Goal: Information Seeking & Learning: Learn about a topic

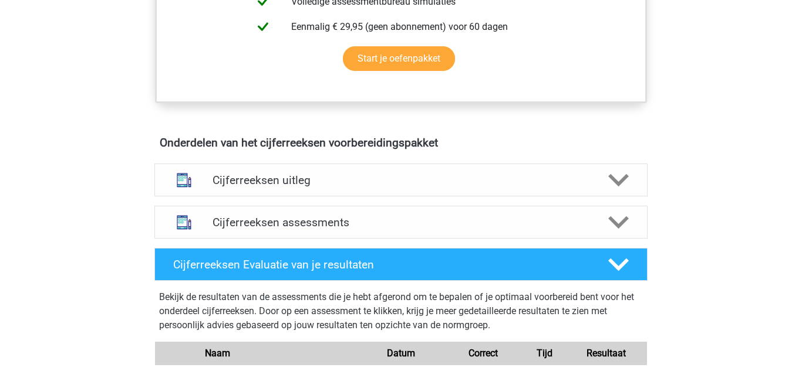
scroll to position [584, 0]
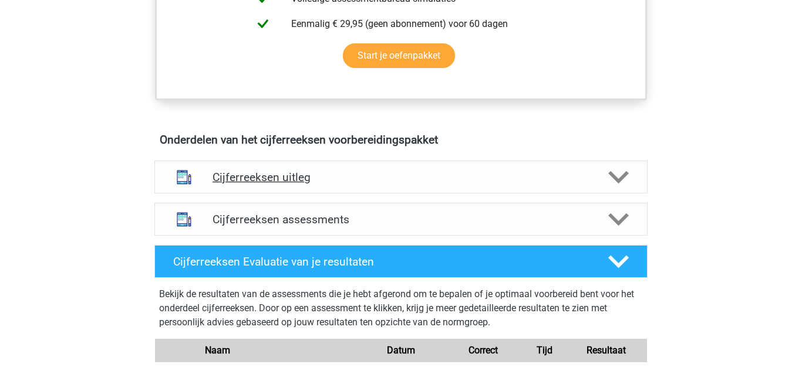
click at [618, 188] on icon at bounding box center [618, 177] width 21 height 21
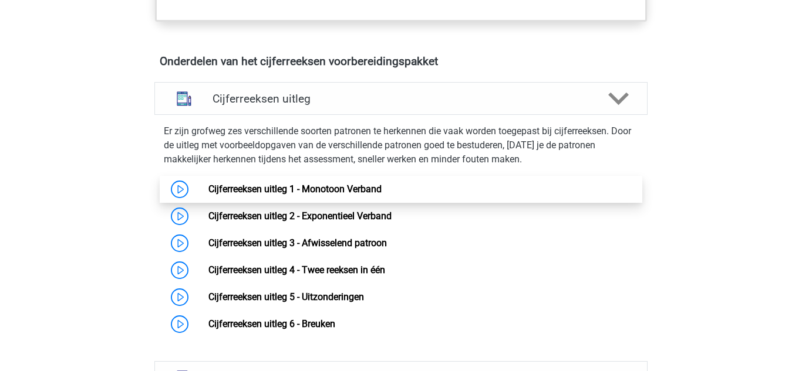
scroll to position [664, 0]
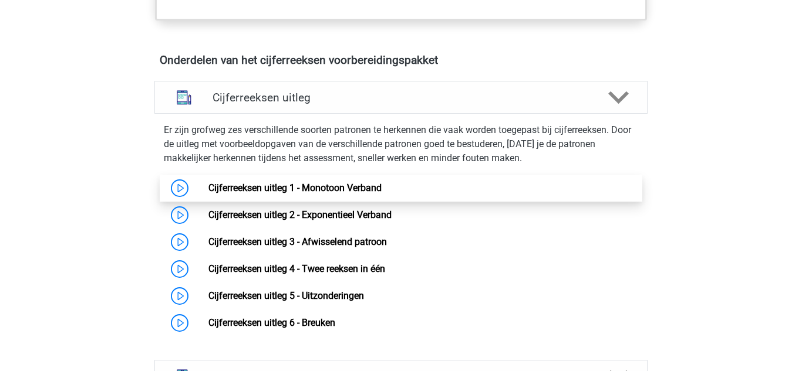
click at [322, 194] on link "Cijferreeksen uitleg 1 - Monotoon Verband" at bounding box center [294, 188] width 173 height 11
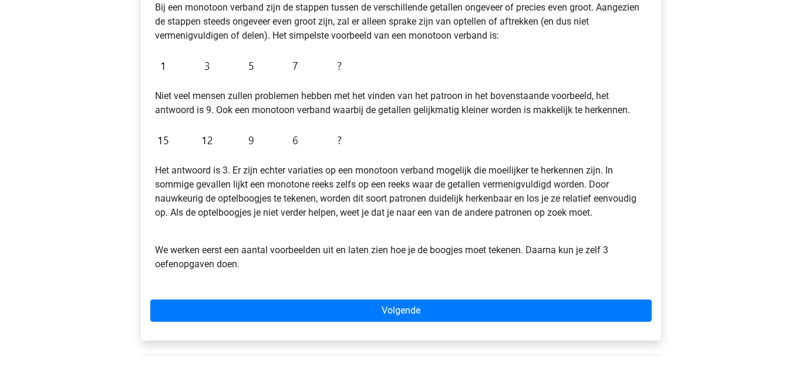
scroll to position [244, 0]
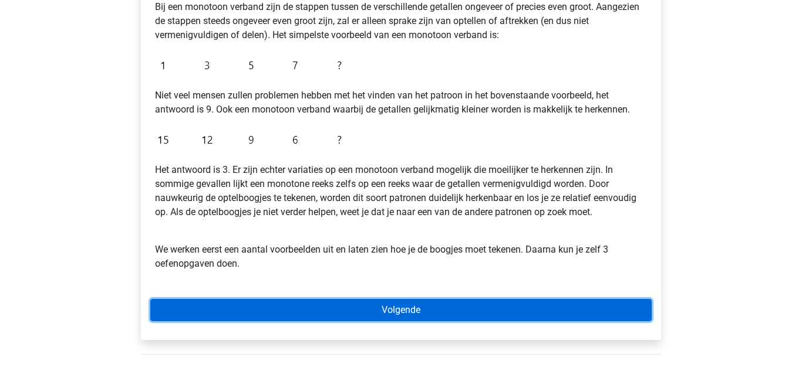
click at [184, 310] on link "Volgende" at bounding box center [400, 310] width 501 height 22
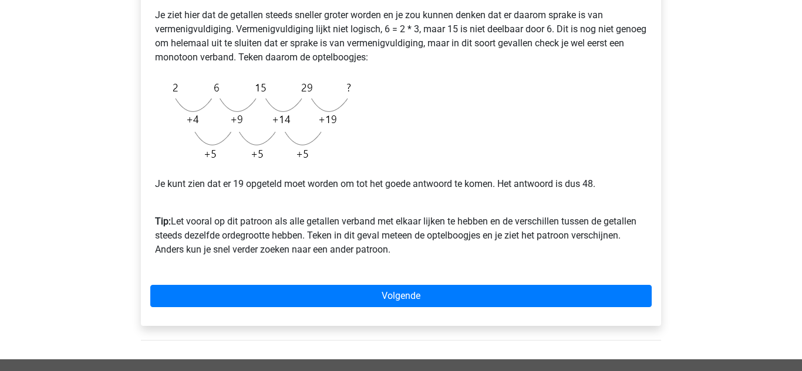
scroll to position [278, 0]
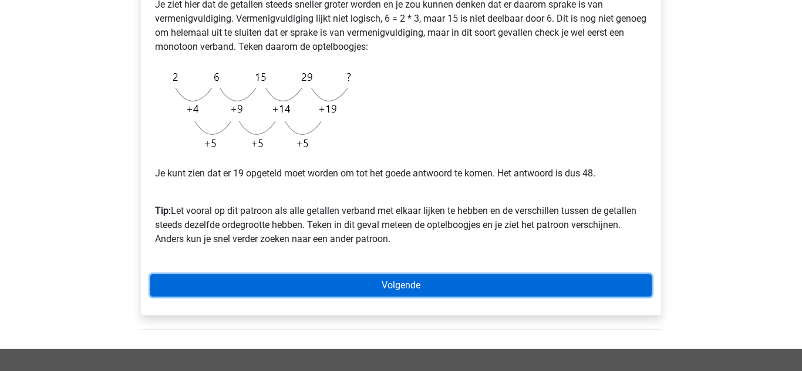
click at [187, 279] on link "Volgende" at bounding box center [400, 286] width 501 height 22
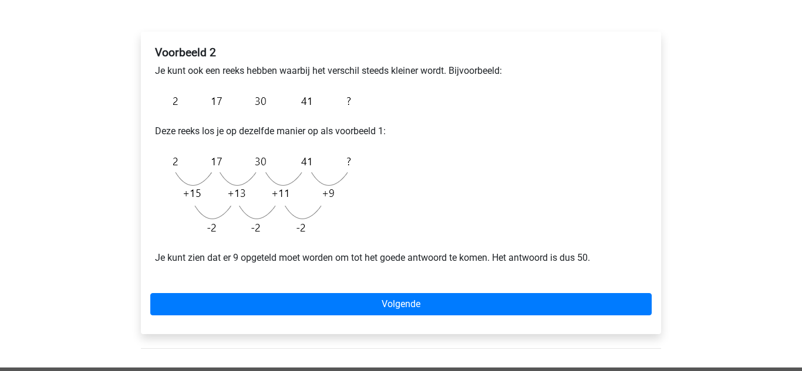
scroll to position [171, 0]
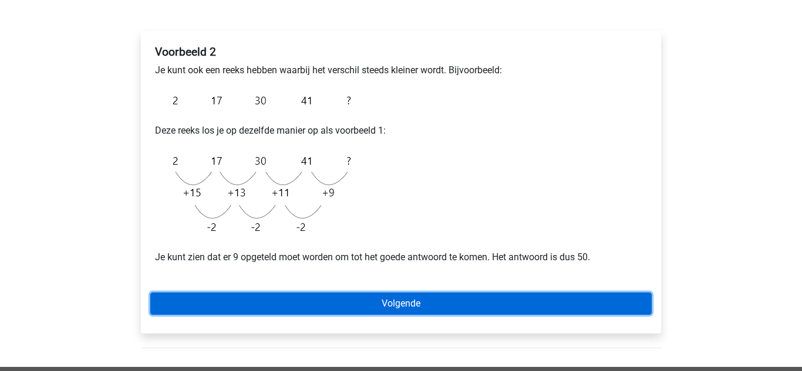
click at [185, 304] on link "Volgende" at bounding box center [400, 304] width 501 height 22
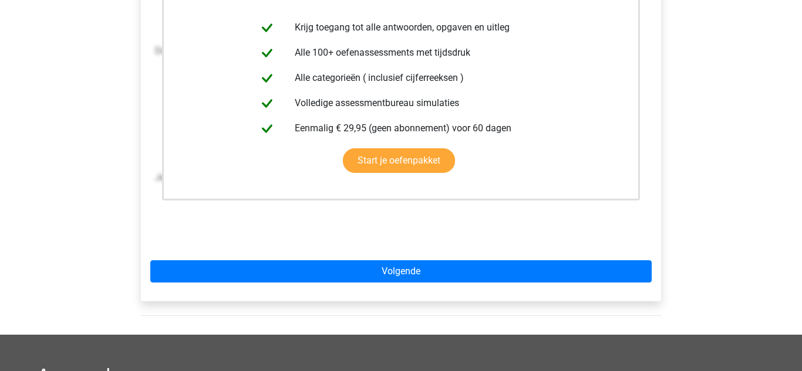
scroll to position [271, 0]
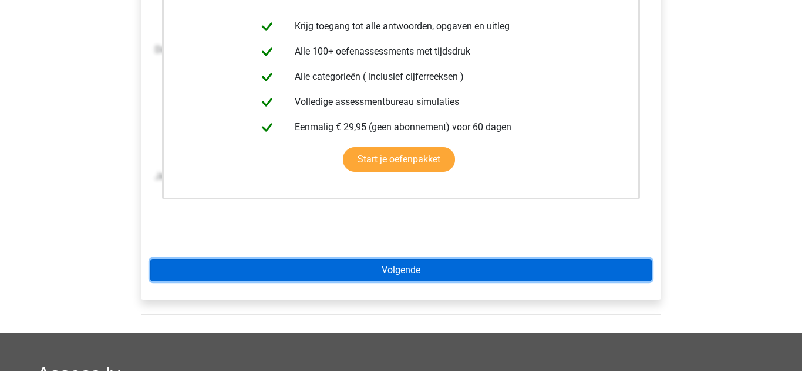
click at [232, 275] on link "Volgende" at bounding box center [400, 270] width 501 height 22
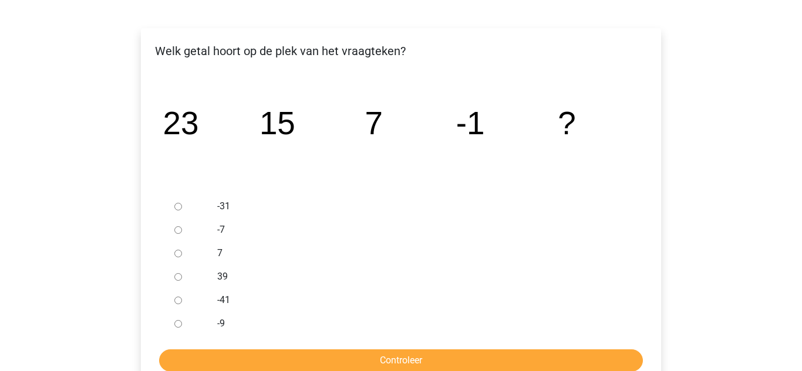
scroll to position [175, 0]
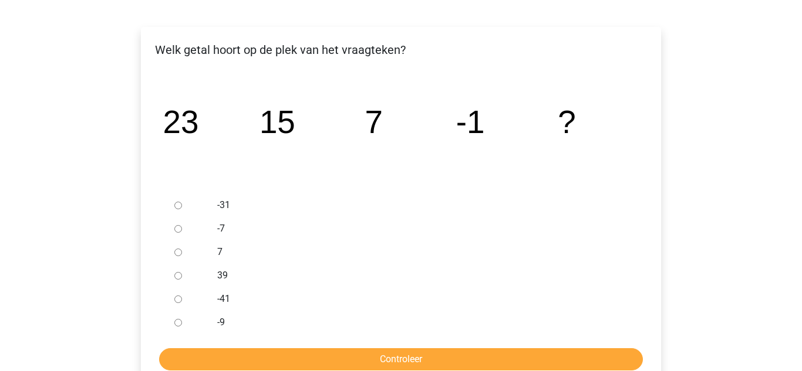
click at [180, 326] on input "-9" at bounding box center [178, 323] width 8 height 8
radio input "true"
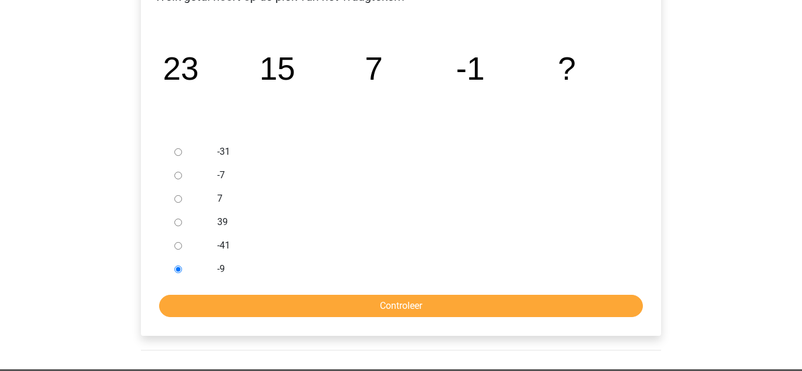
scroll to position [227, 0]
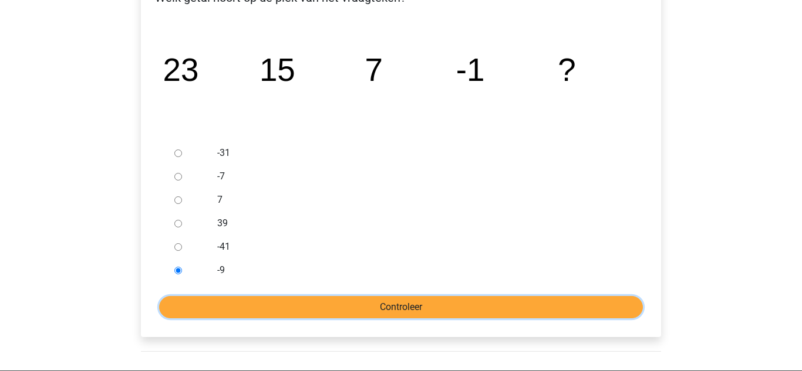
click at [187, 305] on input "Controleer" at bounding box center [401, 307] width 484 height 22
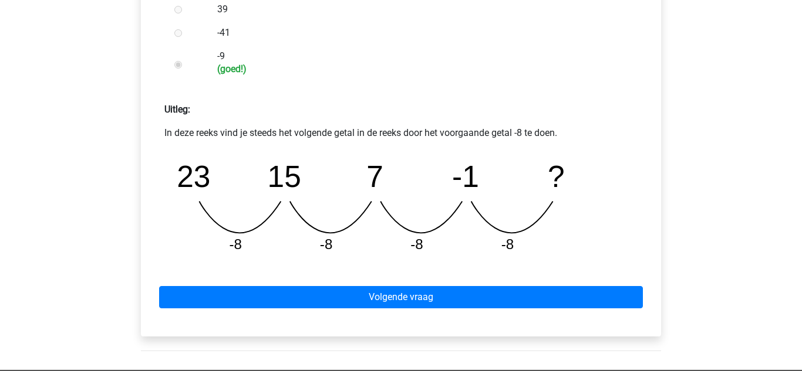
scroll to position [460, 0]
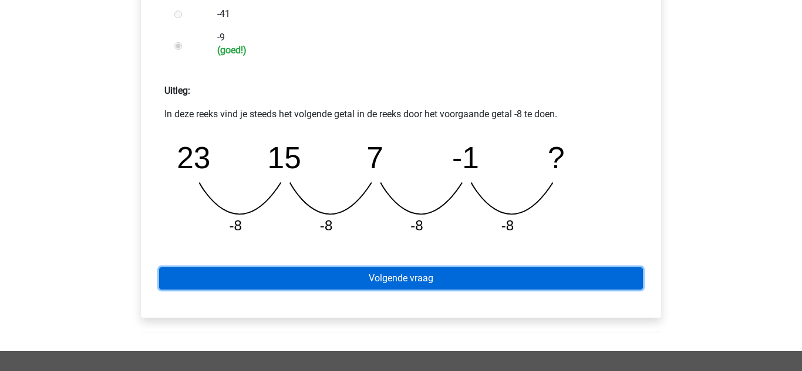
click at [187, 279] on link "Volgende vraag" at bounding box center [401, 279] width 484 height 22
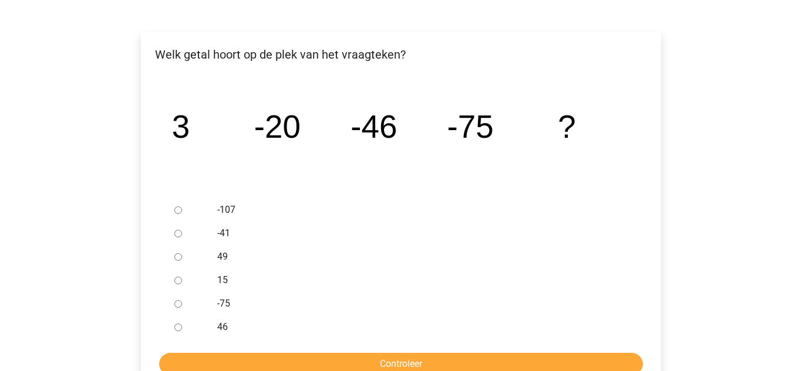
scroll to position [172, 0]
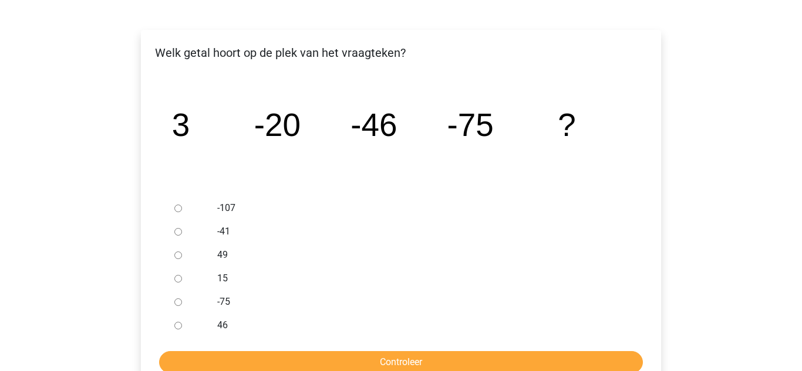
click at [178, 209] on input "-107" at bounding box center [178, 209] width 8 height 8
radio input "true"
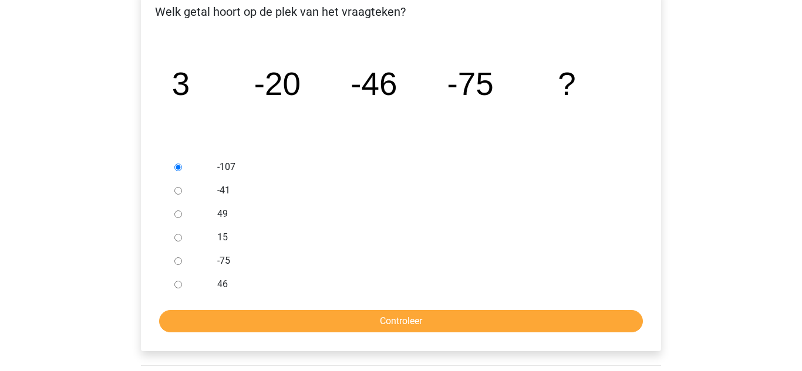
scroll to position [214, 0]
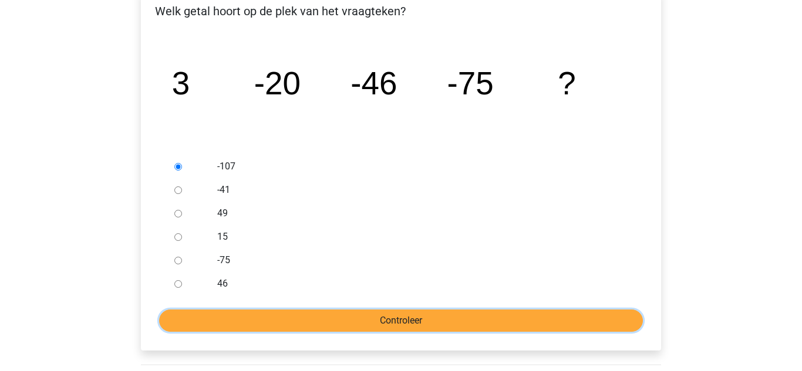
click at [349, 322] on input "Controleer" at bounding box center [401, 321] width 484 height 22
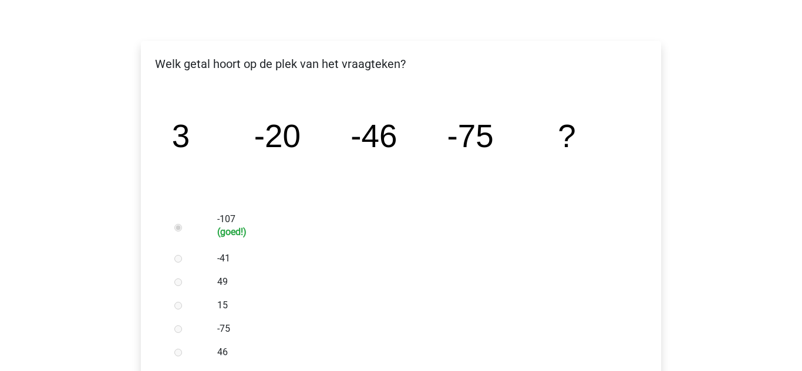
click at [123, 203] on div "Uitleg Voorbeeld 1 Voorbeeld 2 Voorbeeld 3 Vraag 1 Vraag 2 Vraag 3 Welk getal h…" at bounding box center [400, 345] width 557 height 782
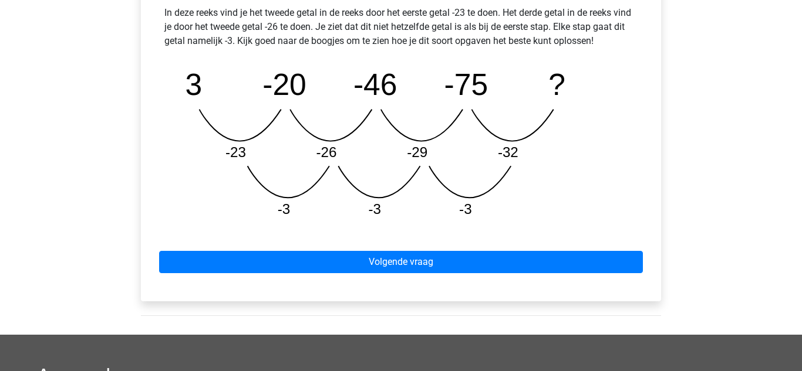
scroll to position [563, 0]
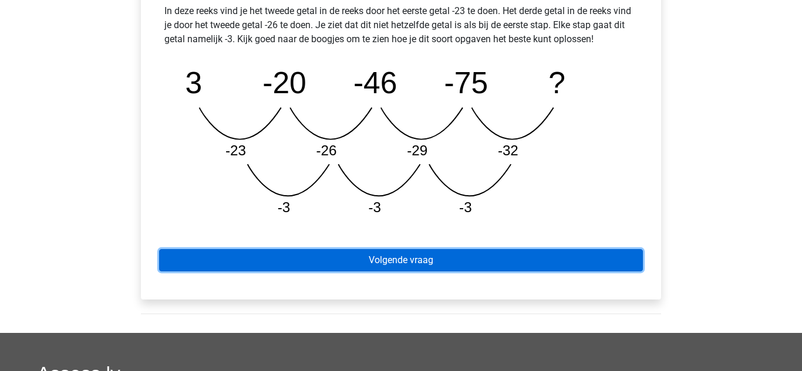
click at [228, 268] on link "Volgende vraag" at bounding box center [401, 260] width 484 height 22
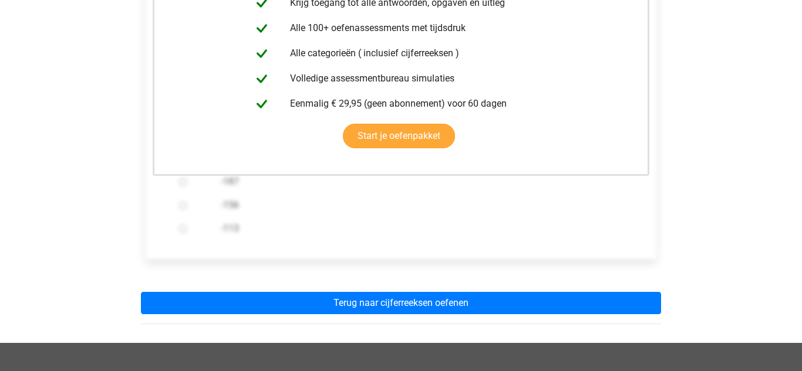
scroll to position [272, 0]
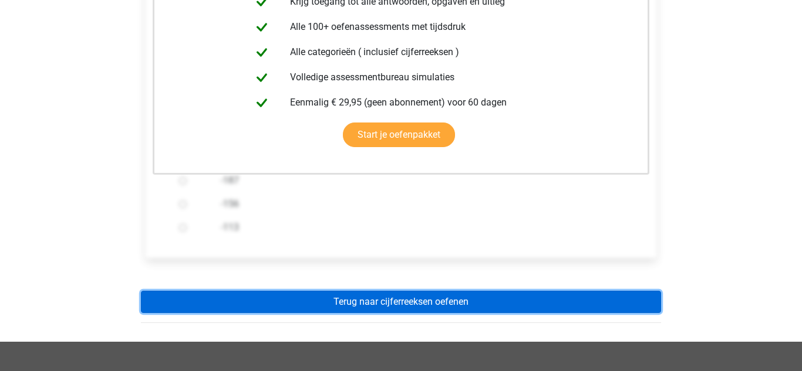
click at [217, 302] on link "Terug naar cijferreeksen oefenen" at bounding box center [401, 302] width 520 height 22
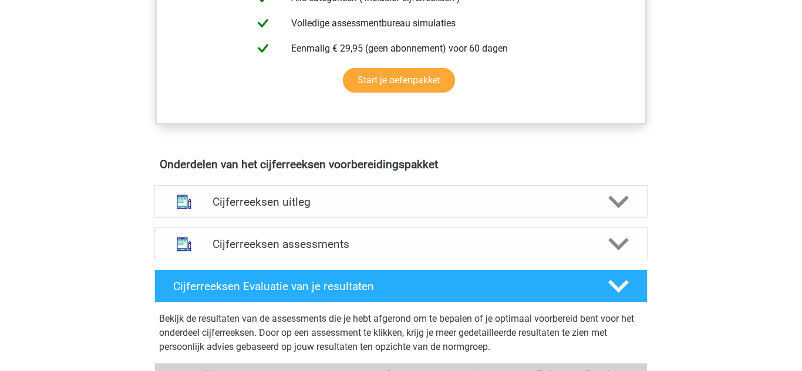
scroll to position [558, 0]
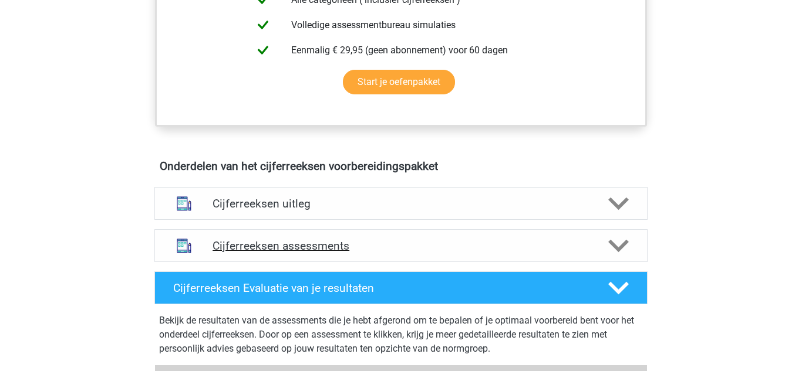
click at [229, 253] on h4 "Cijferreeksen assessments" at bounding box center [400, 245] width 377 height 13
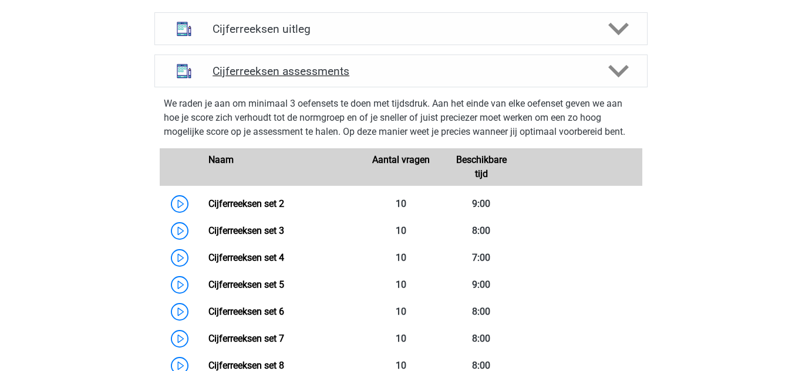
scroll to position [735, 0]
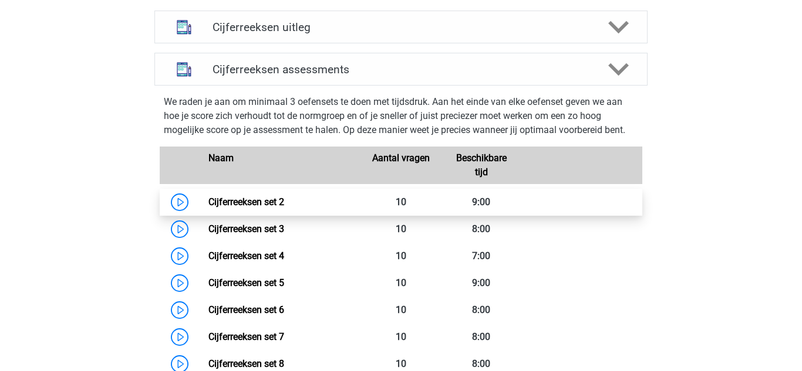
click at [232, 208] on link "Cijferreeksen set 2" at bounding box center [246, 202] width 76 height 11
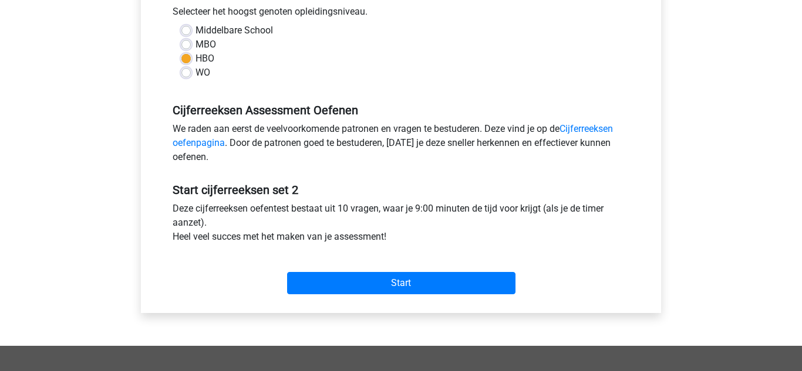
scroll to position [272, 0]
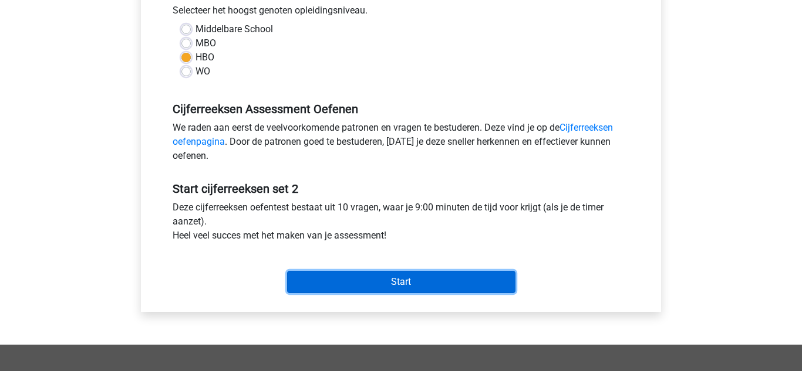
click at [352, 282] on input "Start" at bounding box center [401, 282] width 228 height 22
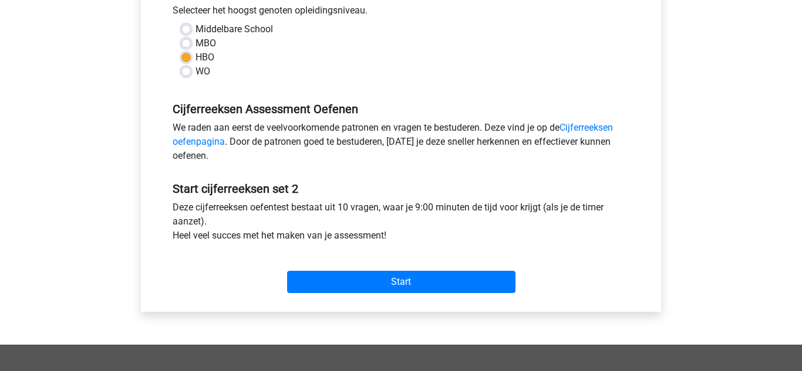
scroll to position [276, 0]
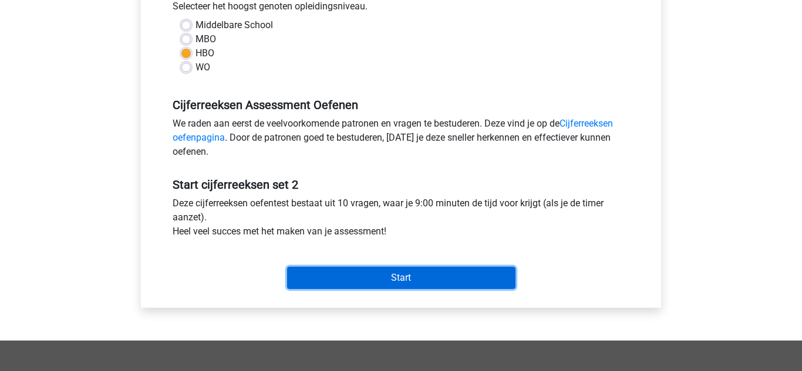
click at [383, 279] on input "Start" at bounding box center [401, 278] width 228 height 22
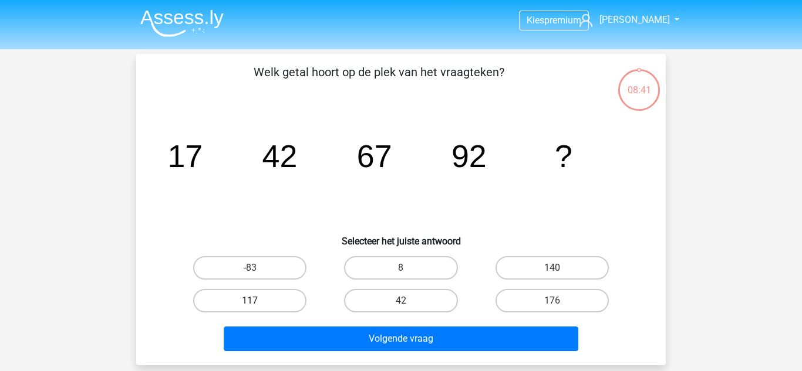
click at [238, 306] on label "117" at bounding box center [249, 300] width 113 height 23
click at [250, 306] on input "117" at bounding box center [254, 305] width 8 height 8
radio input "true"
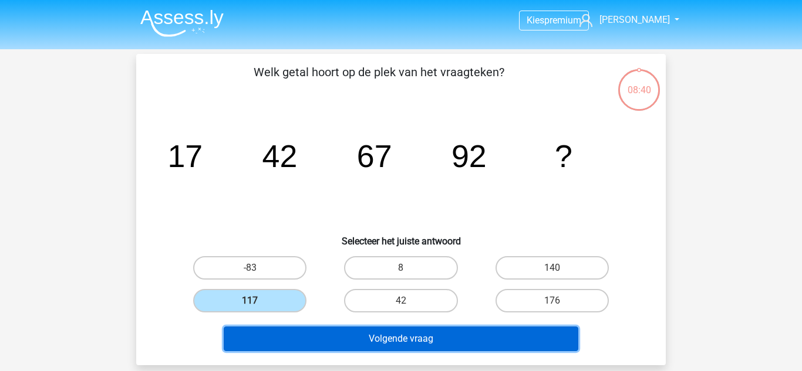
click at [278, 343] on button "Volgende vraag" at bounding box center [401, 339] width 355 height 25
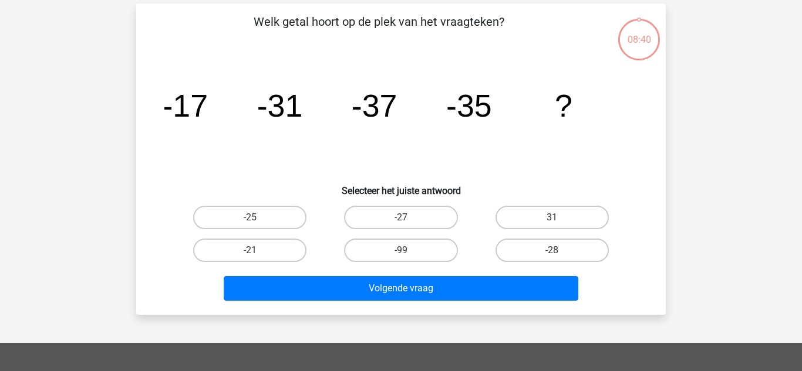
scroll to position [54, 0]
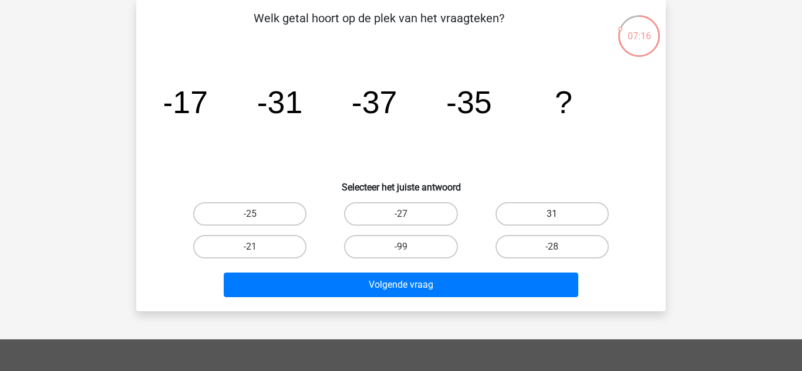
click at [543, 207] on label "31" at bounding box center [551, 213] width 113 height 23
click at [552, 214] on input "31" at bounding box center [556, 218] width 8 height 8
radio input "true"
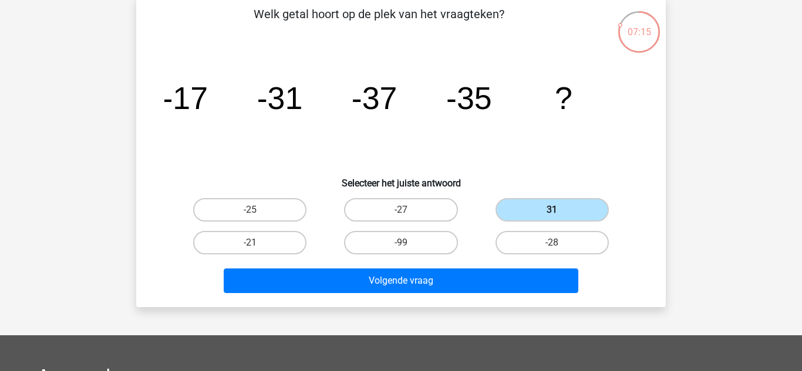
scroll to position [59, 0]
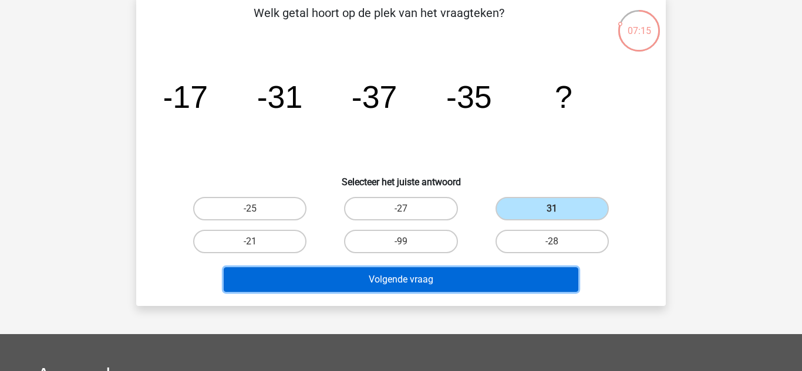
click at [386, 279] on button "Volgende vraag" at bounding box center [401, 280] width 355 height 25
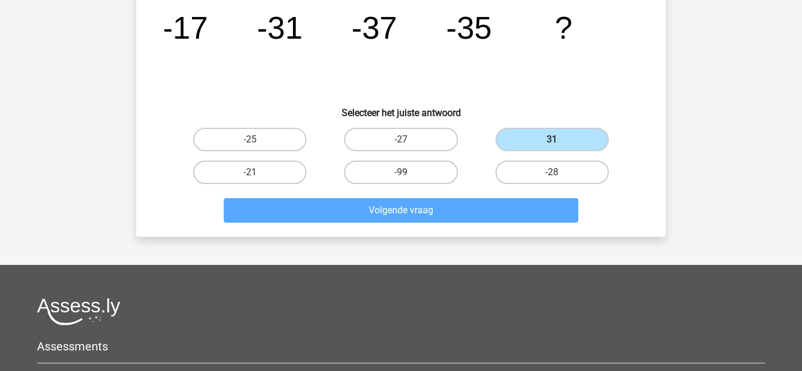
scroll to position [130, 0]
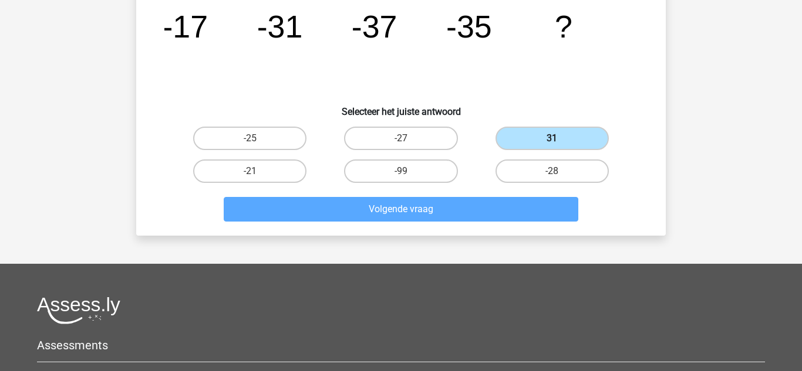
click at [543, 139] on label "31" at bounding box center [551, 138] width 113 height 23
click at [552, 139] on input "31" at bounding box center [556, 142] width 8 height 8
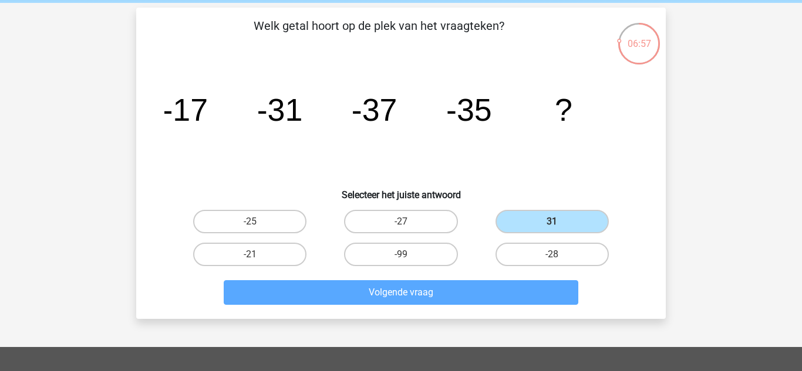
scroll to position [50, 0]
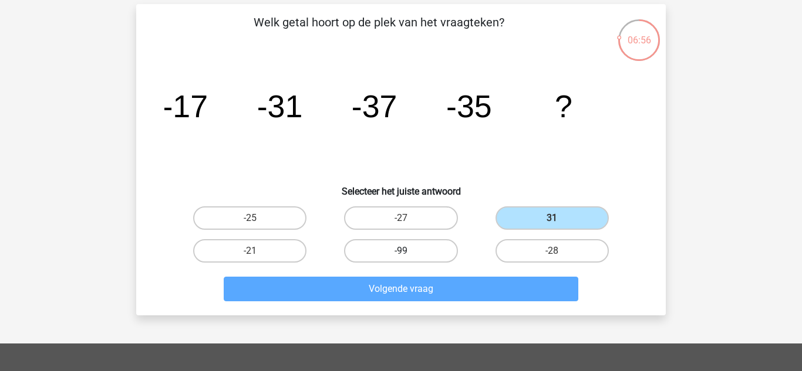
click at [411, 244] on label "-99" at bounding box center [400, 250] width 113 height 23
click at [408, 251] on input "-99" at bounding box center [405, 255] width 8 height 8
radio input "true"
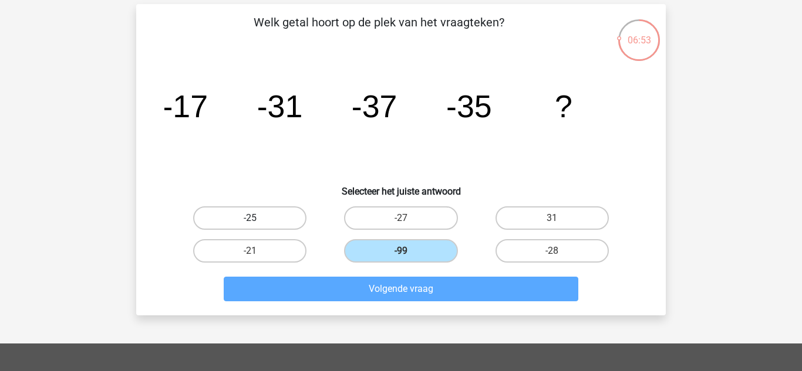
click at [255, 216] on label "-25" at bounding box center [249, 218] width 113 height 23
click at [255, 218] on input "-25" at bounding box center [254, 222] width 8 height 8
radio input "true"
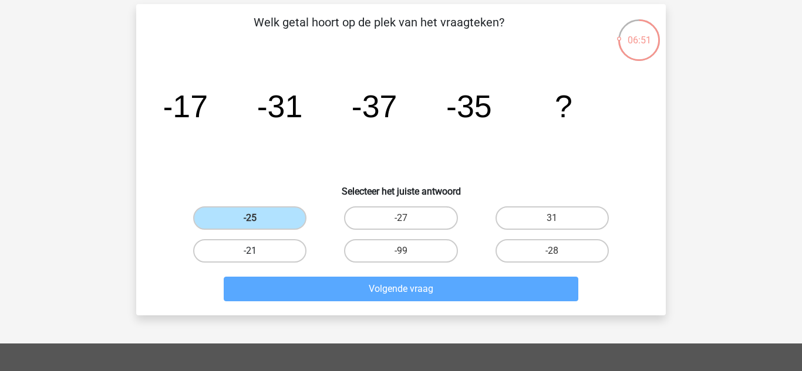
click at [287, 251] on label "-21" at bounding box center [249, 250] width 113 height 23
click at [258, 251] on input "-21" at bounding box center [254, 255] width 8 height 8
radio input "true"
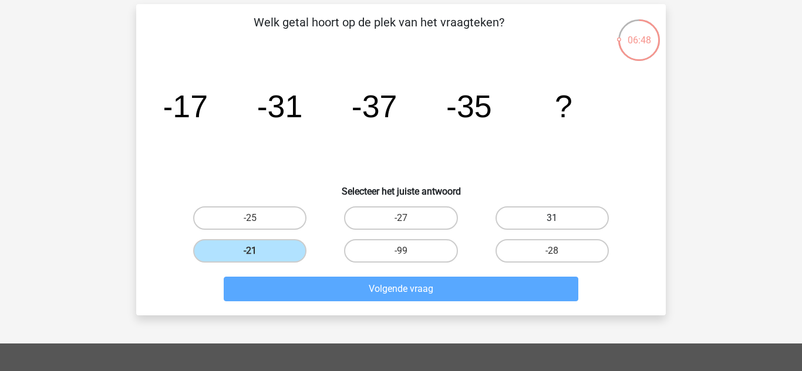
click at [545, 218] on label "31" at bounding box center [551, 218] width 113 height 23
click at [552, 218] on input "31" at bounding box center [556, 222] width 8 height 8
radio input "true"
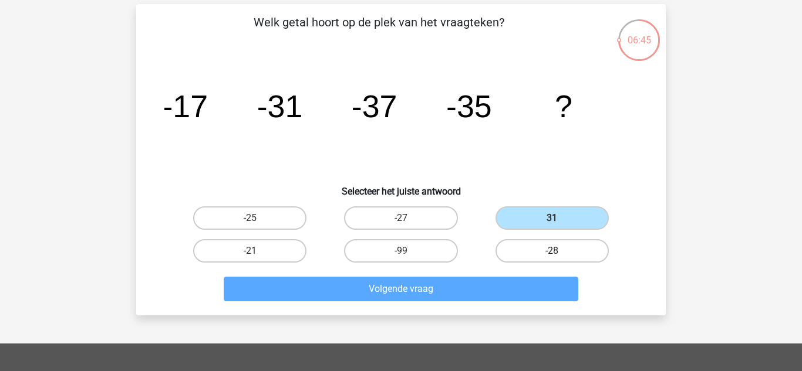
click at [545, 247] on label "-28" at bounding box center [551, 250] width 113 height 23
click at [552, 251] on input "-28" at bounding box center [556, 255] width 8 height 8
radio input "true"
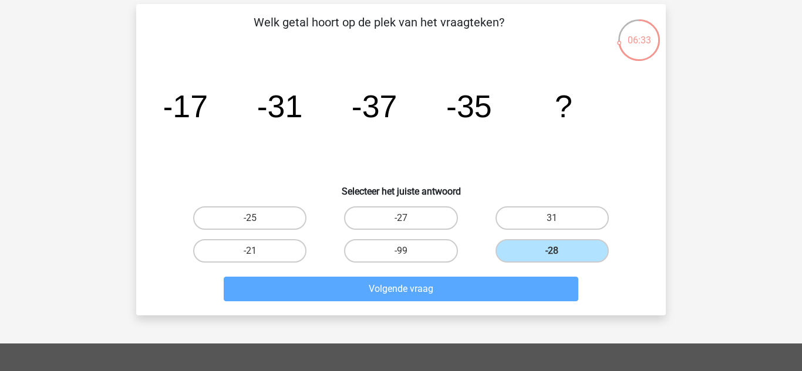
click at [401, 219] on input "-27" at bounding box center [405, 222] width 8 height 8
radio input "true"
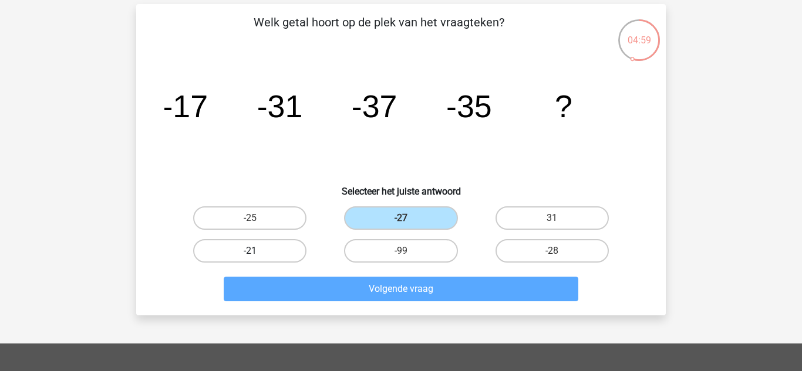
click at [273, 247] on label "-21" at bounding box center [249, 250] width 113 height 23
click at [258, 251] on input "-21" at bounding box center [254, 255] width 8 height 8
radio input "true"
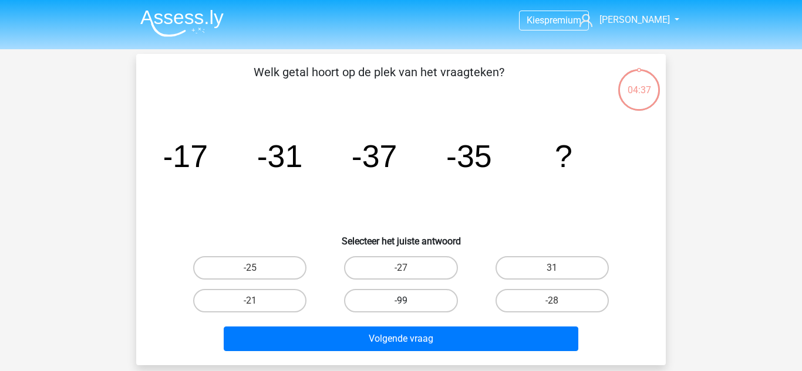
click at [407, 299] on label "-99" at bounding box center [400, 300] width 113 height 23
click at [407, 301] on input "-99" at bounding box center [405, 305] width 8 height 8
radio input "true"
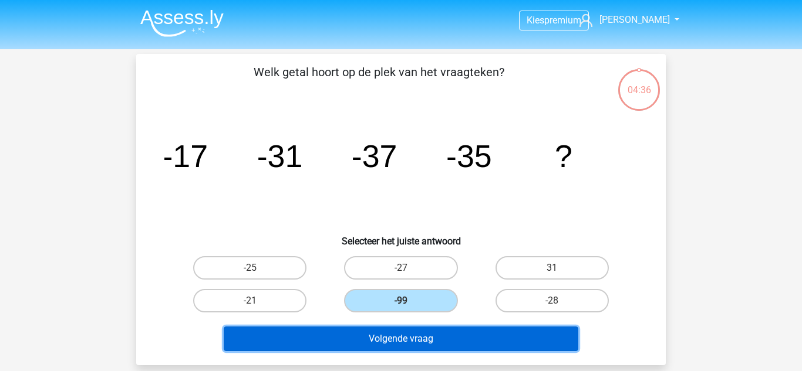
click at [410, 334] on button "Volgende vraag" at bounding box center [401, 339] width 355 height 25
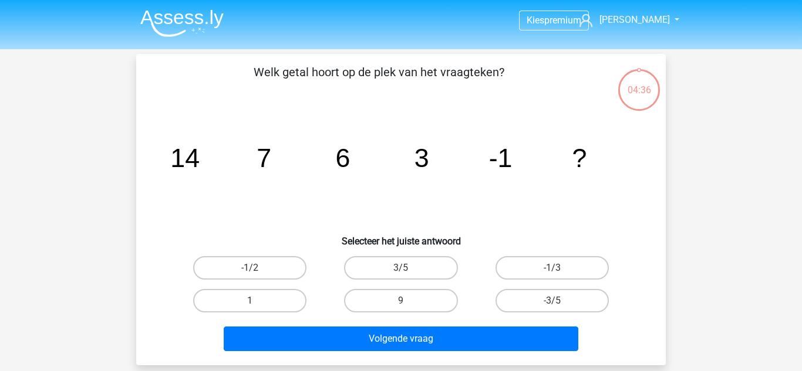
scroll to position [54, 0]
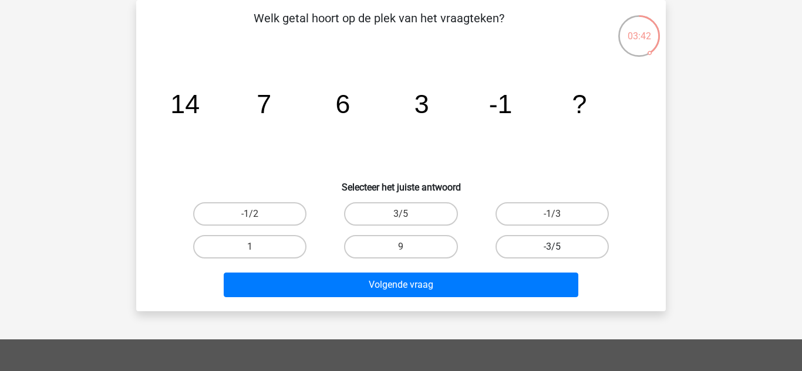
click at [538, 249] on label "-3/5" at bounding box center [551, 246] width 113 height 23
click at [552, 249] on input "-3/5" at bounding box center [556, 251] width 8 height 8
radio input "true"
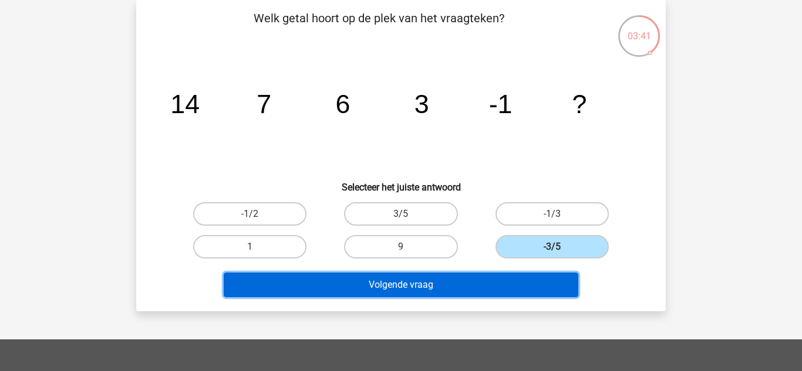
click at [420, 286] on button "Volgende vraag" at bounding box center [401, 285] width 355 height 25
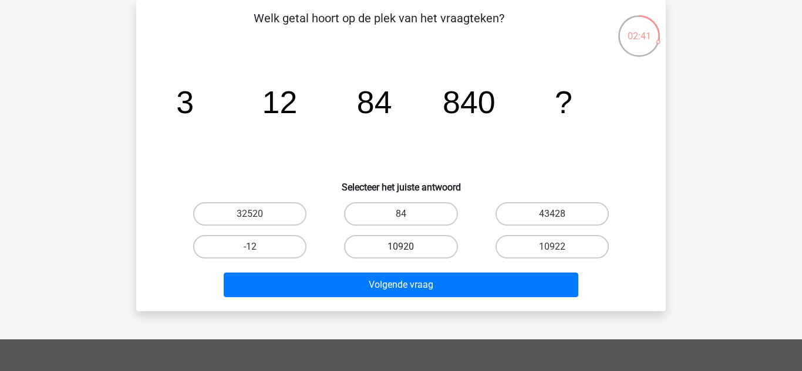
click at [440, 247] on label "10920" at bounding box center [400, 246] width 113 height 23
click at [408, 247] on input "10920" at bounding box center [405, 251] width 8 height 8
radio input "true"
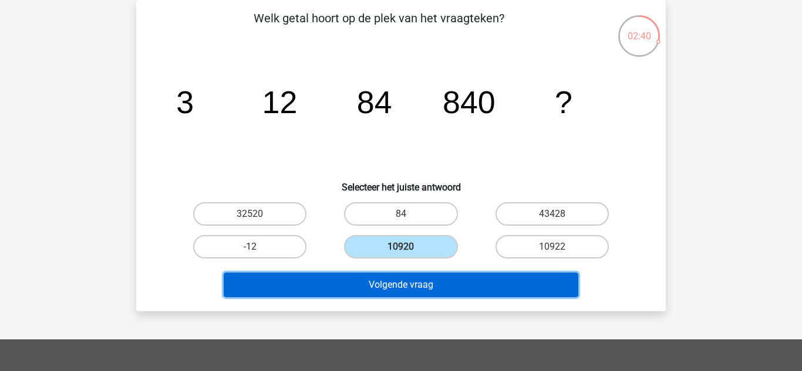
click at [445, 281] on button "Volgende vraag" at bounding box center [401, 285] width 355 height 25
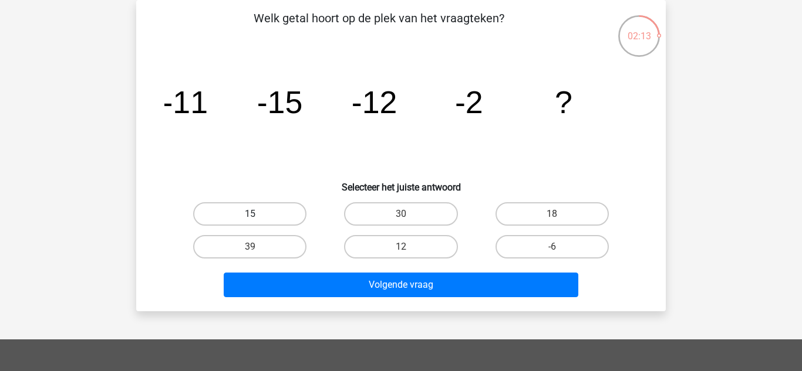
click at [280, 206] on label "15" at bounding box center [249, 213] width 113 height 23
click at [258, 214] on input "15" at bounding box center [254, 218] width 8 height 8
radio input "true"
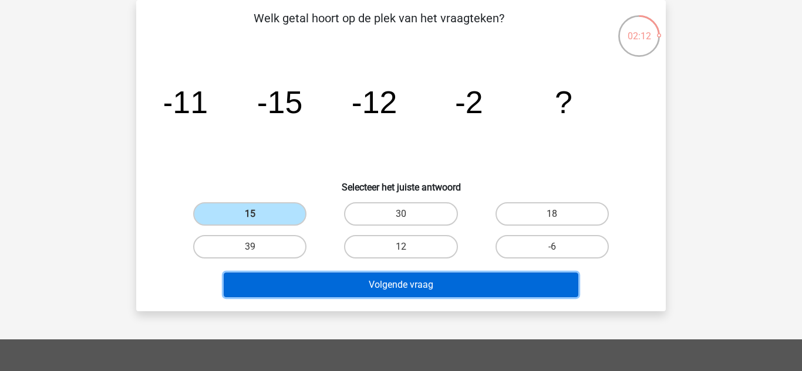
click at [367, 279] on button "Volgende vraag" at bounding box center [401, 285] width 355 height 25
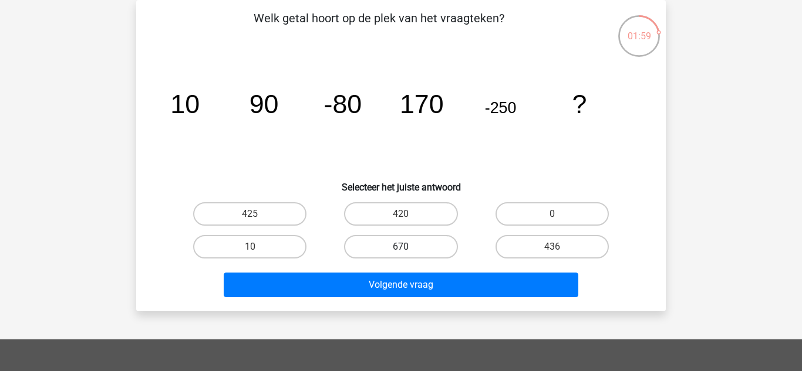
click at [408, 242] on label "670" at bounding box center [400, 246] width 113 height 23
click at [408, 247] on input "670" at bounding box center [405, 251] width 8 height 8
radio input "true"
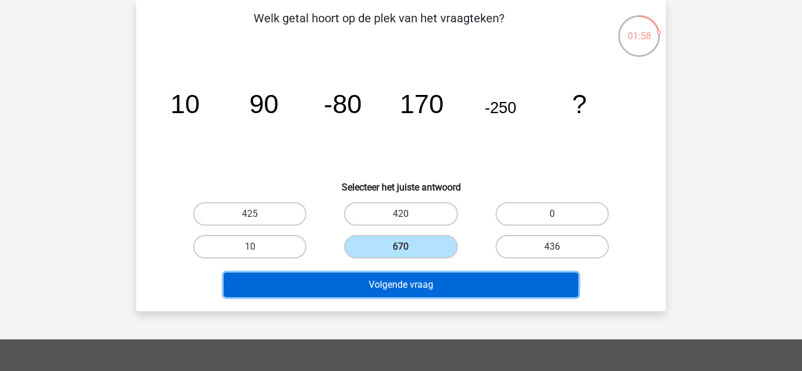
click at [405, 286] on button "Volgende vraag" at bounding box center [401, 285] width 355 height 25
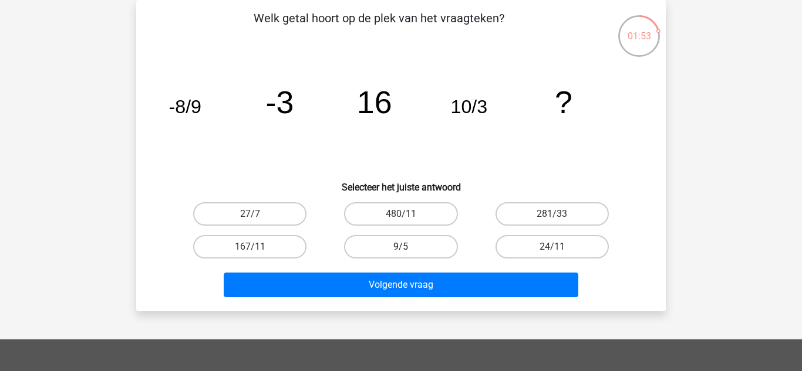
click at [405, 241] on label "9/5" at bounding box center [400, 246] width 113 height 23
click at [405, 247] on input "9/5" at bounding box center [405, 251] width 8 height 8
radio input "true"
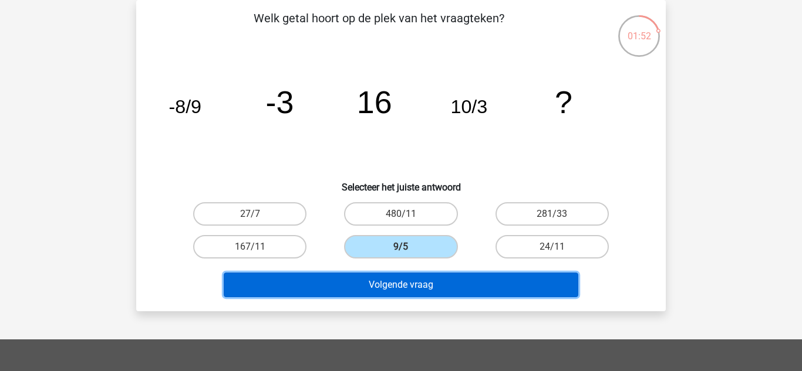
click at [408, 285] on button "Volgende vraag" at bounding box center [401, 285] width 355 height 25
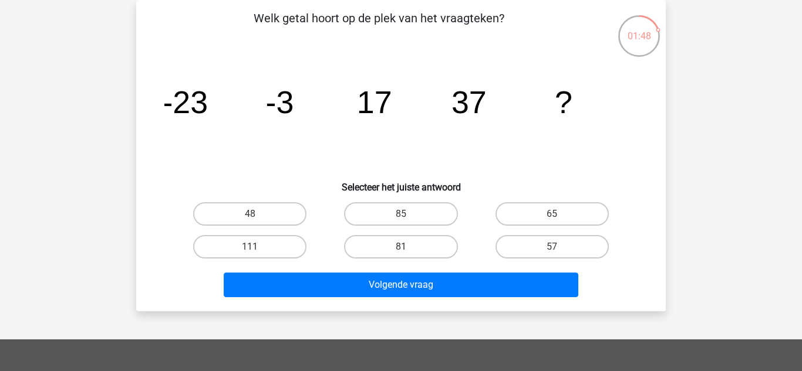
click at [403, 248] on input "81" at bounding box center [405, 251] width 8 height 8
radio input "true"
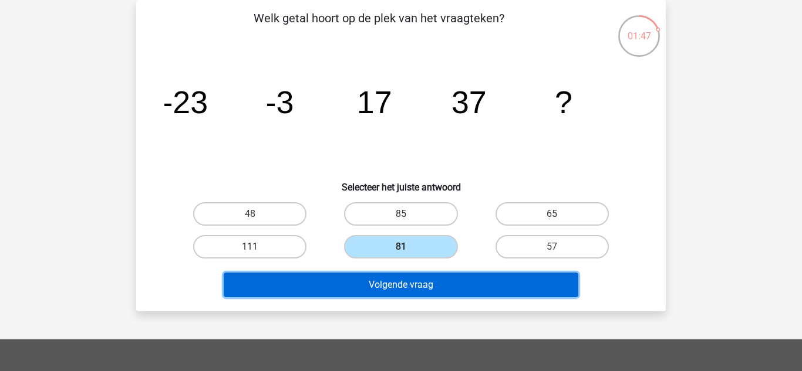
click at [407, 293] on button "Volgende vraag" at bounding box center [401, 285] width 355 height 25
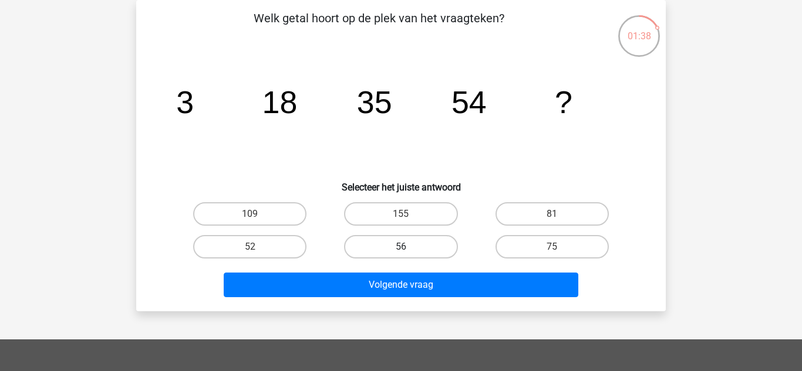
click at [406, 241] on label "56" at bounding box center [400, 246] width 113 height 23
click at [406, 247] on input "56" at bounding box center [405, 251] width 8 height 8
radio input "true"
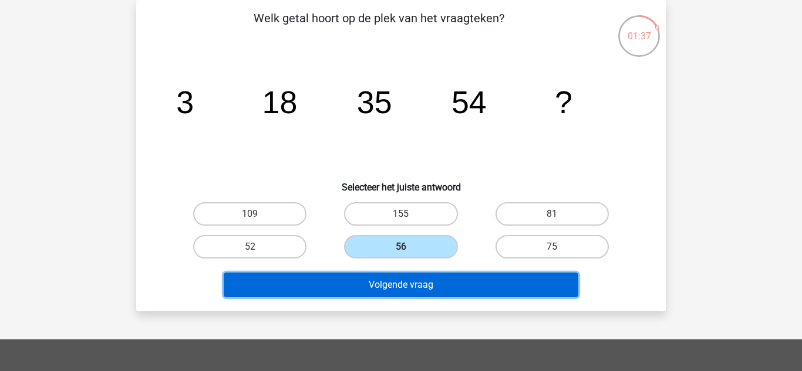
click at [408, 282] on button "Volgende vraag" at bounding box center [401, 285] width 355 height 25
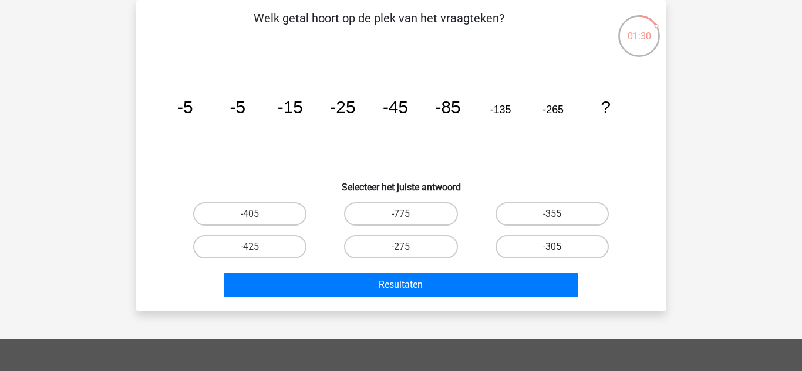
click at [531, 251] on label "-305" at bounding box center [551, 246] width 113 height 23
click at [552, 251] on input "-305" at bounding box center [556, 251] width 8 height 8
radio input "true"
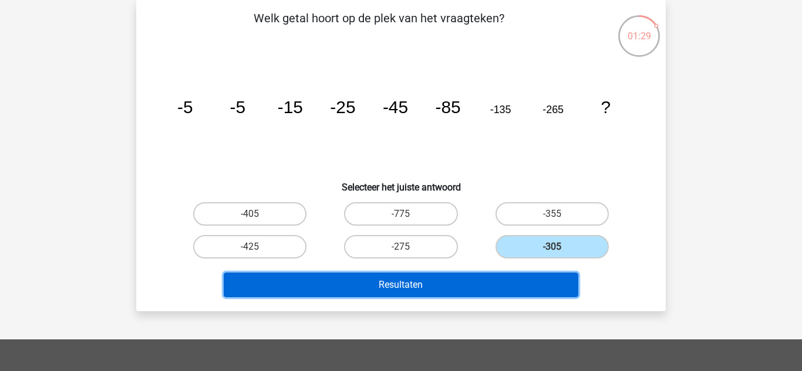
click at [485, 281] on button "Resultaten" at bounding box center [401, 285] width 355 height 25
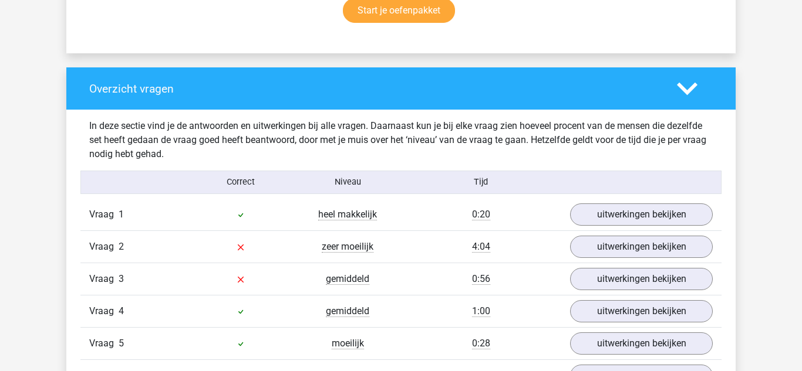
scroll to position [815, 0]
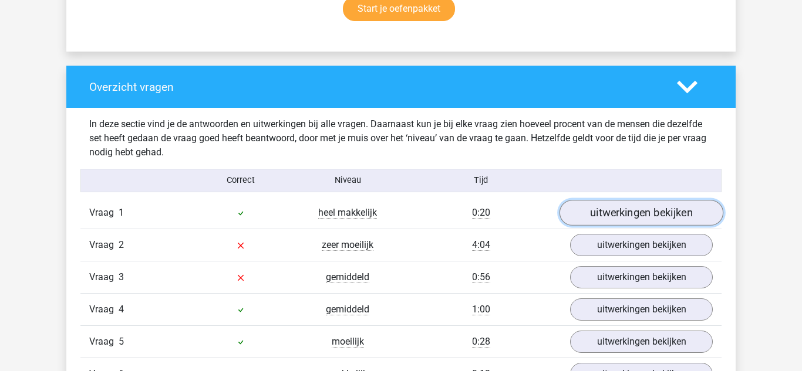
click at [611, 215] on link "uitwerkingen bekijken" at bounding box center [641, 213] width 164 height 26
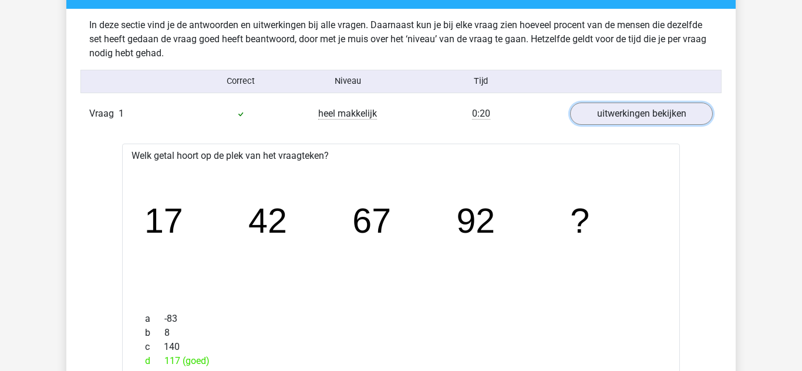
scroll to position [912, 0]
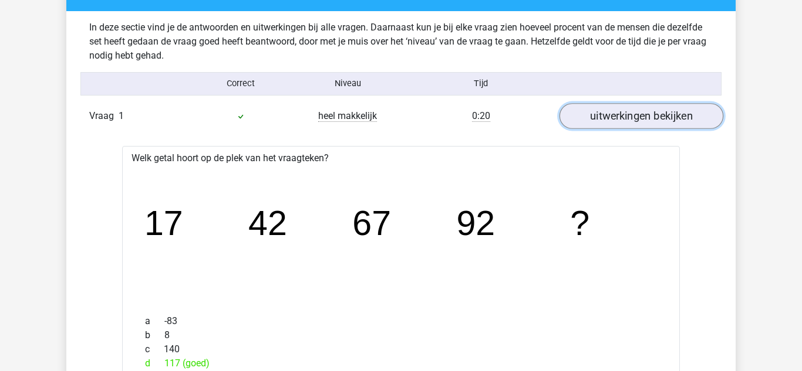
click at [637, 116] on link "uitwerkingen bekijken" at bounding box center [641, 116] width 164 height 26
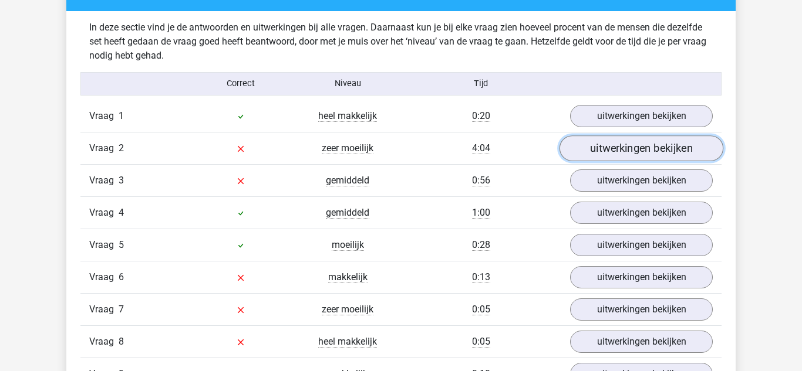
click at [604, 159] on link "uitwerkingen bekijken" at bounding box center [641, 149] width 164 height 26
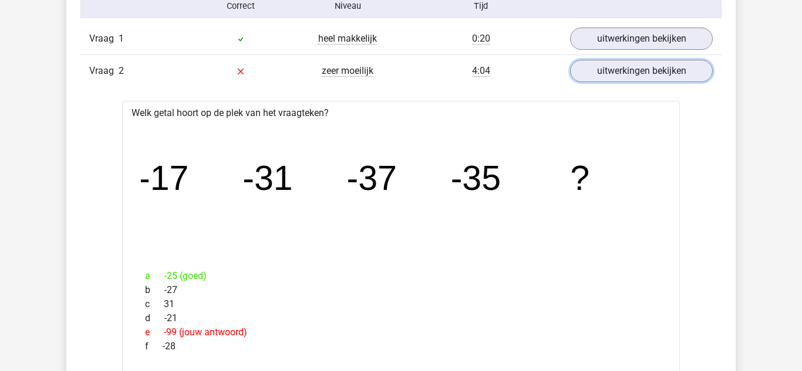
scroll to position [989, 0]
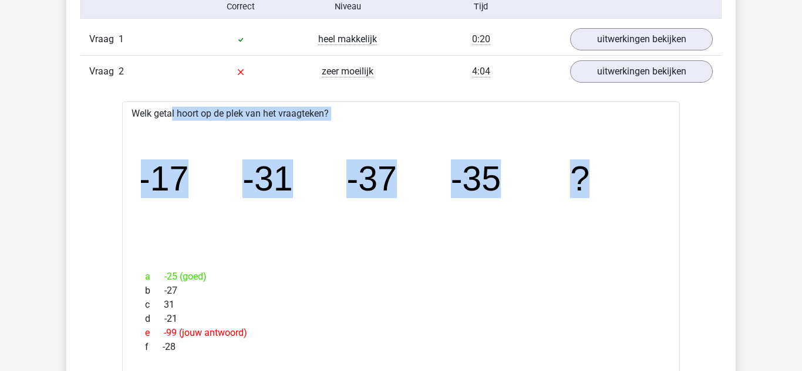
drag, startPoint x: 640, startPoint y: 182, endPoint x: 116, endPoint y: 111, distance: 528.8
copy div "Welk getal hoort op de plek van het vraagteken? image/svg+xml -17 -31 -37 -35 ?"
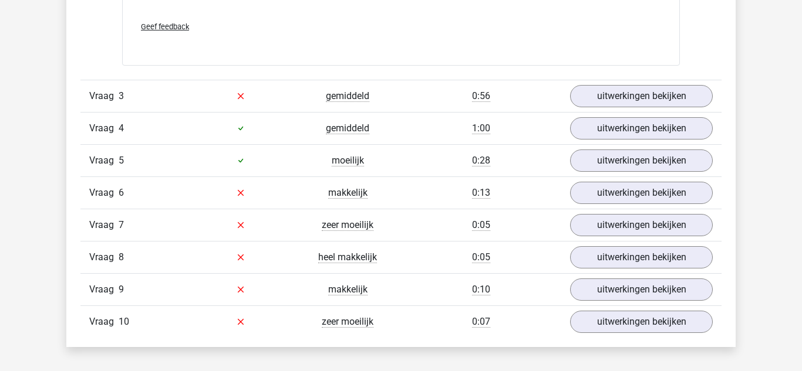
scroll to position [1735, 0]
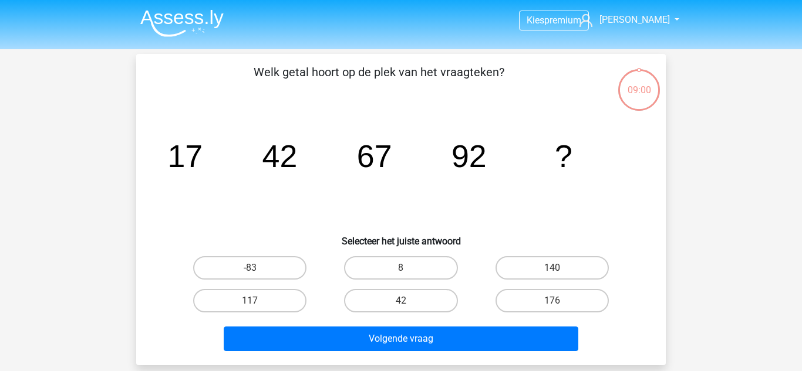
scroll to position [54, 0]
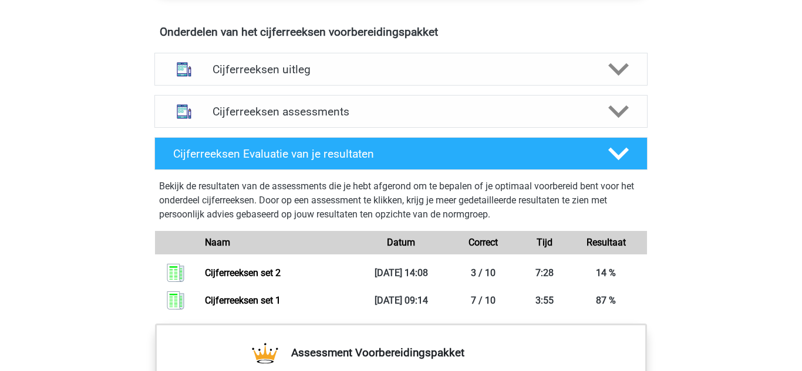
scroll to position [687, 0]
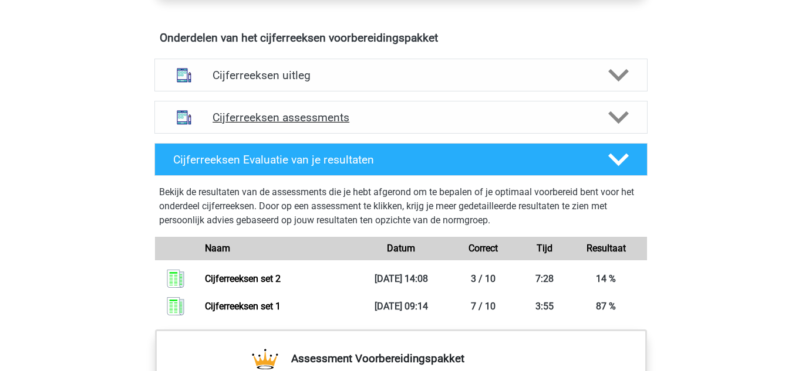
click at [619, 127] on icon at bounding box center [618, 117] width 21 height 21
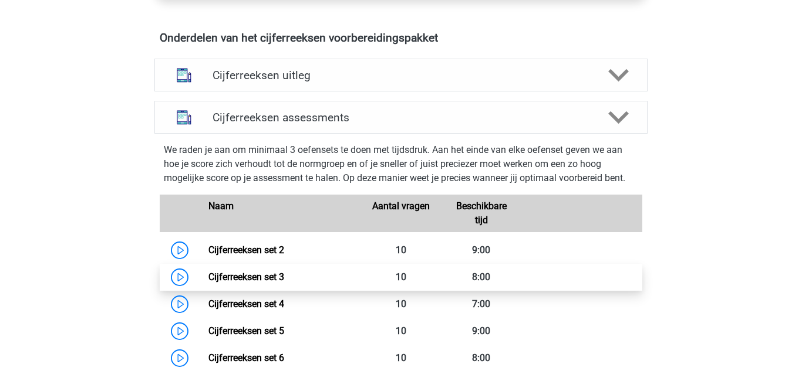
click at [256, 283] on link "Cijferreeksen set 3" at bounding box center [246, 277] width 76 height 11
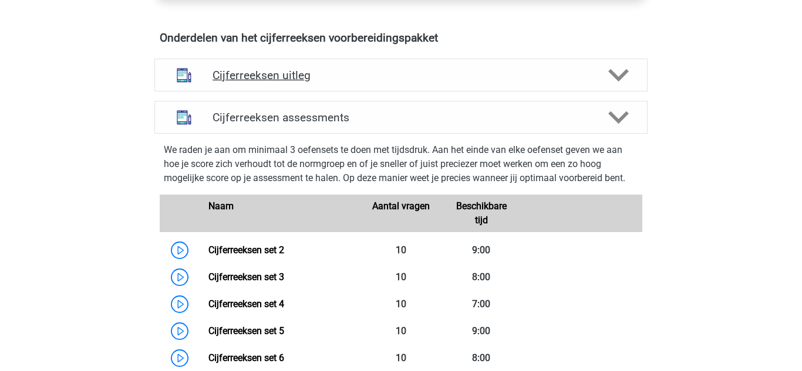
click at [218, 82] on h4 "Cijferreeksen uitleg" at bounding box center [400, 75] width 377 height 13
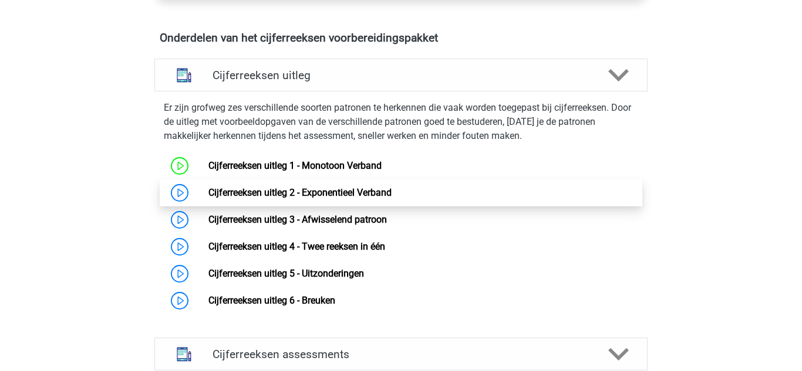
click at [236, 198] on link "Cijferreeksen uitleg 2 - Exponentieel Verband" at bounding box center [299, 192] width 183 height 11
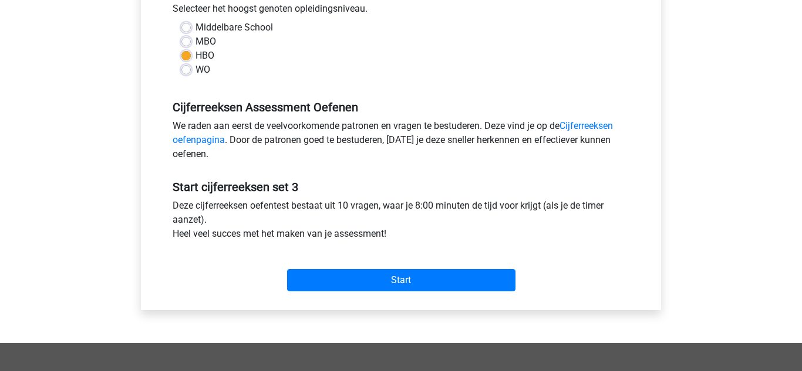
scroll to position [276, 0]
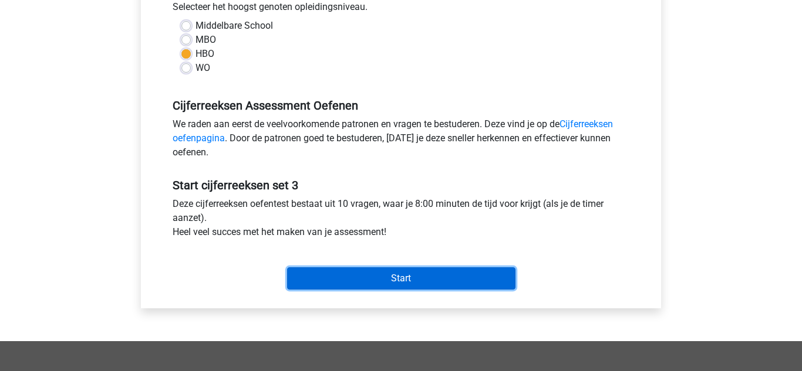
click at [371, 278] on input "Start" at bounding box center [401, 279] width 228 height 22
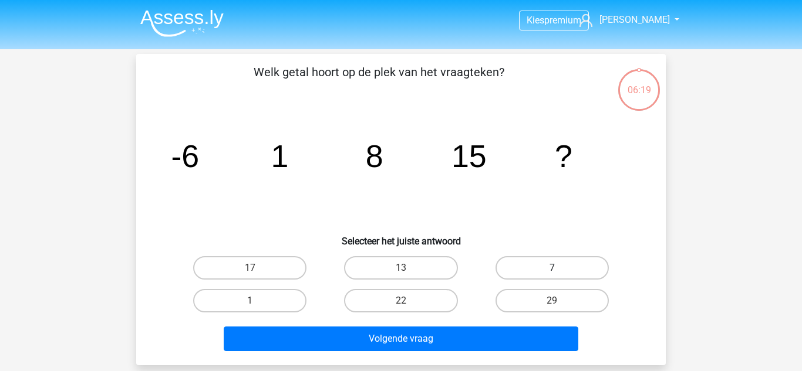
click at [518, 269] on label "7" at bounding box center [551, 267] width 113 height 23
click at [552, 269] on input "7" at bounding box center [556, 272] width 8 height 8
radio input "true"
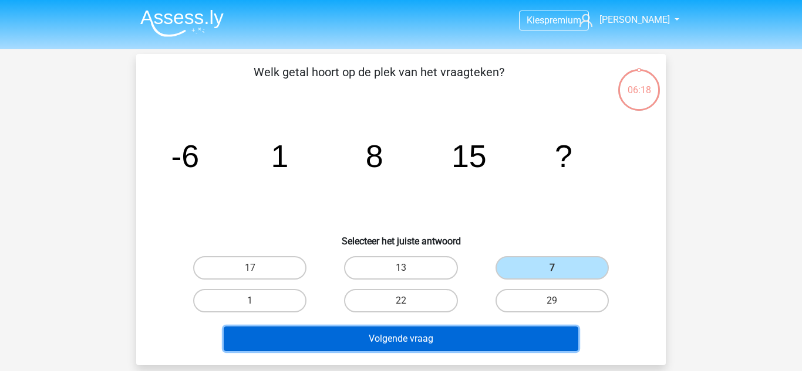
click at [417, 337] on button "Volgende vraag" at bounding box center [401, 339] width 355 height 25
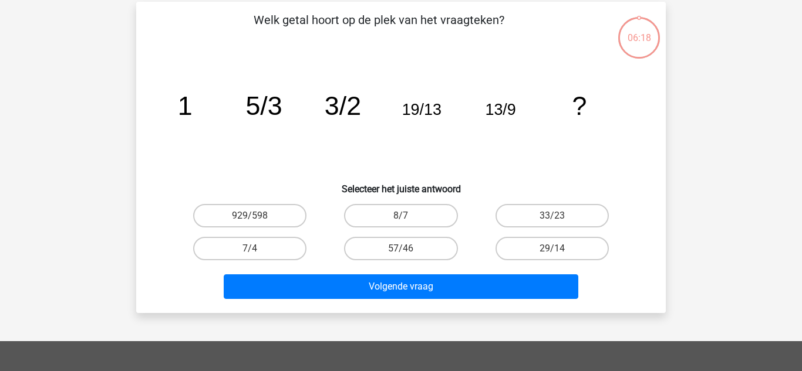
scroll to position [54, 0]
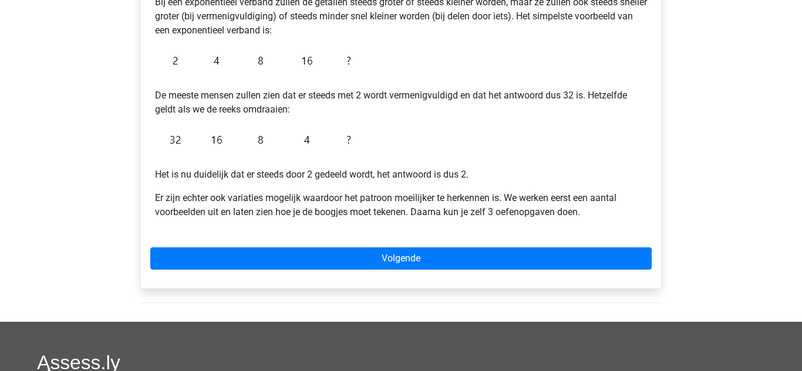
scroll to position [250, 0]
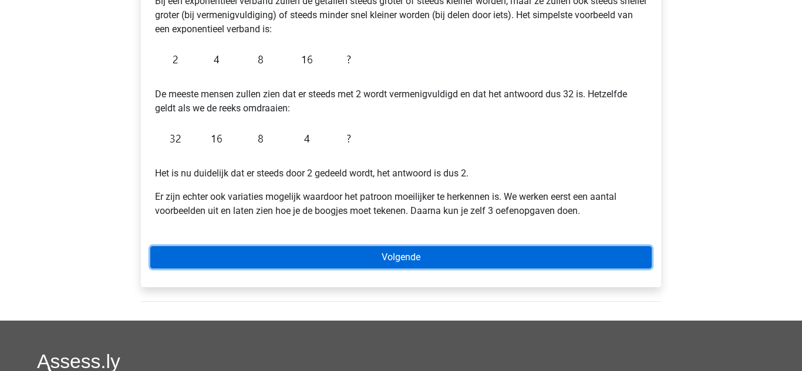
click at [179, 255] on link "Volgende" at bounding box center [400, 257] width 501 height 22
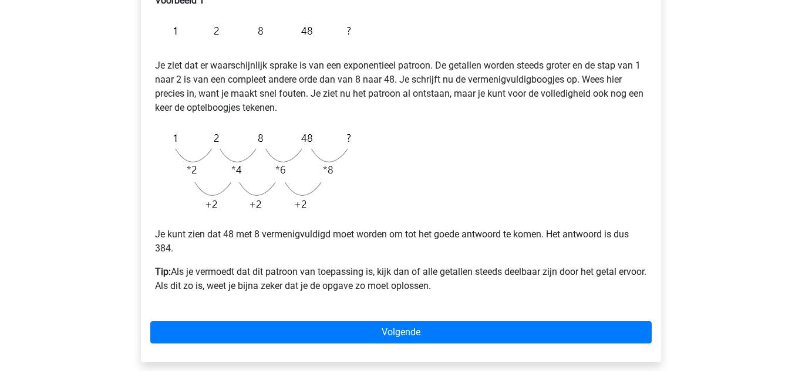
scroll to position [272, 0]
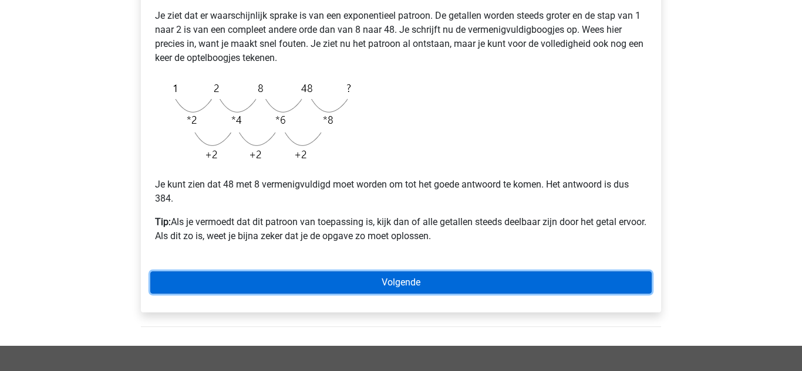
click at [210, 283] on link "Volgende" at bounding box center [400, 283] width 501 height 22
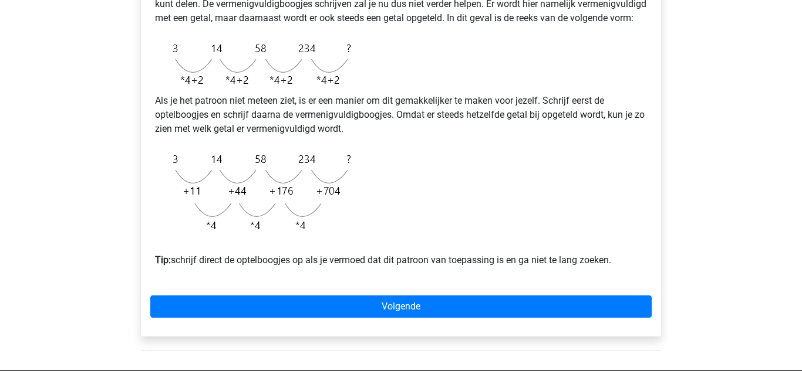
scroll to position [299, 0]
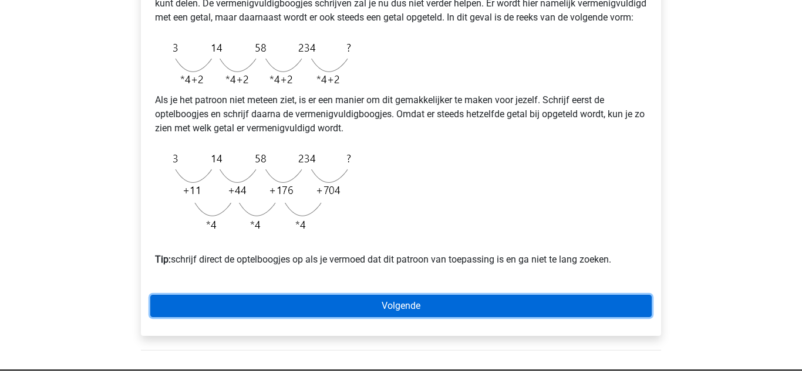
click at [244, 317] on link "Volgende" at bounding box center [400, 306] width 501 height 22
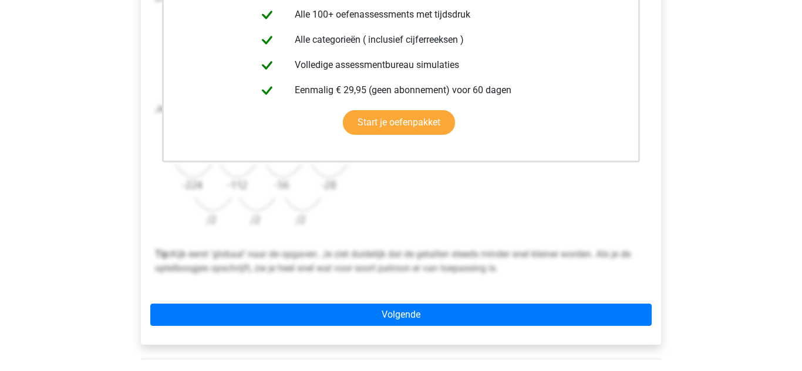
scroll to position [310, 0]
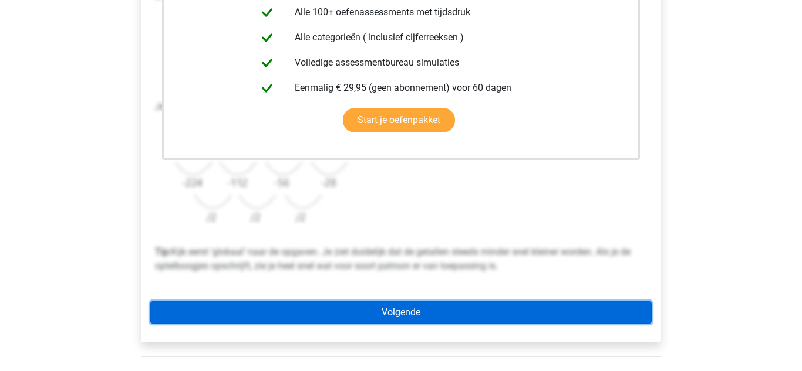
click at [231, 313] on link "Volgende" at bounding box center [400, 313] width 501 height 22
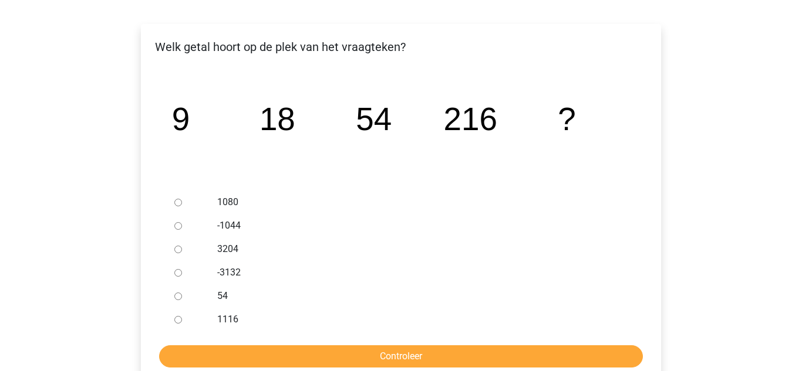
scroll to position [179, 0]
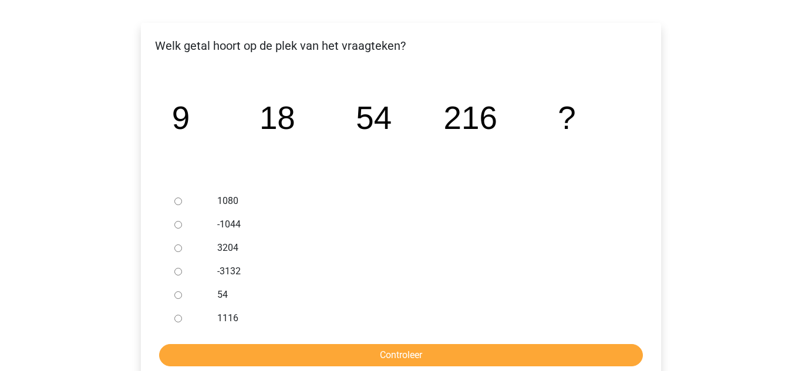
click at [178, 198] on input "1080" at bounding box center [178, 202] width 8 height 8
radio input "true"
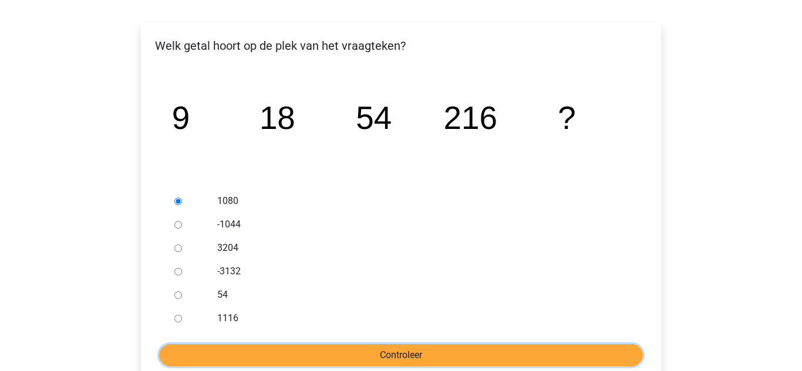
click at [352, 357] on input "Controleer" at bounding box center [401, 355] width 484 height 22
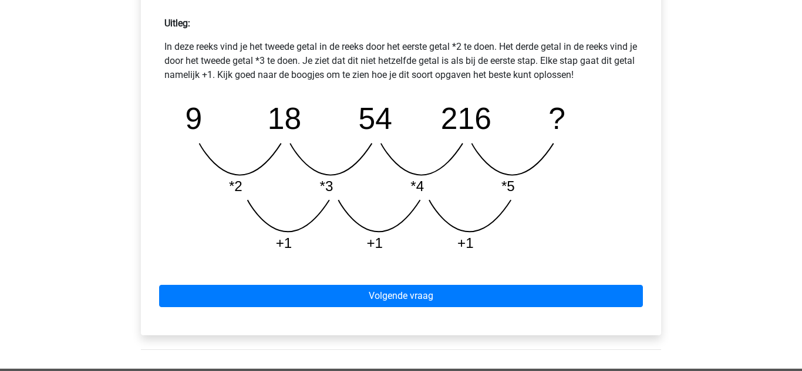
scroll to position [559, 0]
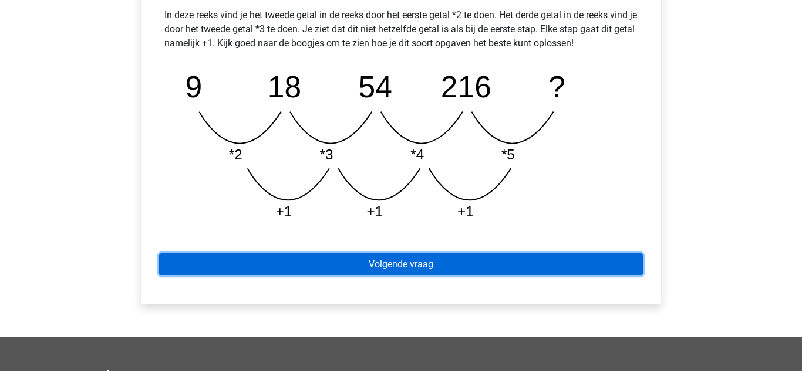
click at [249, 265] on link "Volgende vraag" at bounding box center [401, 265] width 484 height 22
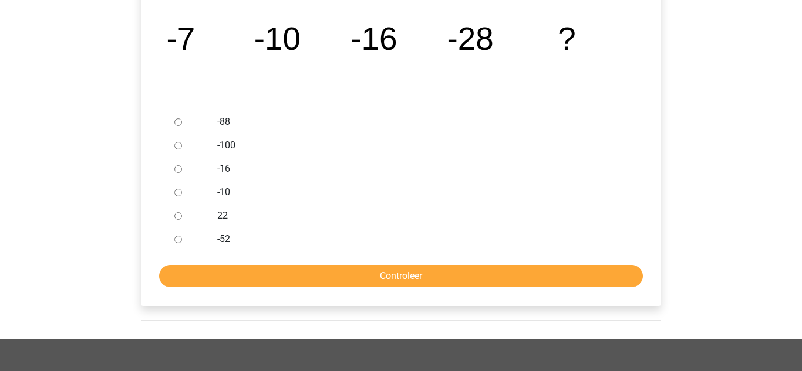
scroll to position [259, 0]
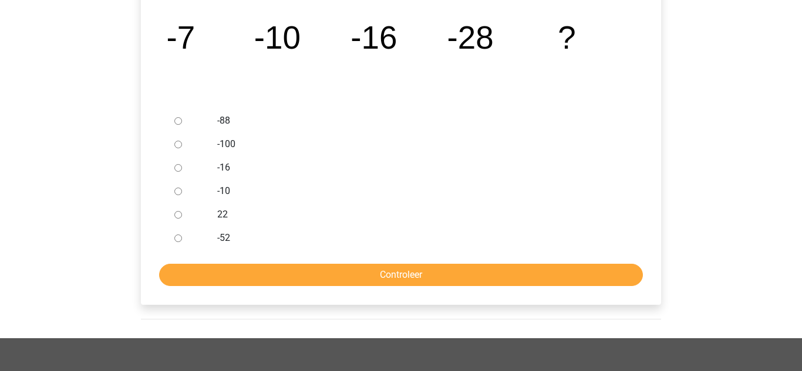
click at [176, 240] on input "-52" at bounding box center [178, 239] width 8 height 8
radio input "true"
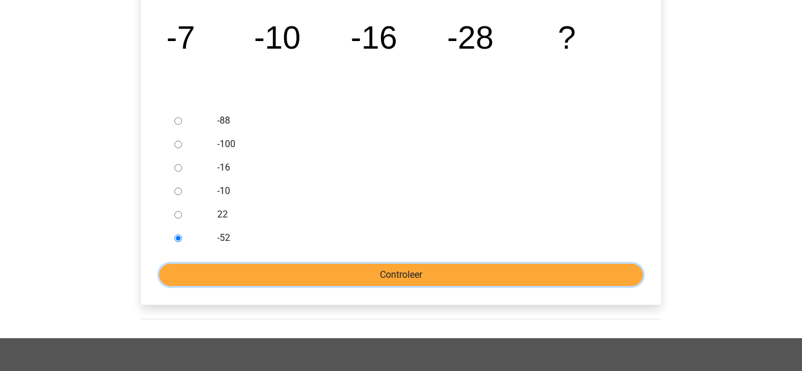
click at [215, 273] on input "Controleer" at bounding box center [401, 275] width 484 height 22
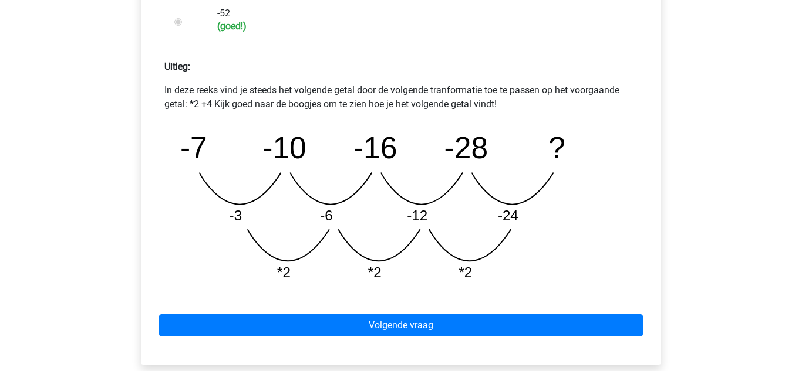
scroll to position [539, 0]
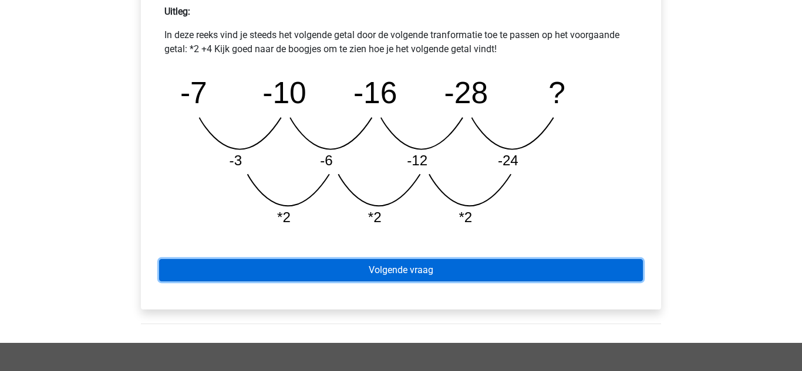
click at [200, 276] on link "Volgende vraag" at bounding box center [401, 270] width 484 height 22
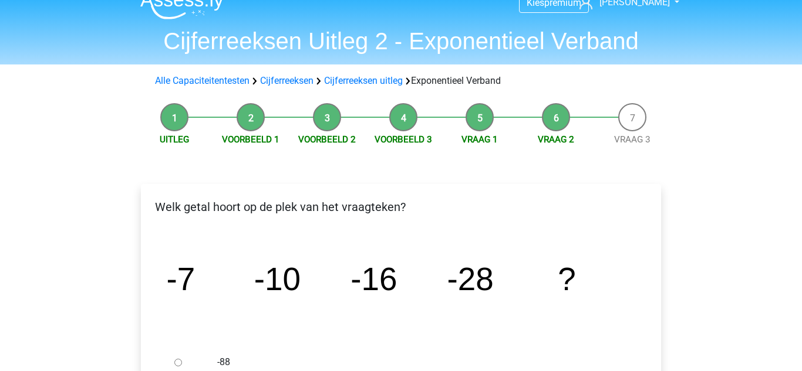
scroll to position [16, 0]
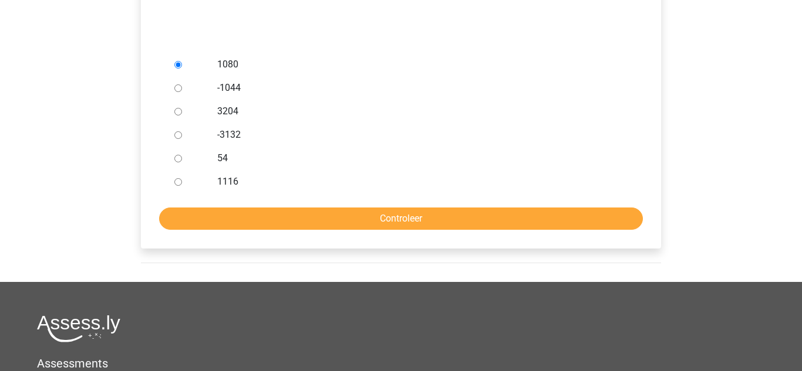
scroll to position [313, 0]
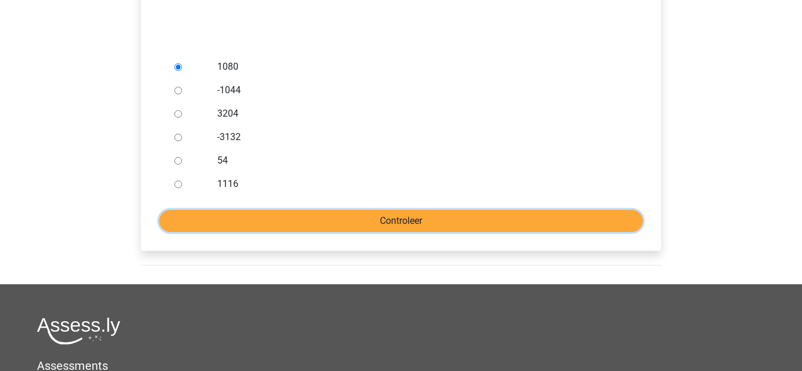
click at [198, 215] on input "Controleer" at bounding box center [401, 221] width 484 height 22
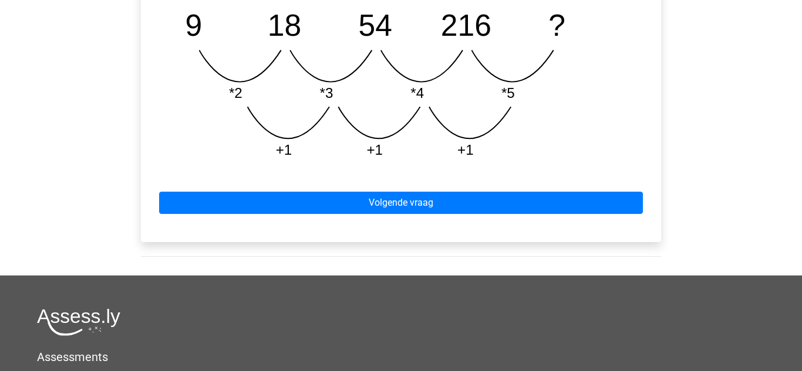
scroll to position [621, 0]
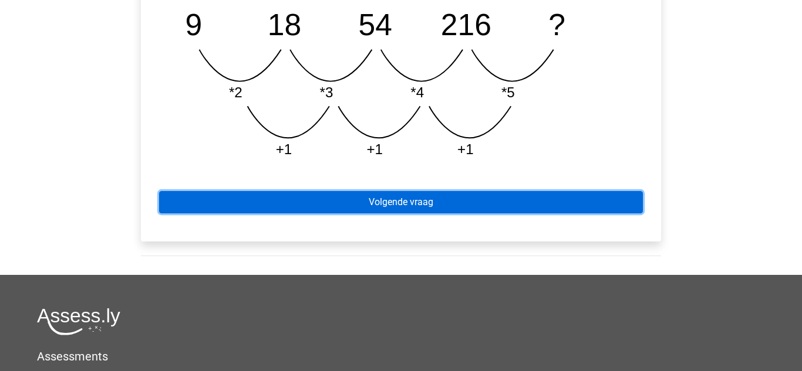
click at [209, 202] on link "Volgende vraag" at bounding box center [401, 202] width 484 height 22
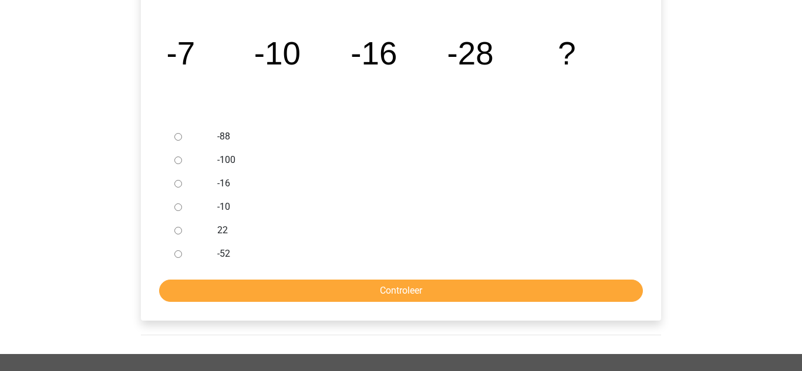
scroll to position [247, 0]
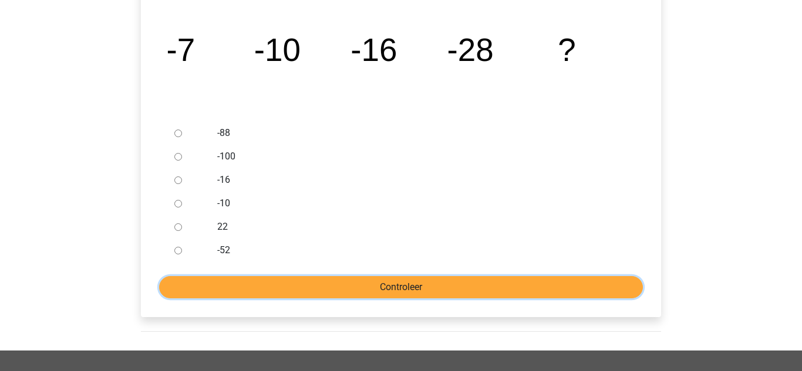
click at [228, 285] on input "Controleer" at bounding box center [401, 287] width 484 height 22
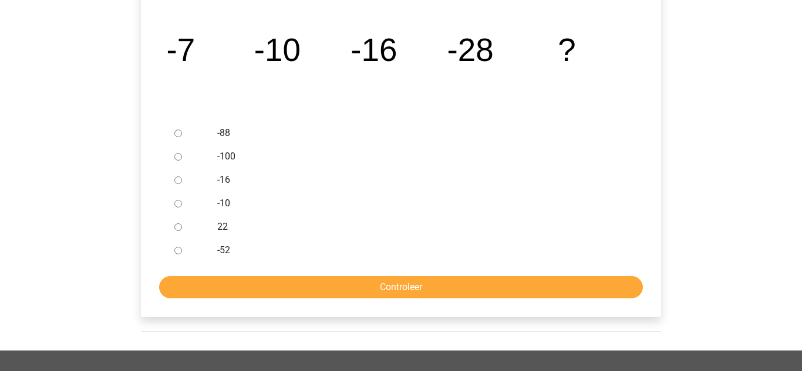
click at [175, 253] on input "-52" at bounding box center [178, 251] width 8 height 8
radio input "true"
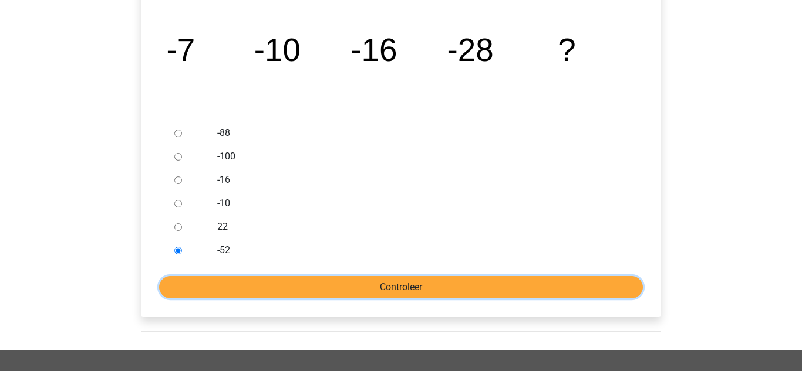
click at [209, 290] on input "Controleer" at bounding box center [401, 287] width 484 height 22
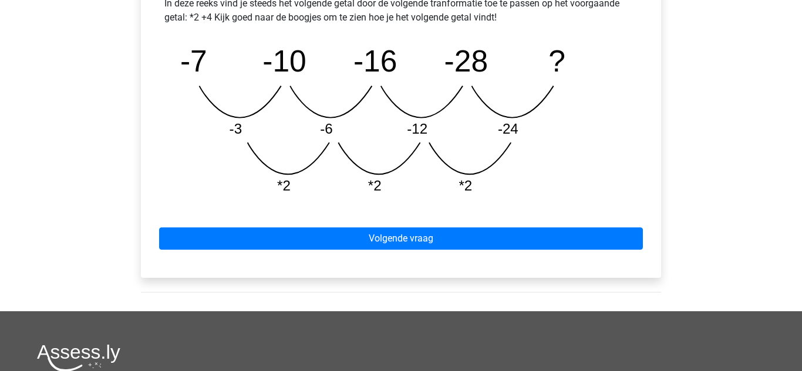
scroll to position [572, 0]
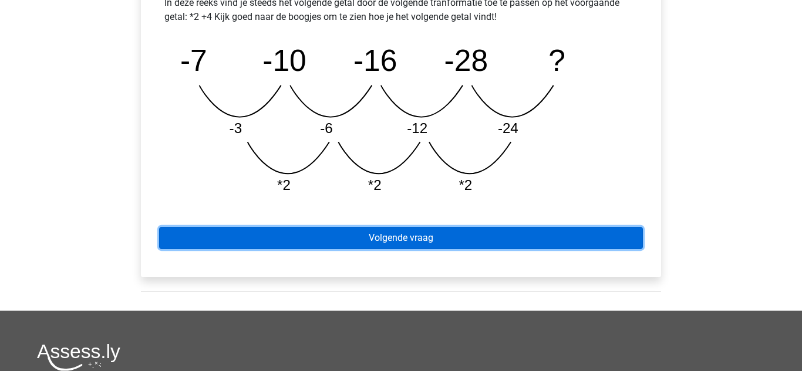
click at [222, 239] on link "Volgende vraag" at bounding box center [401, 238] width 484 height 22
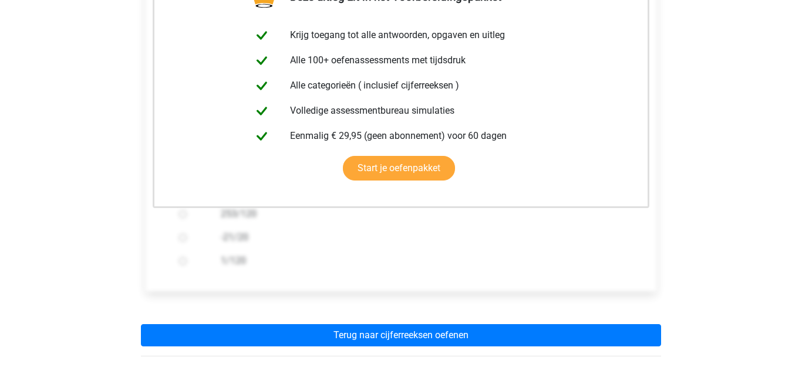
scroll to position [310, 0]
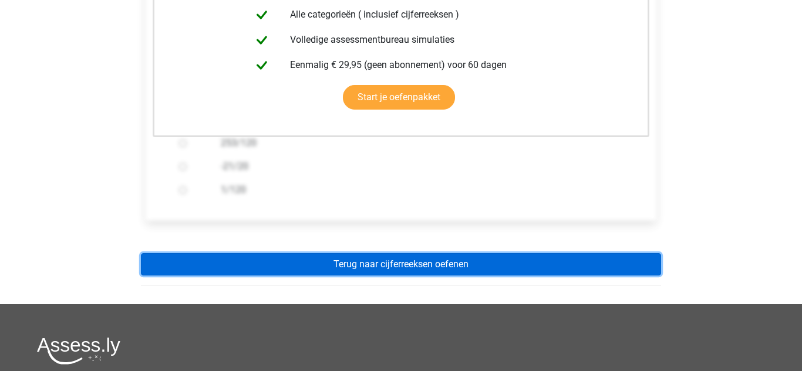
click at [226, 266] on link "Terug naar cijferreeksen oefenen" at bounding box center [401, 265] width 520 height 22
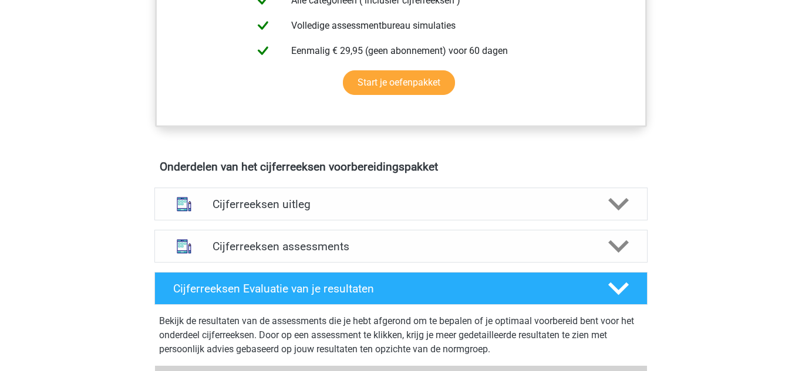
scroll to position [584, 0]
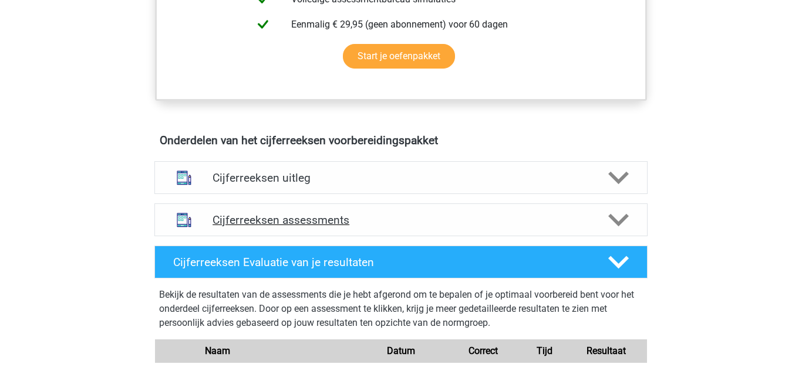
click at [194, 235] on img at bounding box center [184, 220] width 30 height 30
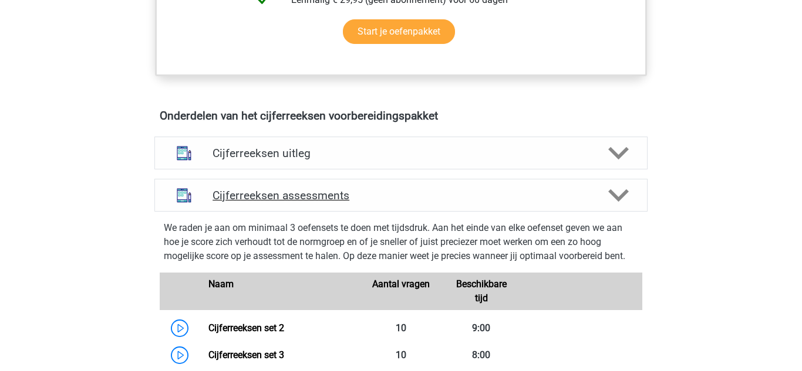
scroll to position [610, 0]
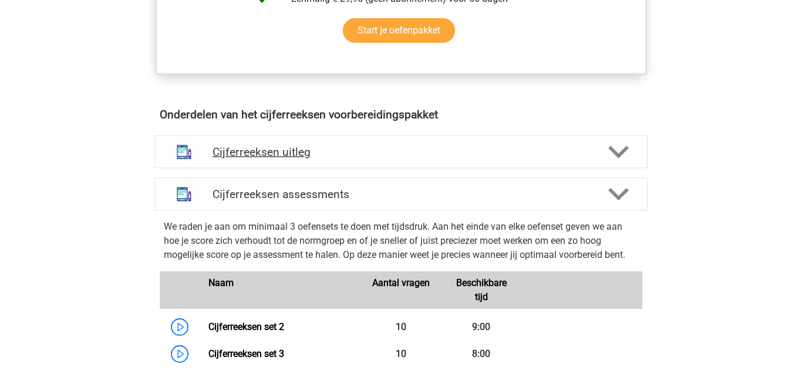
click at [221, 159] on h4 "Cijferreeksen uitleg" at bounding box center [400, 152] width 377 height 13
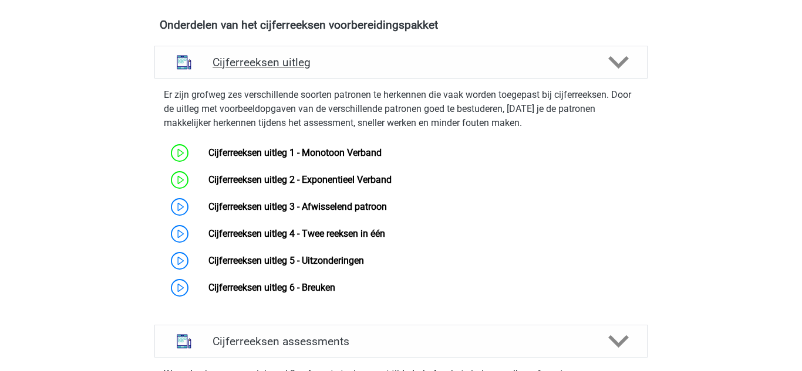
scroll to position [701, 0]
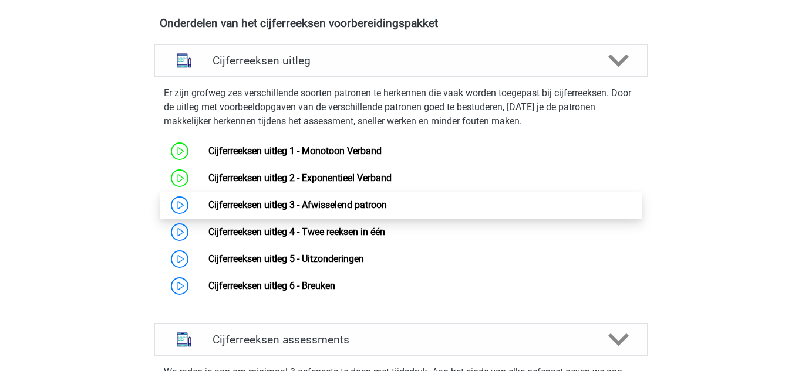
click at [208, 211] on link "Cijferreeksen uitleg 3 - Afwisselend patroon" at bounding box center [297, 205] width 178 height 11
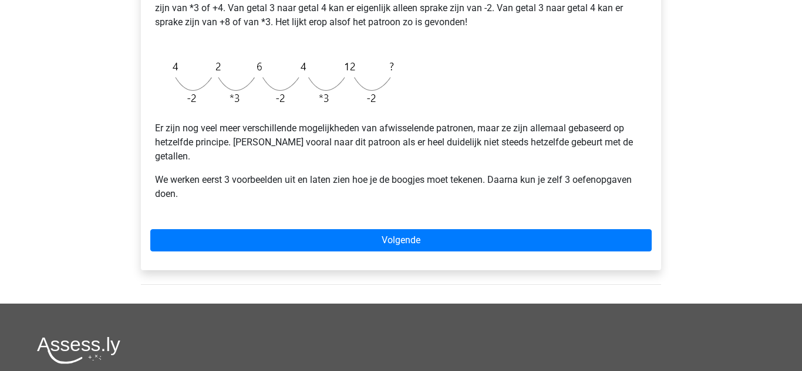
scroll to position [334, 0]
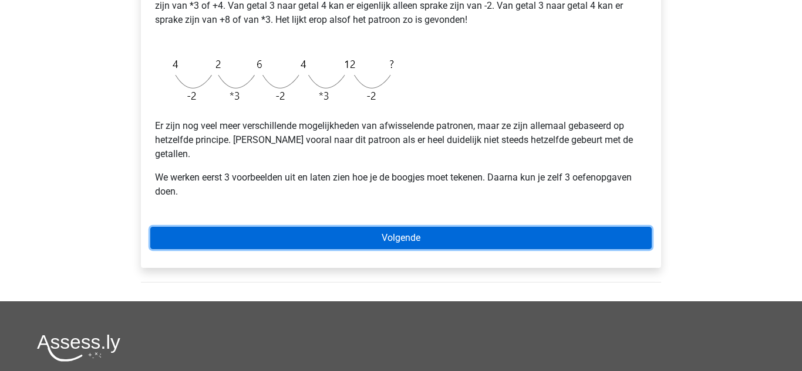
click at [269, 227] on link "Volgende" at bounding box center [400, 238] width 501 height 22
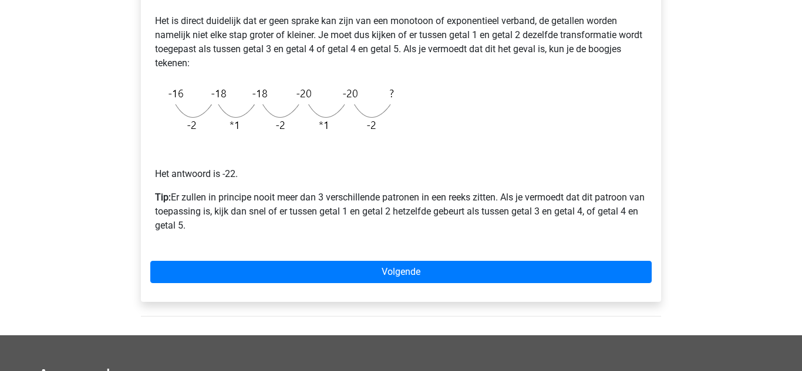
scroll to position [272, 0]
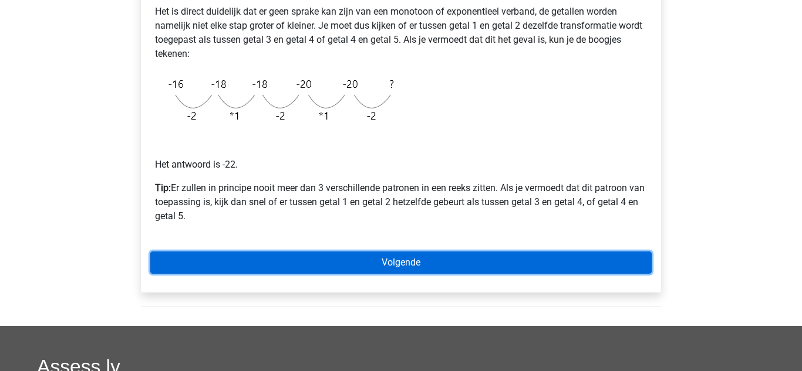
click at [231, 268] on link "Volgende" at bounding box center [400, 263] width 501 height 22
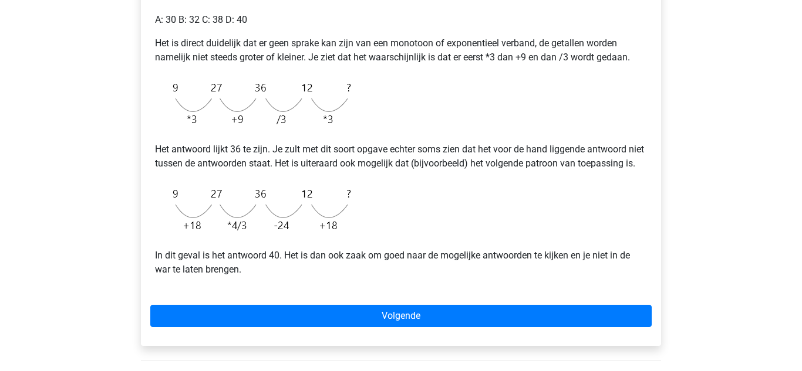
scroll to position [261, 0]
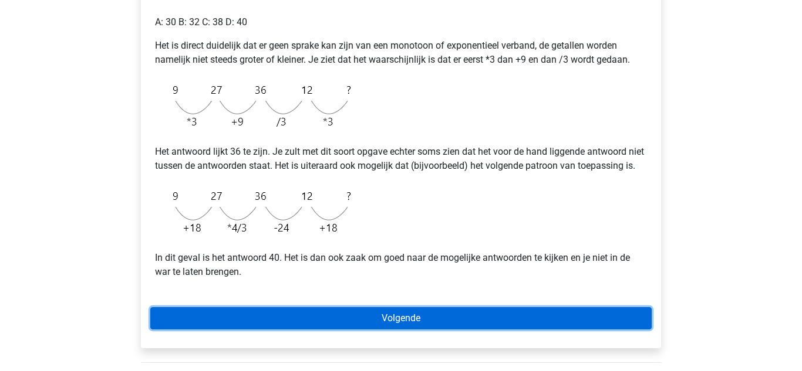
click at [418, 327] on link "Volgende" at bounding box center [400, 318] width 501 height 22
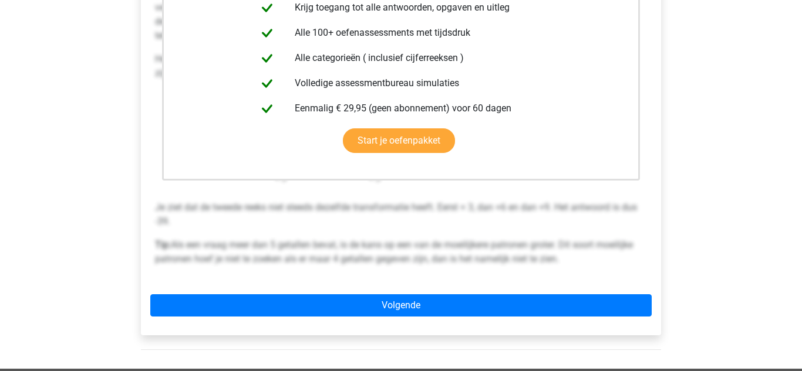
scroll to position [290, 0]
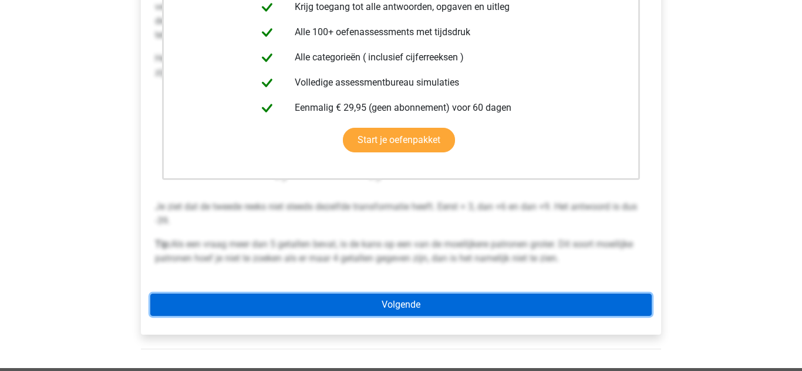
click at [506, 302] on link "Volgende" at bounding box center [400, 305] width 501 height 22
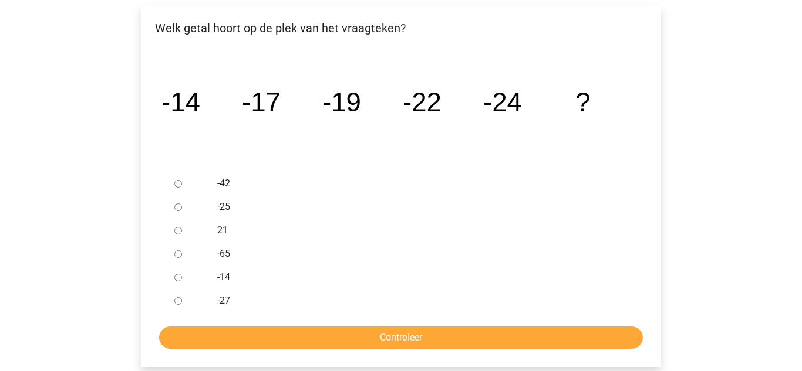
scroll to position [199, 0]
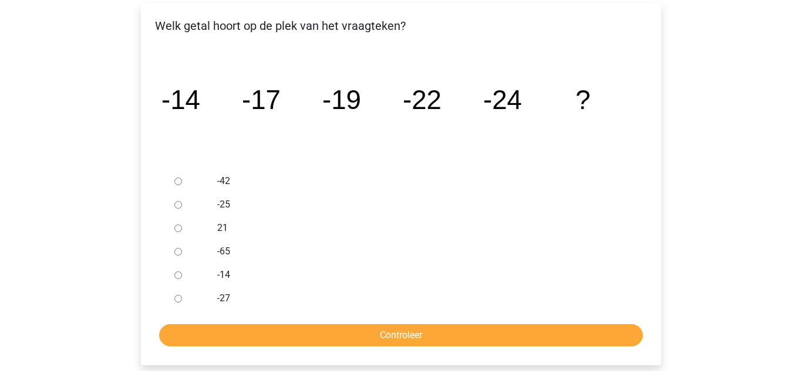
click at [180, 300] on input "-27" at bounding box center [178, 299] width 8 height 8
radio input "true"
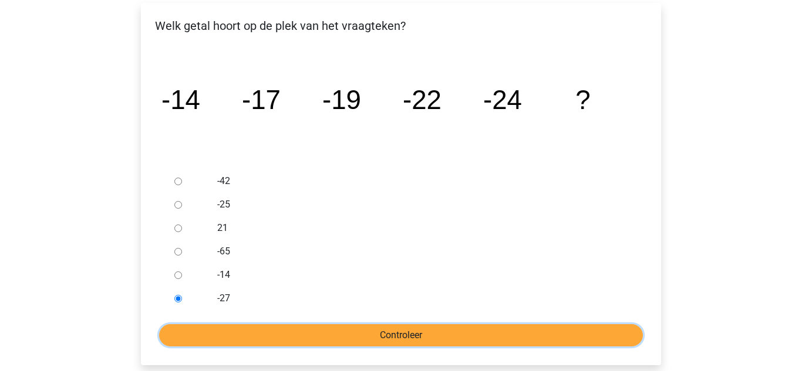
click at [227, 335] on input "Controleer" at bounding box center [401, 336] width 484 height 22
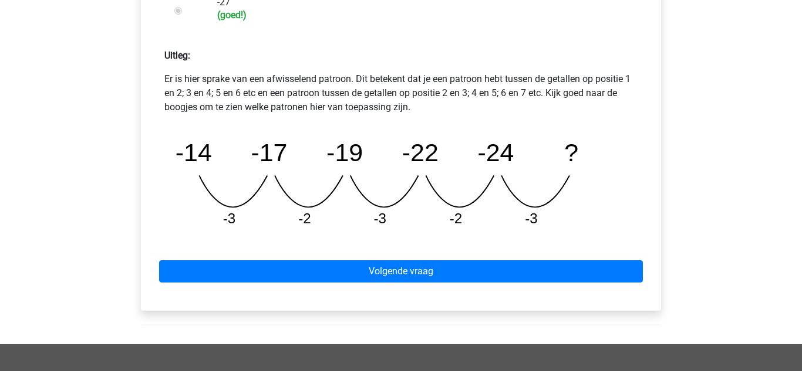
scroll to position [496, 0]
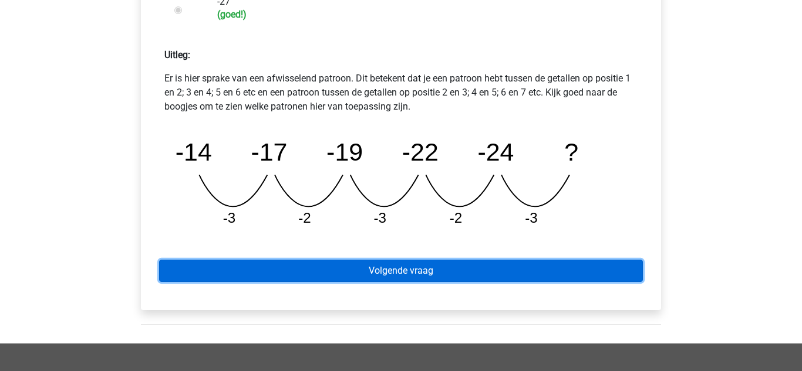
click at [249, 275] on link "Volgende vraag" at bounding box center [401, 271] width 484 height 22
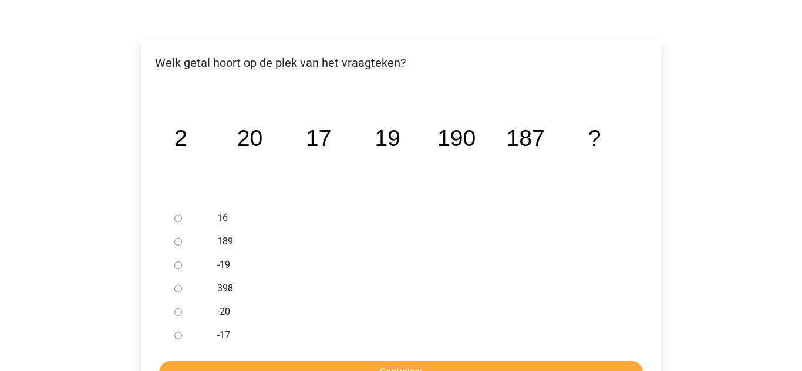
scroll to position [178, 0]
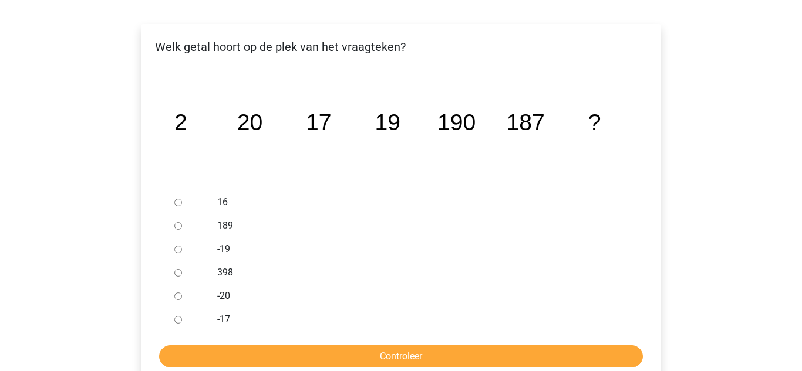
click at [174, 228] on input "189" at bounding box center [178, 226] width 8 height 8
radio input "true"
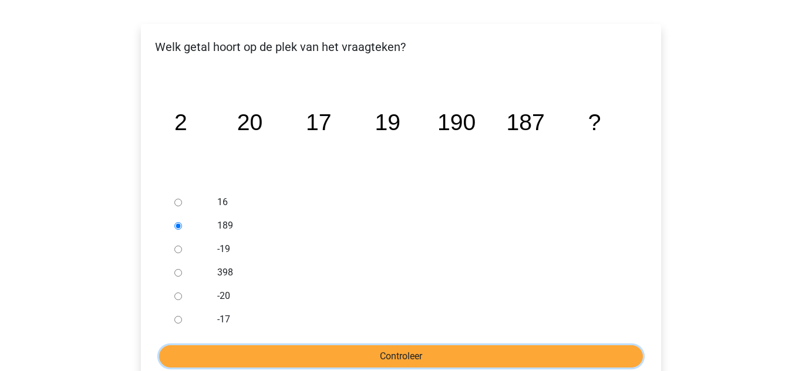
click at [336, 353] on input "Controleer" at bounding box center [401, 357] width 484 height 22
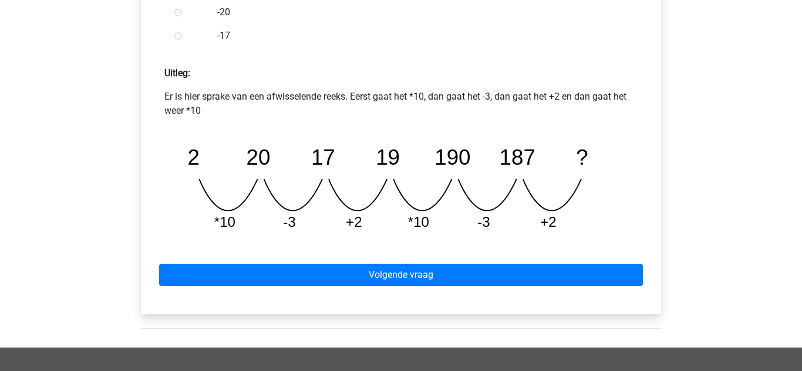
scroll to position [479, 0]
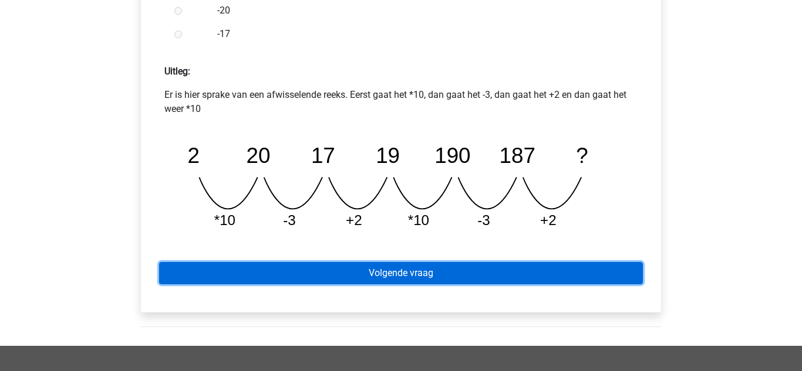
click at [206, 278] on link "Volgende vraag" at bounding box center [401, 273] width 484 height 22
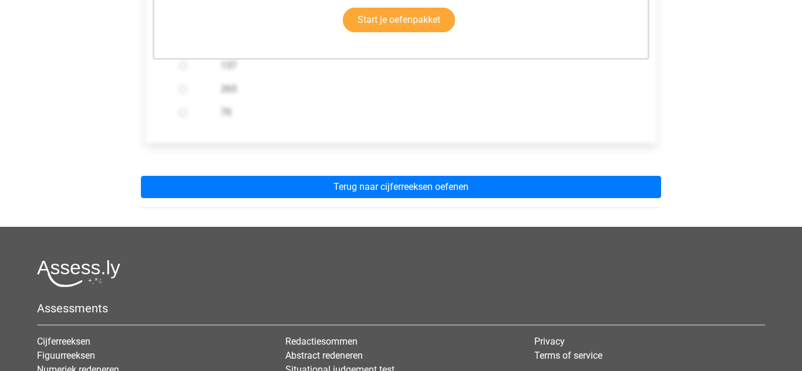
scroll to position [388, 0]
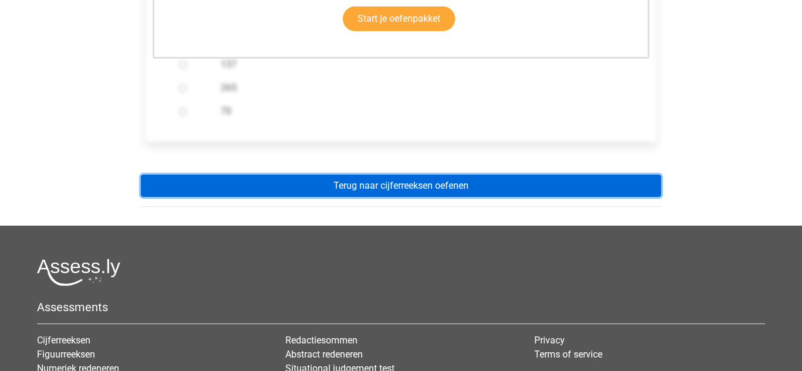
click at [336, 193] on link "Terug naar cijferreeksen oefenen" at bounding box center [401, 186] width 520 height 22
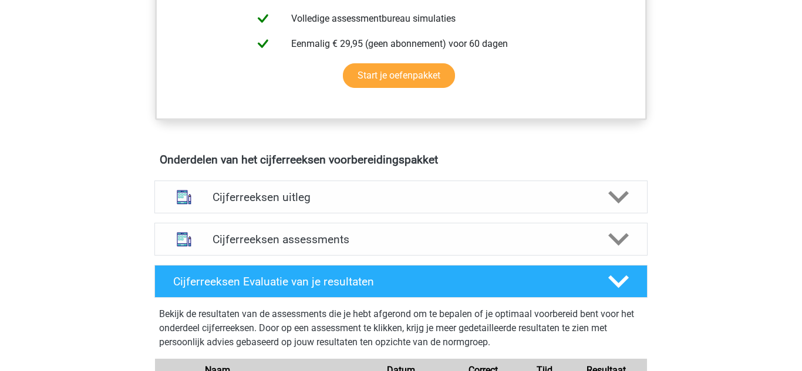
scroll to position [580, 0]
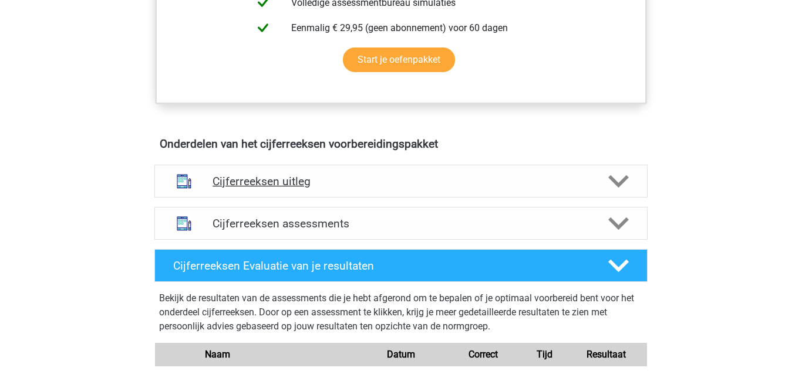
click at [212, 188] on div "Cijferreeksen uitleg" at bounding box center [401, 181] width 394 height 13
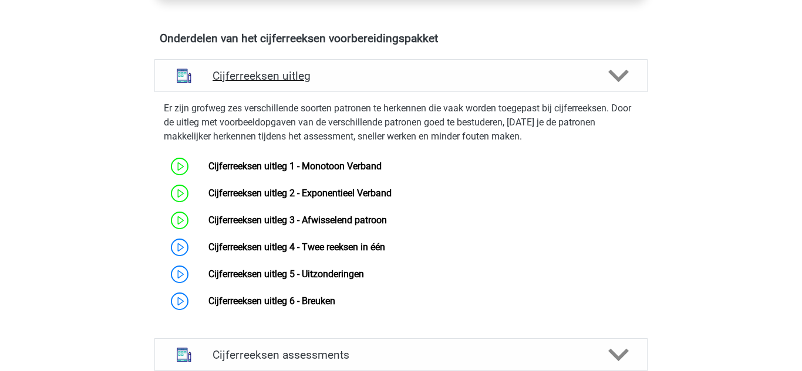
scroll to position [688, 0]
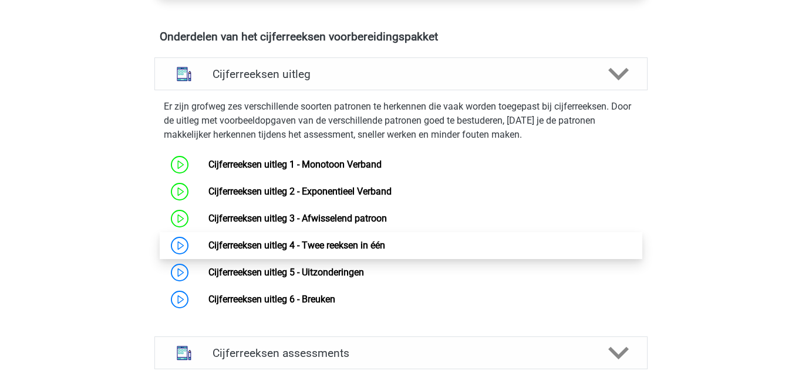
click at [208, 251] on link "Cijferreeksen uitleg 4 - Twee reeksen in één" at bounding box center [296, 245] width 177 height 11
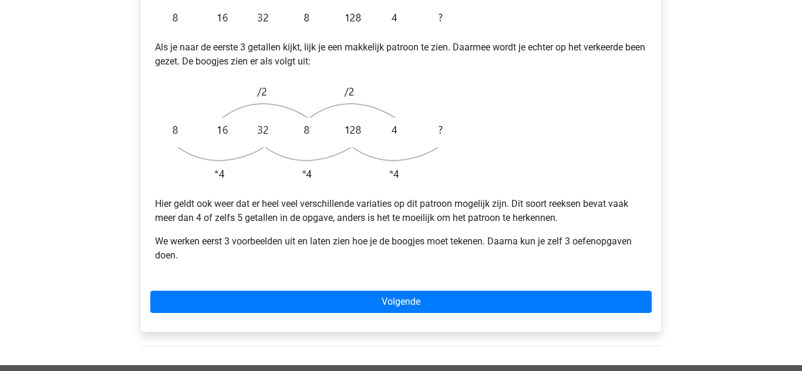
scroll to position [316, 0]
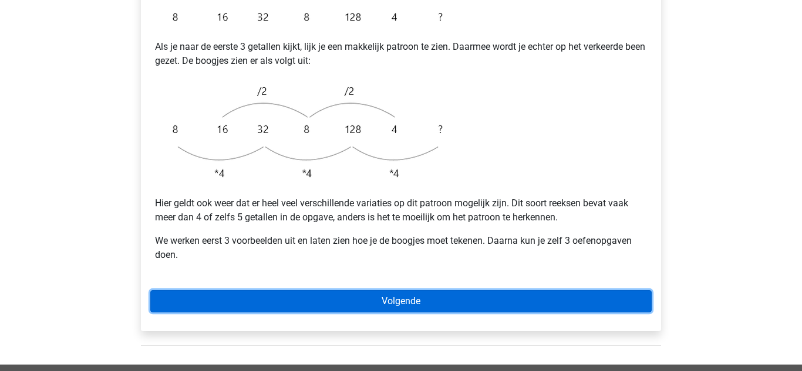
click at [252, 290] on link "Volgende" at bounding box center [400, 301] width 501 height 22
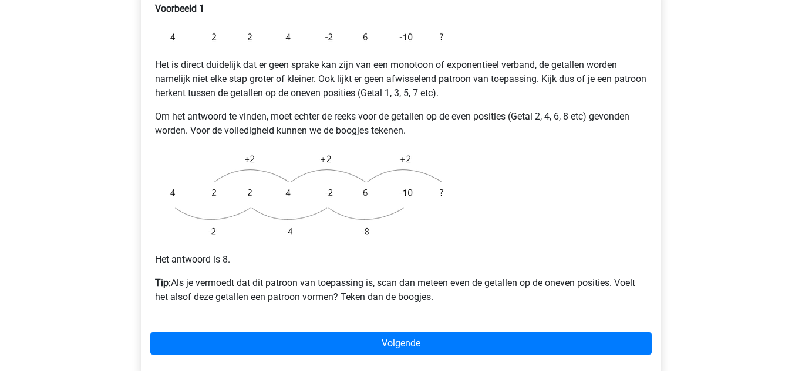
scroll to position [246, 0]
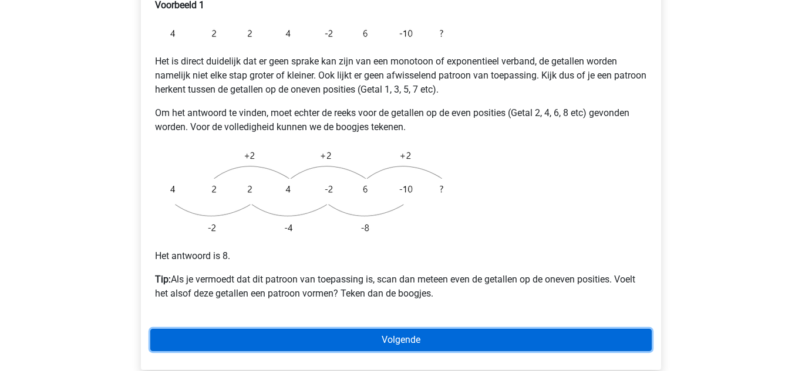
click at [226, 329] on link "Volgende" at bounding box center [400, 340] width 501 height 22
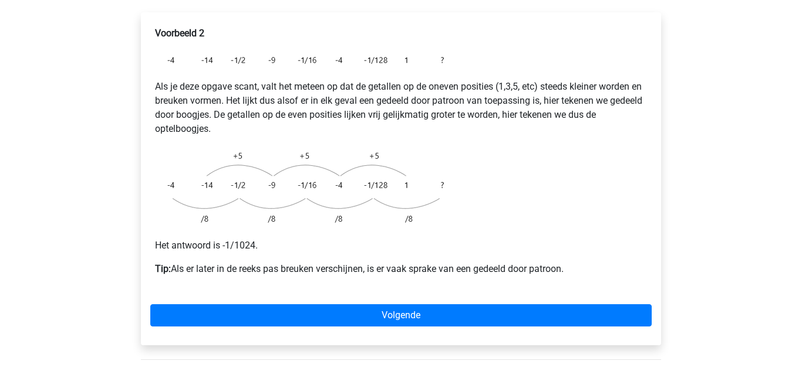
scroll to position [218, 0]
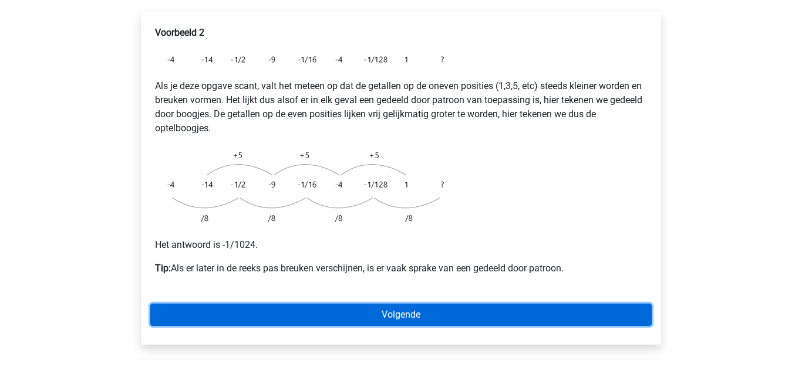
click at [253, 304] on link "Volgende" at bounding box center [400, 315] width 501 height 22
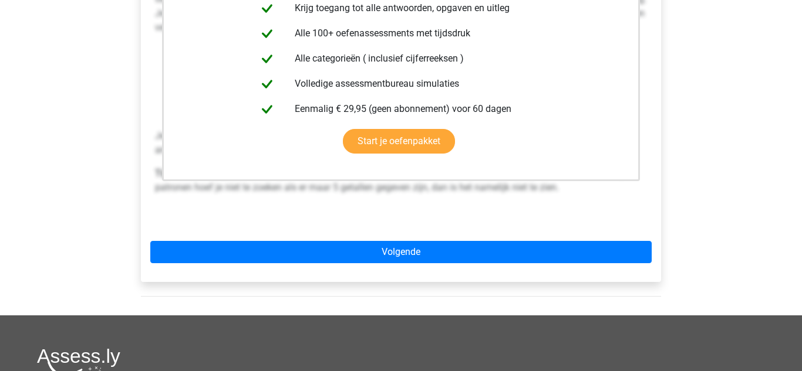
scroll to position [320, 0]
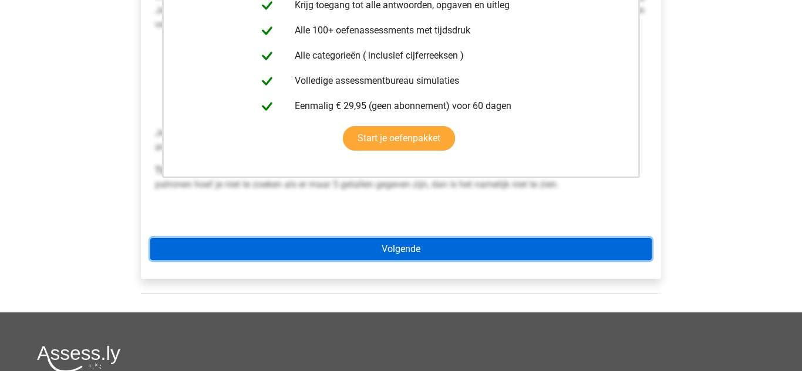
click at [245, 238] on link "Volgende" at bounding box center [400, 249] width 501 height 22
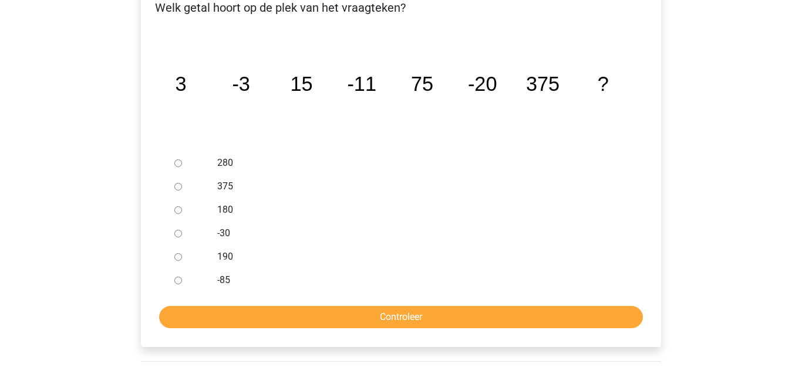
scroll to position [243, 0]
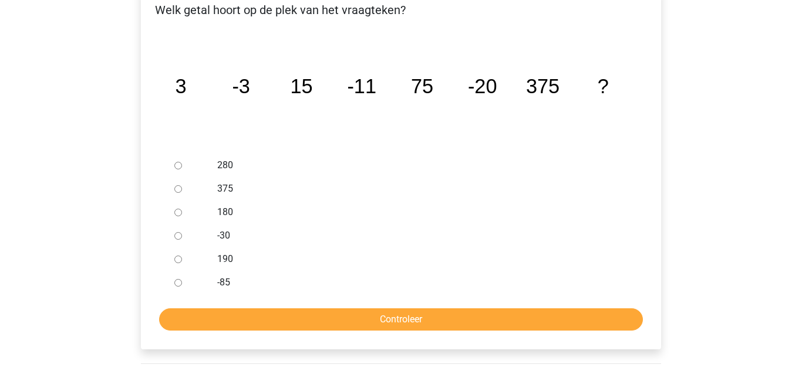
click at [179, 232] on input "-30" at bounding box center [178, 236] width 8 height 8
radio input "true"
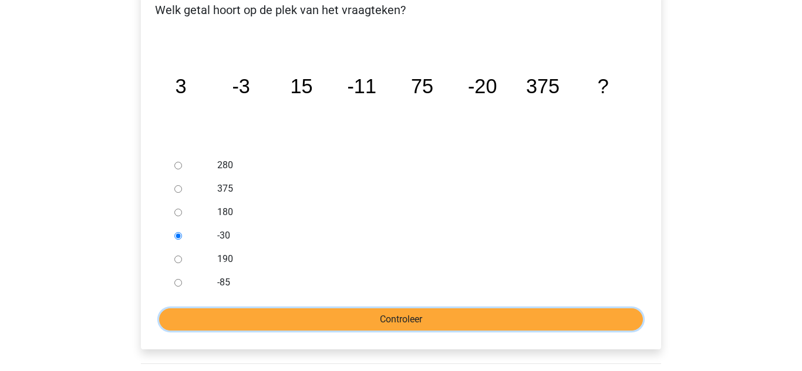
click at [358, 309] on input "Controleer" at bounding box center [401, 320] width 484 height 22
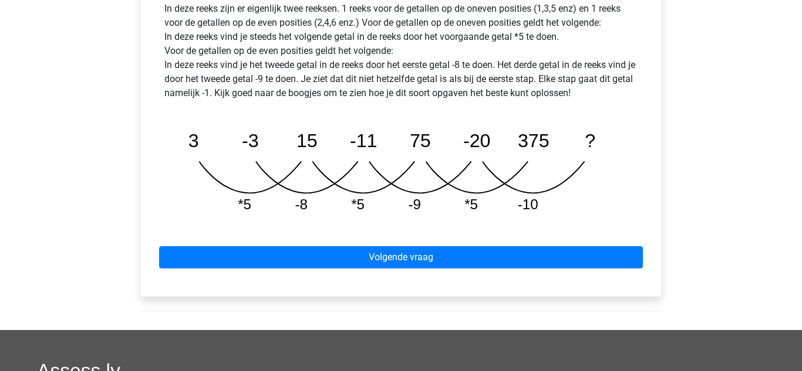
scroll to position [620, 0]
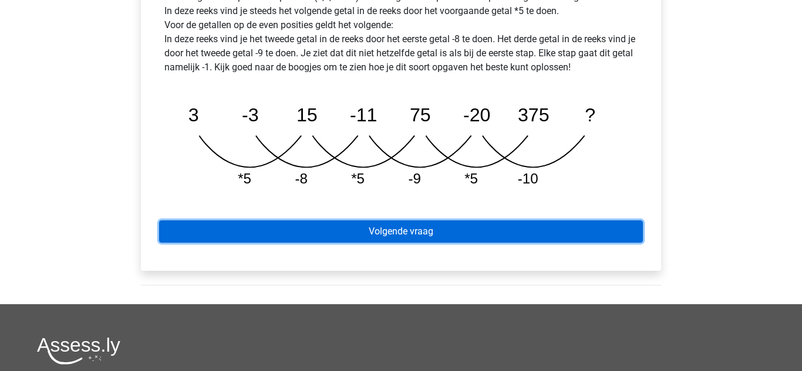
click at [319, 221] on link "Volgende vraag" at bounding box center [401, 232] width 484 height 22
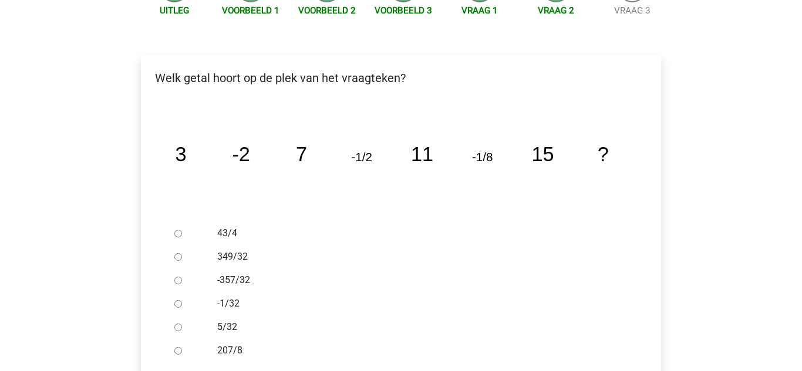
scroll to position [177, 0]
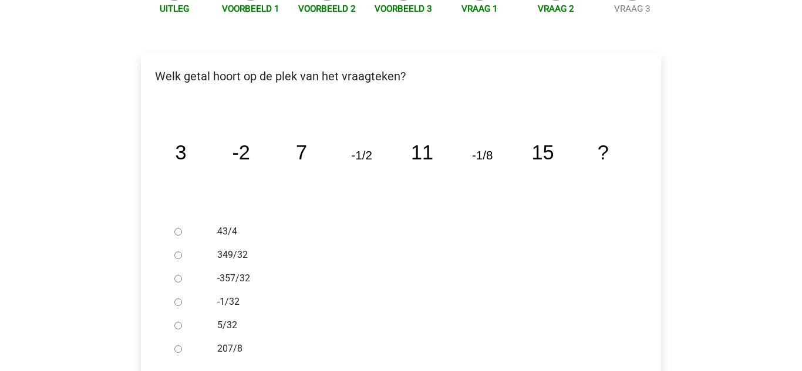
click at [178, 299] on input "-1/32" at bounding box center [178, 303] width 8 height 8
radio input "true"
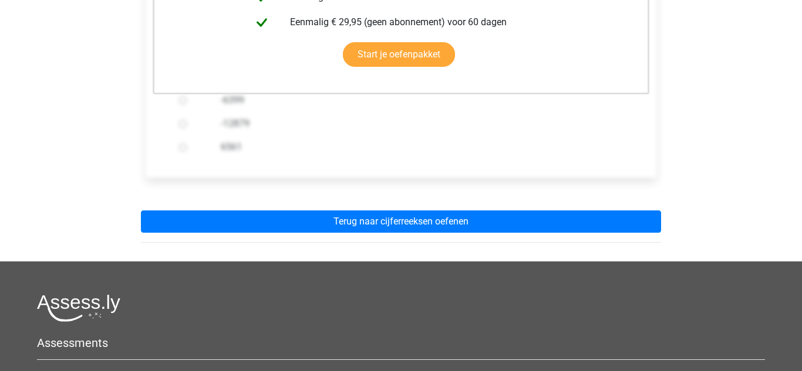
scroll to position [384, 0]
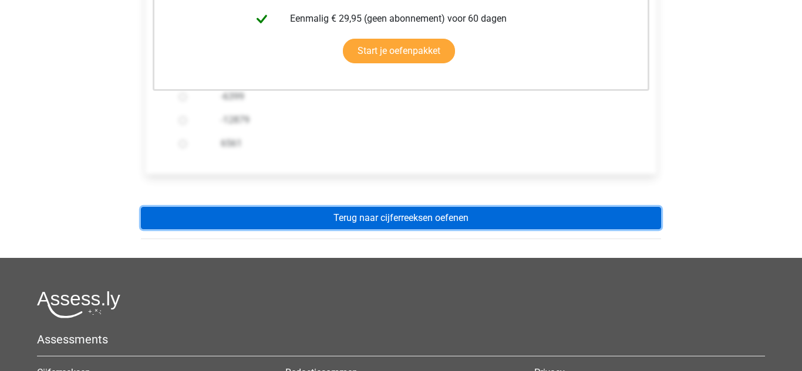
click at [202, 207] on link "Terug naar cijferreeksen oefenen" at bounding box center [401, 218] width 520 height 22
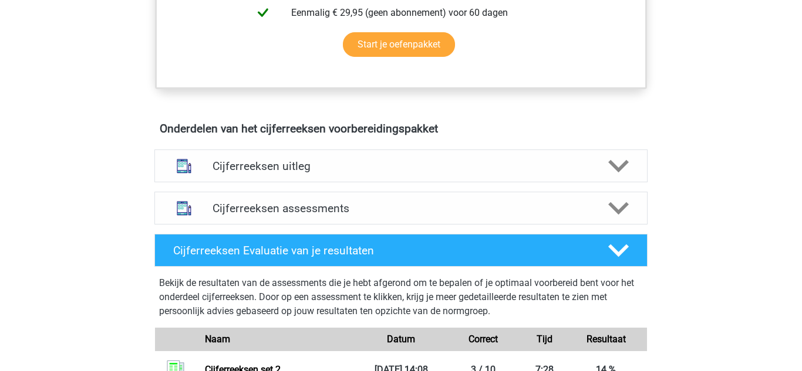
scroll to position [597, 0]
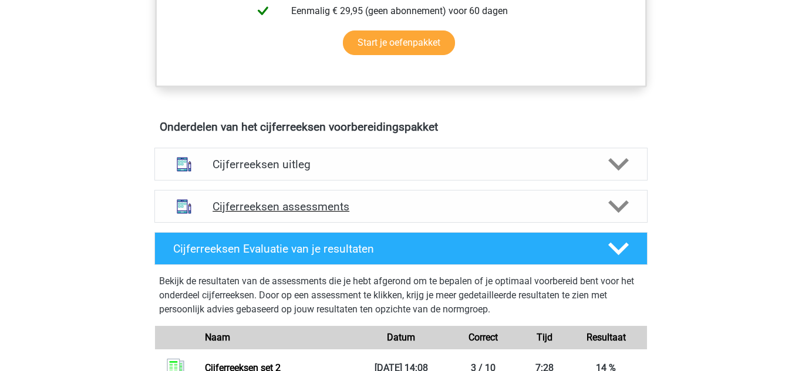
click at [227, 214] on h4 "Cijferreeksen assessments" at bounding box center [400, 206] width 377 height 13
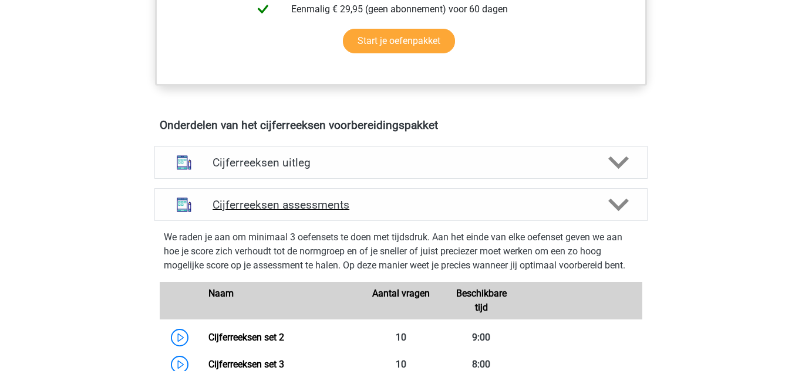
scroll to position [599, 0]
click at [229, 170] on h4 "Cijferreeksen uitleg" at bounding box center [400, 163] width 377 height 13
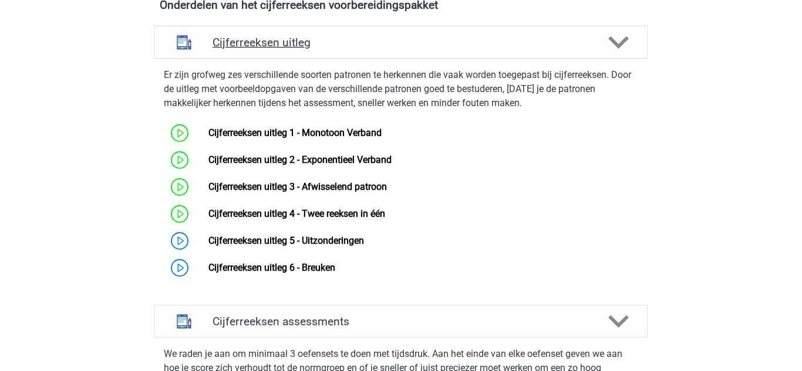
scroll to position [744, 0]
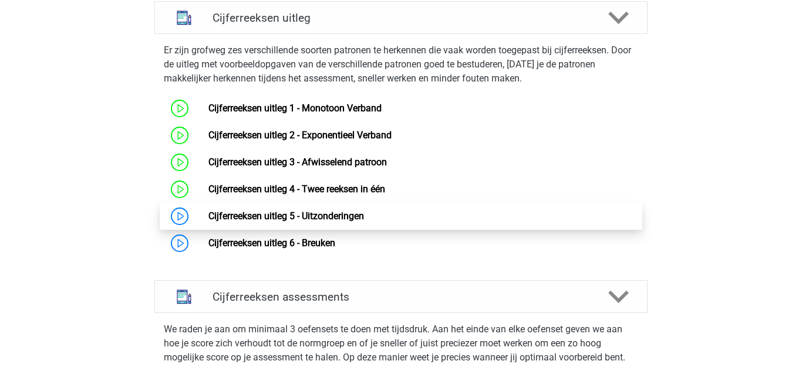
click at [224, 222] on link "Cijferreeksen uitleg 5 - Uitzonderingen" at bounding box center [286, 216] width 156 height 11
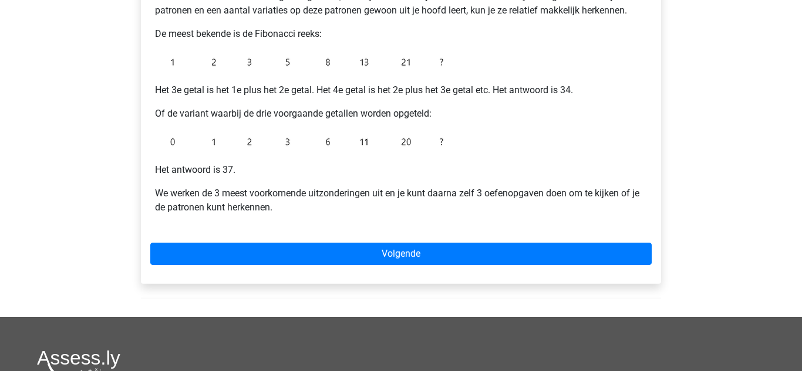
scroll to position [261, 0]
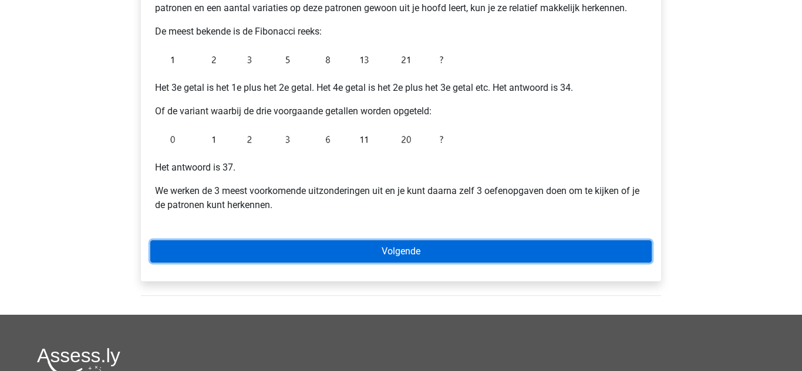
click at [188, 259] on link "Volgende" at bounding box center [400, 252] width 501 height 22
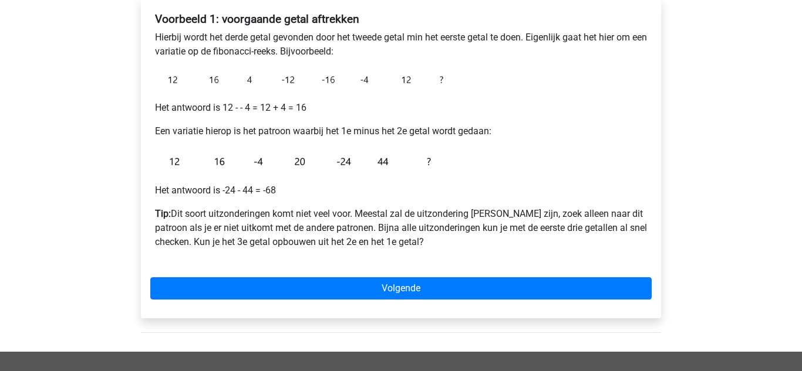
scroll to position [204, 0]
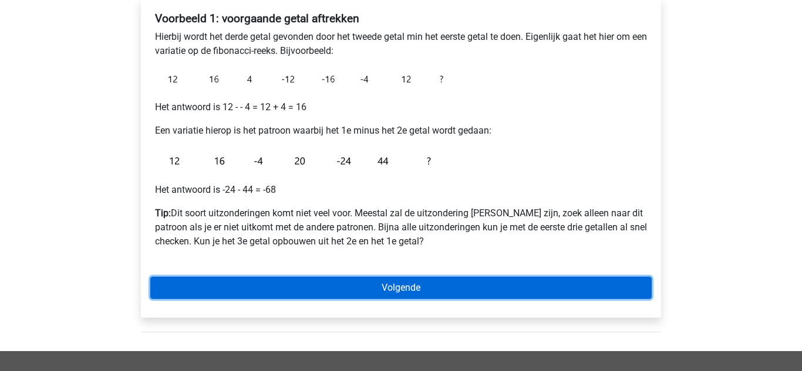
click at [185, 290] on link "Volgende" at bounding box center [400, 288] width 501 height 22
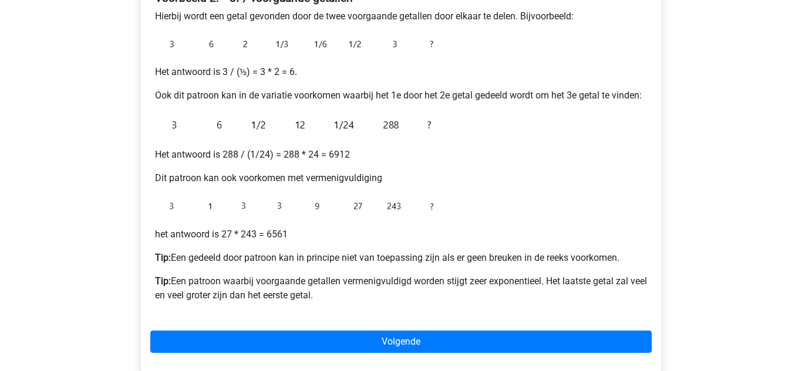
scroll to position [227, 0]
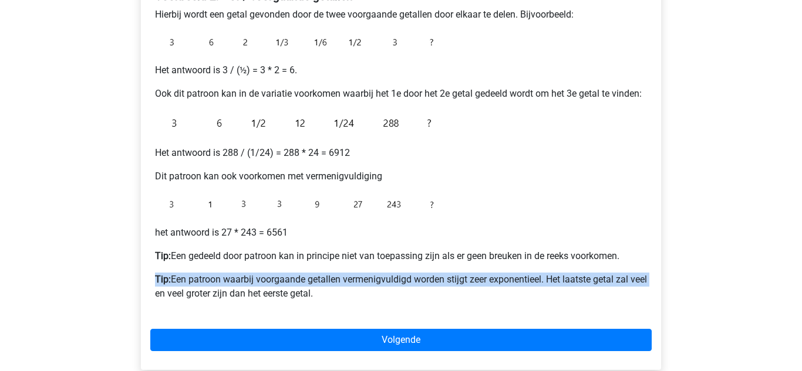
click at [63, 207] on div "Kies premium [PERSON_NAME] [EMAIL_ADDRESS][DOMAIN_NAME]" at bounding box center [401, 243] width 802 height 940
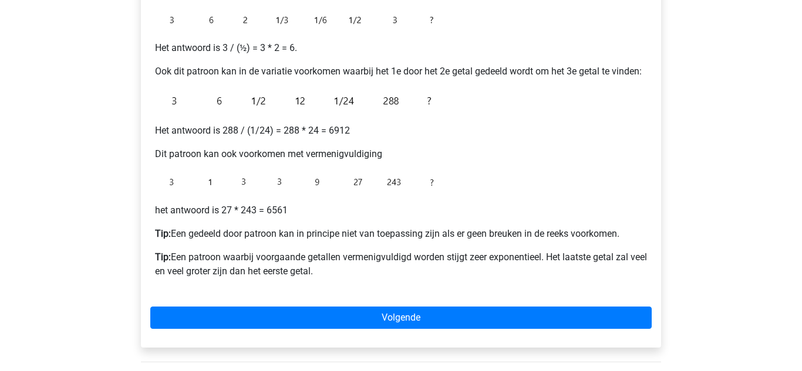
scroll to position [248, 0]
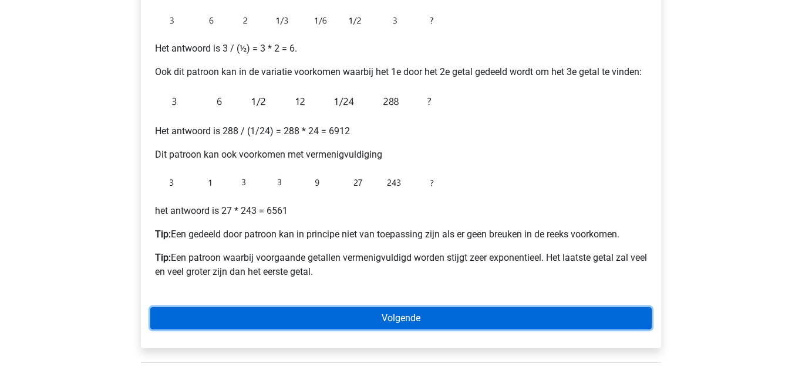
click at [276, 324] on link "Volgende" at bounding box center [400, 318] width 501 height 22
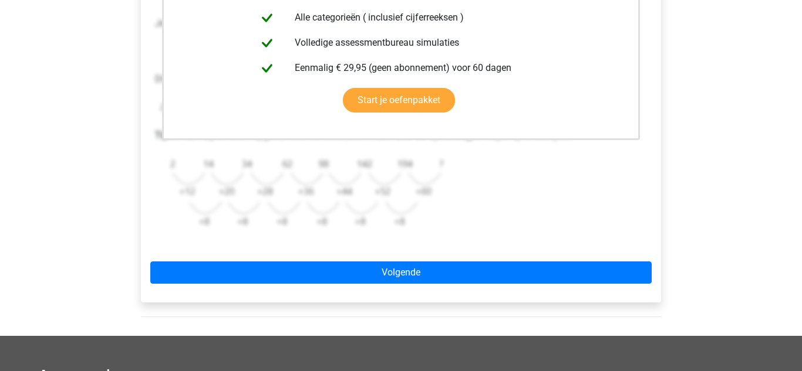
scroll to position [342, 0]
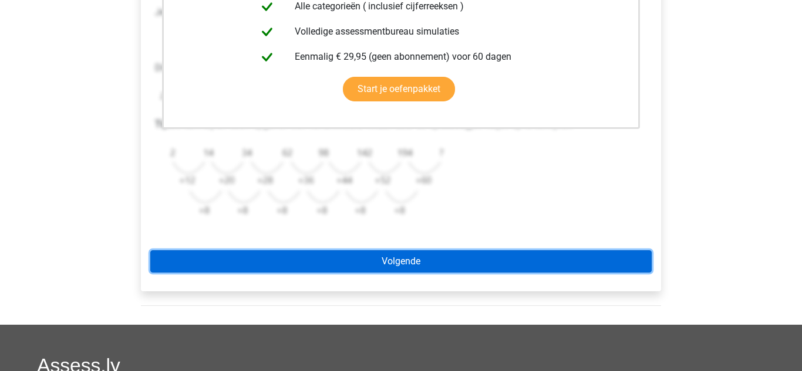
click at [197, 265] on link "Volgende" at bounding box center [400, 262] width 501 height 22
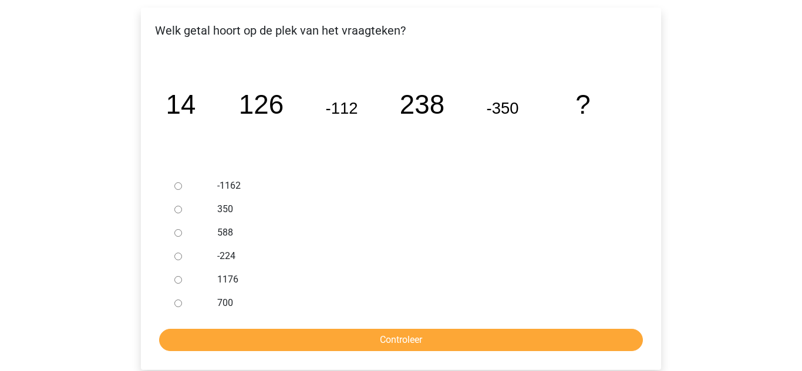
scroll to position [196, 0]
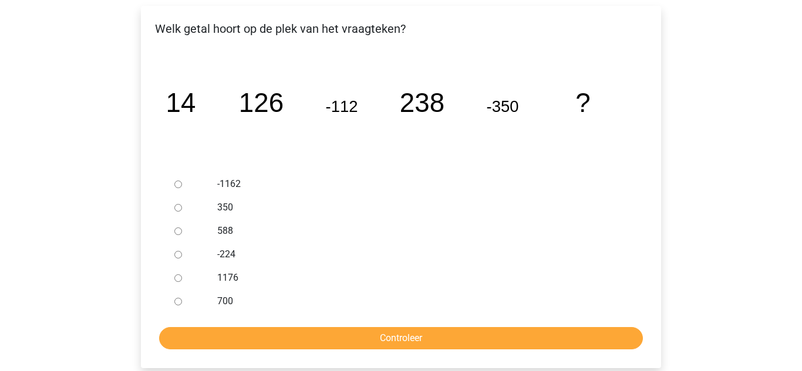
click at [176, 232] on input "588" at bounding box center [178, 232] width 8 height 8
radio input "true"
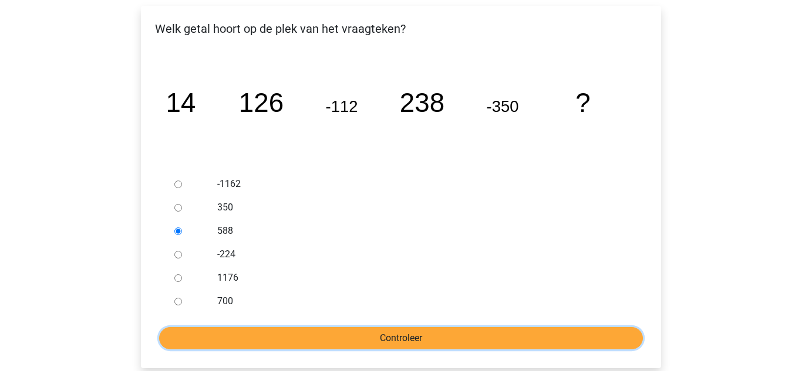
click at [283, 339] on input "Controleer" at bounding box center [401, 338] width 484 height 22
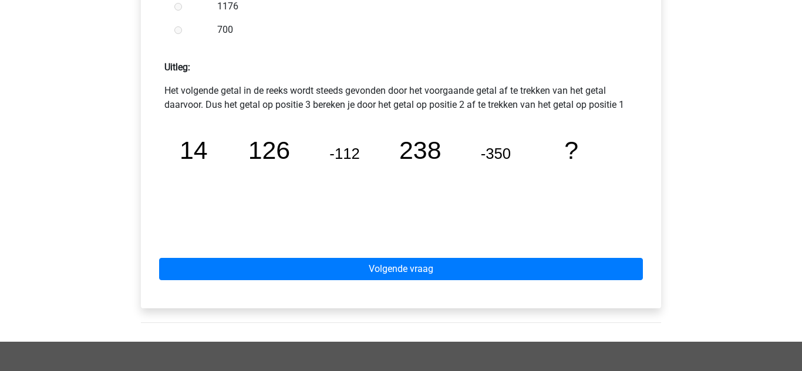
scroll to position [485, 0]
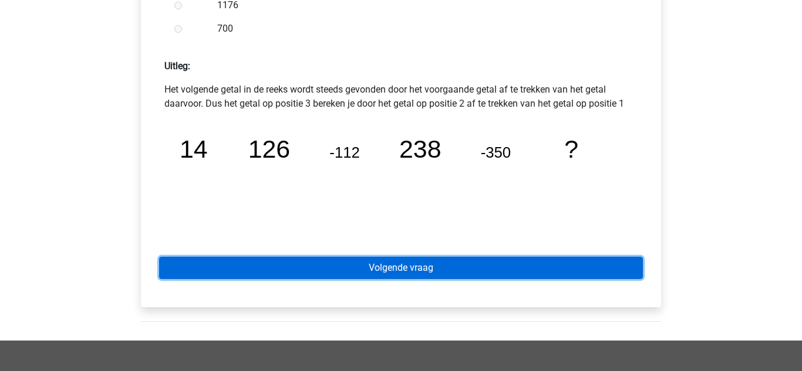
click at [337, 263] on link "Volgende vraag" at bounding box center [401, 268] width 484 height 22
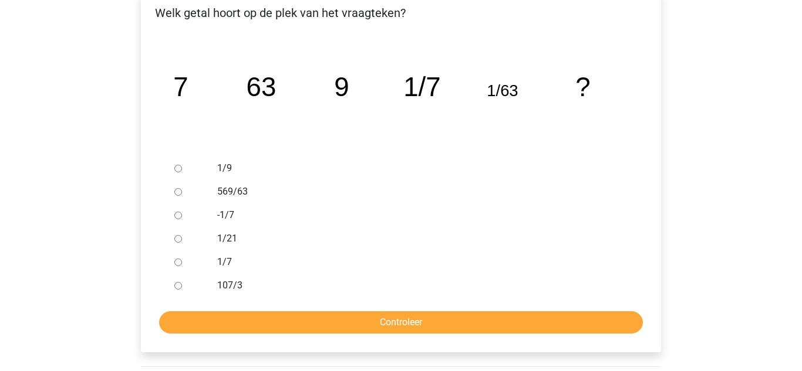
scroll to position [212, 0]
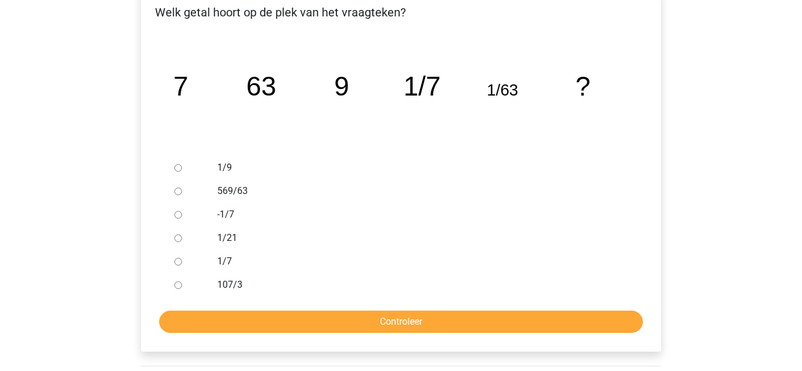
click at [181, 165] on input "1/9" at bounding box center [178, 168] width 8 height 8
radio input "true"
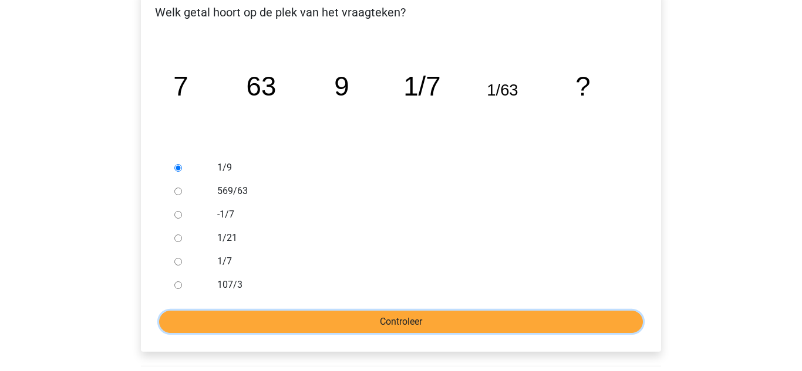
click at [218, 322] on input "Controleer" at bounding box center [401, 322] width 484 height 22
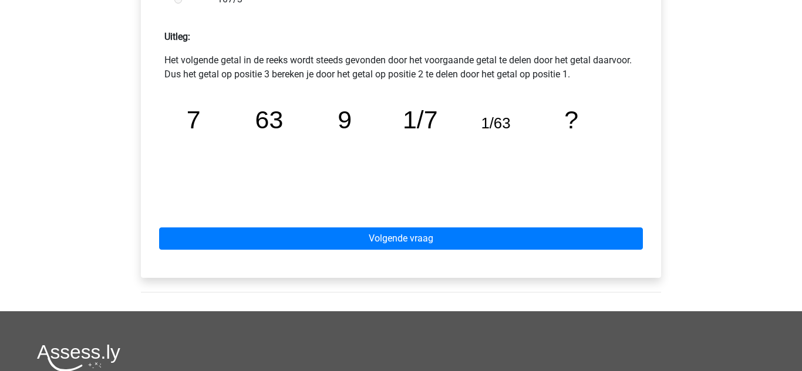
scroll to position [515, 0]
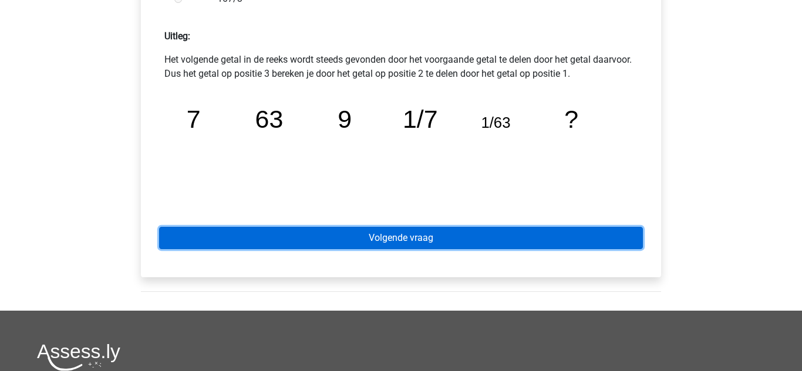
click at [294, 248] on link "Volgende vraag" at bounding box center [401, 238] width 484 height 22
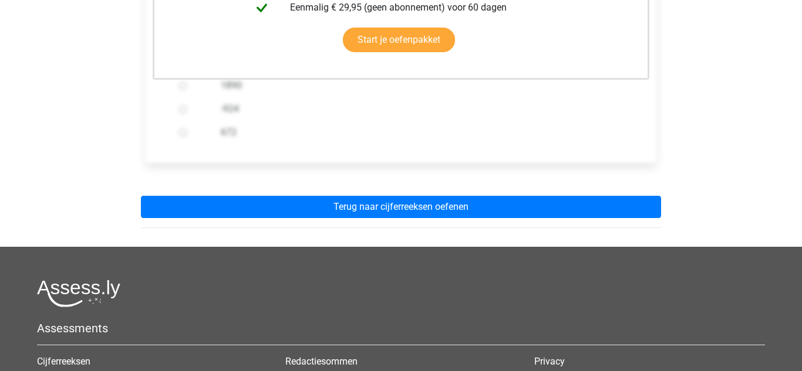
scroll to position [368, 0]
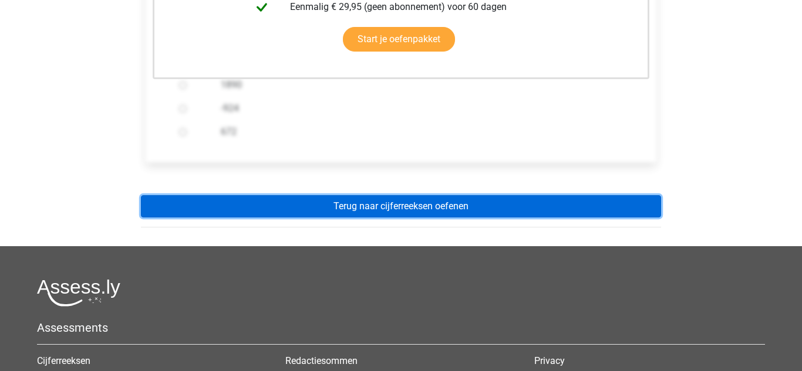
click at [271, 208] on link "Terug naar cijferreeksen oefenen" at bounding box center [401, 206] width 520 height 22
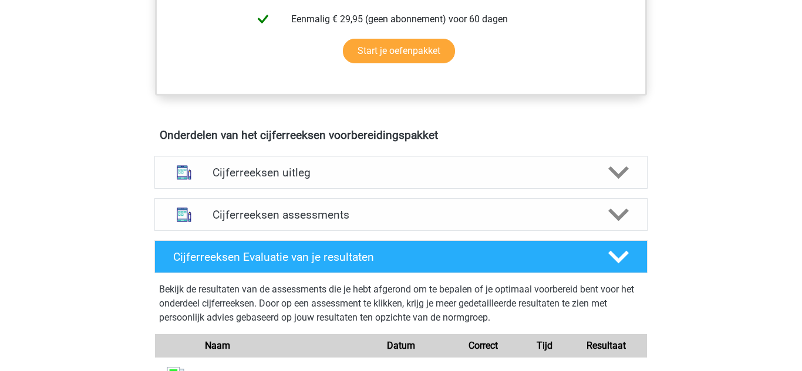
scroll to position [618, 0]
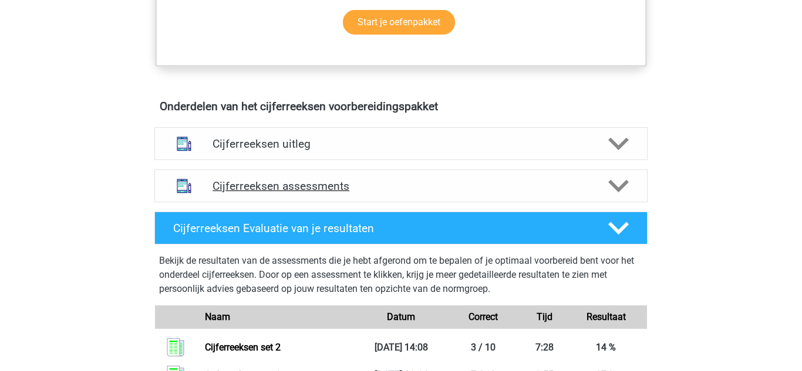
click at [242, 193] on h4 "Cijferreeksen assessments" at bounding box center [400, 186] width 377 height 13
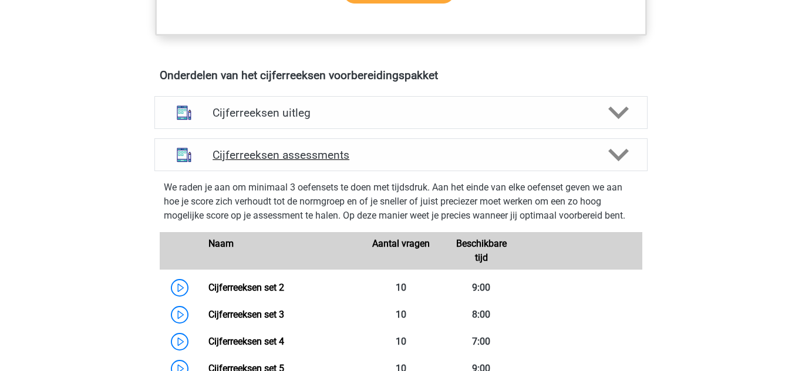
scroll to position [643, 0]
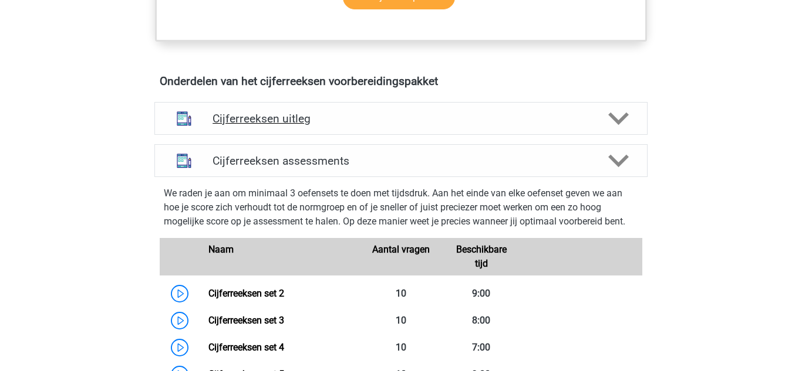
click at [234, 126] on h4 "Cijferreeksen uitleg" at bounding box center [400, 118] width 377 height 13
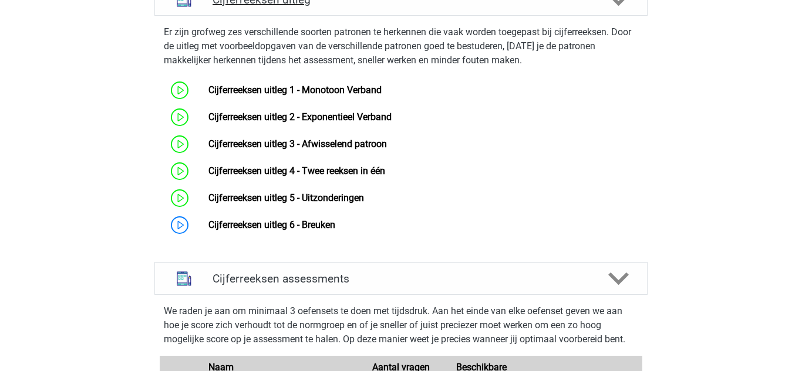
scroll to position [763, 0]
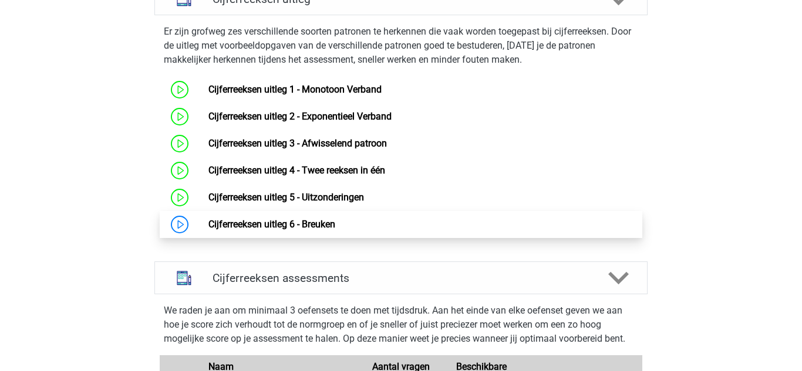
click at [208, 230] on link "Cijferreeksen uitleg 6 - Breuken" at bounding box center [271, 224] width 127 height 11
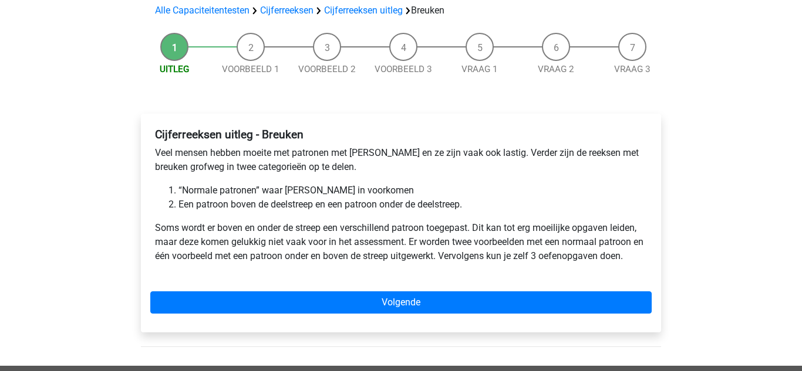
scroll to position [89, 0]
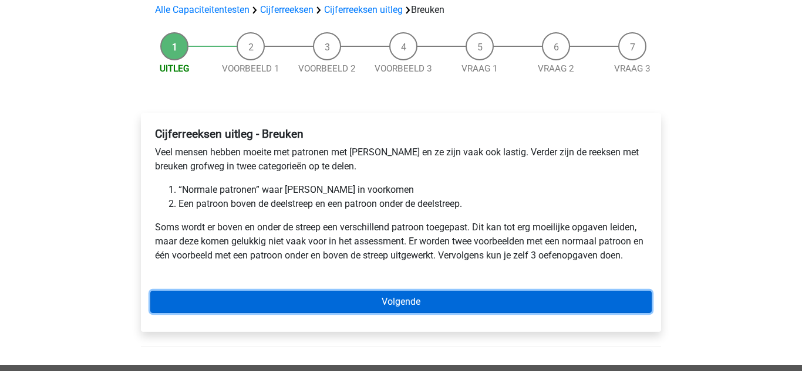
click at [262, 305] on link "Volgende" at bounding box center [400, 302] width 501 height 22
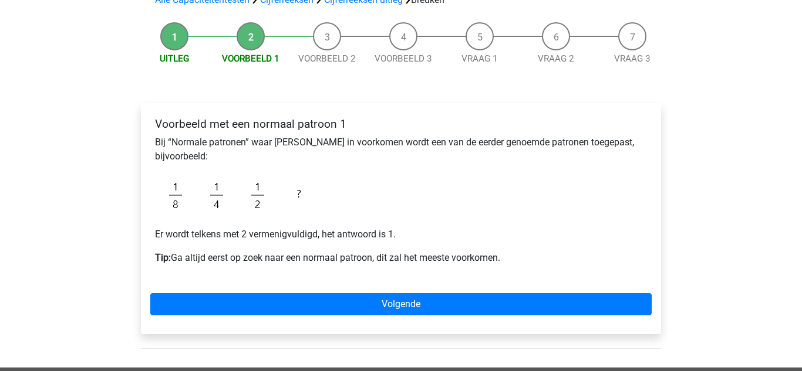
scroll to position [100, 0]
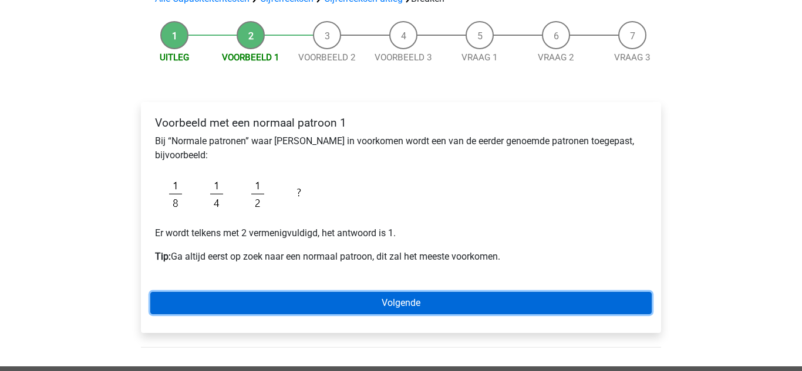
click at [184, 304] on link "Volgende" at bounding box center [400, 303] width 501 height 22
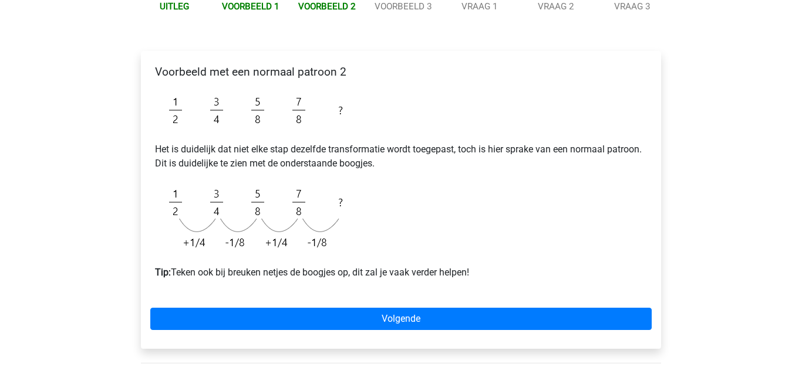
scroll to position [151, 0]
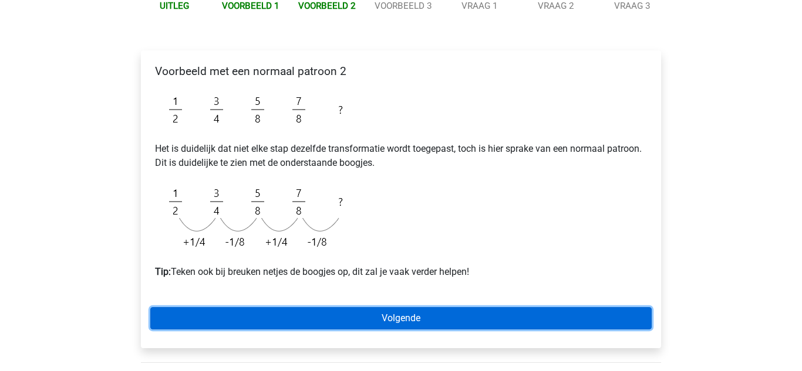
click at [322, 325] on link "Volgende" at bounding box center [400, 318] width 501 height 22
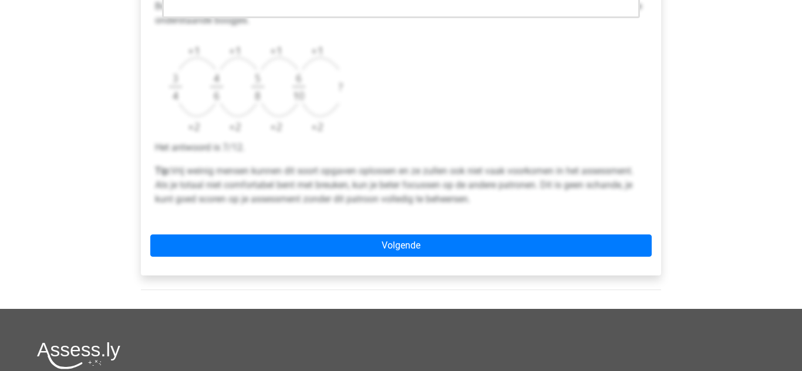
scroll to position [455, 0]
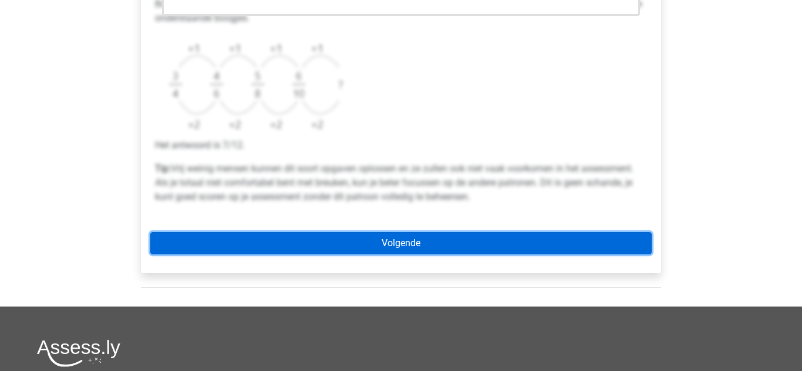
click at [232, 248] on link "Volgende" at bounding box center [400, 243] width 501 height 22
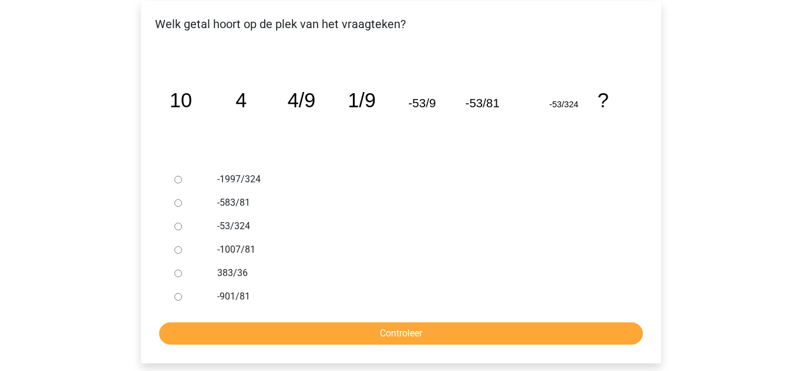
scroll to position [198, 0]
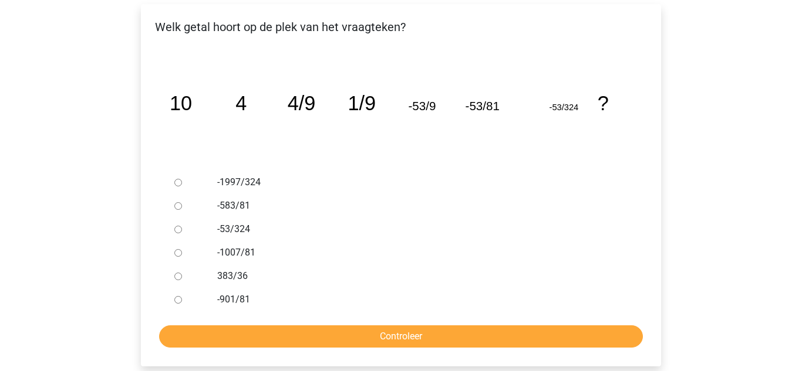
click at [178, 228] on input "-53/324" at bounding box center [178, 230] width 8 height 8
radio input "true"
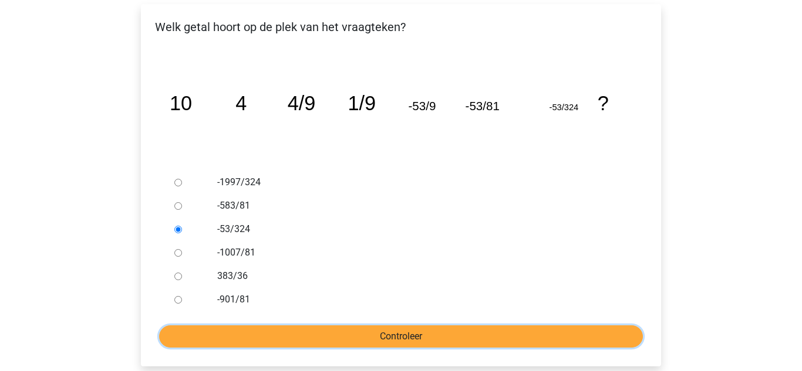
click at [231, 328] on input "Controleer" at bounding box center [401, 337] width 484 height 22
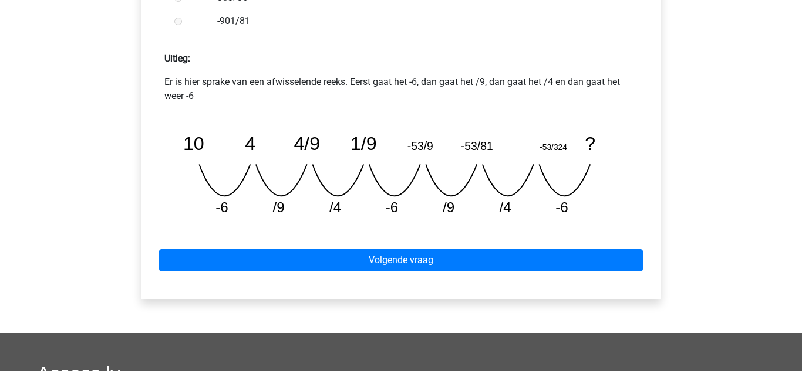
scroll to position [482, 0]
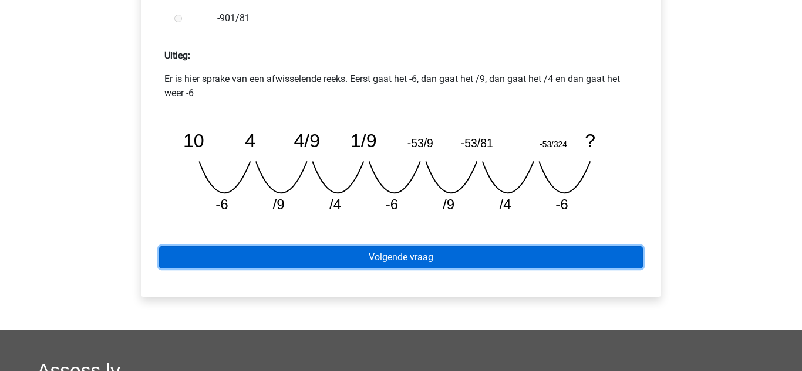
click at [209, 266] on link "Volgende vraag" at bounding box center [401, 257] width 484 height 22
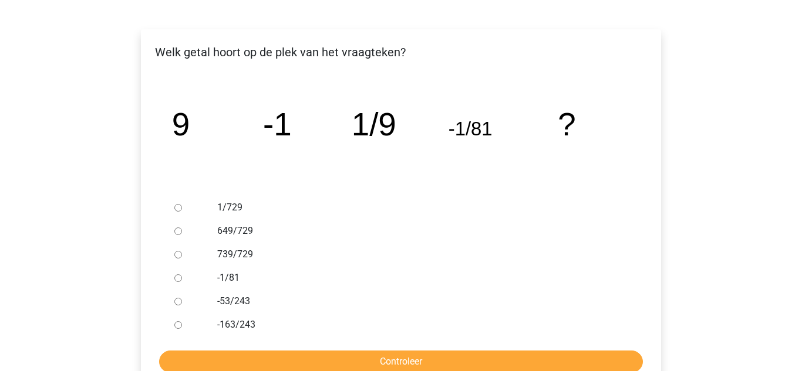
scroll to position [177, 0]
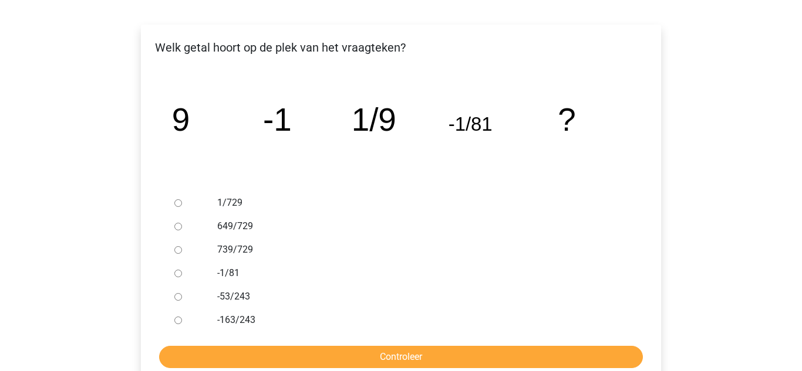
click at [181, 227] on input "649/729" at bounding box center [178, 227] width 8 height 8
radio input "true"
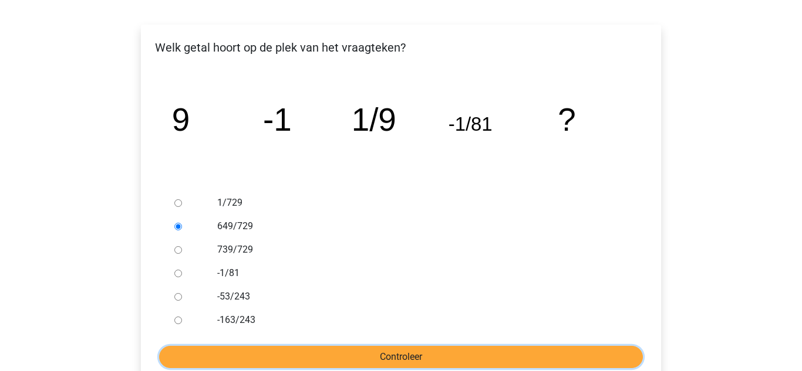
click at [222, 353] on input "Controleer" at bounding box center [401, 357] width 484 height 22
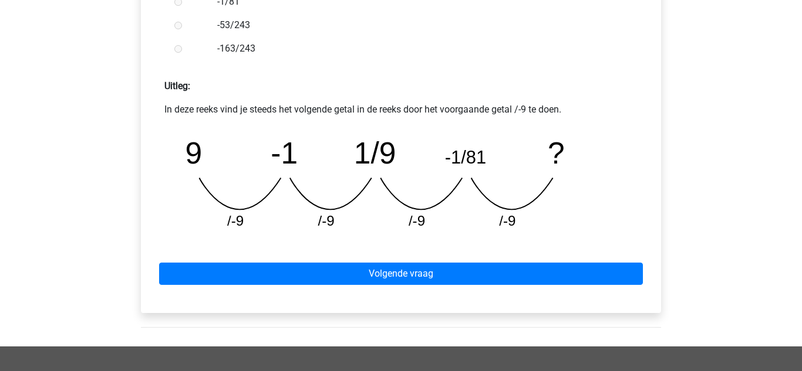
scroll to position [491, 0]
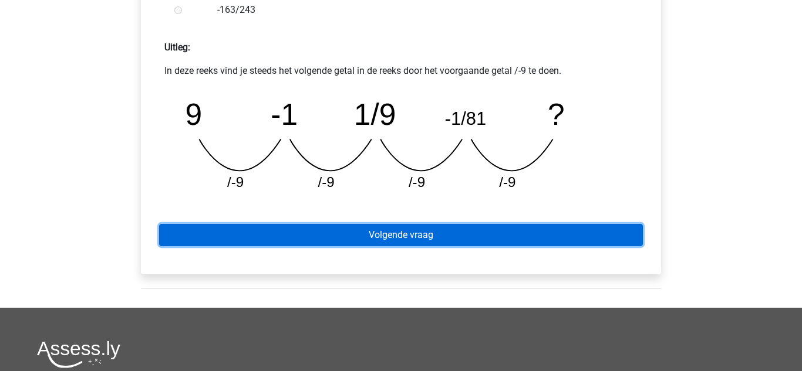
click at [258, 237] on link "Volgende vraag" at bounding box center [401, 235] width 484 height 22
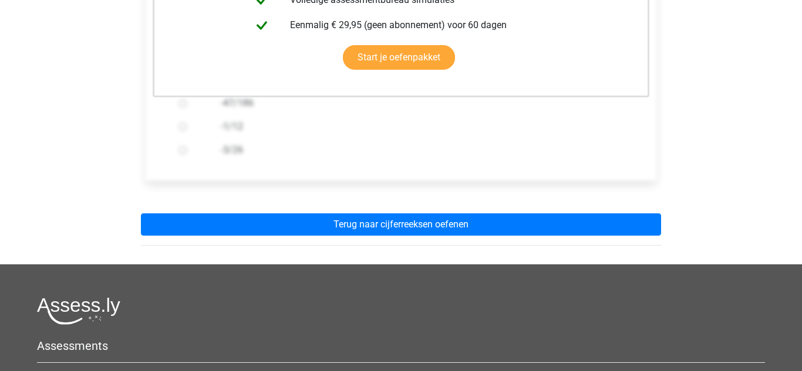
scroll to position [350, 0]
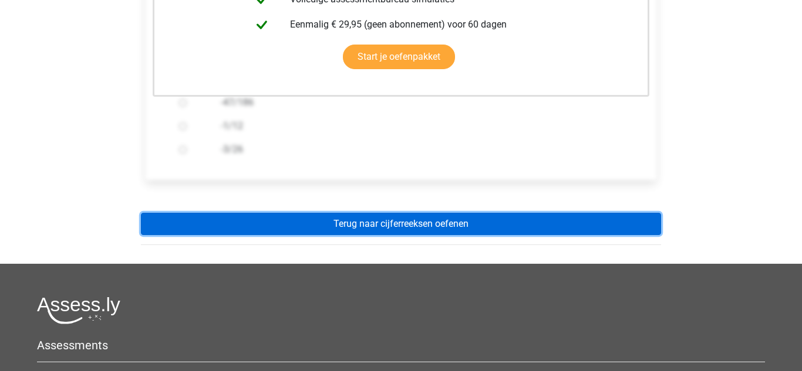
click at [229, 227] on link "Terug naar cijferreeksen oefenen" at bounding box center [401, 224] width 520 height 22
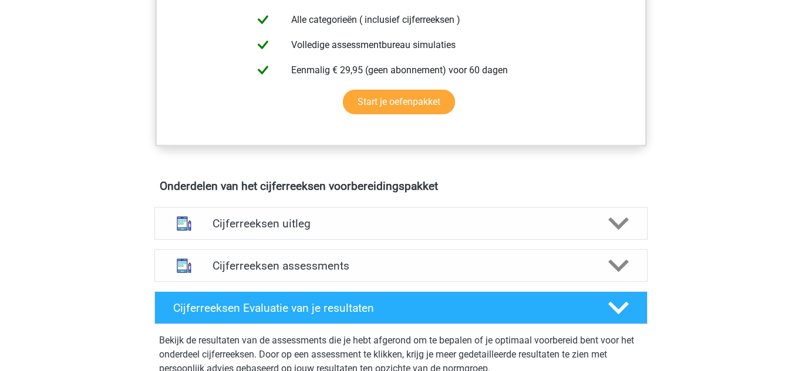
scroll to position [543, 0]
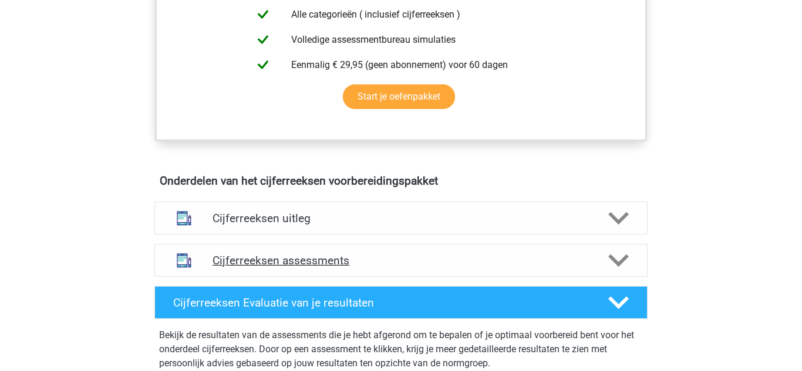
click at [206, 268] on div "Cijferreeksen assessments" at bounding box center [401, 260] width 394 height 13
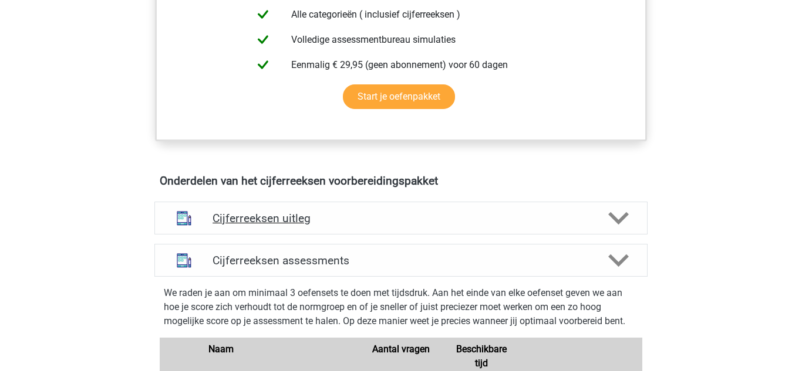
click at [222, 235] on div "Cijferreeksen uitleg" at bounding box center [400, 218] width 493 height 33
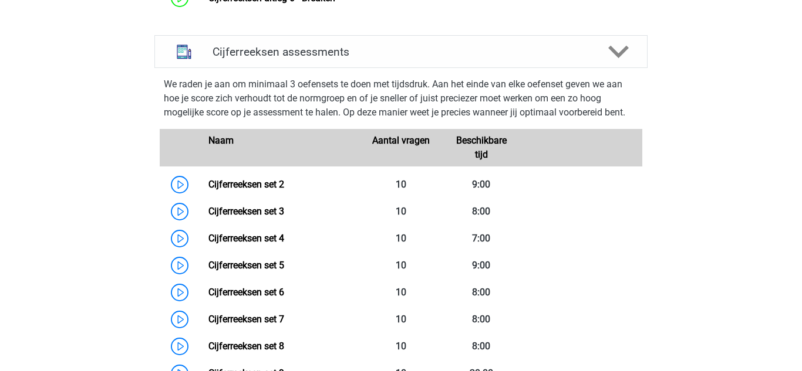
scroll to position [990, 0]
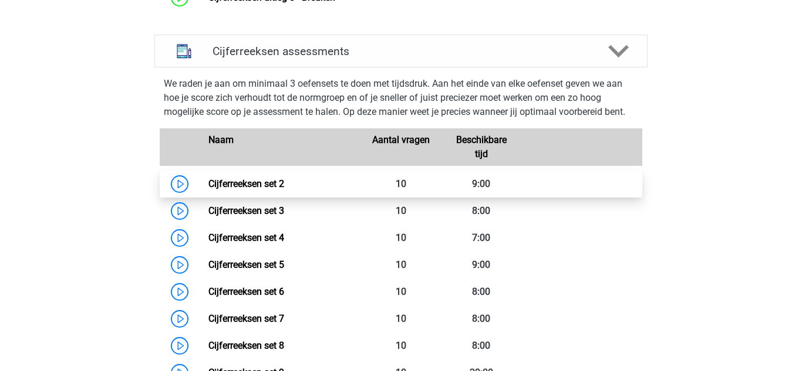
click at [228, 190] on link "Cijferreeksen set 2" at bounding box center [246, 183] width 76 height 11
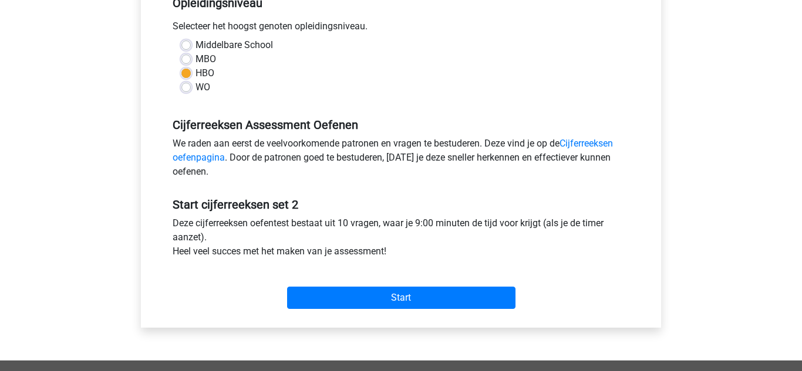
scroll to position [262, 0]
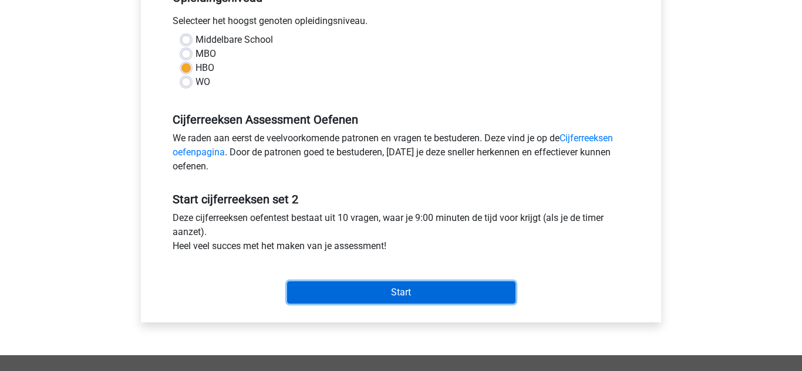
click at [359, 292] on input "Start" at bounding box center [401, 293] width 228 height 22
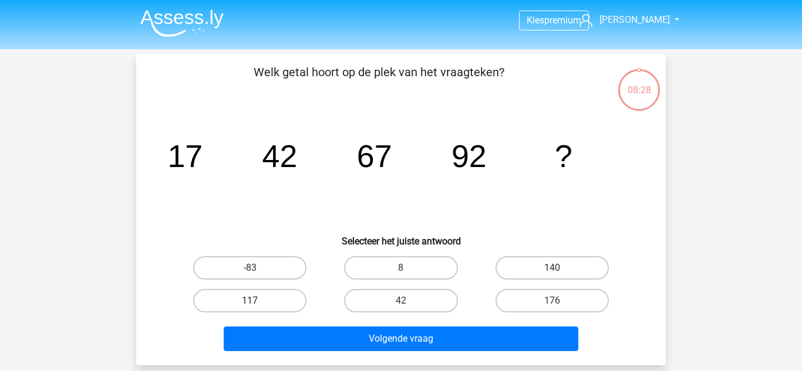
click at [242, 305] on label "117" at bounding box center [249, 300] width 113 height 23
click at [250, 305] on input "117" at bounding box center [254, 305] width 8 height 8
radio input "true"
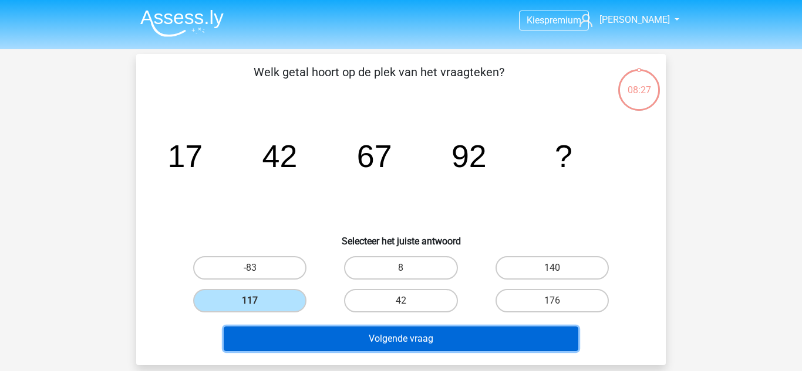
click at [338, 336] on button "Volgende vraag" at bounding box center [401, 339] width 355 height 25
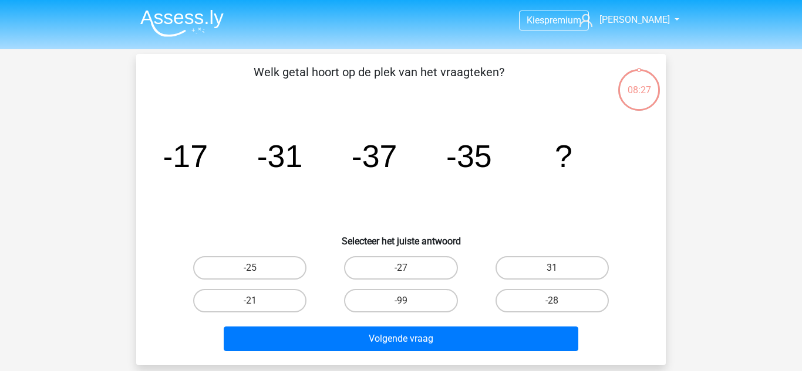
scroll to position [54, 0]
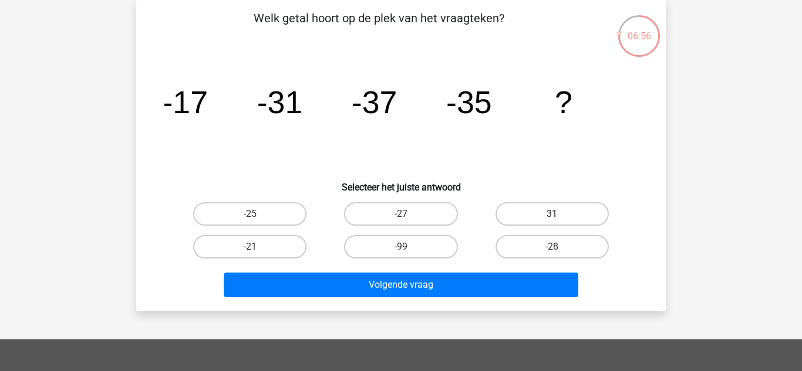
click at [558, 208] on label "31" at bounding box center [551, 213] width 113 height 23
click at [558, 214] on input "31" at bounding box center [556, 218] width 8 height 8
radio input "true"
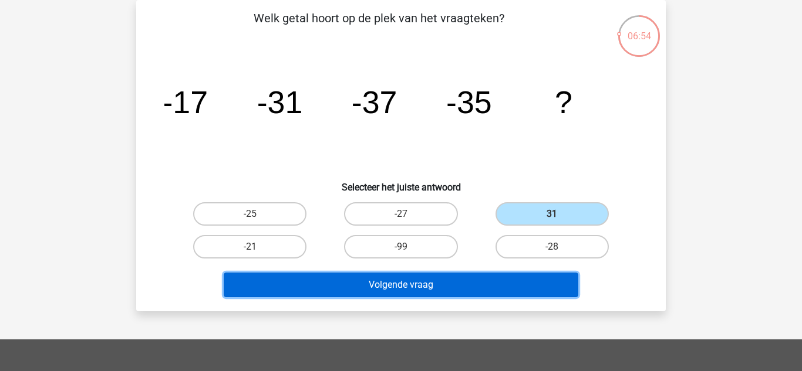
click at [399, 289] on button "Volgende vraag" at bounding box center [401, 285] width 355 height 25
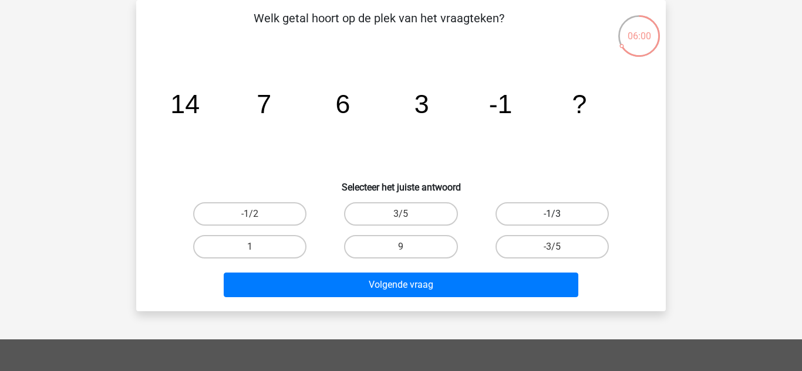
click at [546, 222] on label "-1/3" at bounding box center [551, 213] width 113 height 23
click at [552, 222] on input "-1/3" at bounding box center [556, 218] width 8 height 8
radio input "true"
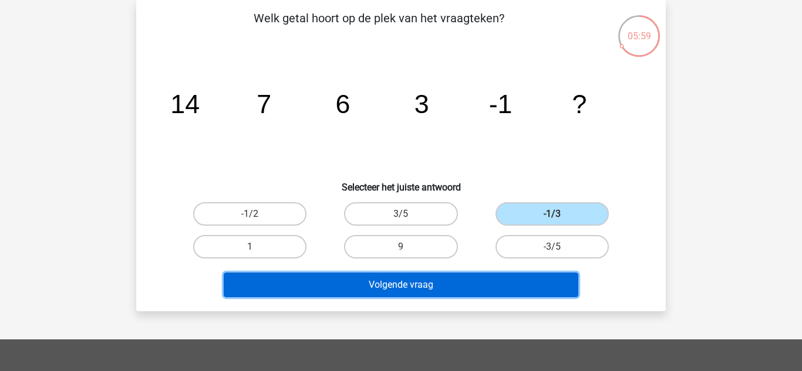
click at [423, 278] on button "Volgende vraag" at bounding box center [401, 285] width 355 height 25
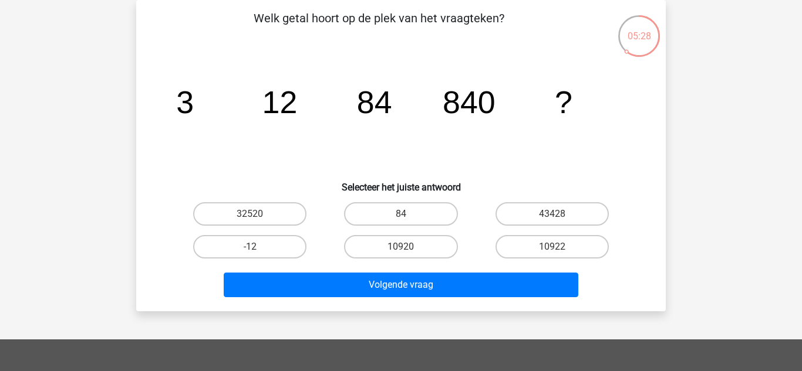
click at [406, 247] on input "10920" at bounding box center [405, 251] width 8 height 8
radio input "true"
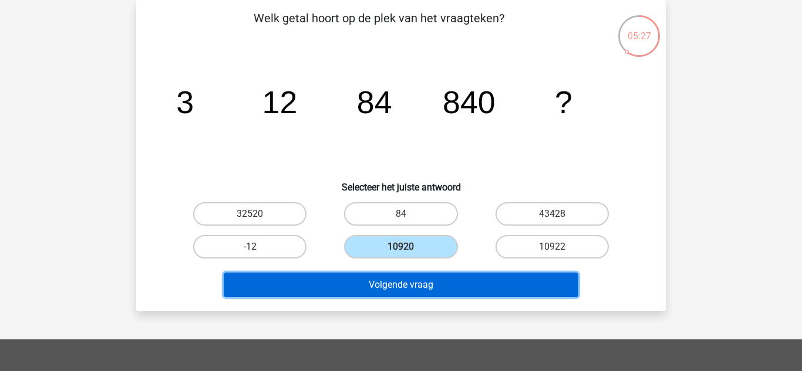
click at [374, 287] on button "Volgende vraag" at bounding box center [401, 285] width 355 height 25
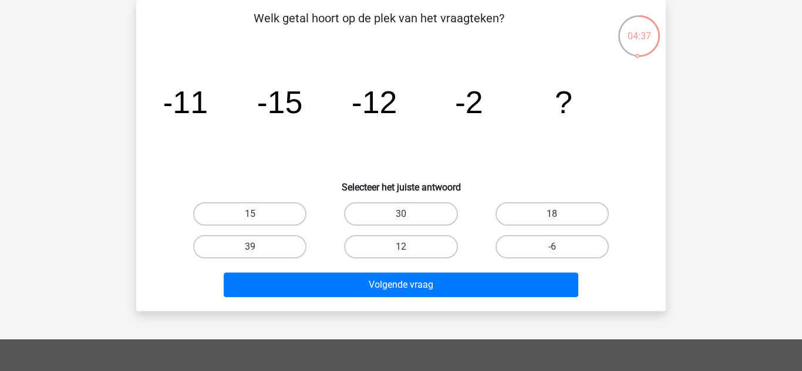
click at [412, 246] on label "12" at bounding box center [400, 246] width 113 height 23
click at [408, 247] on input "12" at bounding box center [405, 251] width 8 height 8
radio input "true"
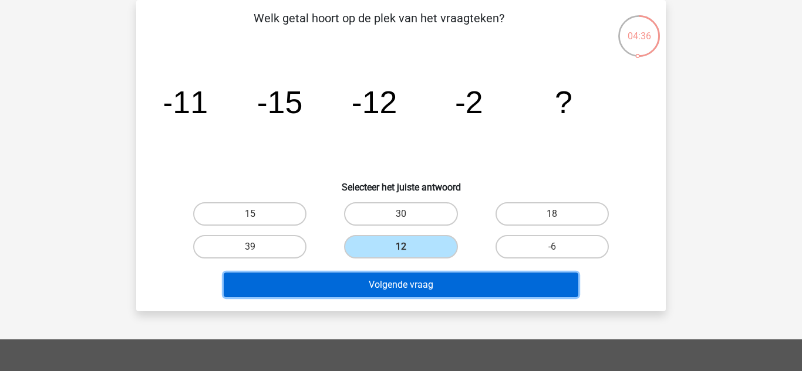
click at [367, 288] on button "Volgende vraag" at bounding box center [401, 285] width 355 height 25
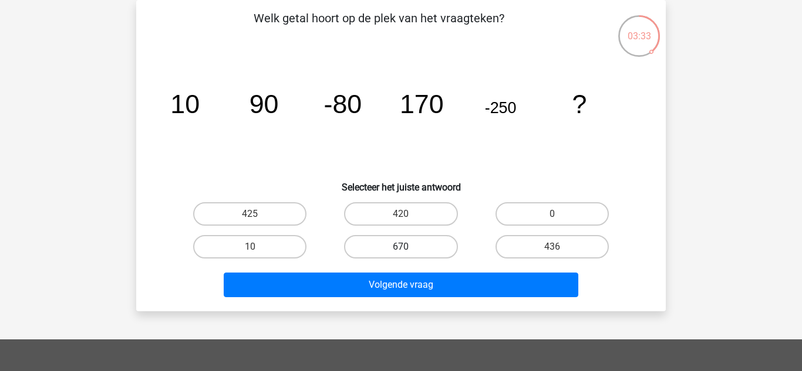
click at [387, 244] on label "670" at bounding box center [400, 246] width 113 height 23
click at [401, 247] on input "670" at bounding box center [405, 251] width 8 height 8
radio input "true"
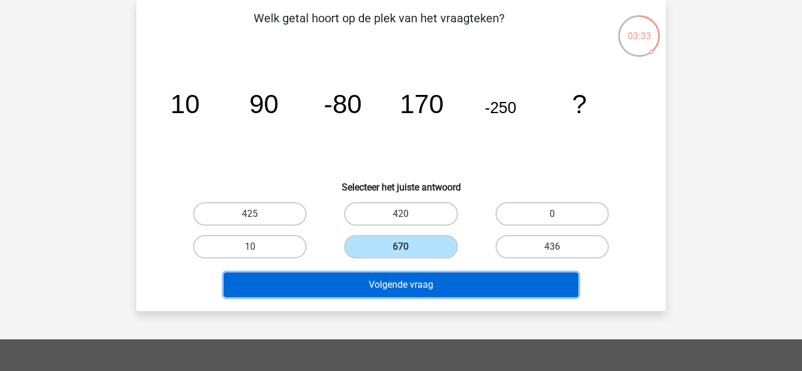
click at [355, 296] on button "Volgende vraag" at bounding box center [401, 285] width 355 height 25
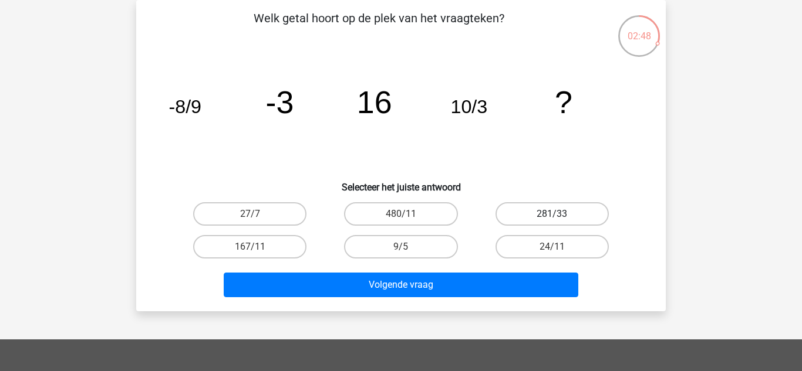
click at [551, 204] on label "281/33" at bounding box center [551, 213] width 113 height 23
click at [552, 214] on input "281/33" at bounding box center [556, 218] width 8 height 8
radio input "true"
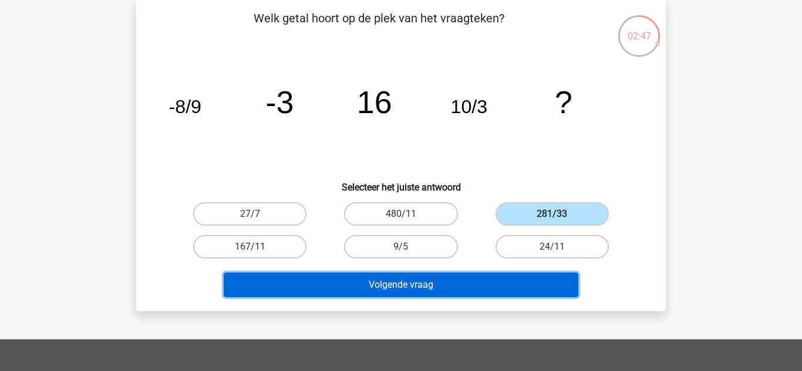
click at [458, 288] on button "Volgende vraag" at bounding box center [401, 285] width 355 height 25
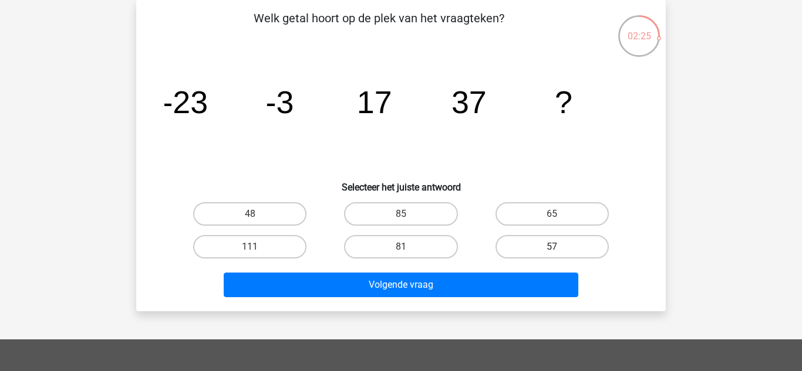
click at [555, 245] on label "57" at bounding box center [551, 246] width 113 height 23
click at [555, 247] on input "57" at bounding box center [556, 251] width 8 height 8
radio input "true"
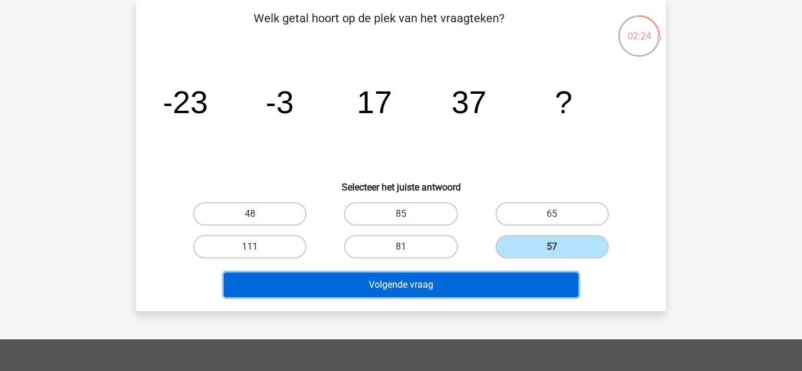
click at [403, 285] on button "Volgende vraag" at bounding box center [401, 285] width 355 height 25
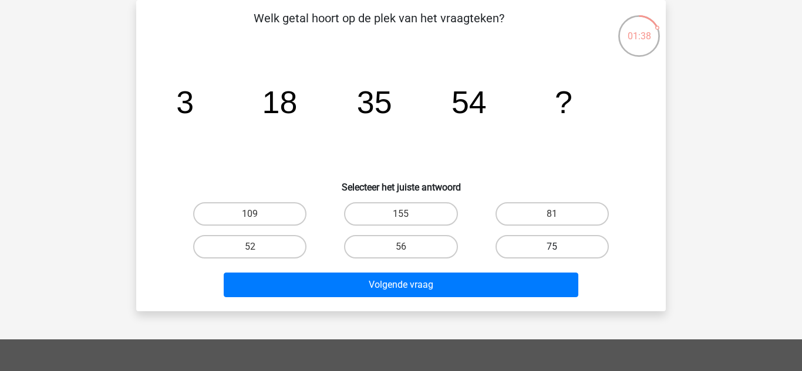
click at [550, 241] on label "75" at bounding box center [551, 246] width 113 height 23
click at [552, 247] on input "75" at bounding box center [556, 251] width 8 height 8
radio input "true"
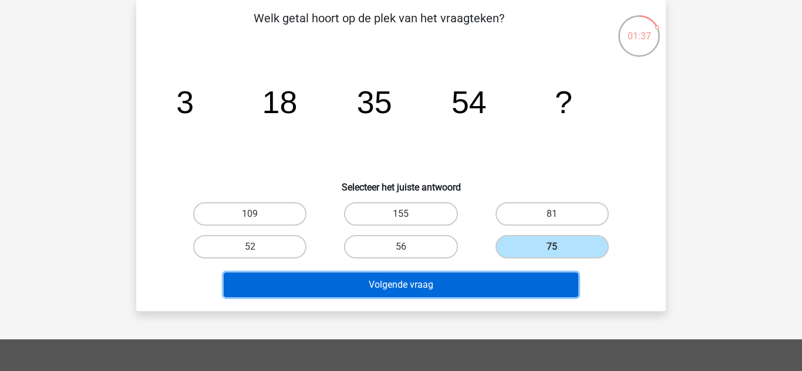
click at [414, 288] on button "Volgende vraag" at bounding box center [401, 285] width 355 height 25
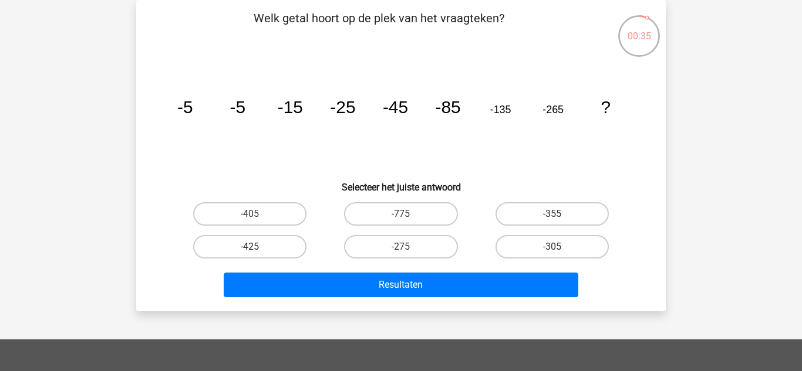
click at [245, 254] on label "-425" at bounding box center [249, 246] width 113 height 23
click at [250, 254] on input "-425" at bounding box center [254, 251] width 8 height 8
radio input "true"
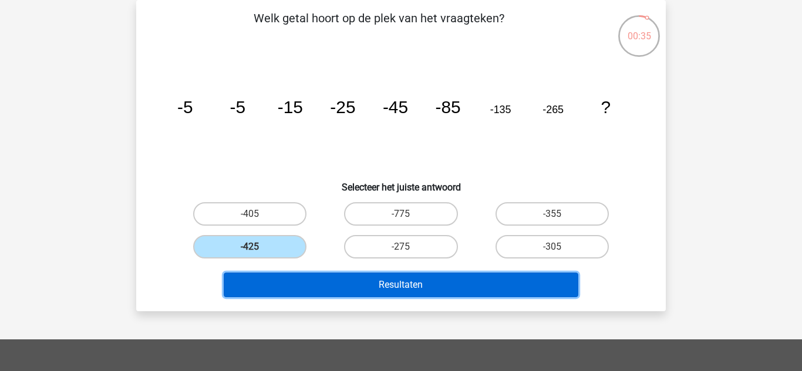
click at [300, 285] on button "Resultaten" at bounding box center [401, 285] width 355 height 25
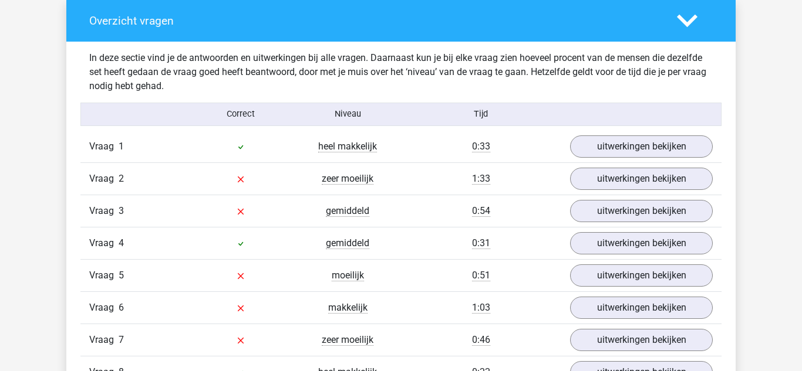
scroll to position [878, 0]
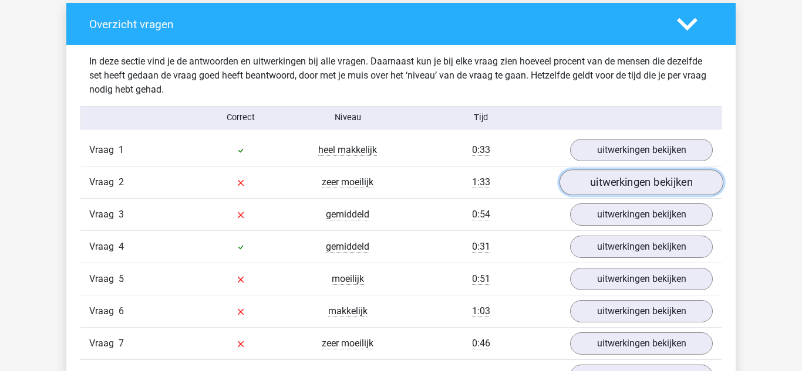
click at [615, 184] on link "uitwerkingen bekijken" at bounding box center [641, 183] width 164 height 26
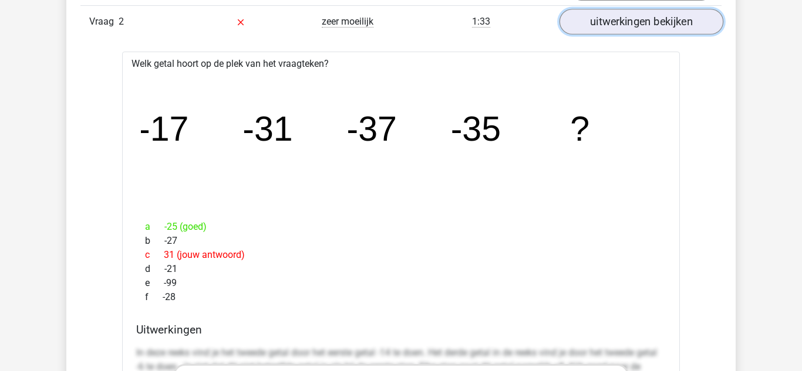
scroll to position [1042, 0]
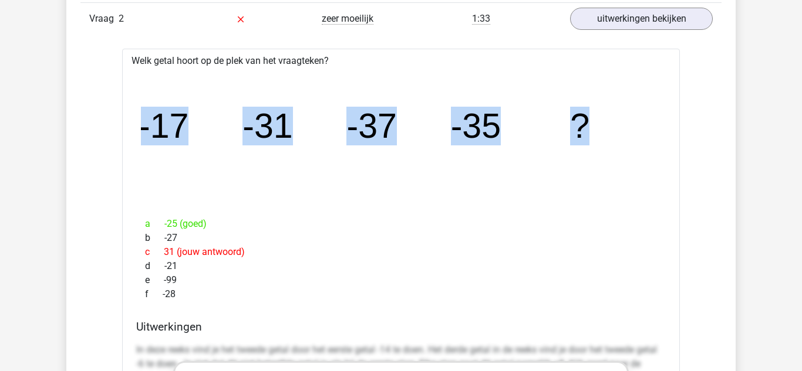
drag, startPoint x: 138, startPoint y: 125, endPoint x: 623, endPoint y: 132, distance: 484.8
click at [623, 132] on div "image/svg+xml -17 -31 -37 -35 ?" at bounding box center [400, 138] width 539 height 140
copy g "-17 -31 -37 -35 ?"
click at [640, 25] on link "uitwerkingen bekijken" at bounding box center [641, 19] width 164 height 26
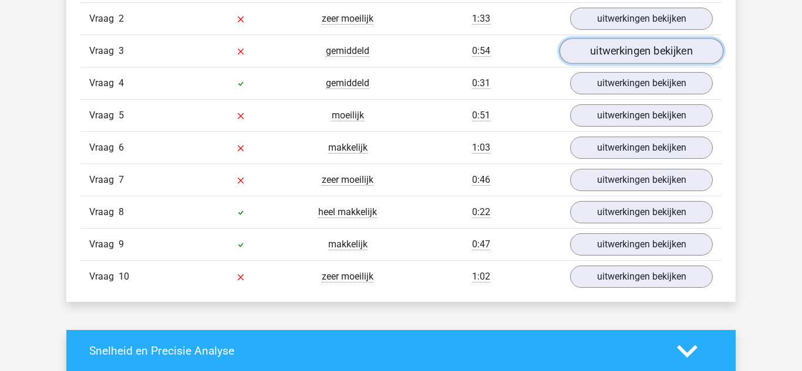
click at [632, 53] on link "uitwerkingen bekijken" at bounding box center [641, 51] width 164 height 26
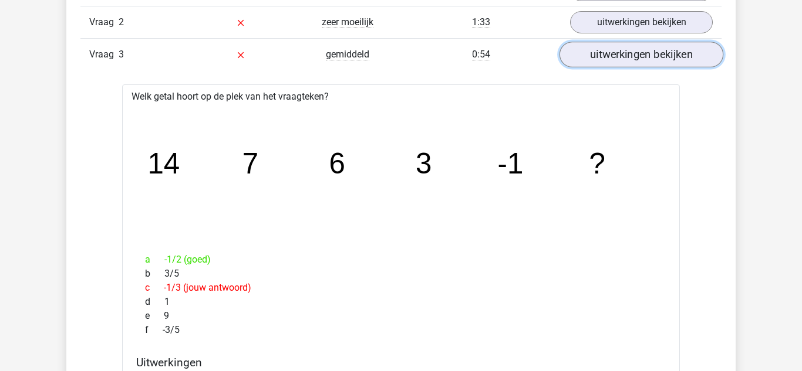
scroll to position [1038, 0]
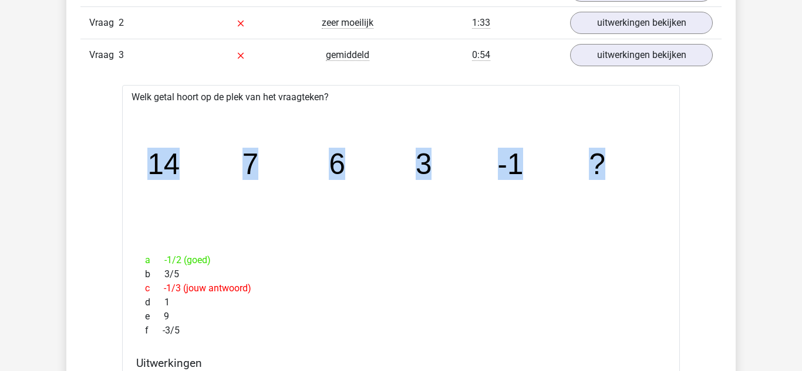
drag, startPoint x: 624, startPoint y: 166, endPoint x: 148, endPoint y: 177, distance: 476.6
click at [148, 177] on icon "image/svg+xml 14 7 6 3 -1 ?" at bounding box center [401, 174] width 520 height 130
copy g "14 7 6 3 -1 ?"
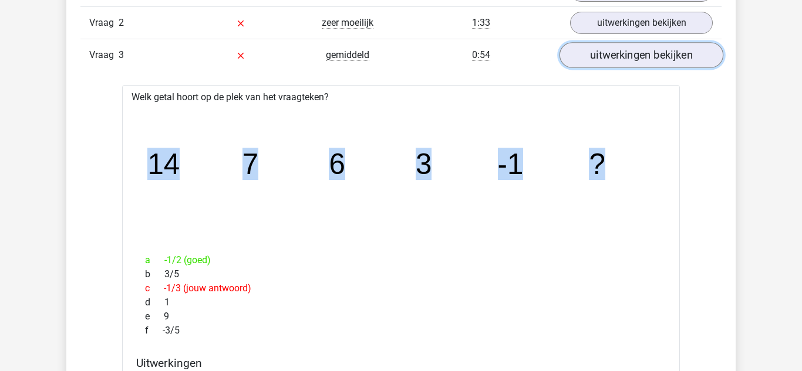
click at [613, 53] on link "uitwerkingen bekijken" at bounding box center [641, 55] width 164 height 26
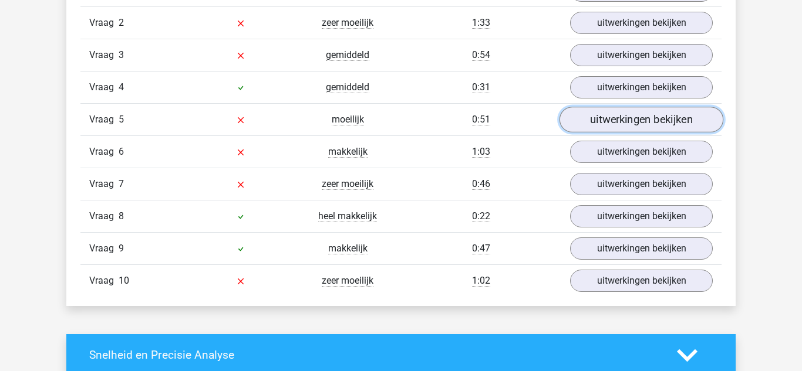
click at [605, 119] on link "uitwerkingen bekijken" at bounding box center [641, 120] width 164 height 26
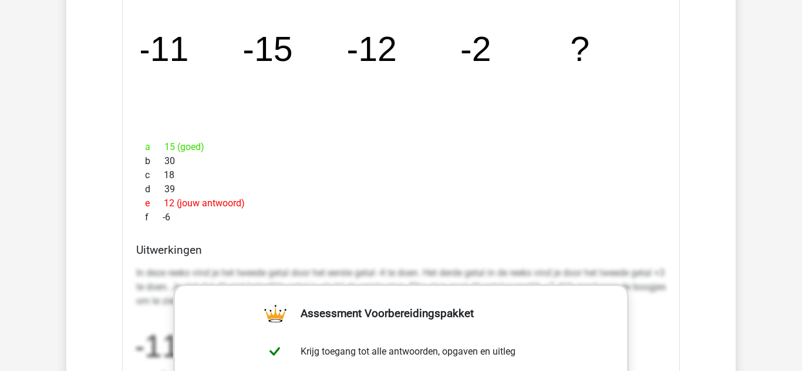
scroll to position [1214, 0]
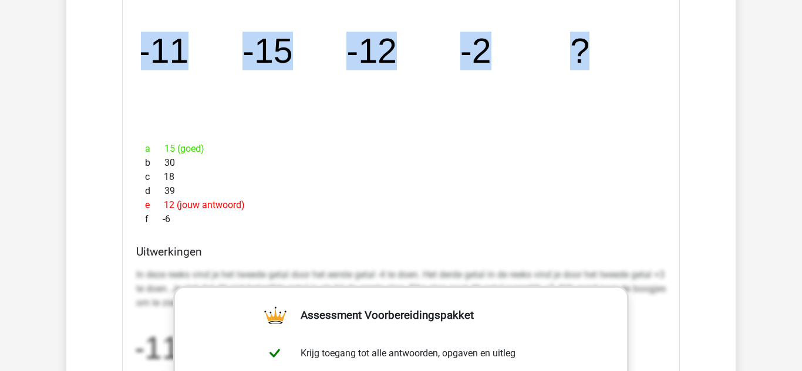
drag, startPoint x: 597, startPoint y: 63, endPoint x: 137, endPoint y: 55, distance: 460.7
click at [137, 55] on div "image/svg+xml -11 -15 -12 -2 ?" at bounding box center [400, 63] width 539 height 140
copy g "-11 -15 -12 -2 ?"
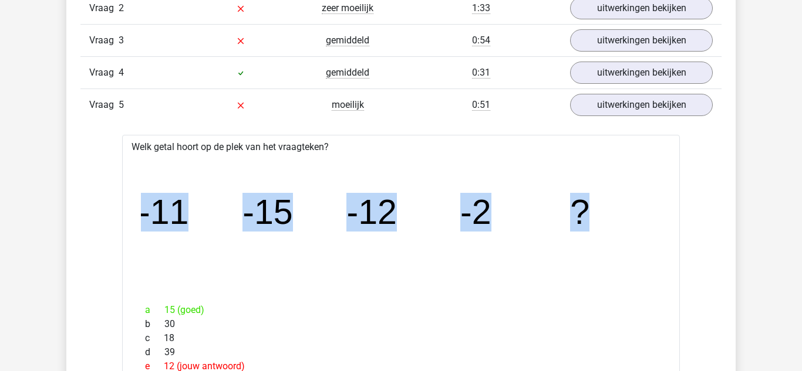
scroll to position [1073, 0]
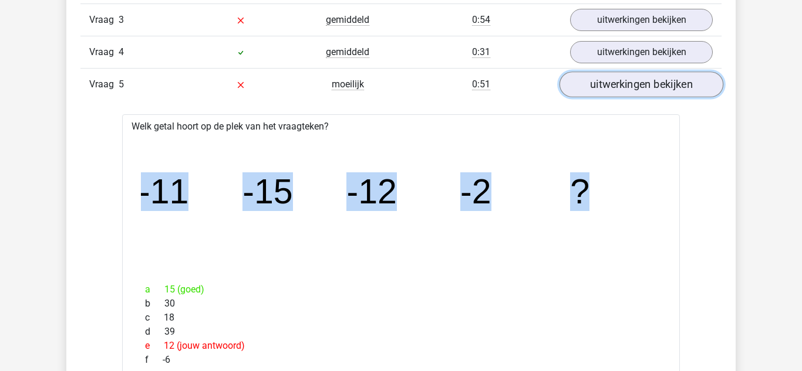
click at [640, 87] on link "uitwerkingen bekijken" at bounding box center [641, 85] width 164 height 26
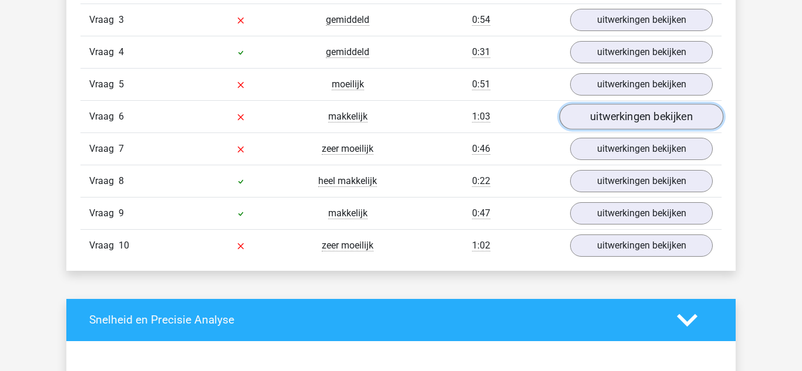
click at [631, 117] on link "uitwerkingen bekijken" at bounding box center [641, 117] width 164 height 26
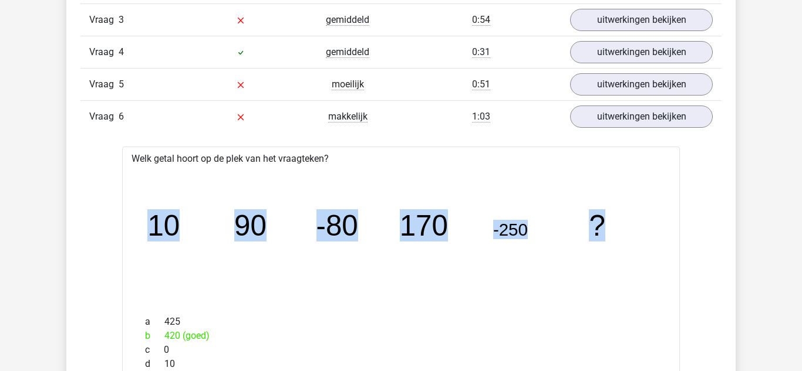
drag, startPoint x: 605, startPoint y: 222, endPoint x: 136, endPoint y: 235, distance: 469.7
click at [136, 235] on div "image/svg+xml 10 90 -80 170 -250 ?" at bounding box center [400, 236] width 539 height 140
copy g "10 90 -80 170 -250 ?"
click at [624, 125] on link "uitwerkingen bekijken" at bounding box center [641, 117] width 164 height 26
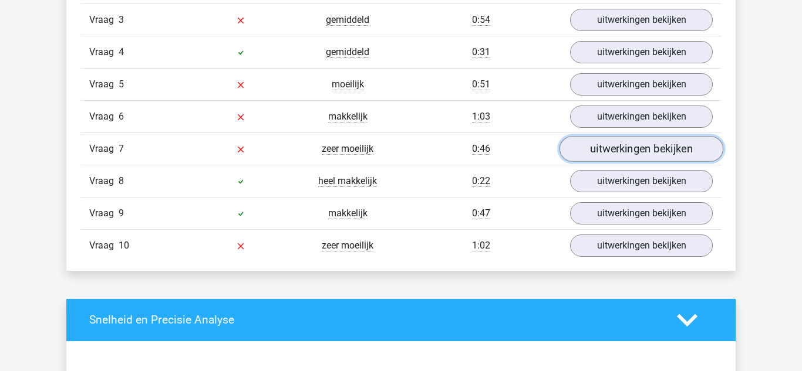
click at [618, 154] on link "uitwerkingen bekijken" at bounding box center [641, 149] width 164 height 26
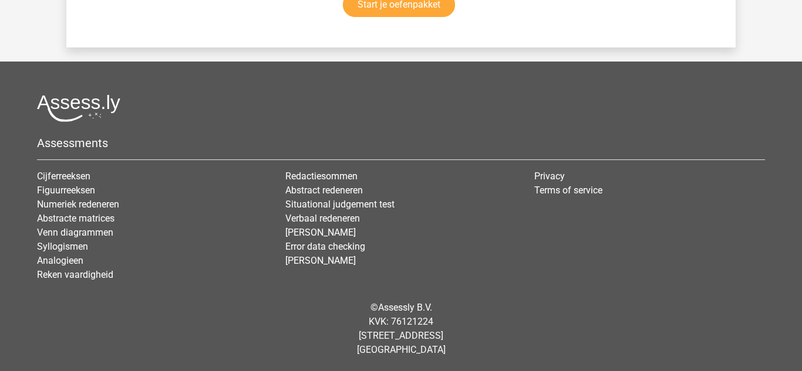
scroll to position [2836, 0]
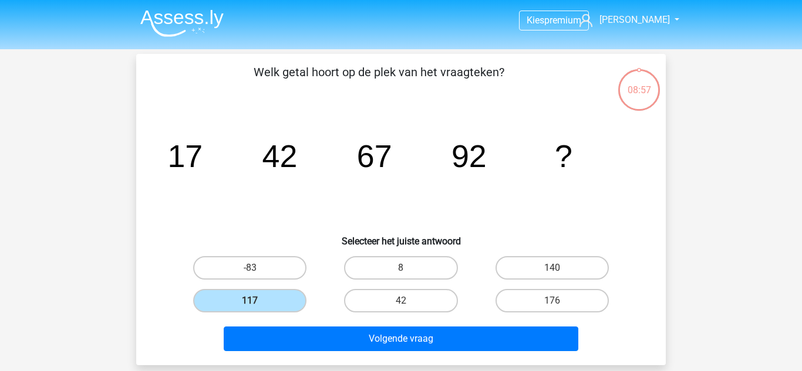
scroll to position [332, 0]
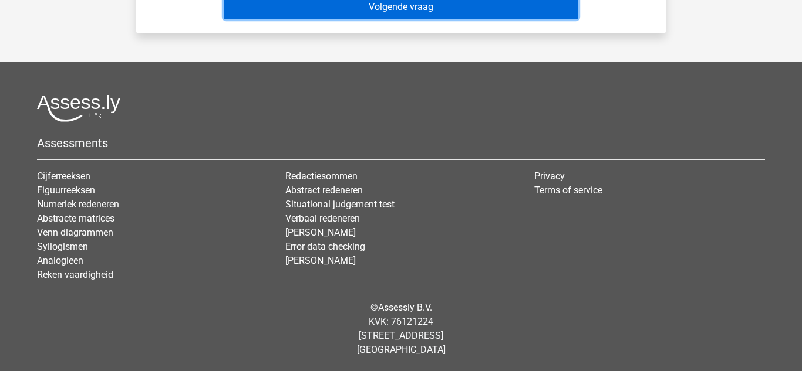
click at [340, 11] on button "Volgende vraag" at bounding box center [401, 7] width 355 height 25
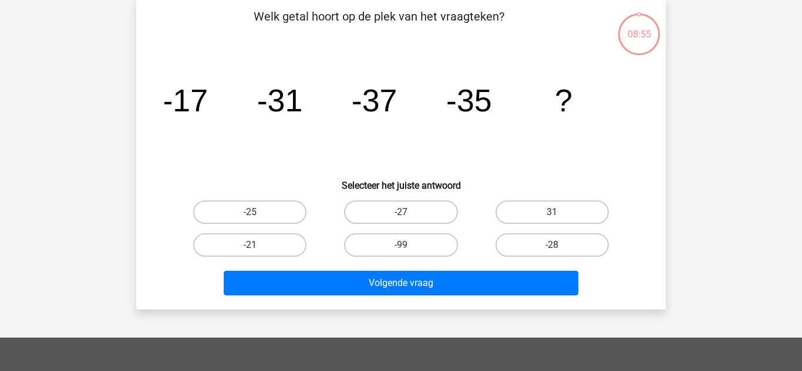
scroll to position [54, 0]
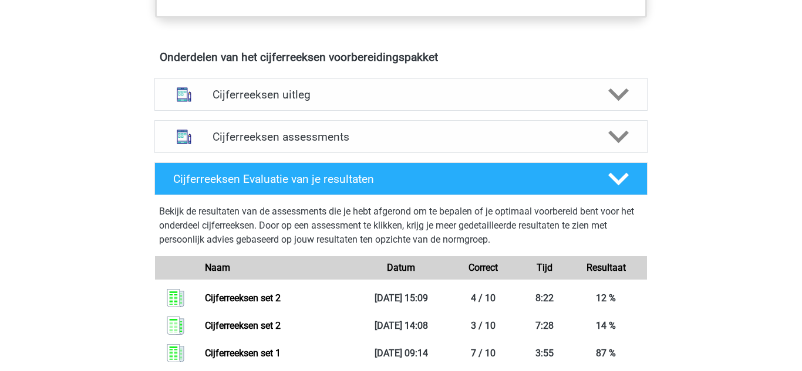
scroll to position [664, 0]
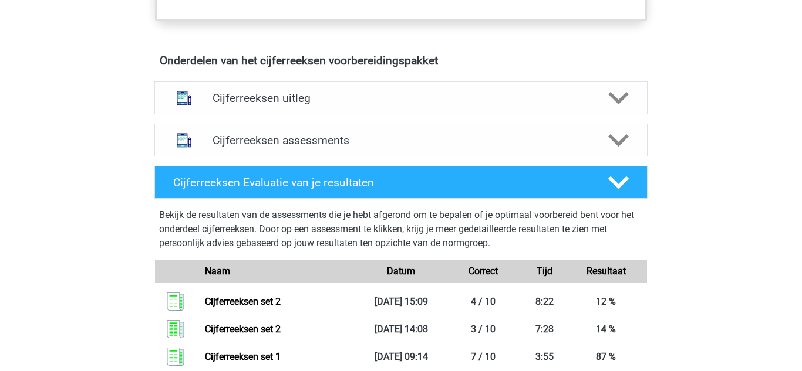
click at [263, 147] on h4 "Cijferreeksen assessments" at bounding box center [400, 140] width 377 height 13
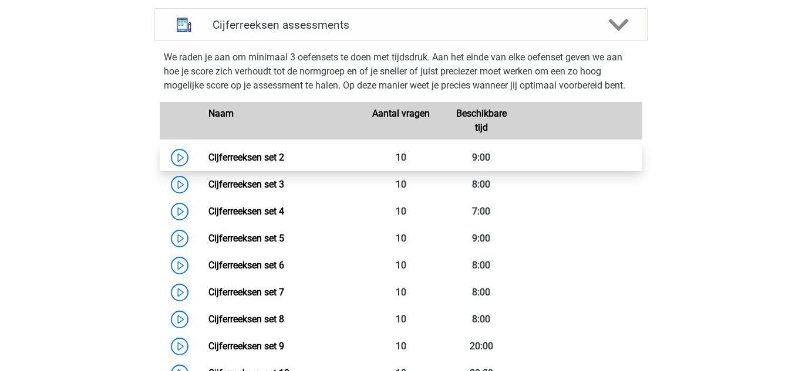
scroll to position [783, 0]
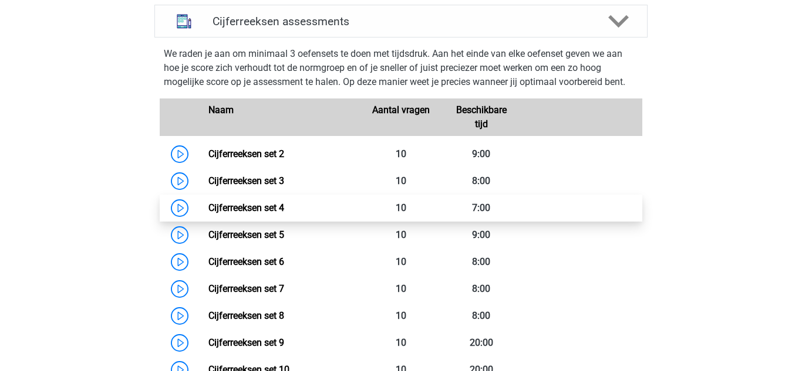
click at [254, 214] on link "Cijferreeksen set 4" at bounding box center [246, 207] width 76 height 11
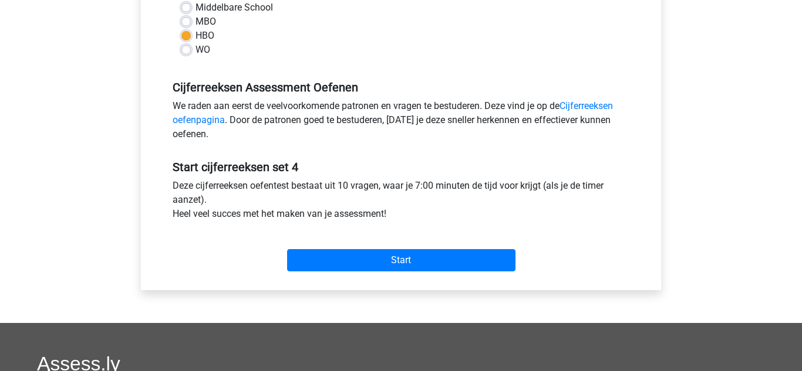
scroll to position [296, 0]
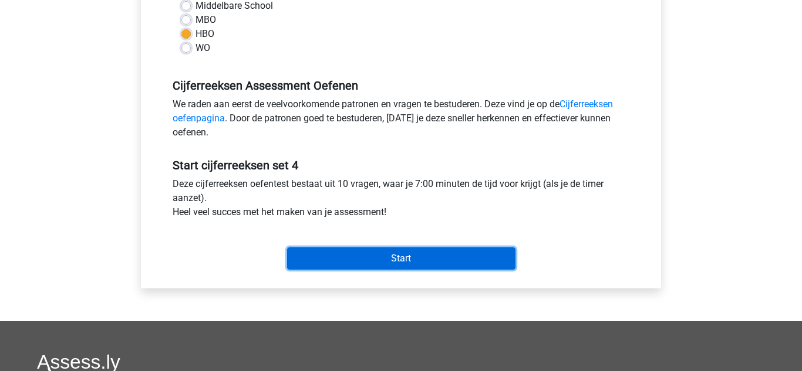
click at [342, 252] on input "Start" at bounding box center [401, 259] width 228 height 22
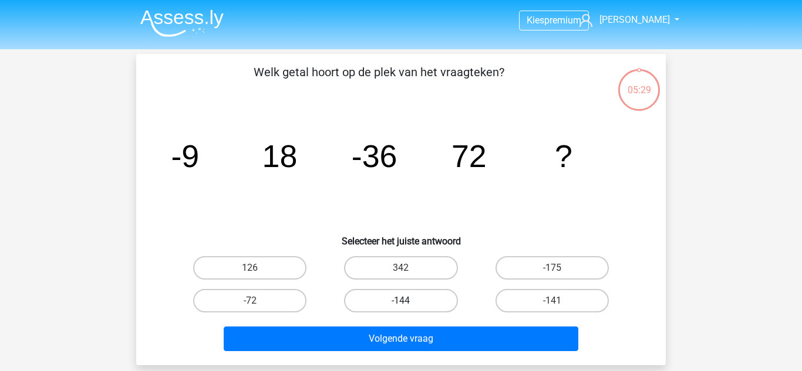
click at [376, 300] on label "-144" at bounding box center [400, 300] width 113 height 23
click at [401, 301] on input "-144" at bounding box center [405, 305] width 8 height 8
radio input "true"
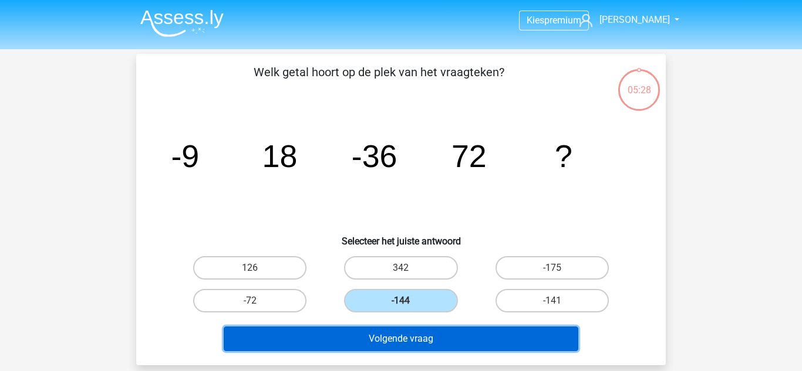
click at [372, 343] on button "Volgende vraag" at bounding box center [401, 339] width 355 height 25
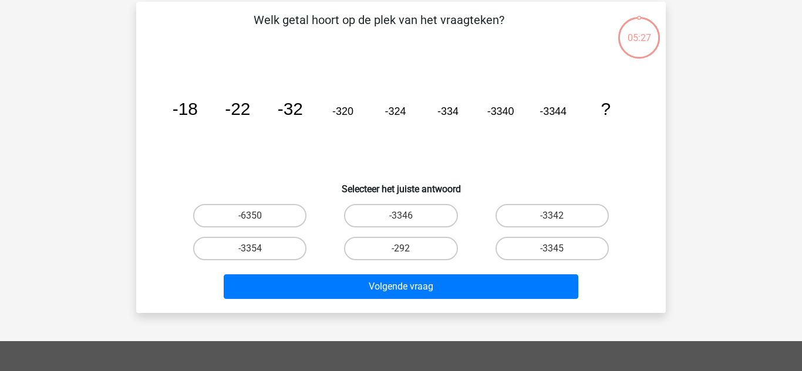
scroll to position [54, 0]
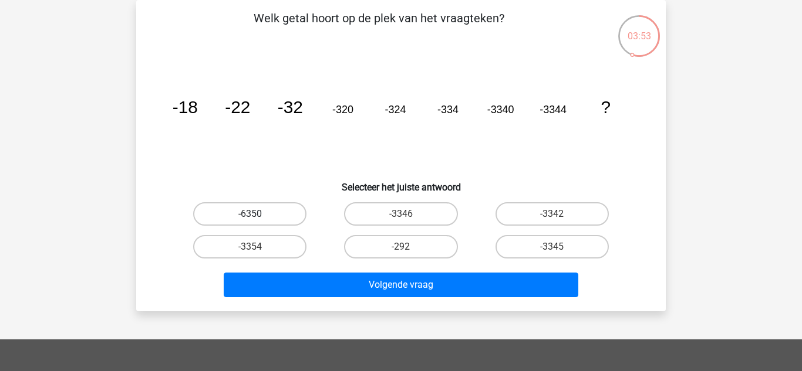
click at [230, 219] on label "-6350" at bounding box center [249, 213] width 113 height 23
click at [250, 219] on input "-6350" at bounding box center [254, 218] width 8 height 8
radio input "true"
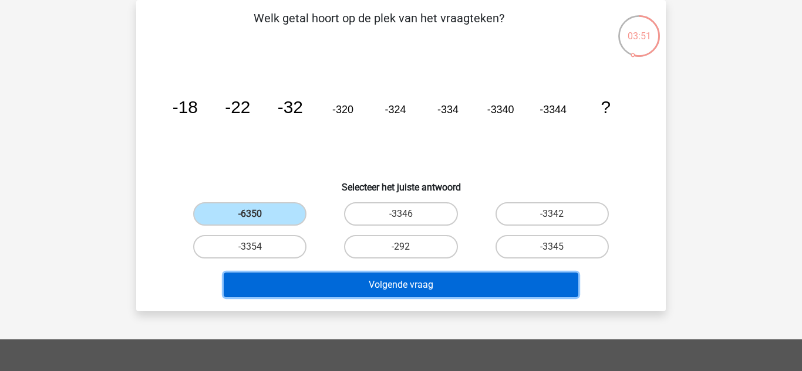
click at [275, 283] on button "Volgende vraag" at bounding box center [401, 285] width 355 height 25
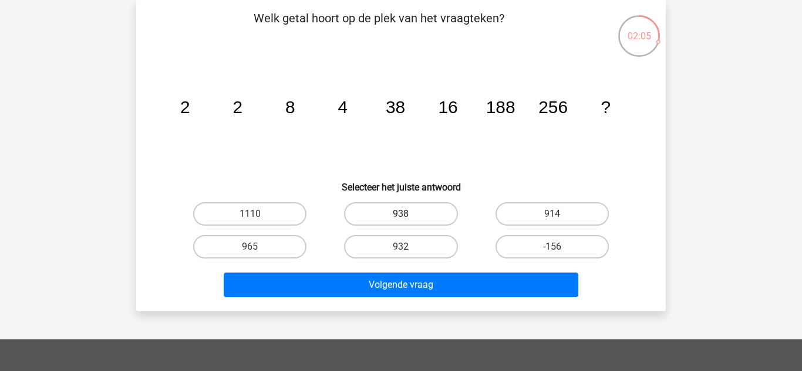
click at [354, 216] on label "938" at bounding box center [400, 213] width 113 height 23
click at [401, 216] on input "938" at bounding box center [405, 218] width 8 height 8
radio input "true"
click at [321, 271] on div "Volgende vraag" at bounding box center [401, 282] width 492 height 39
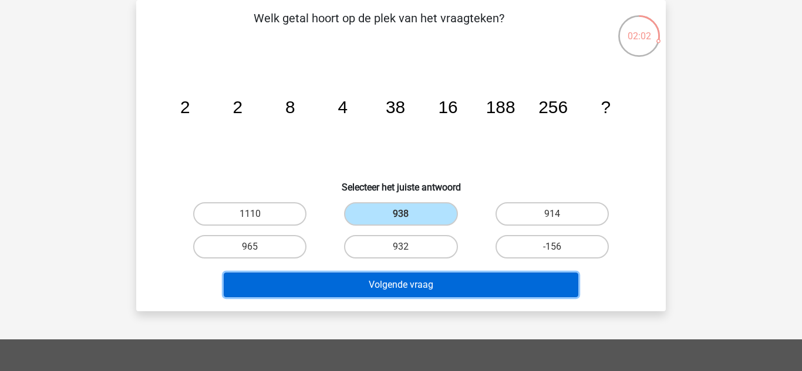
click at [318, 279] on button "Volgende vraag" at bounding box center [401, 285] width 355 height 25
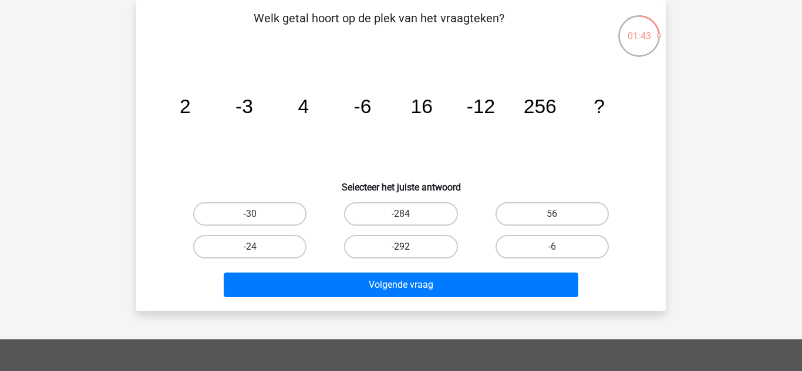
click at [354, 246] on label "-292" at bounding box center [400, 246] width 113 height 23
click at [401, 247] on input "-292" at bounding box center [405, 251] width 8 height 8
radio input "true"
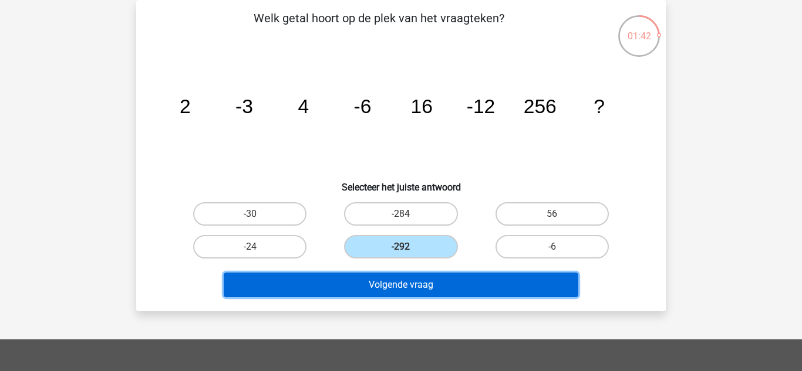
click at [348, 282] on button "Volgende vraag" at bounding box center [401, 285] width 355 height 25
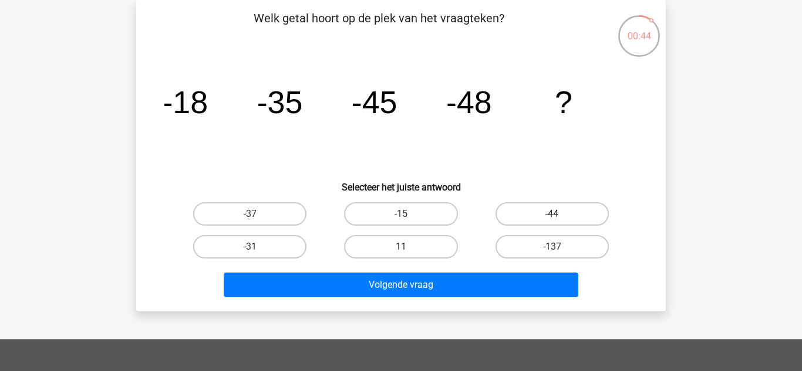
click at [540, 205] on label "-44" at bounding box center [551, 213] width 113 height 23
click at [552, 214] on input "-44" at bounding box center [556, 218] width 8 height 8
radio input "true"
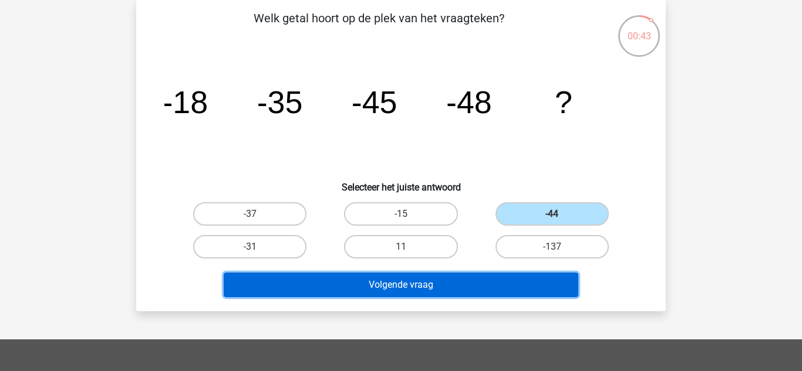
click at [442, 285] on button "Volgende vraag" at bounding box center [401, 285] width 355 height 25
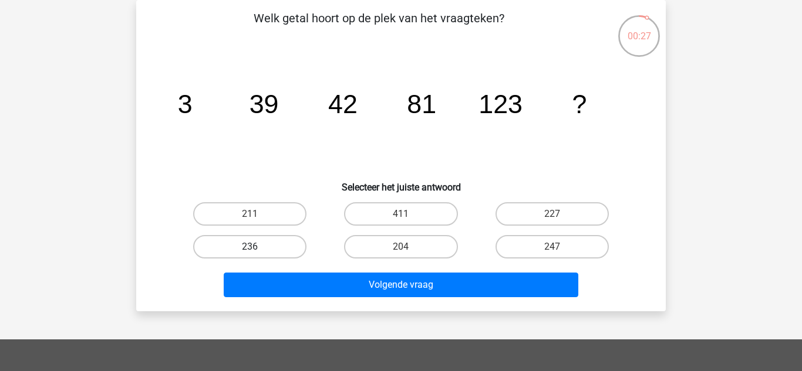
click at [242, 242] on label "236" at bounding box center [249, 246] width 113 height 23
click at [250, 247] on input "236" at bounding box center [254, 251] width 8 height 8
radio input "true"
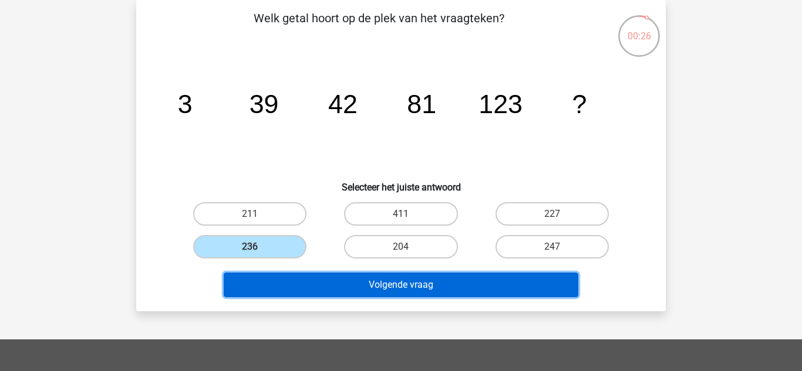
click at [332, 285] on button "Volgende vraag" at bounding box center [401, 285] width 355 height 25
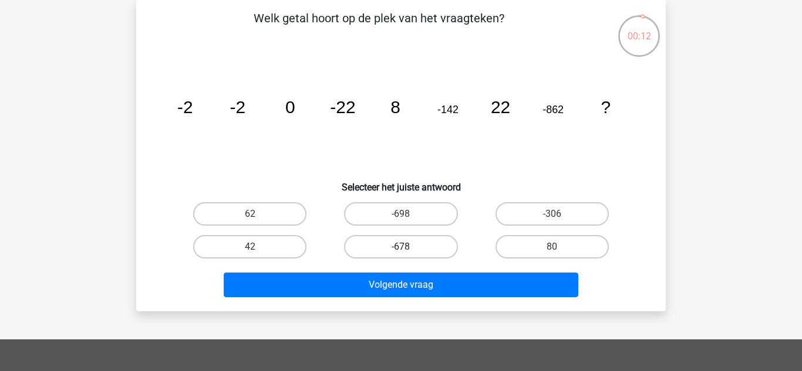
click at [398, 248] on label "-678" at bounding box center [400, 246] width 113 height 23
click at [401, 248] on input "-678" at bounding box center [405, 251] width 8 height 8
radio input "true"
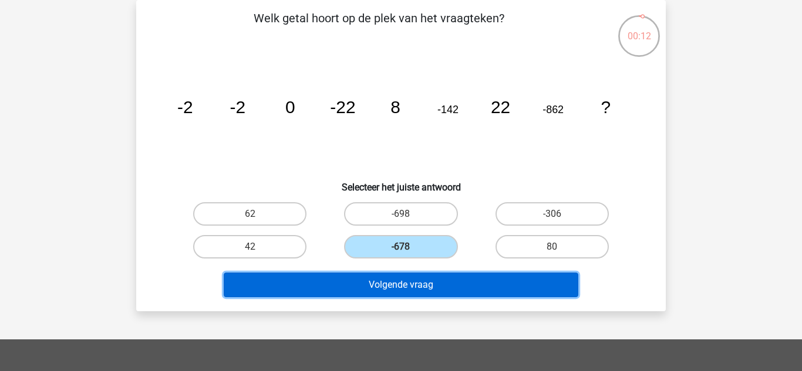
click at [411, 295] on button "Volgende vraag" at bounding box center [401, 285] width 355 height 25
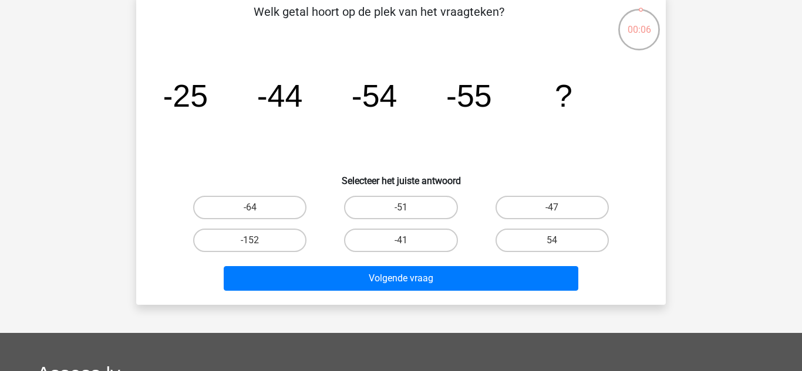
scroll to position [63, 0]
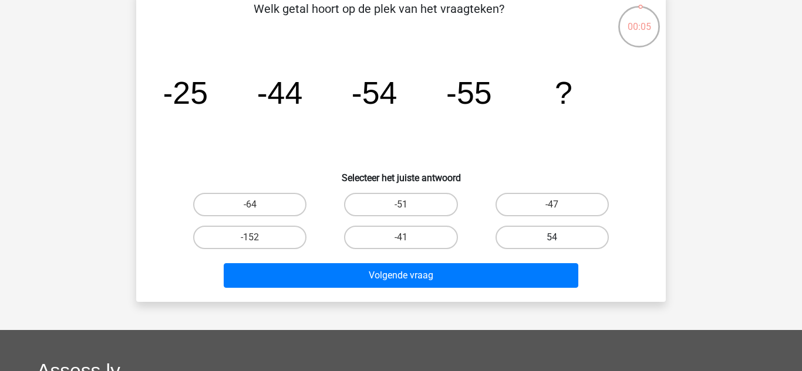
click at [530, 232] on label "54" at bounding box center [551, 237] width 113 height 23
click at [552, 238] on input "54" at bounding box center [556, 242] width 8 height 8
radio input "true"
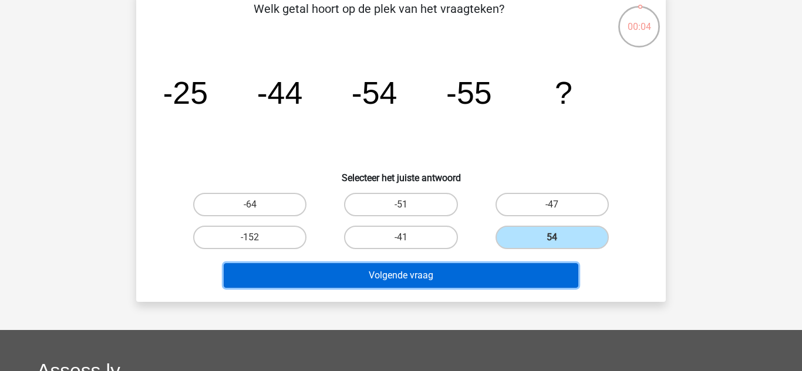
click at [465, 286] on button "Volgende vraag" at bounding box center [401, 275] width 355 height 25
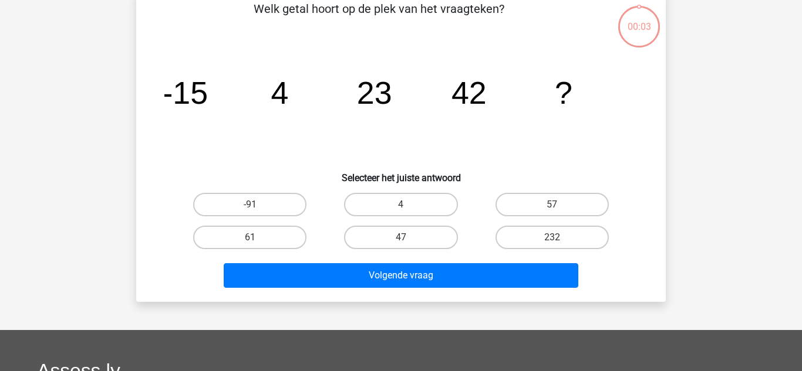
scroll to position [54, 0]
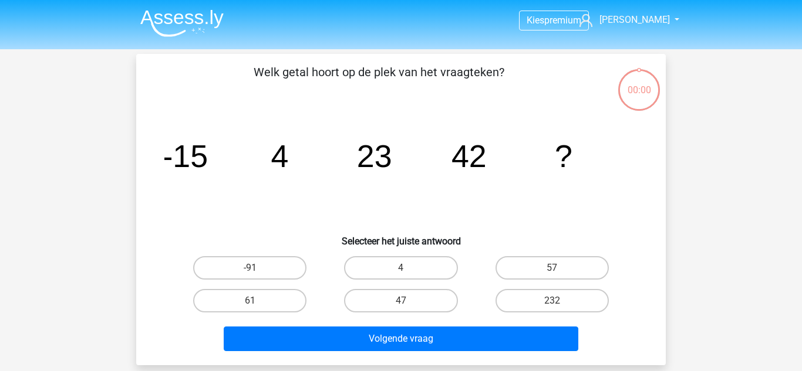
scroll to position [54, 0]
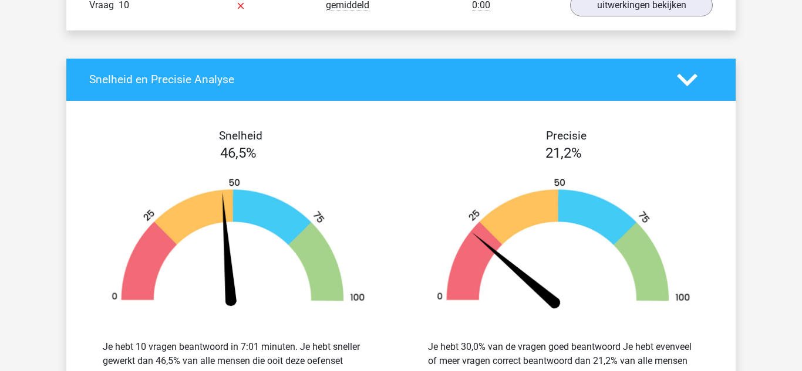
scroll to position [2213, 0]
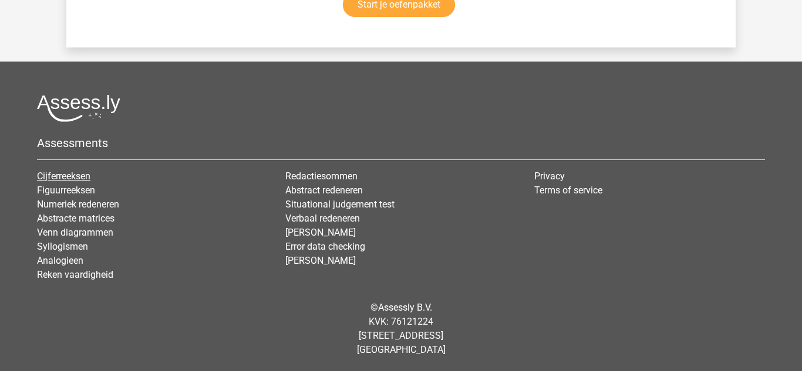
click at [81, 179] on link "Cijferreeksen" at bounding box center [63, 176] width 53 height 11
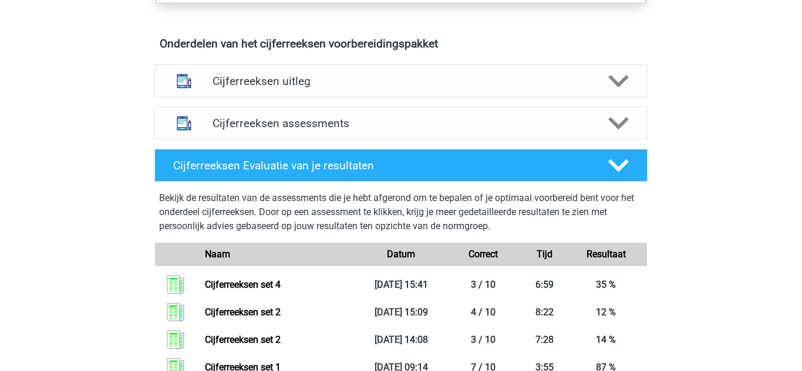
scroll to position [680, 0]
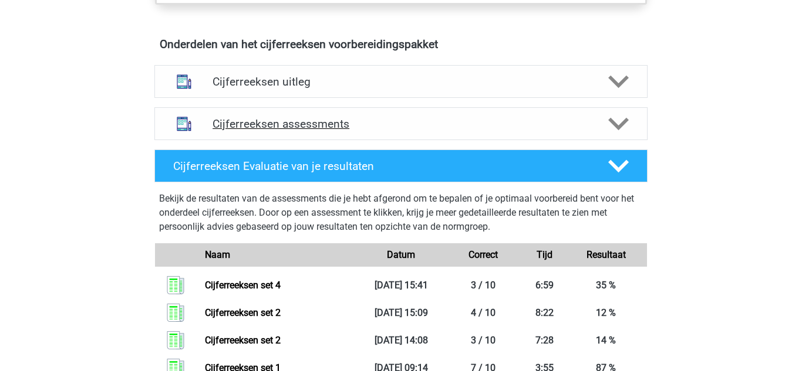
click at [243, 131] on h4 "Cijferreeksen assessments" at bounding box center [400, 123] width 377 height 13
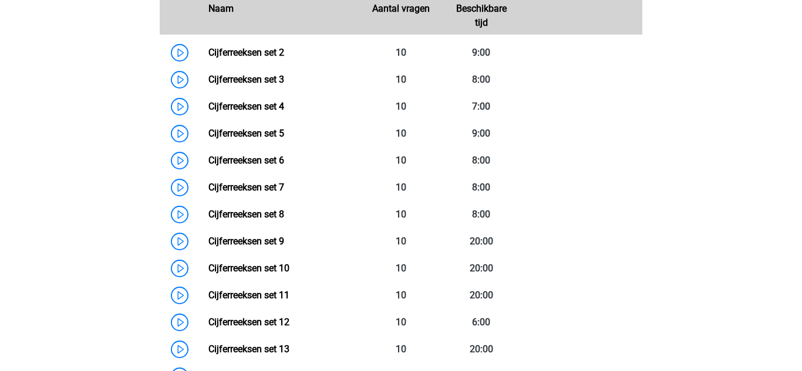
scroll to position [887, 0]
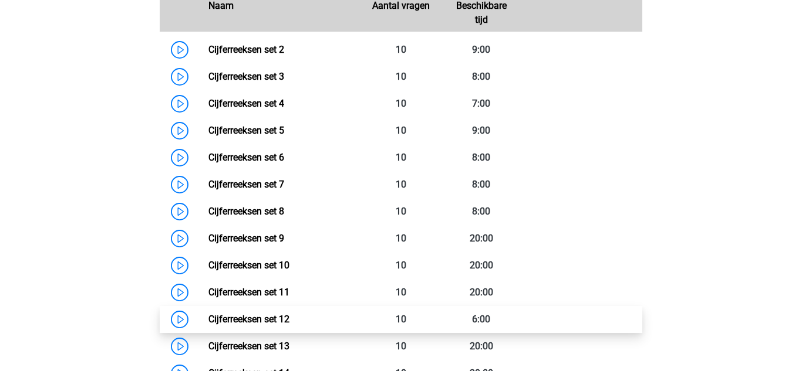
click at [217, 325] on link "Cijferreeksen set 12" at bounding box center [248, 319] width 81 height 11
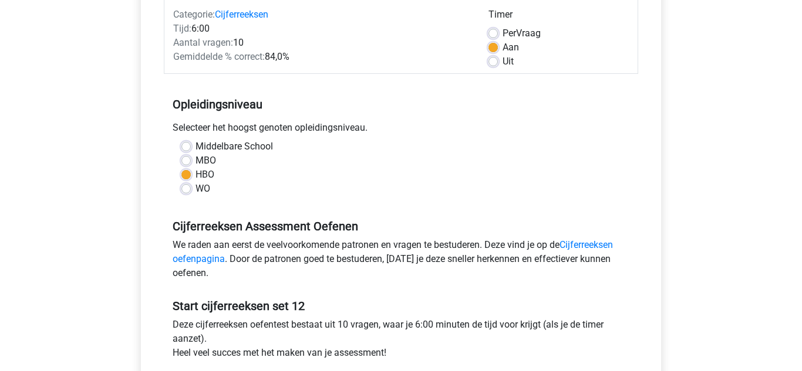
scroll to position [224, 0]
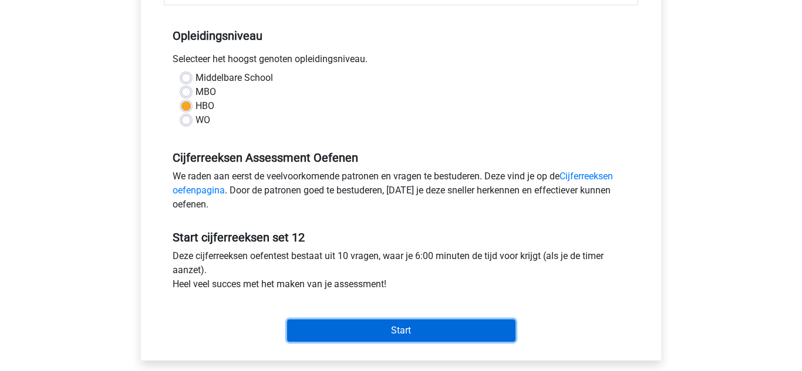
click at [333, 334] on input "Start" at bounding box center [401, 331] width 228 height 22
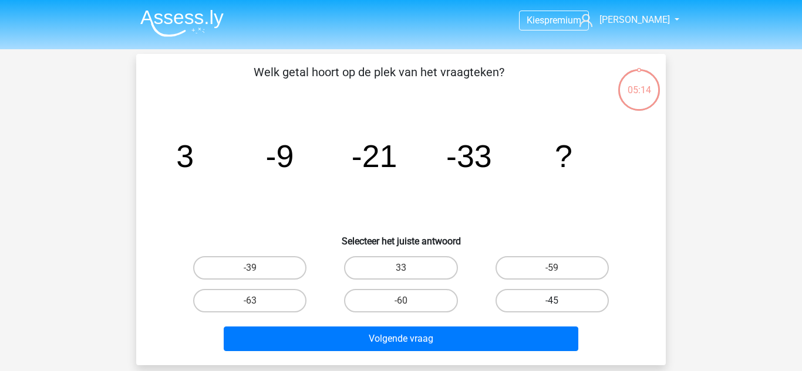
click at [570, 302] on label "-45" at bounding box center [551, 300] width 113 height 23
click at [559, 302] on input "-45" at bounding box center [556, 305] width 8 height 8
radio input "true"
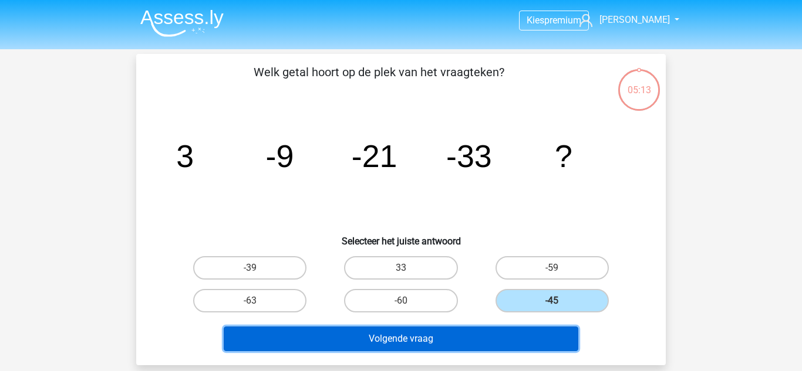
click at [441, 343] on button "Volgende vraag" at bounding box center [401, 339] width 355 height 25
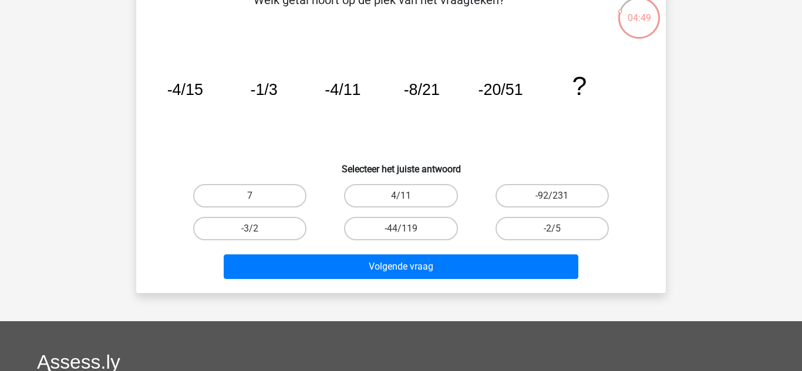
scroll to position [74, 0]
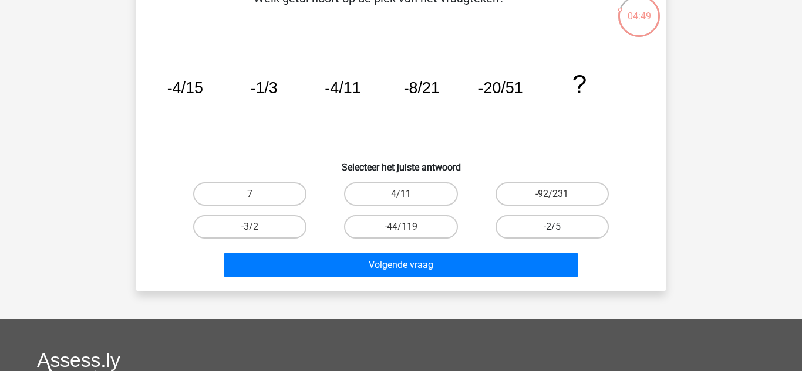
click at [564, 229] on label "-2/5" at bounding box center [551, 226] width 113 height 23
click at [559, 229] on input "-2/5" at bounding box center [556, 231] width 8 height 8
radio input "true"
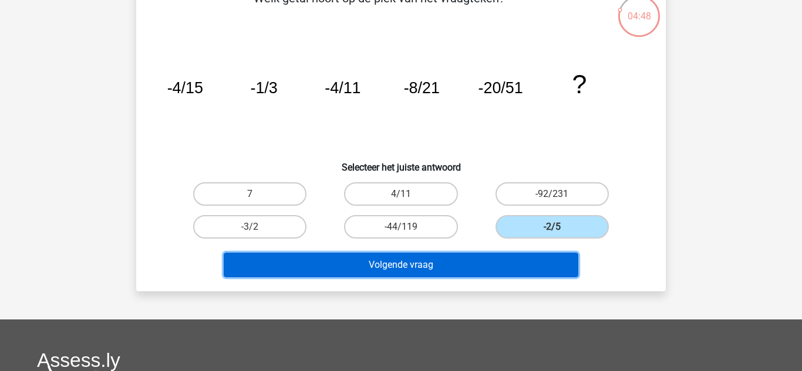
click at [411, 263] on button "Volgende vraag" at bounding box center [401, 265] width 355 height 25
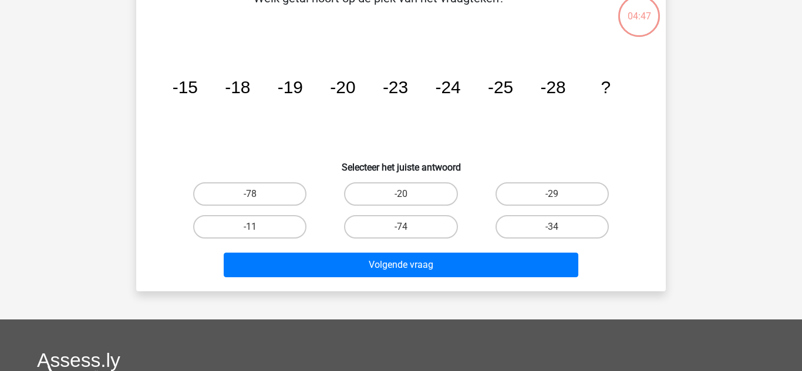
scroll to position [54, 0]
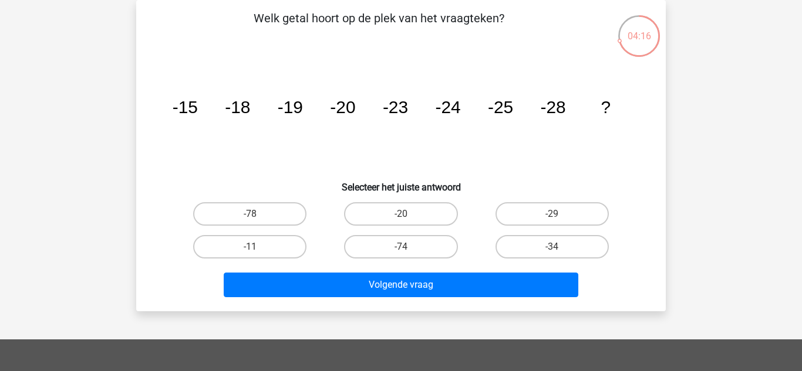
click at [556, 218] on input "-29" at bounding box center [556, 218] width 8 height 8
radio input "true"
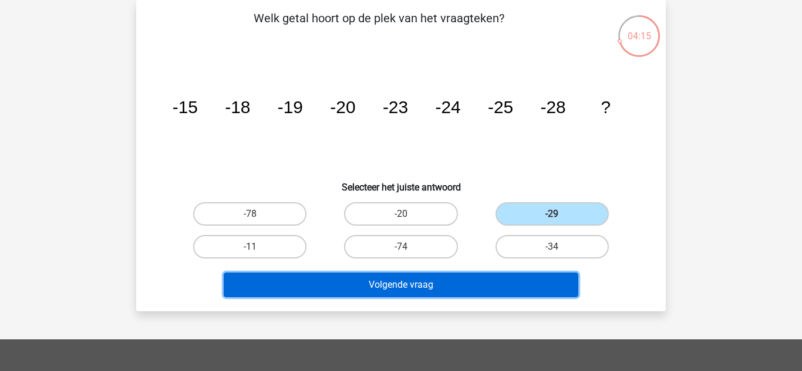
click at [423, 296] on button "Volgende vraag" at bounding box center [401, 285] width 355 height 25
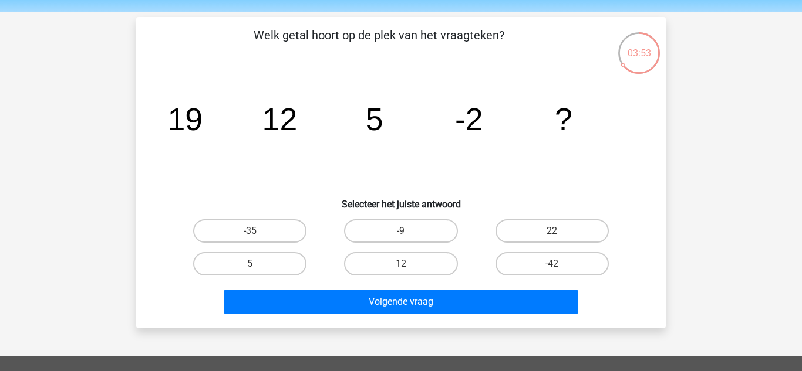
scroll to position [34, 0]
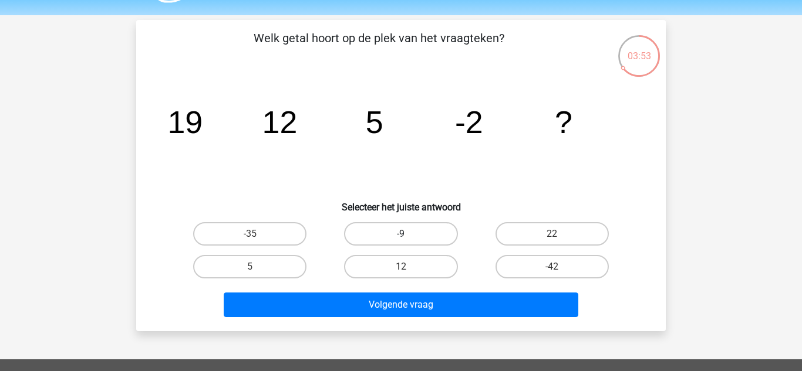
click at [394, 228] on label "-9" at bounding box center [400, 233] width 113 height 23
click at [401, 234] on input "-9" at bounding box center [405, 238] width 8 height 8
radio input "true"
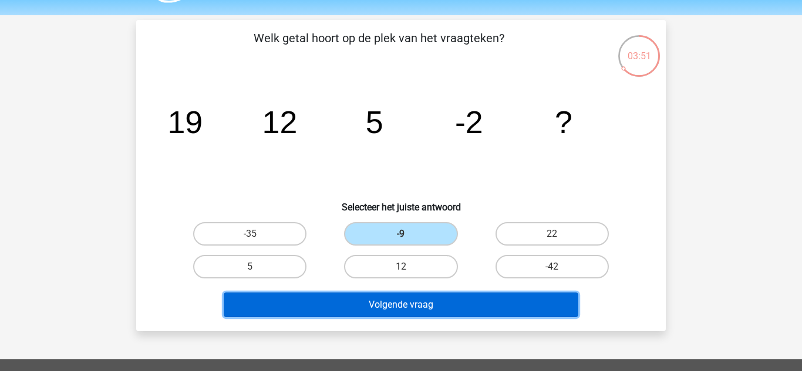
click at [416, 306] on button "Volgende vraag" at bounding box center [401, 305] width 355 height 25
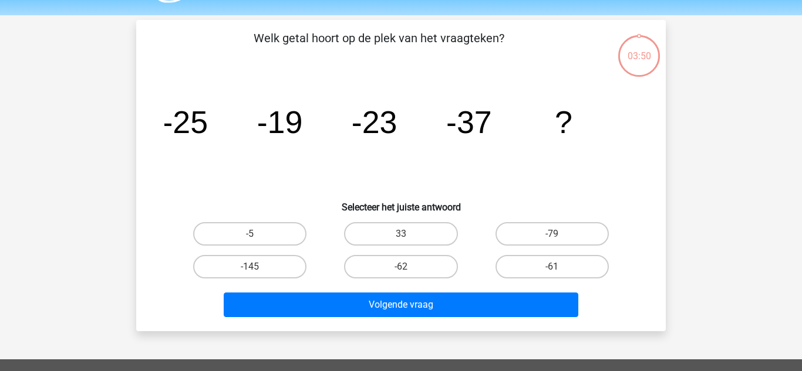
scroll to position [54, 0]
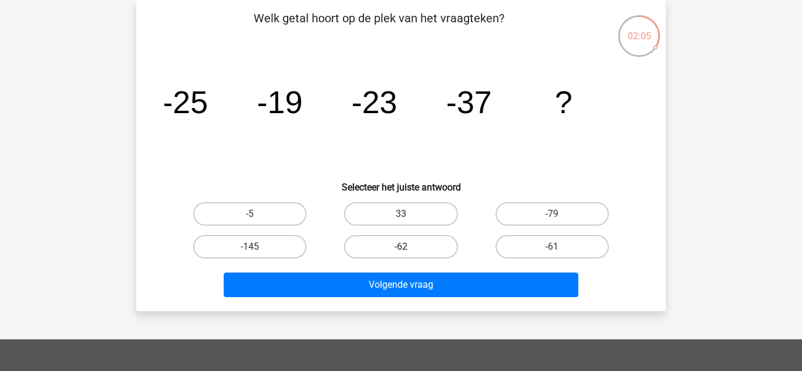
click at [381, 244] on label "-62" at bounding box center [400, 246] width 113 height 23
click at [401, 247] on input "-62" at bounding box center [405, 251] width 8 height 8
radio input "true"
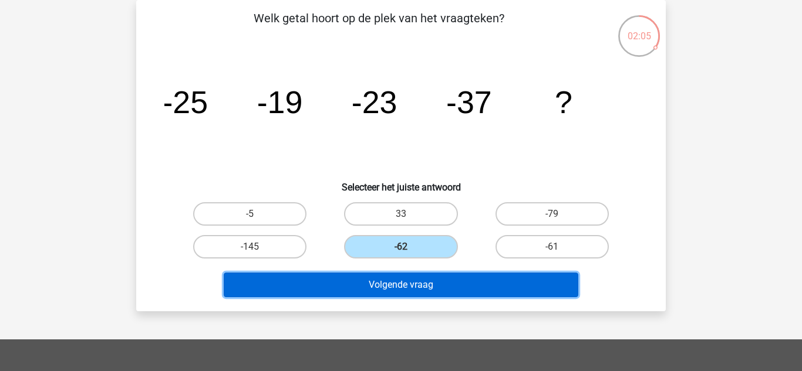
click at [377, 294] on button "Volgende vraag" at bounding box center [401, 285] width 355 height 25
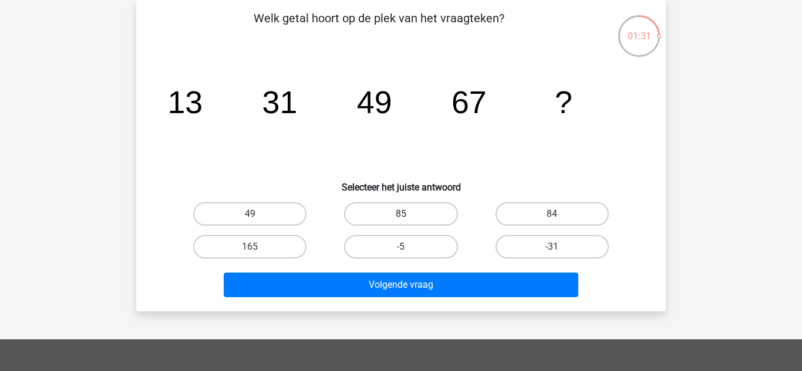
click at [395, 217] on label "85" at bounding box center [400, 213] width 113 height 23
click at [401, 217] on input "85" at bounding box center [405, 218] width 8 height 8
radio input "true"
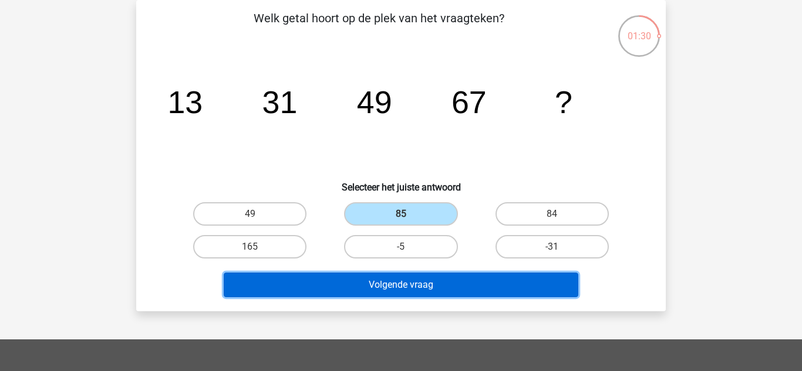
click at [393, 289] on button "Volgende vraag" at bounding box center [401, 285] width 355 height 25
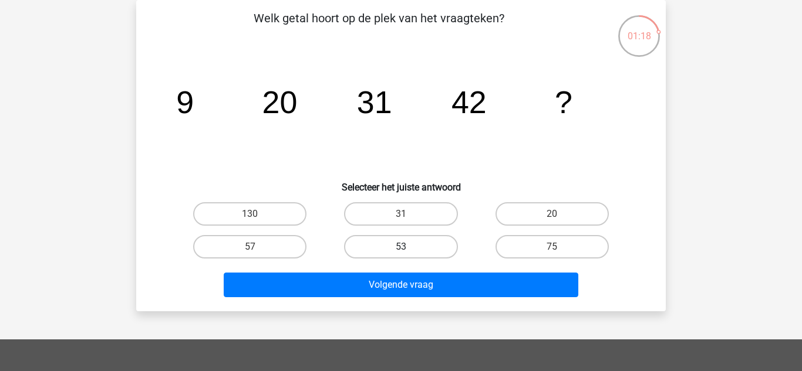
click at [382, 244] on label "53" at bounding box center [400, 246] width 113 height 23
click at [401, 247] on input "53" at bounding box center [405, 251] width 8 height 8
radio input "true"
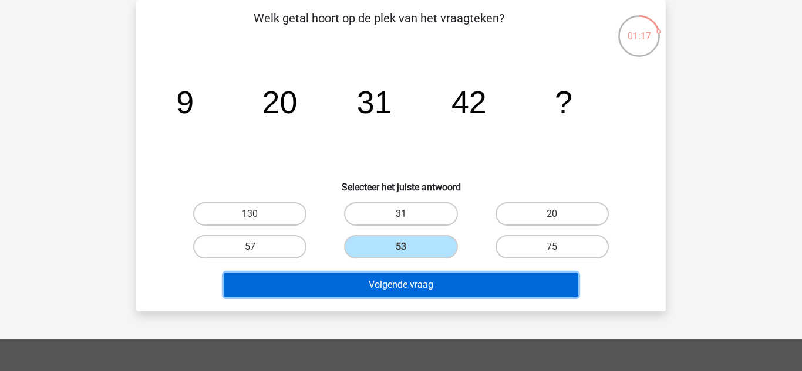
click at [376, 290] on button "Volgende vraag" at bounding box center [401, 285] width 355 height 25
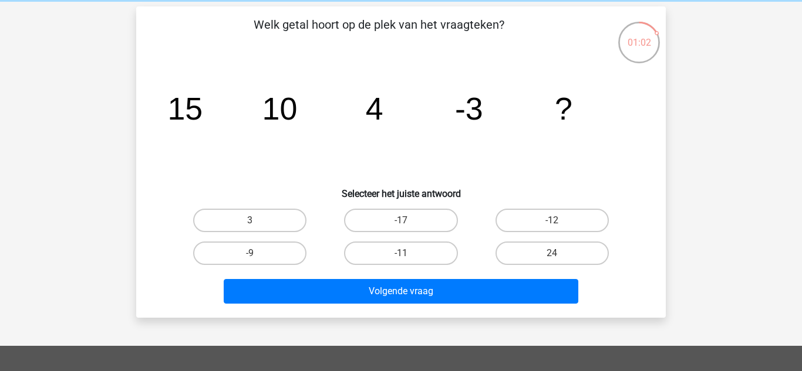
scroll to position [43, 0]
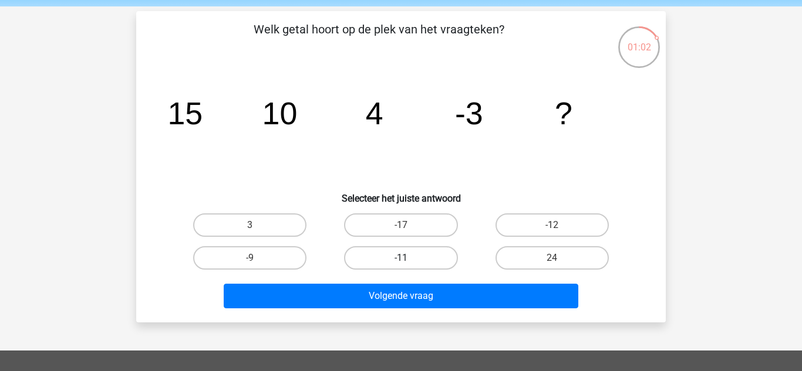
click at [398, 263] on label "-11" at bounding box center [400, 257] width 113 height 23
click at [401, 263] on input "-11" at bounding box center [405, 262] width 8 height 8
radio input "true"
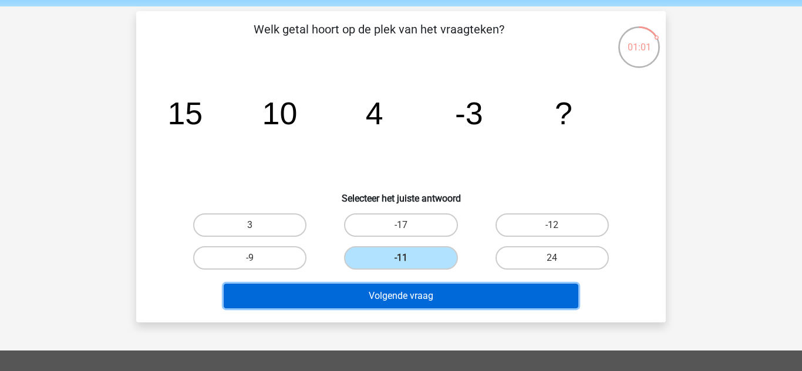
click at [402, 296] on button "Volgende vraag" at bounding box center [401, 296] width 355 height 25
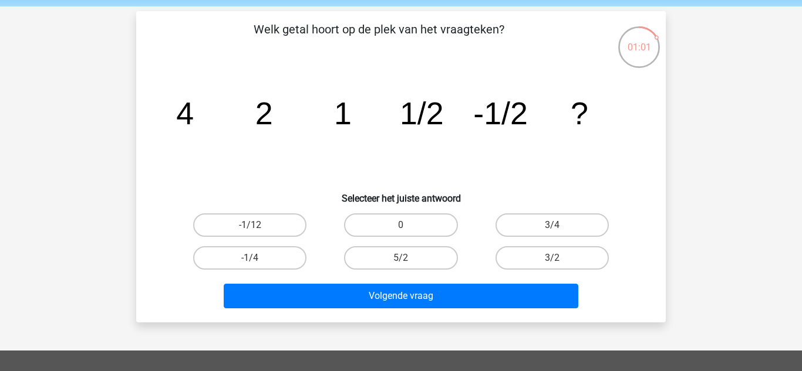
scroll to position [54, 0]
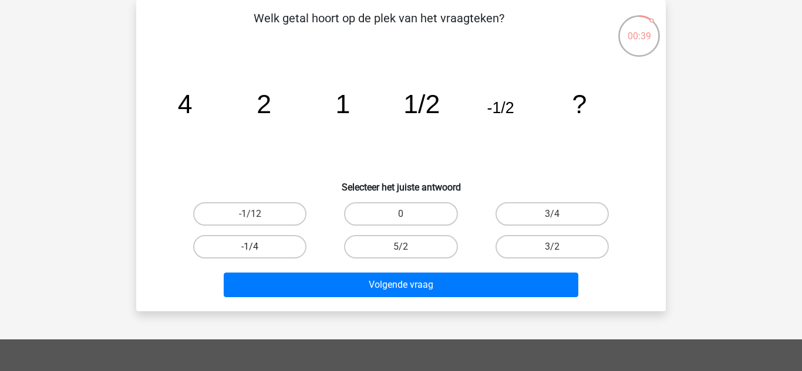
click at [239, 253] on label "-1/4" at bounding box center [249, 246] width 113 height 23
click at [250, 253] on input "-1/4" at bounding box center [254, 251] width 8 height 8
radio input "true"
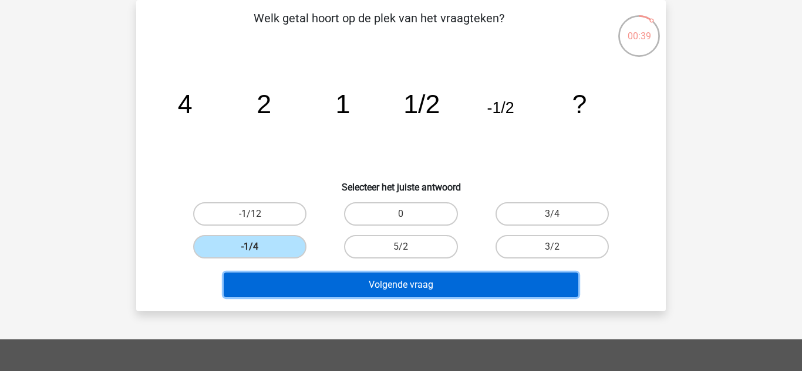
click at [310, 291] on button "Volgende vraag" at bounding box center [401, 285] width 355 height 25
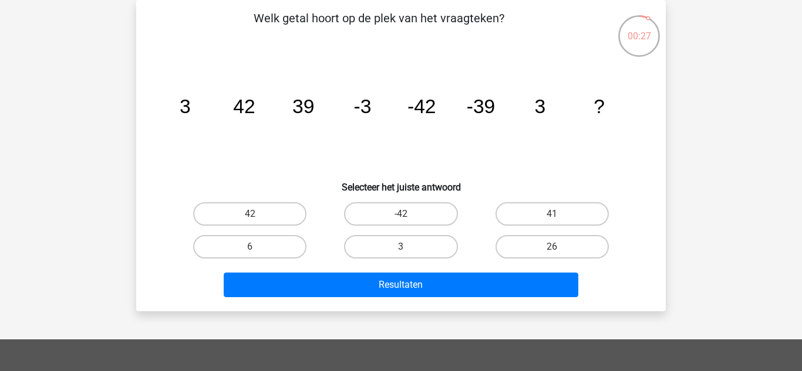
click at [406, 219] on input "-42" at bounding box center [405, 218] width 8 height 8
radio input "true"
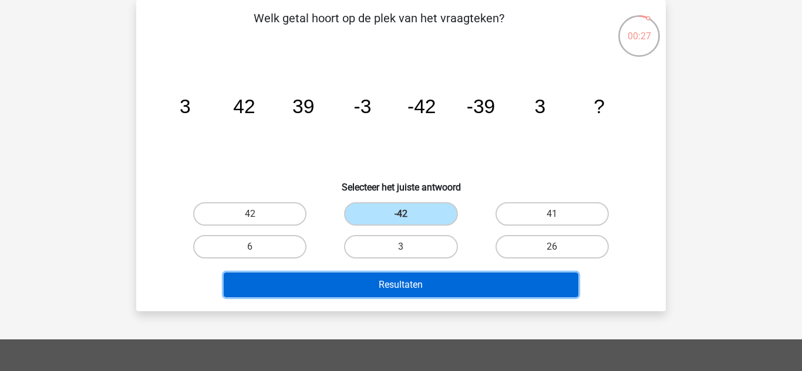
click at [425, 292] on button "Resultaten" at bounding box center [401, 285] width 355 height 25
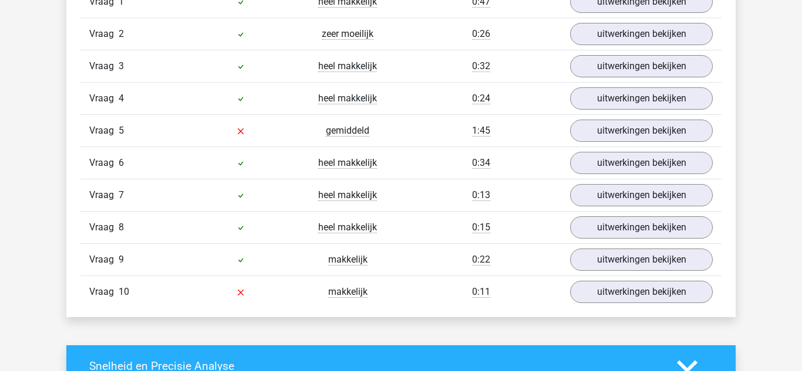
scroll to position [1028, 0]
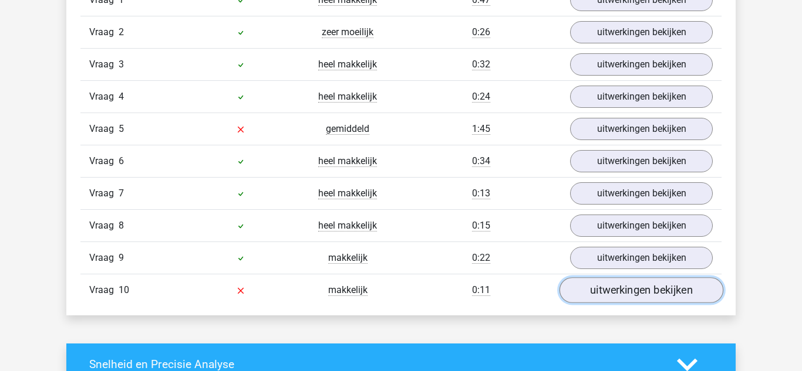
click at [619, 295] on link "uitwerkingen bekijken" at bounding box center [641, 291] width 164 height 26
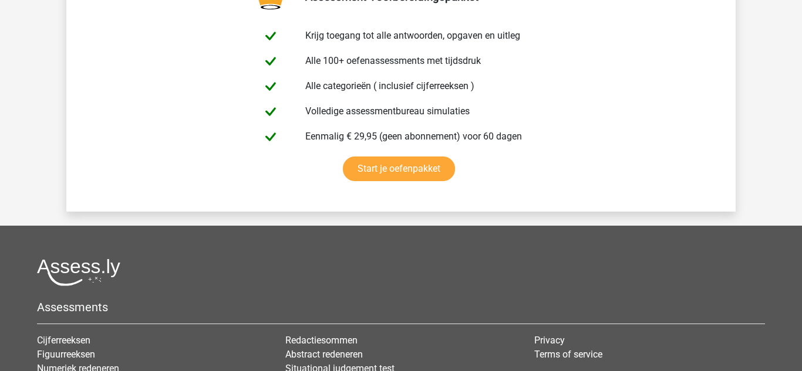
scroll to position [2928, 0]
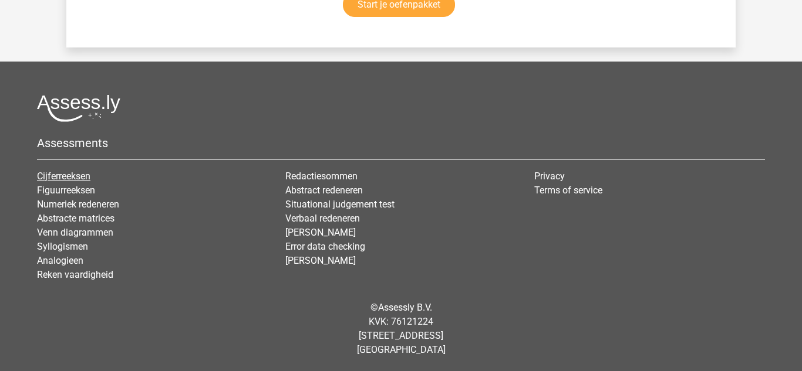
click at [80, 177] on link "Cijferreeksen" at bounding box center [63, 176] width 53 height 11
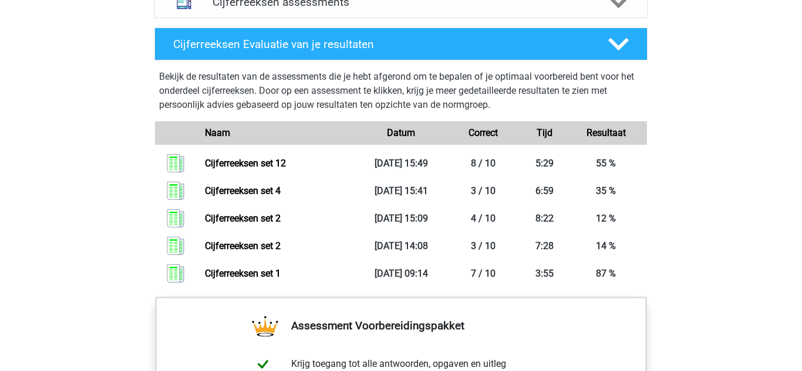
scroll to position [803, 0]
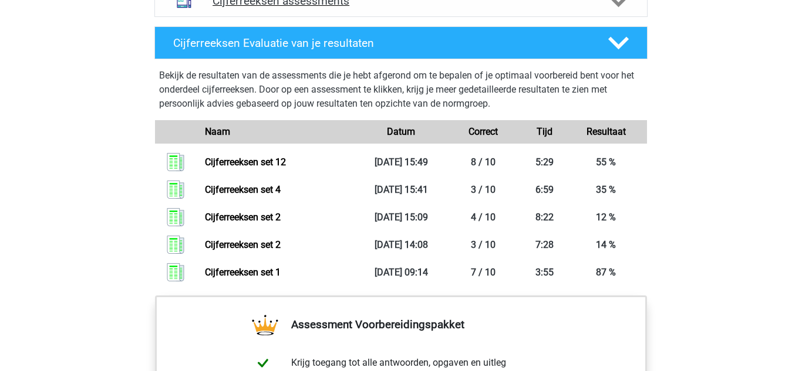
click at [249, 8] on h4 "Cijferreeksen assessments" at bounding box center [400, 0] width 377 height 13
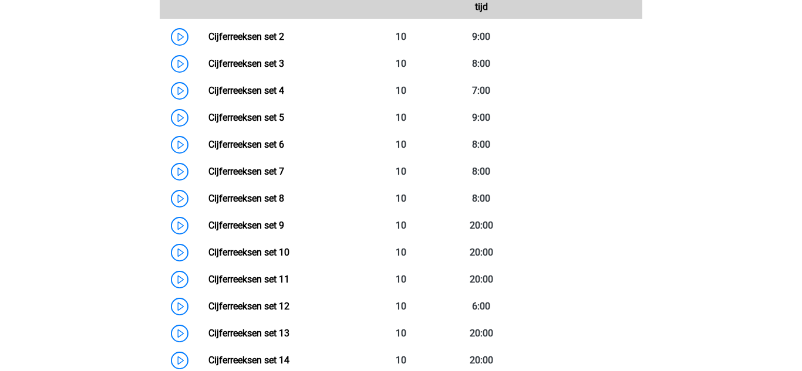
scroll to position [901, 0]
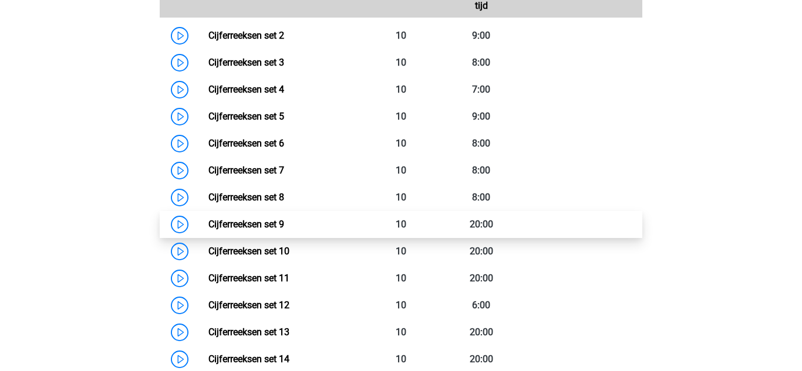
click at [244, 230] on link "Cijferreeksen set 9" at bounding box center [246, 224] width 76 height 11
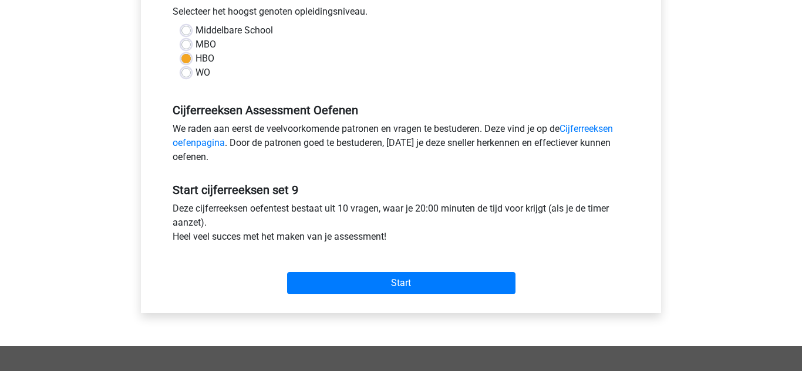
scroll to position [277, 0]
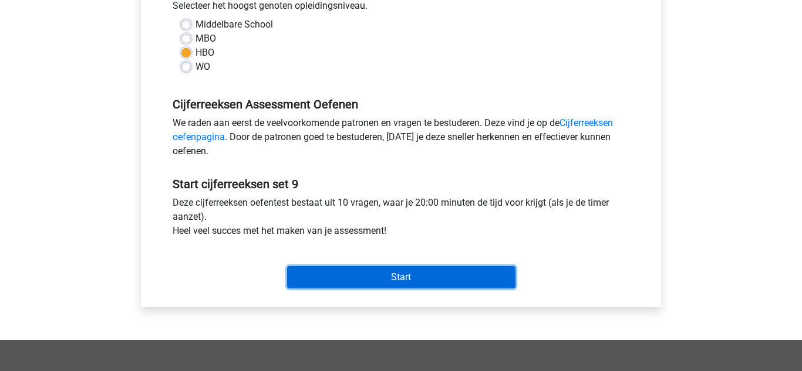
click at [415, 282] on input "Start" at bounding box center [401, 277] width 228 height 22
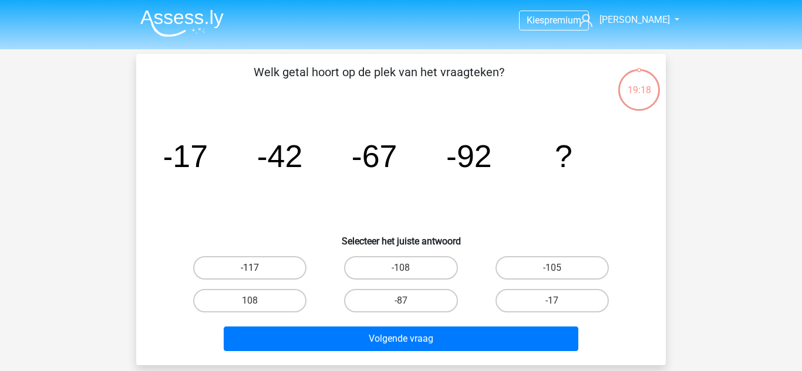
click at [241, 263] on label "-117" at bounding box center [249, 267] width 113 height 23
click at [250, 268] on input "-117" at bounding box center [254, 272] width 8 height 8
radio input "true"
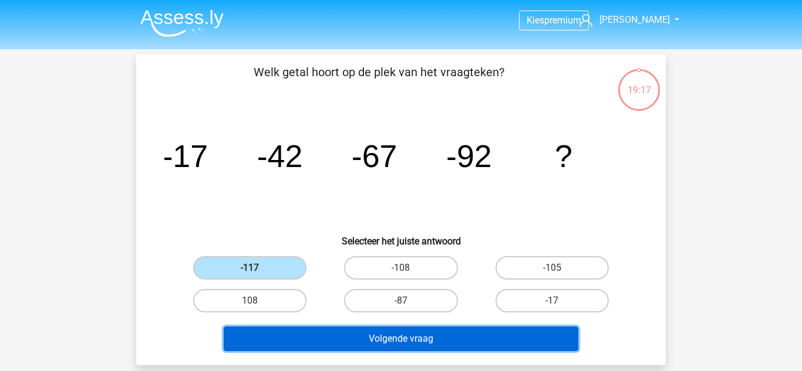
click at [327, 343] on button "Volgende vraag" at bounding box center [401, 339] width 355 height 25
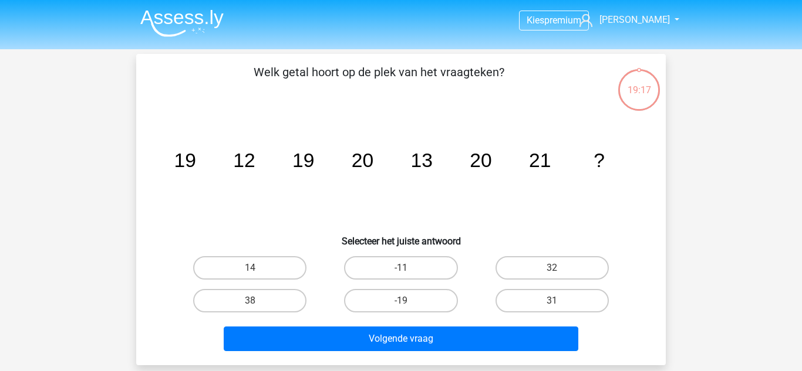
scroll to position [54, 0]
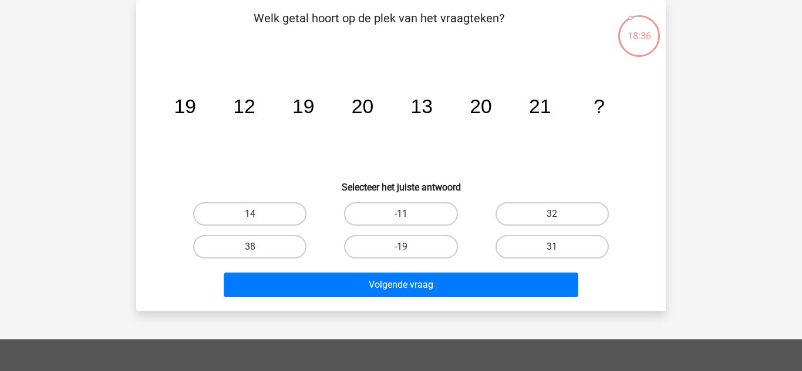
click at [248, 218] on label "14" at bounding box center [249, 213] width 113 height 23
click at [250, 218] on input "14" at bounding box center [254, 218] width 8 height 8
radio input "true"
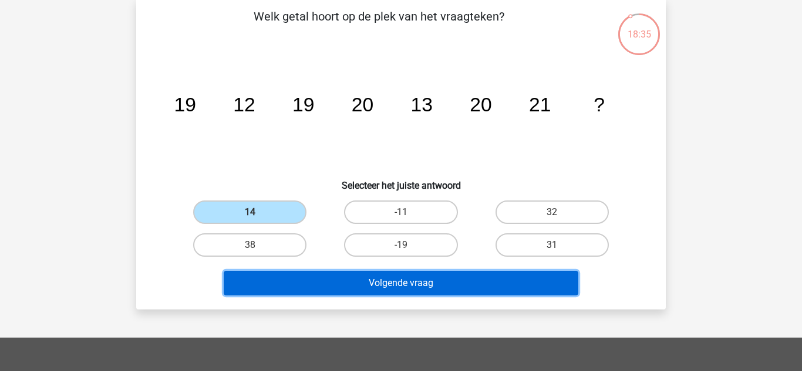
click at [347, 279] on button "Volgende vraag" at bounding box center [401, 283] width 355 height 25
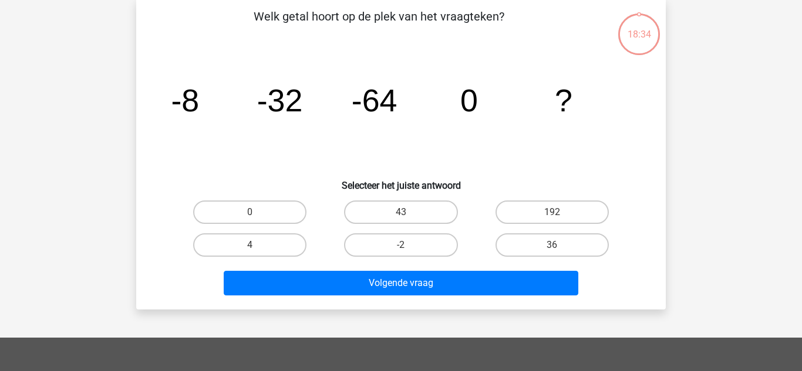
scroll to position [54, 0]
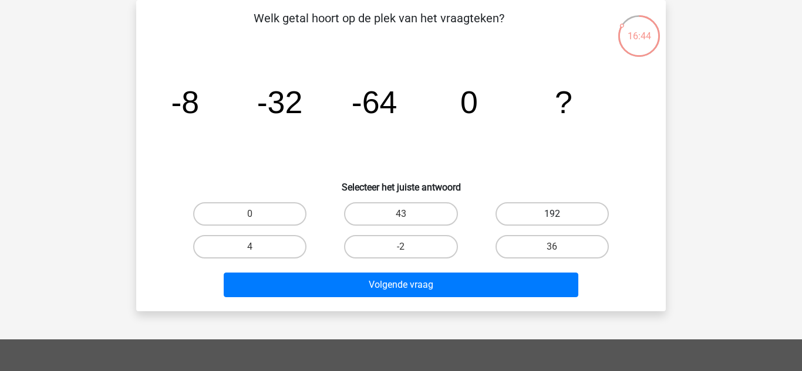
click at [552, 209] on label "192" at bounding box center [551, 213] width 113 height 23
click at [552, 214] on input "192" at bounding box center [556, 218] width 8 height 8
radio input "true"
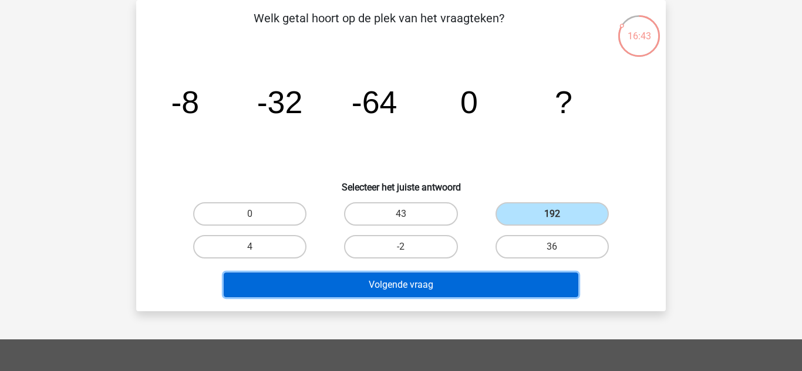
click at [410, 288] on button "Volgende vraag" at bounding box center [401, 285] width 355 height 25
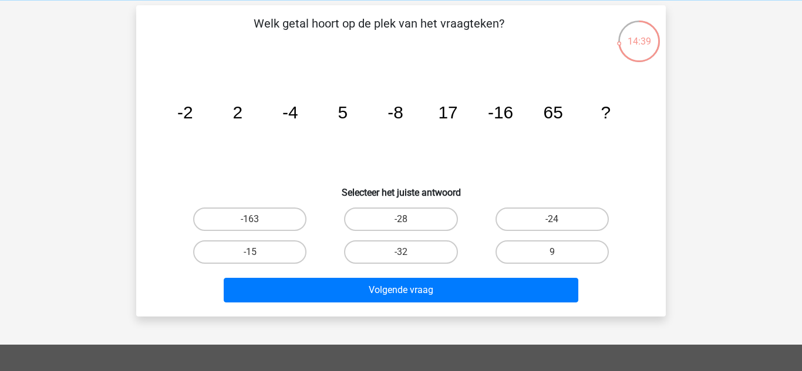
scroll to position [46, 0]
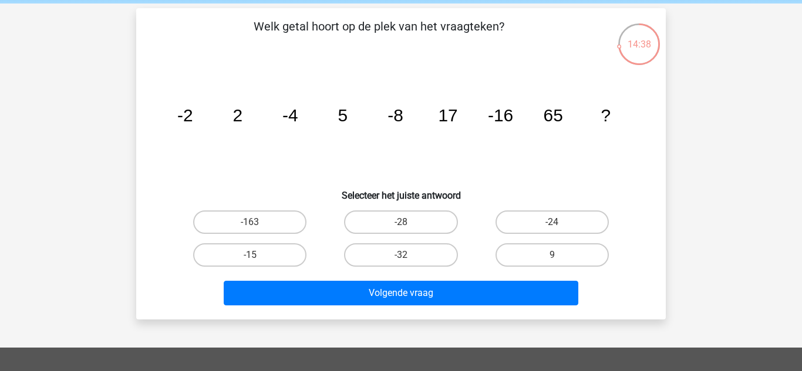
click at [235, 219] on label "-163" at bounding box center [249, 222] width 113 height 23
click at [250, 222] on input "-163" at bounding box center [254, 226] width 8 height 8
radio input "true"
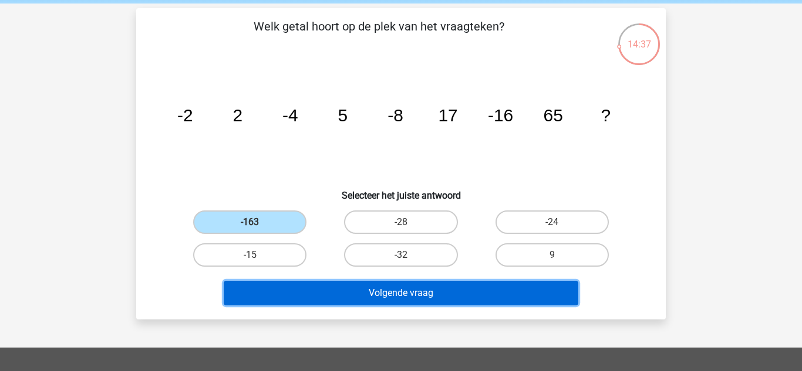
click at [334, 289] on button "Volgende vraag" at bounding box center [401, 293] width 355 height 25
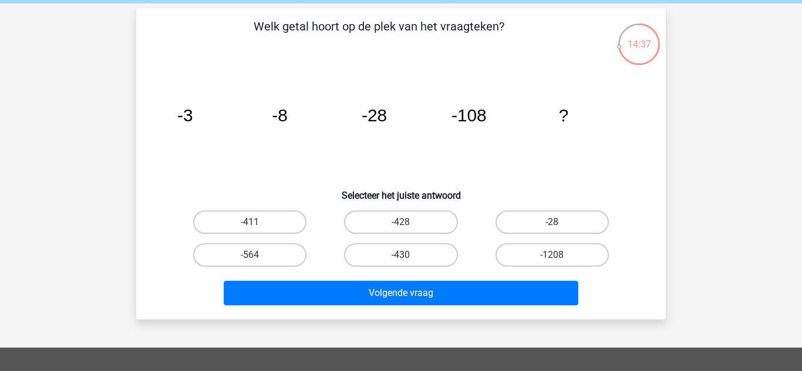
scroll to position [54, 0]
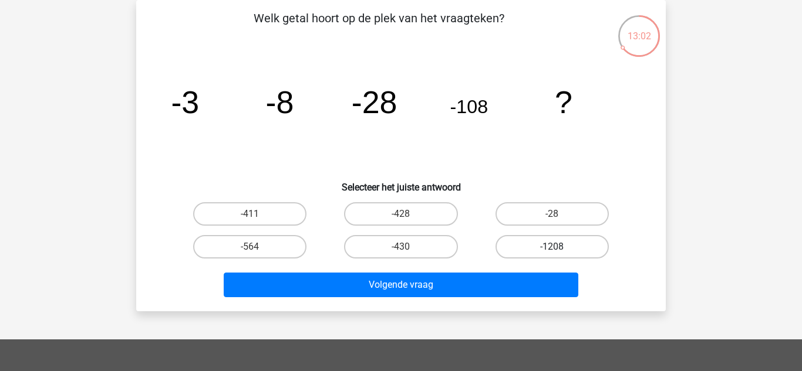
click at [546, 243] on label "-1208" at bounding box center [551, 246] width 113 height 23
click at [552, 247] on input "-1208" at bounding box center [556, 251] width 8 height 8
radio input "true"
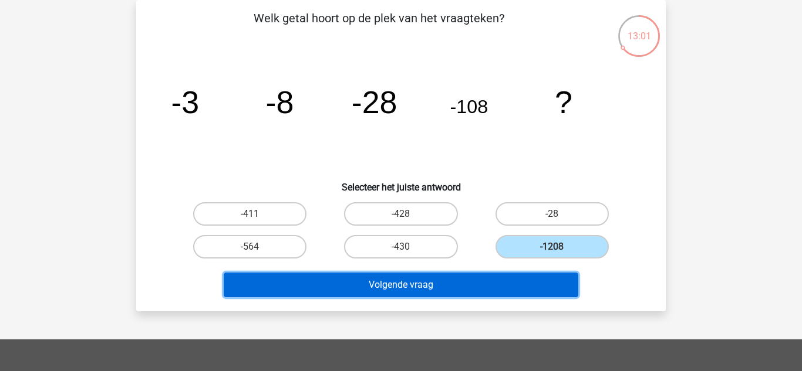
click at [417, 287] on button "Volgende vraag" at bounding box center [401, 285] width 355 height 25
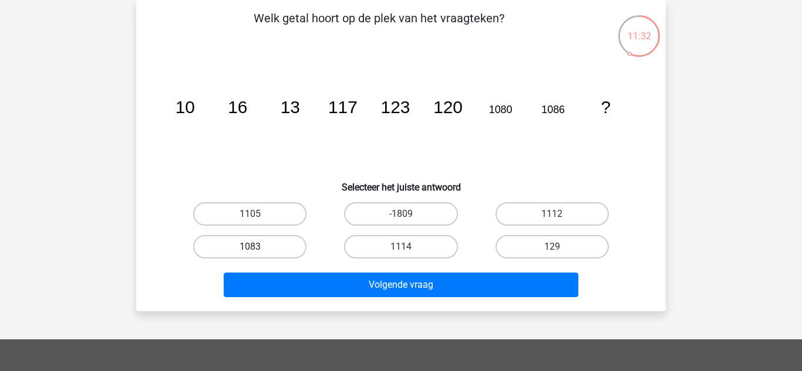
click at [249, 246] on label "1083" at bounding box center [249, 246] width 113 height 23
click at [250, 247] on input "1083" at bounding box center [254, 251] width 8 height 8
radio input "true"
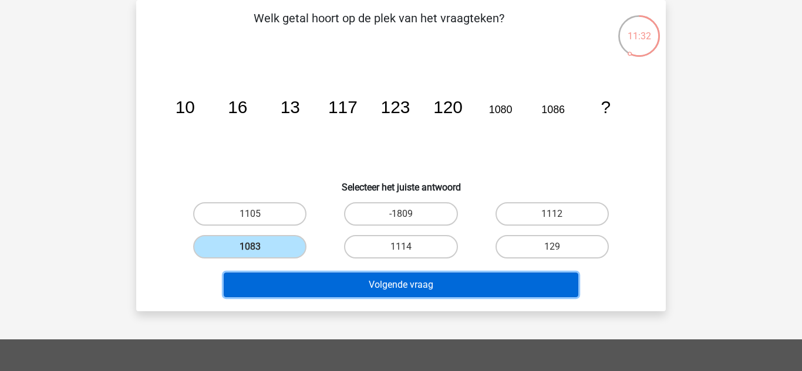
click at [325, 293] on button "Volgende vraag" at bounding box center [401, 285] width 355 height 25
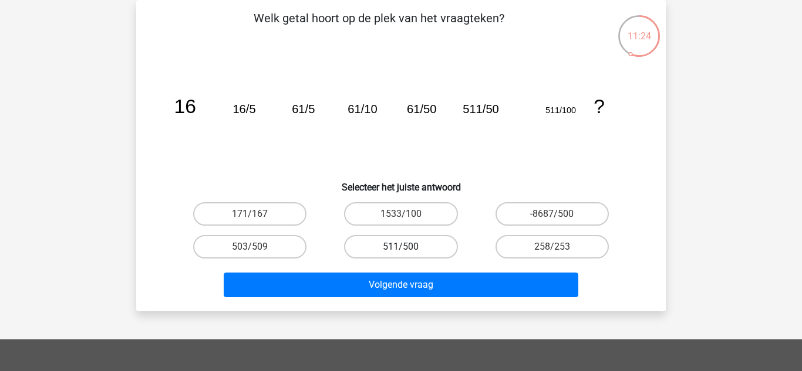
click at [420, 249] on label "511/500" at bounding box center [400, 246] width 113 height 23
click at [408, 249] on input "511/500" at bounding box center [405, 251] width 8 height 8
radio input "true"
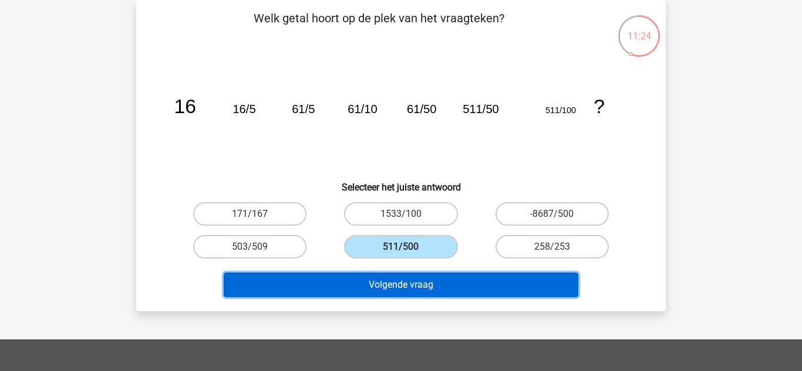
click at [415, 295] on button "Volgende vraag" at bounding box center [401, 285] width 355 height 25
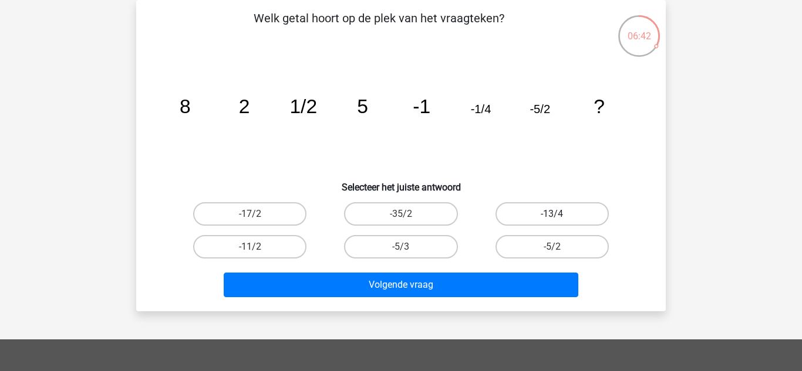
click at [544, 210] on label "-13/4" at bounding box center [551, 213] width 113 height 23
click at [552, 214] on input "-13/4" at bounding box center [556, 218] width 8 height 8
radio input "true"
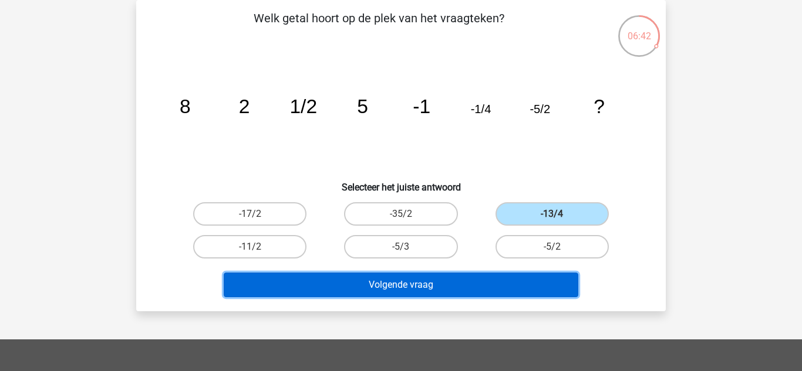
click at [423, 288] on button "Volgende vraag" at bounding box center [401, 285] width 355 height 25
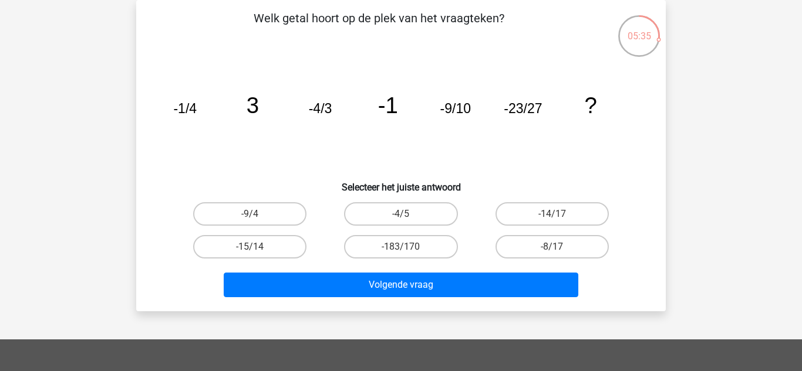
click at [556, 254] on input "-8/17" at bounding box center [556, 251] width 8 height 8
radio input "true"
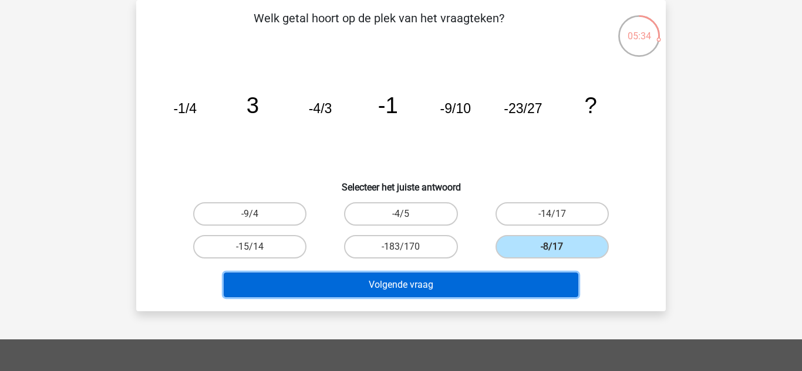
click at [494, 286] on button "Volgende vraag" at bounding box center [401, 285] width 355 height 25
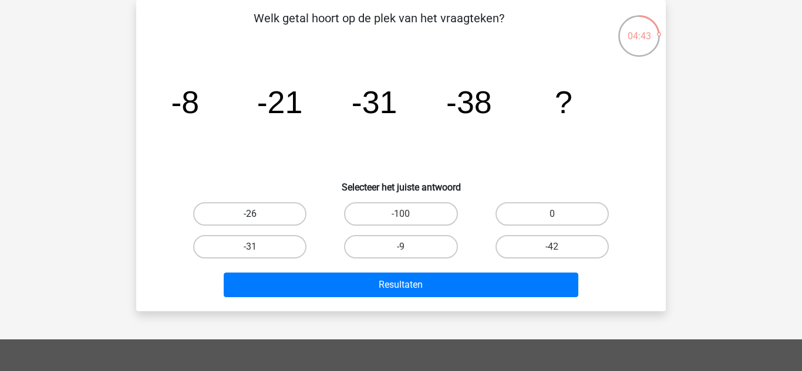
click at [232, 216] on label "-26" at bounding box center [249, 213] width 113 height 23
click at [250, 216] on input "-26" at bounding box center [254, 218] width 8 height 8
radio input "true"
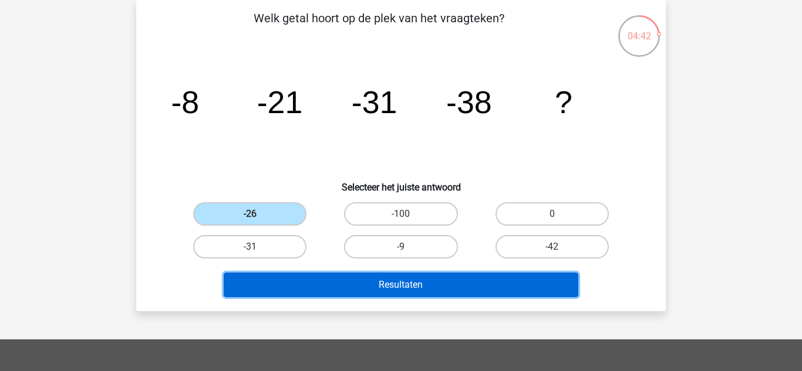
click at [338, 284] on button "Resultaten" at bounding box center [401, 285] width 355 height 25
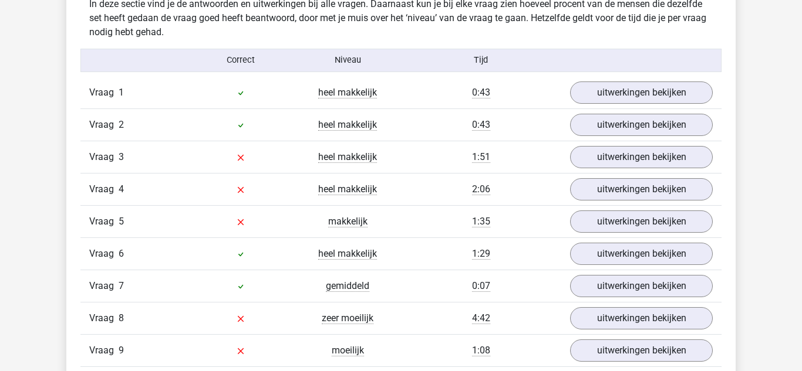
scroll to position [935, 0]
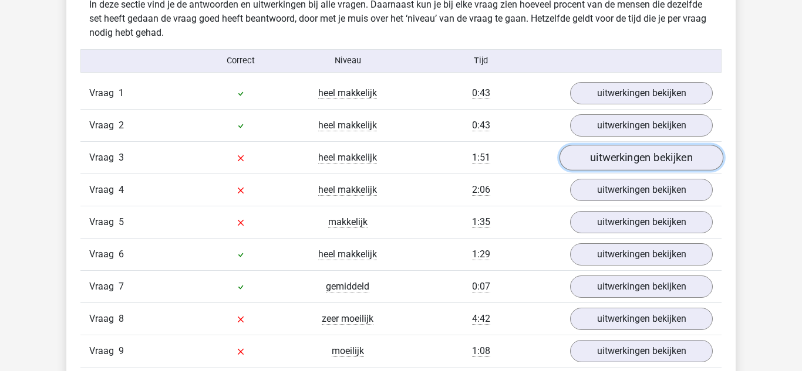
click at [628, 168] on link "uitwerkingen bekijken" at bounding box center [641, 158] width 164 height 26
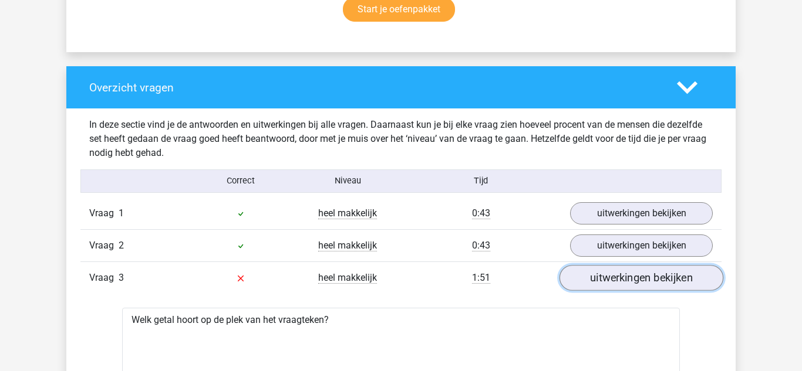
scroll to position [812, 0]
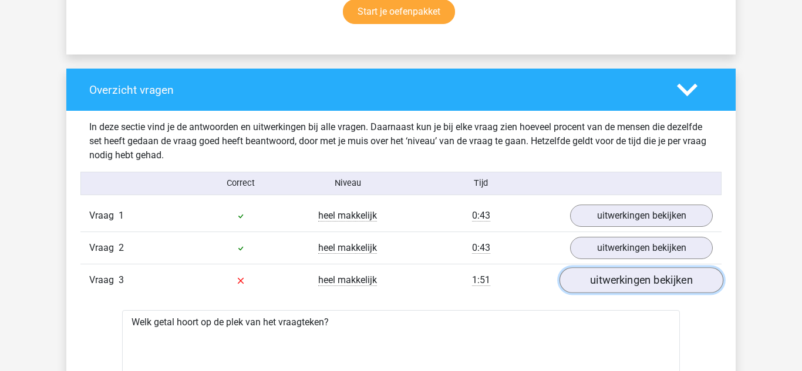
click at [646, 286] on link "uitwerkingen bekijken" at bounding box center [641, 281] width 164 height 26
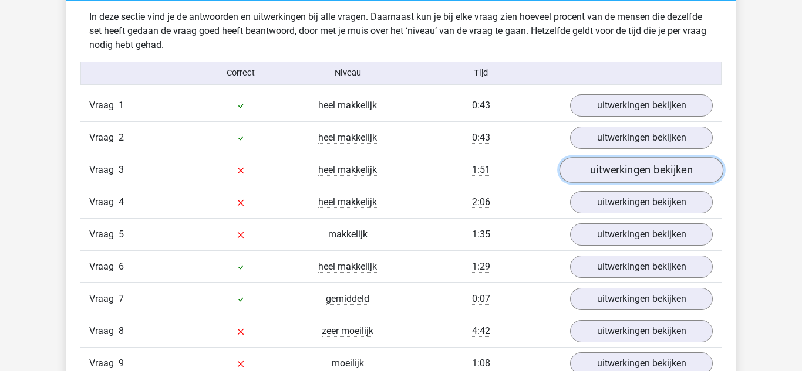
scroll to position [968, 0]
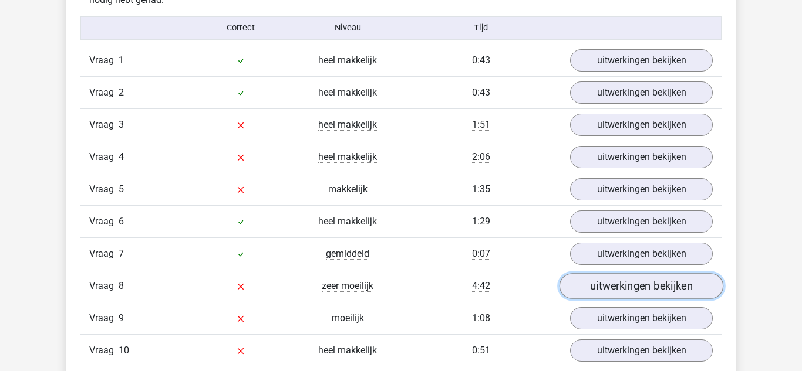
click at [625, 290] on link "uitwerkingen bekijken" at bounding box center [641, 286] width 164 height 26
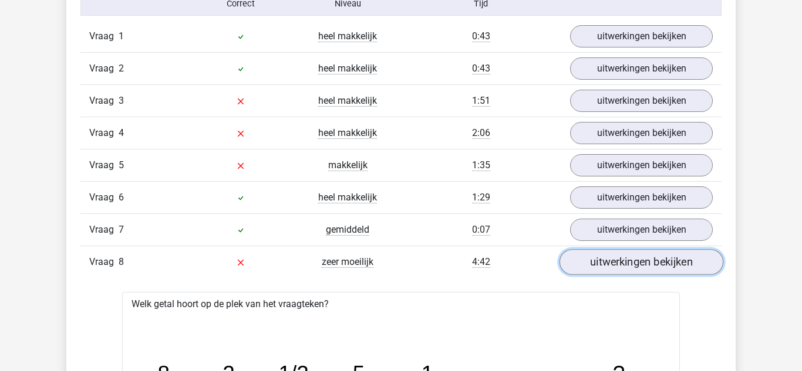
scroll to position [991, 0]
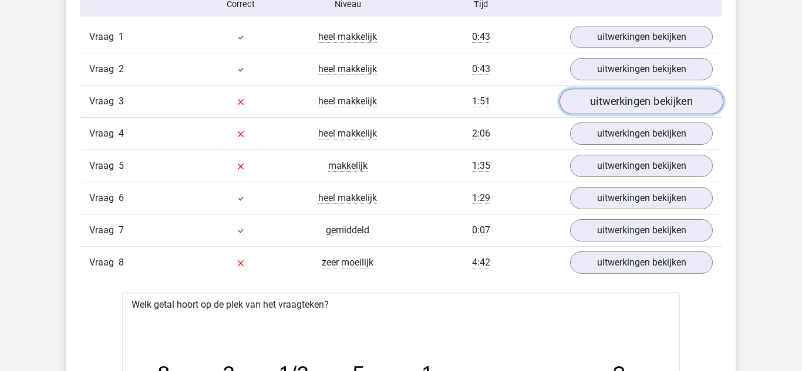
click at [624, 99] on link "uitwerkingen bekijken" at bounding box center [641, 102] width 164 height 26
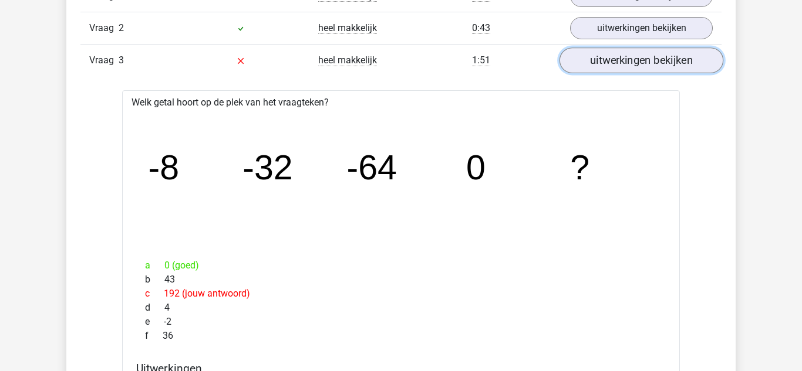
scroll to position [1033, 0]
click at [602, 67] on link "uitwerkingen bekijken" at bounding box center [641, 59] width 164 height 26
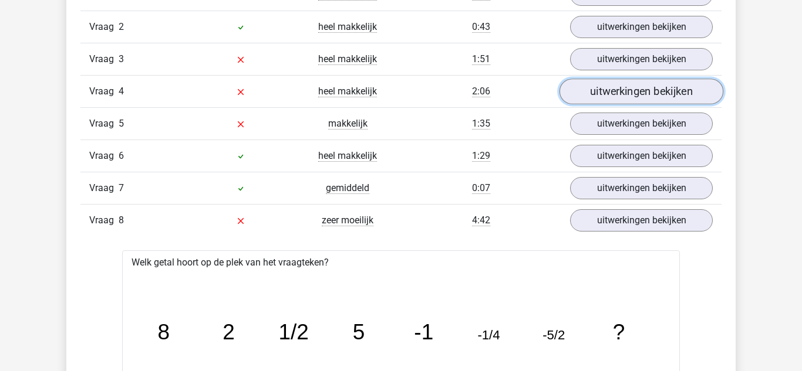
click at [609, 90] on link "uitwerkingen bekijken" at bounding box center [641, 92] width 164 height 26
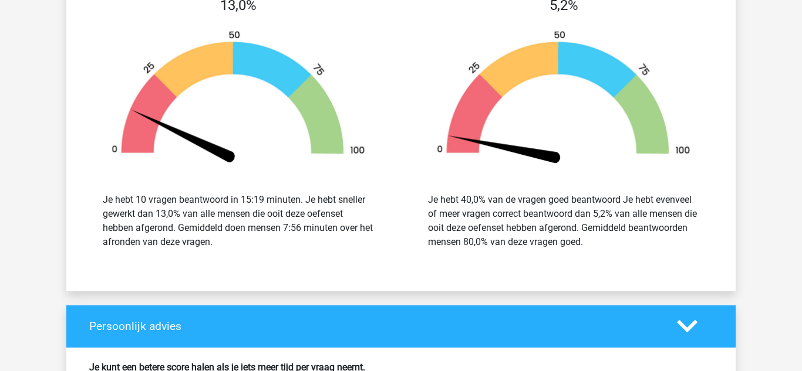
scroll to position [3661, 0]
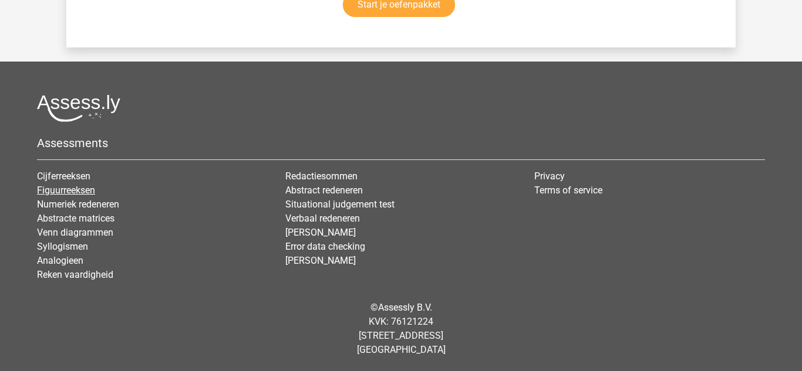
click at [82, 187] on link "Figuurreeksen" at bounding box center [66, 190] width 58 height 11
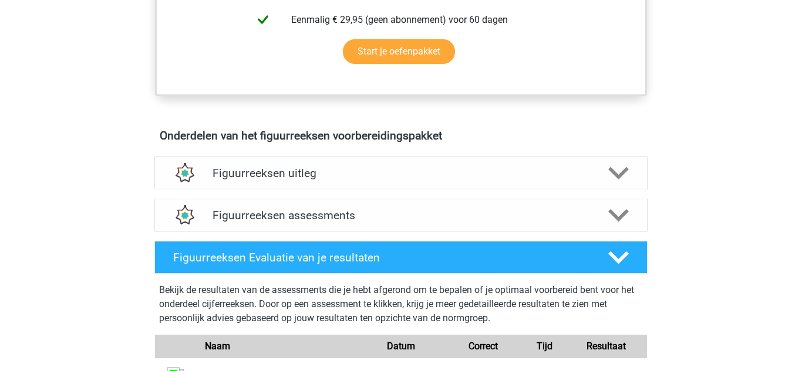
scroll to position [593, 0]
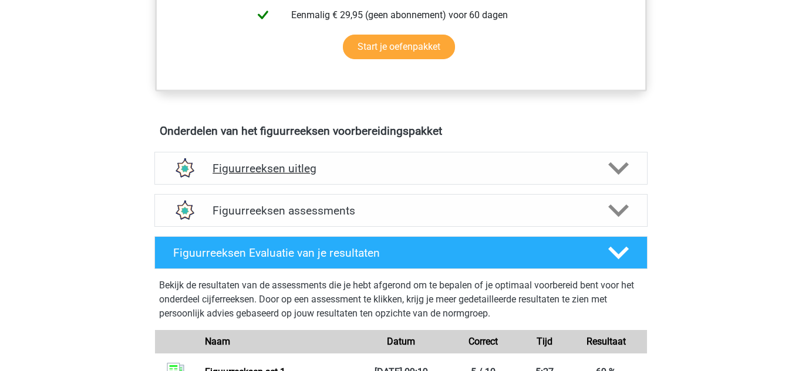
click at [261, 167] on h4 "Figuurreeksen uitleg" at bounding box center [400, 168] width 377 height 13
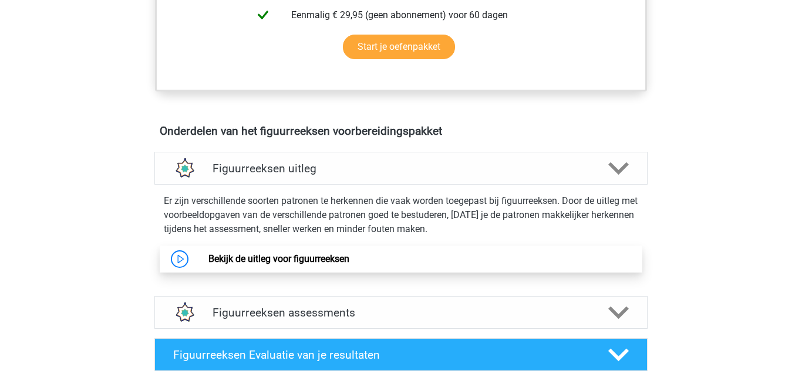
click at [250, 258] on link "Bekijk de uitleg voor figuurreeksen" at bounding box center [278, 259] width 141 height 11
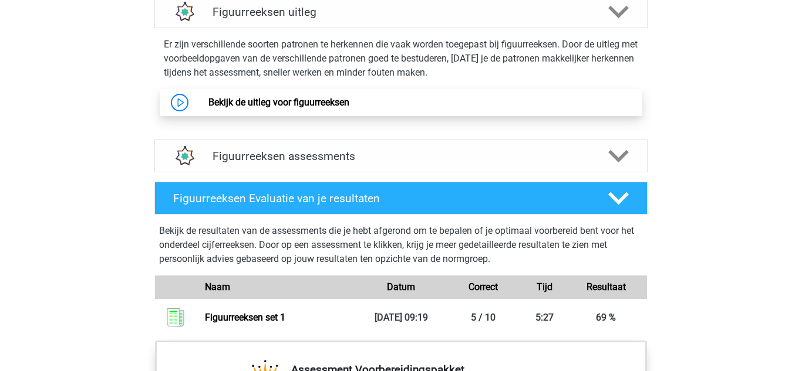
scroll to position [749, 0]
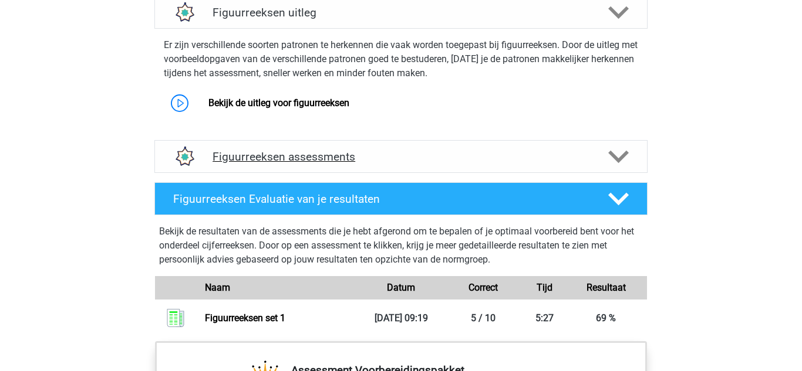
click at [229, 163] on h4 "Figuurreeksen assessments" at bounding box center [400, 156] width 377 height 13
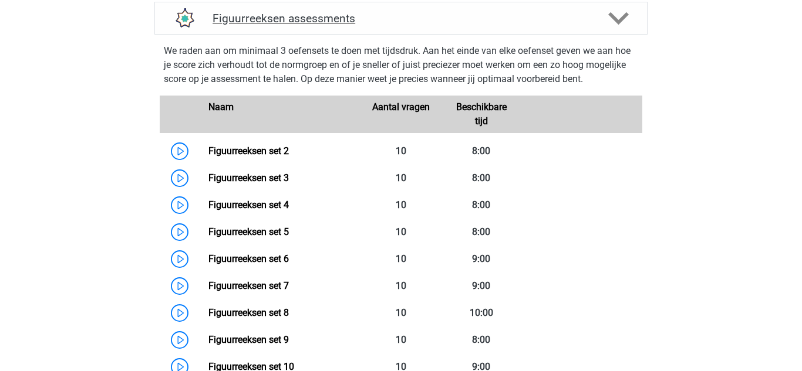
scroll to position [890, 0]
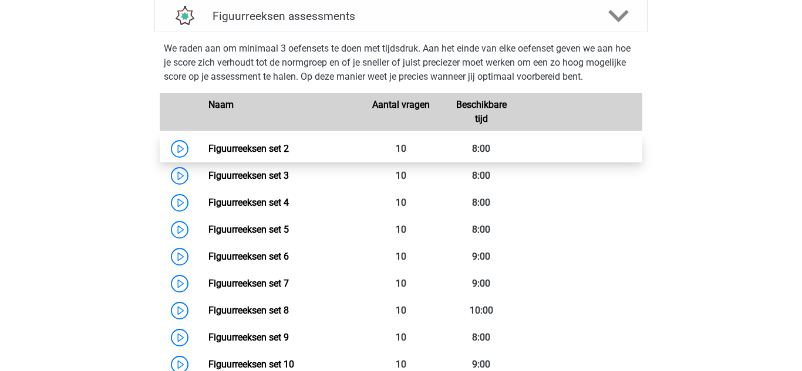
click at [229, 151] on link "Figuurreeksen set 2" at bounding box center [248, 148] width 80 height 11
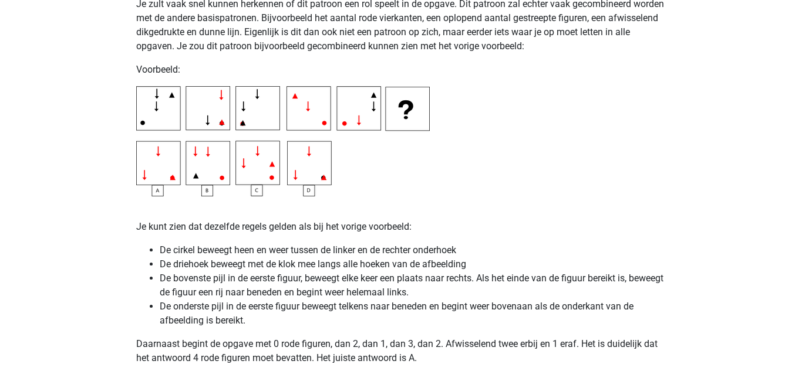
scroll to position [2133, 0]
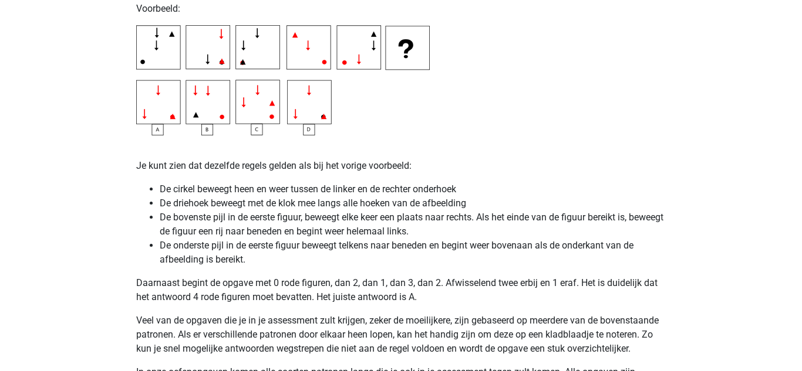
scroll to position [2195, 0]
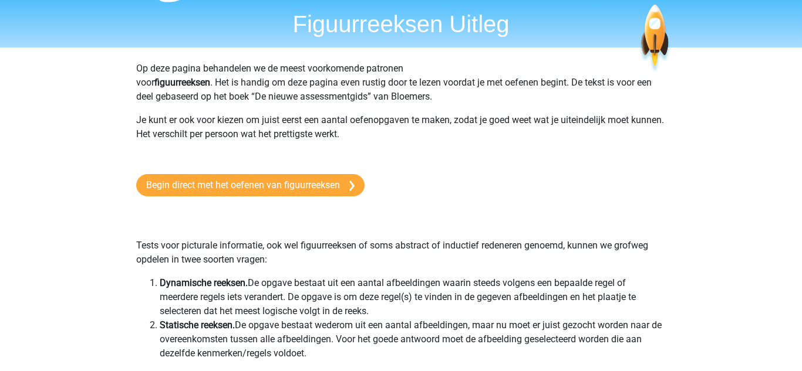
scroll to position [37, 0]
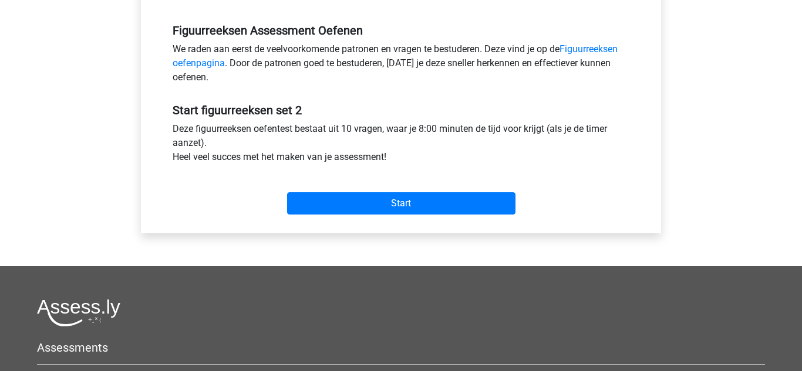
scroll to position [354, 0]
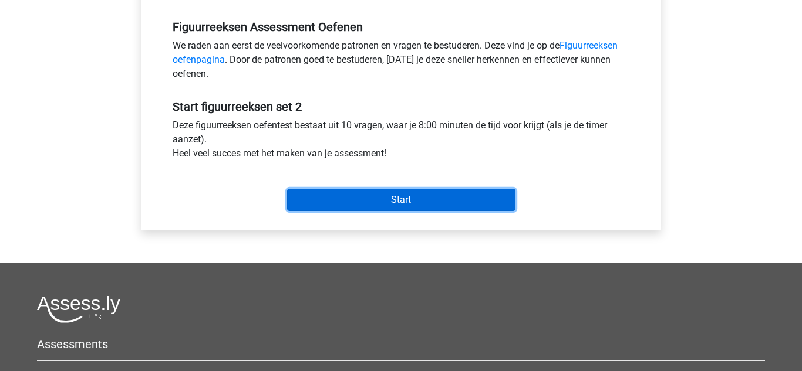
click at [386, 204] on input "Start" at bounding box center [401, 200] width 228 height 22
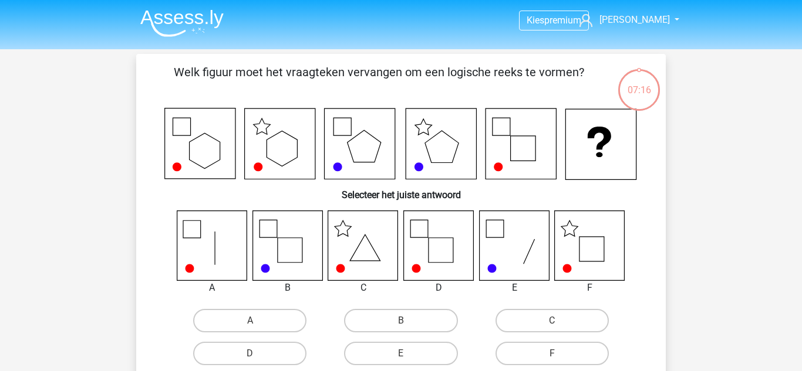
click at [287, 250] on icon at bounding box center [287, 246] width 70 height 70
click at [420, 321] on label "B" at bounding box center [400, 320] width 113 height 23
click at [408, 321] on input "B" at bounding box center [405, 325] width 8 height 8
radio input "true"
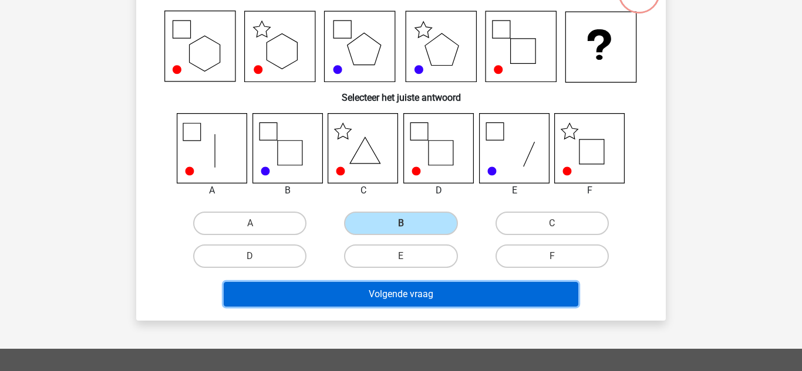
click at [418, 291] on button "Volgende vraag" at bounding box center [401, 294] width 355 height 25
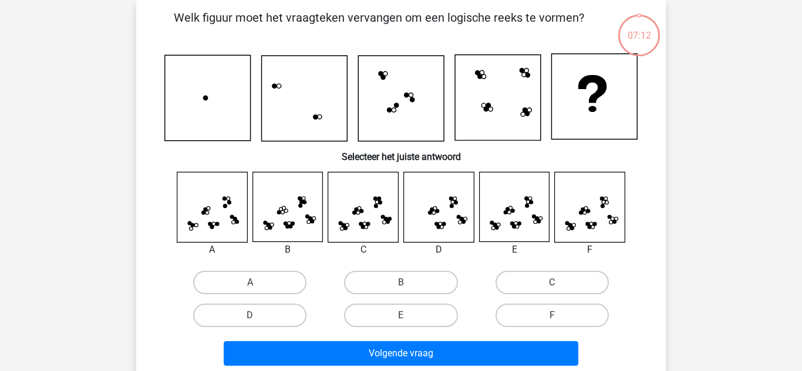
scroll to position [54, 0]
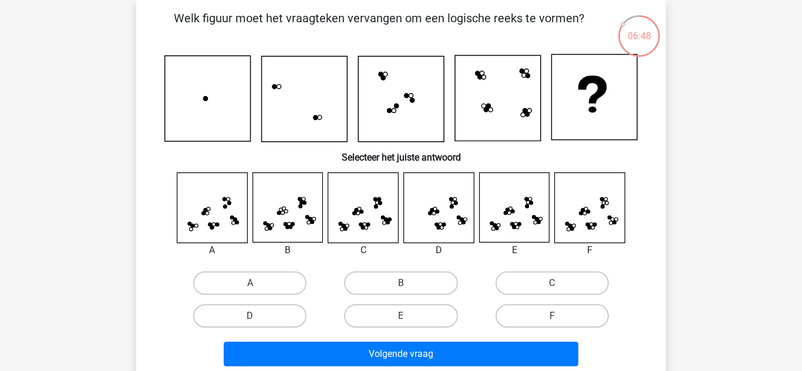
click at [521, 192] on icon at bounding box center [514, 208] width 70 height 70
click at [404, 318] on input "E" at bounding box center [405, 320] width 8 height 8
radio input "true"
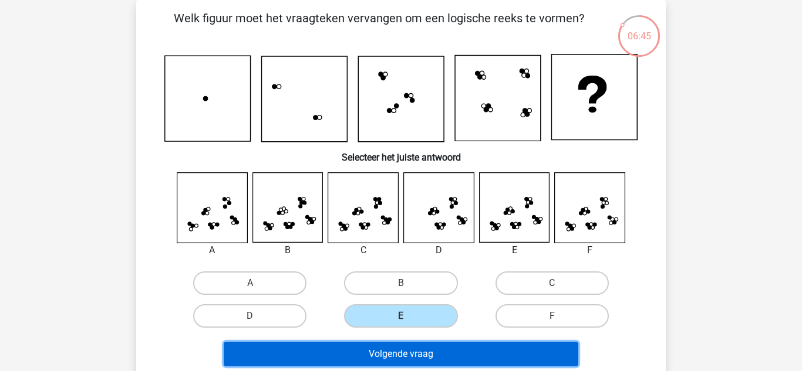
click at [403, 353] on button "Volgende vraag" at bounding box center [401, 354] width 355 height 25
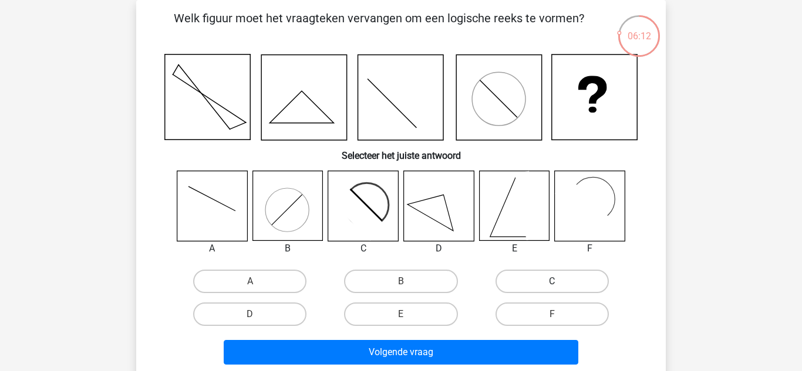
click at [529, 286] on label "C" at bounding box center [551, 281] width 113 height 23
click at [552, 286] on input "C" at bounding box center [556, 286] width 8 height 8
radio input "true"
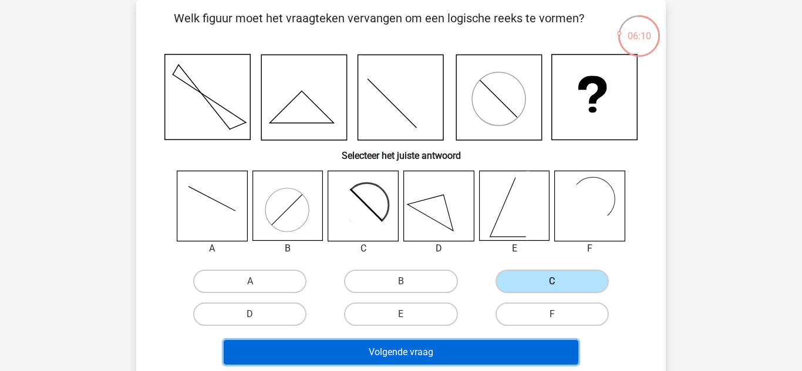
click at [411, 351] on button "Volgende vraag" at bounding box center [401, 352] width 355 height 25
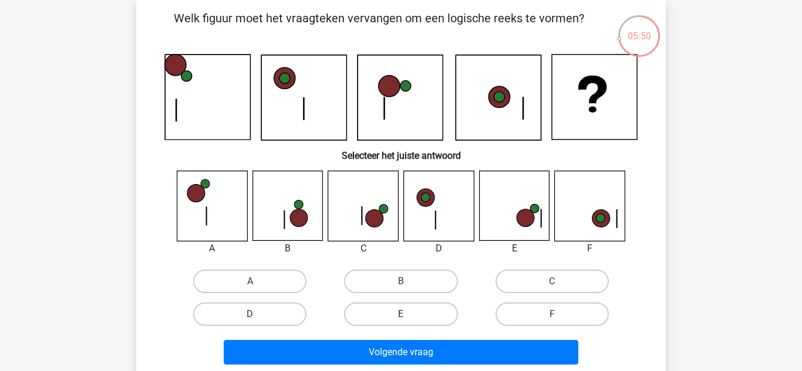
click at [415, 317] on label "E" at bounding box center [400, 314] width 113 height 23
click at [408, 317] on input "E" at bounding box center [405, 319] width 8 height 8
radio input "true"
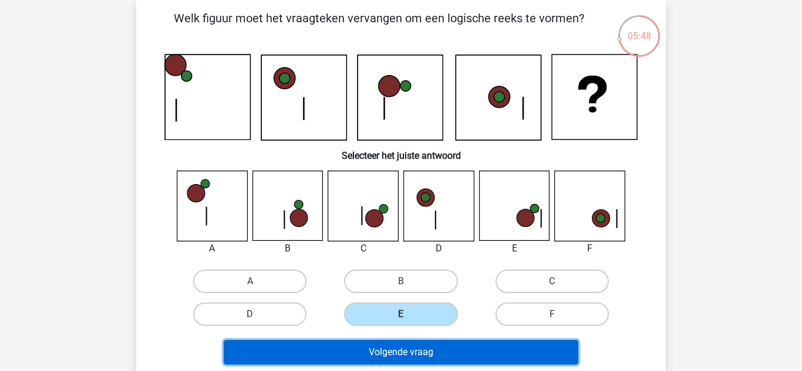
click at [408, 350] on button "Volgende vraag" at bounding box center [401, 352] width 355 height 25
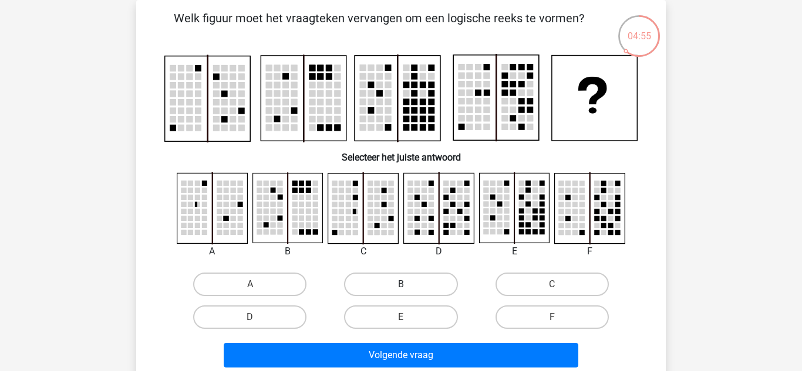
click at [395, 283] on label "B" at bounding box center [400, 284] width 113 height 23
click at [401, 285] on input "B" at bounding box center [405, 289] width 8 height 8
radio input "true"
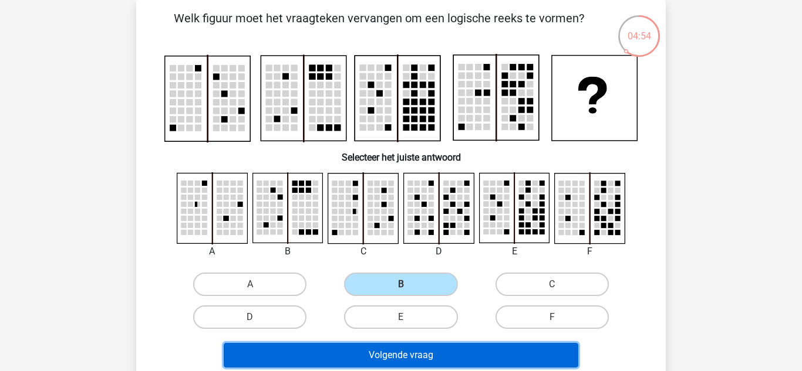
click at [369, 357] on button "Volgende vraag" at bounding box center [401, 355] width 355 height 25
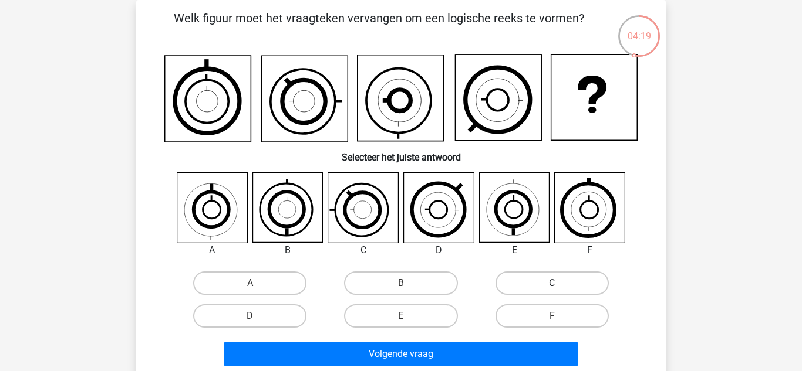
click at [517, 279] on label "C" at bounding box center [551, 283] width 113 height 23
click at [552, 283] on input "C" at bounding box center [556, 287] width 8 height 8
radio input "true"
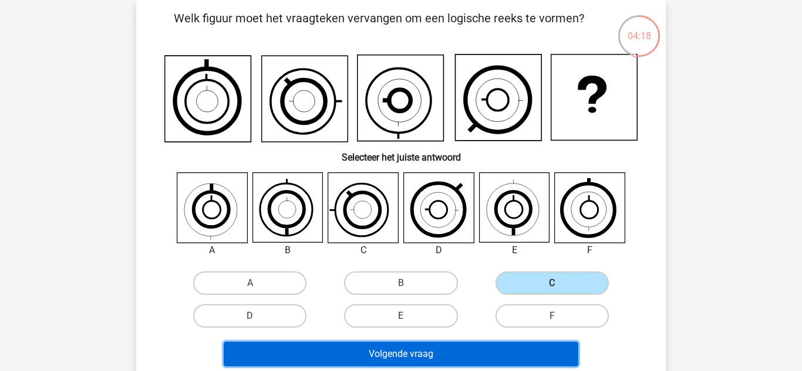
click at [408, 357] on button "Volgende vraag" at bounding box center [401, 354] width 355 height 25
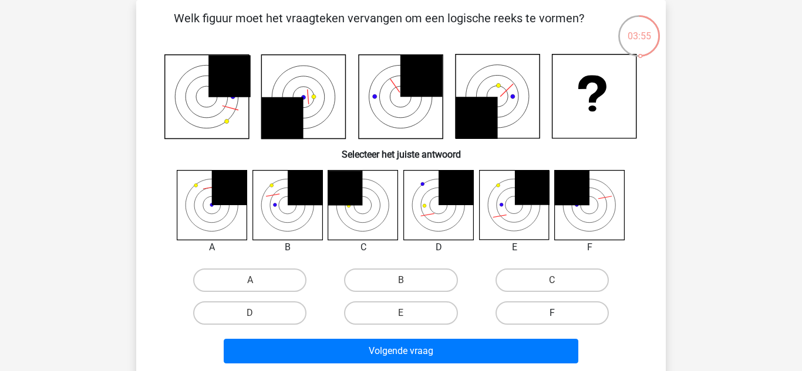
click at [529, 306] on label "F" at bounding box center [551, 313] width 113 height 23
click at [552, 313] on input "F" at bounding box center [556, 317] width 8 height 8
radio input "true"
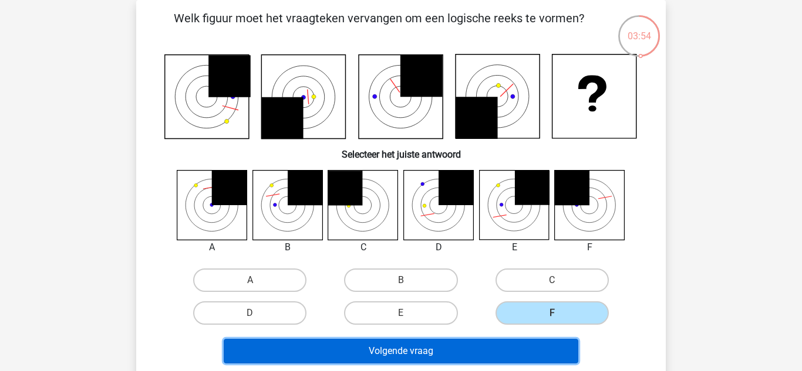
click at [462, 349] on button "Volgende vraag" at bounding box center [401, 351] width 355 height 25
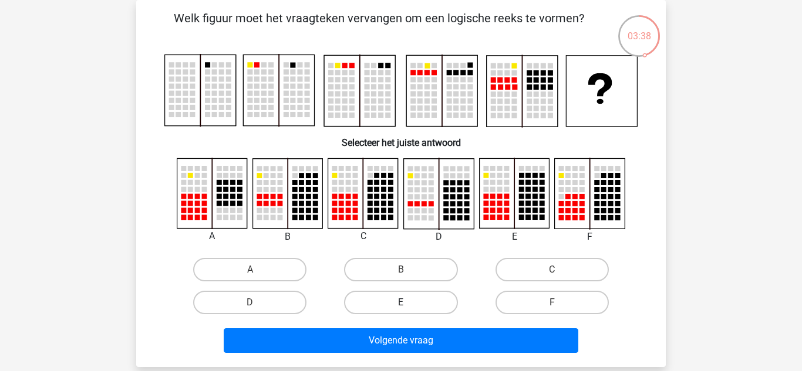
click at [421, 301] on label "E" at bounding box center [400, 302] width 113 height 23
click at [408, 303] on input "E" at bounding box center [405, 307] width 8 height 8
radio input "true"
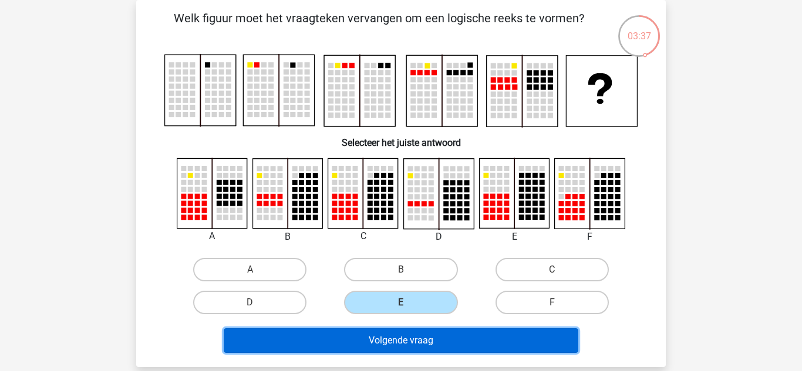
click at [417, 336] on button "Volgende vraag" at bounding box center [401, 341] width 355 height 25
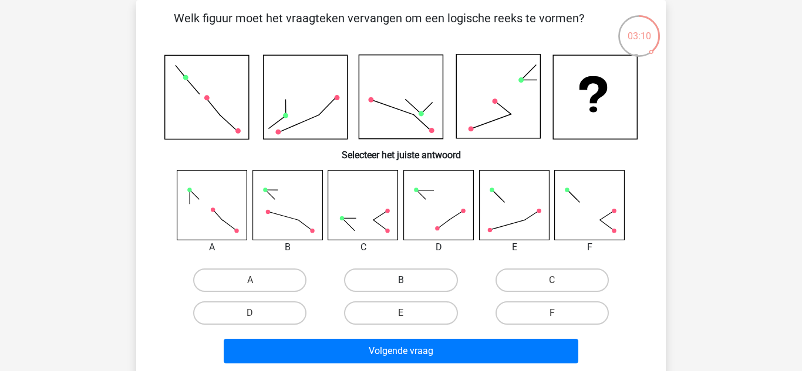
click at [425, 281] on label "B" at bounding box center [400, 280] width 113 height 23
click at [408, 281] on input "B" at bounding box center [405, 285] width 8 height 8
radio input "true"
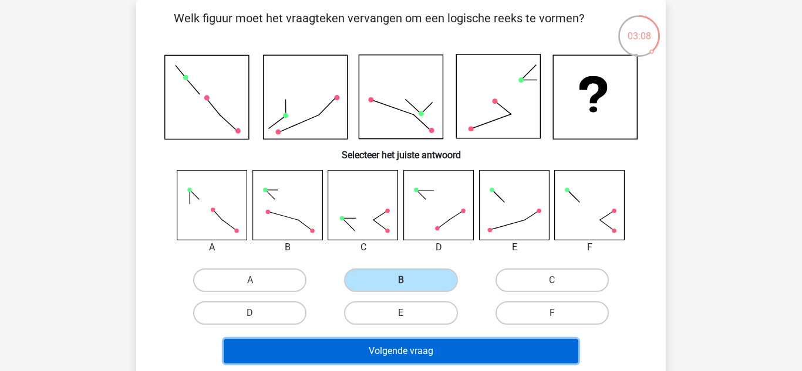
click at [398, 351] on button "Volgende vraag" at bounding box center [401, 351] width 355 height 25
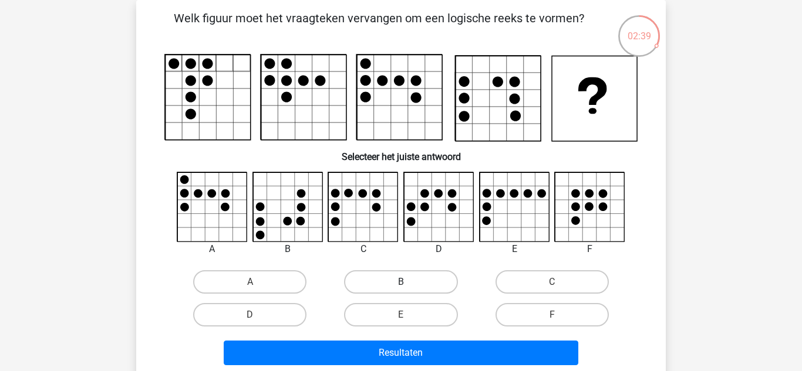
click at [400, 292] on label "B" at bounding box center [400, 282] width 113 height 23
click at [401, 290] on input "B" at bounding box center [405, 286] width 8 height 8
radio input "true"
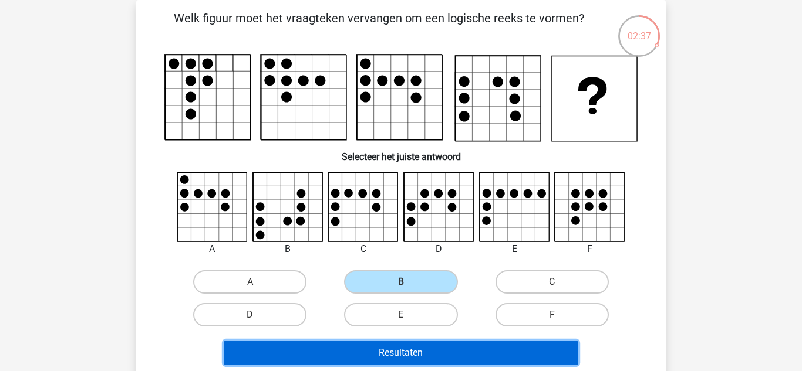
click at [396, 353] on button "Resultaten" at bounding box center [401, 353] width 355 height 25
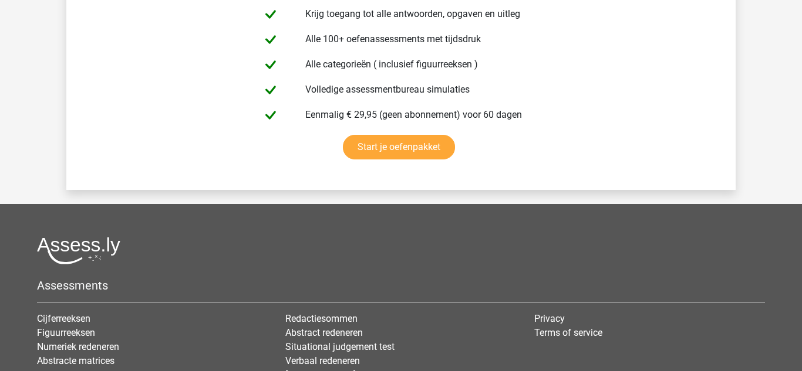
scroll to position [2189, 0]
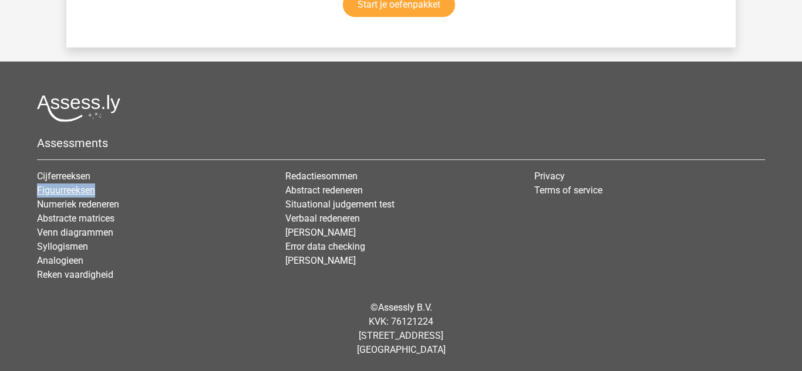
click at [57, 190] on link "Figuurreeksen" at bounding box center [66, 190] width 58 height 11
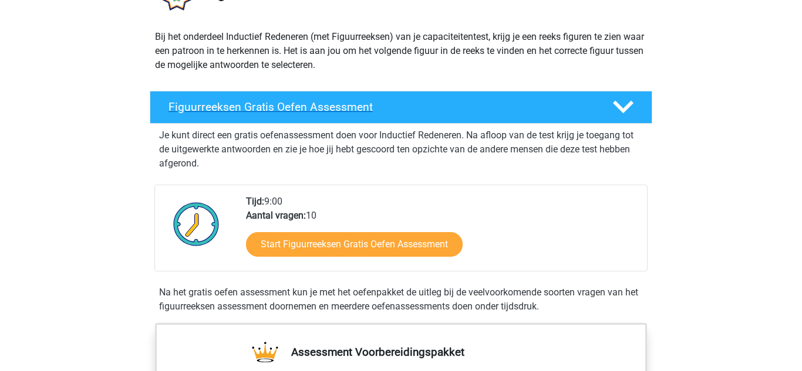
scroll to position [118, 0]
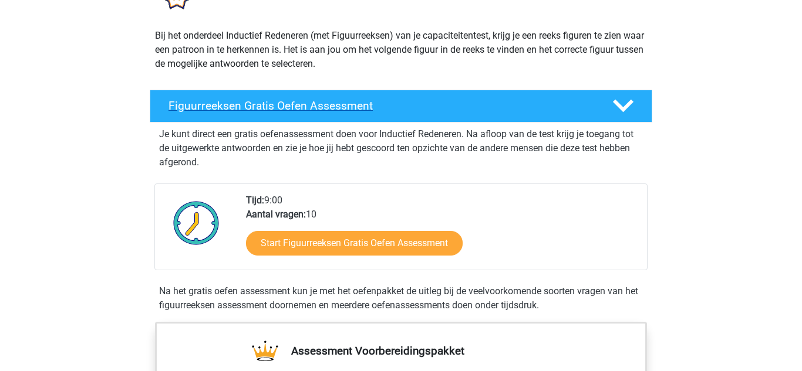
click at [250, 109] on h4 "Figuurreeksen Gratis Oefen Assessment" at bounding box center [380, 105] width 425 height 13
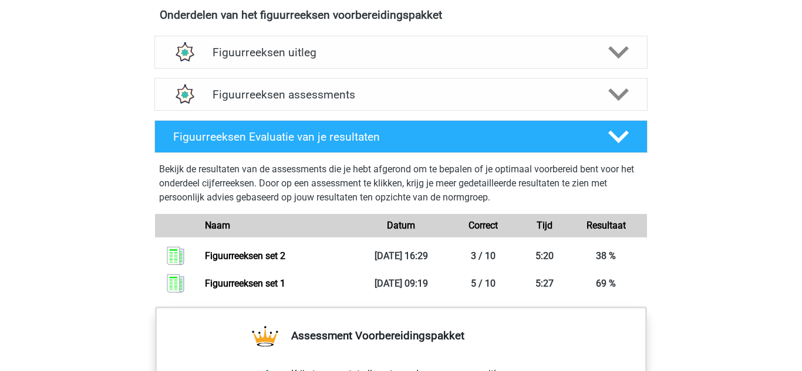
scroll to position [489, 0]
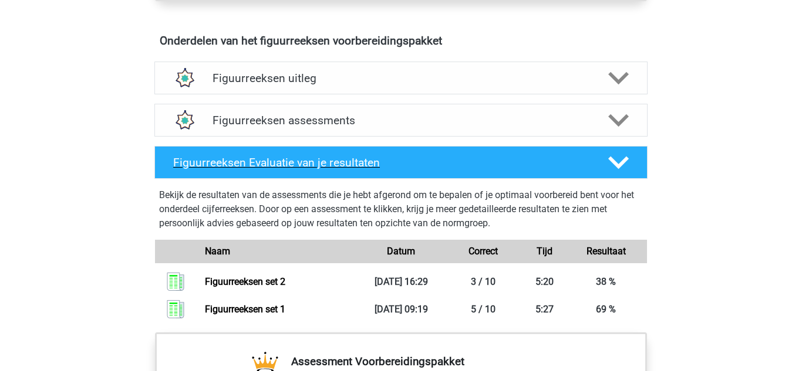
click at [283, 163] on h4 "Figuurreeksen Evaluatie van je resultaten" at bounding box center [381, 162] width 416 height 13
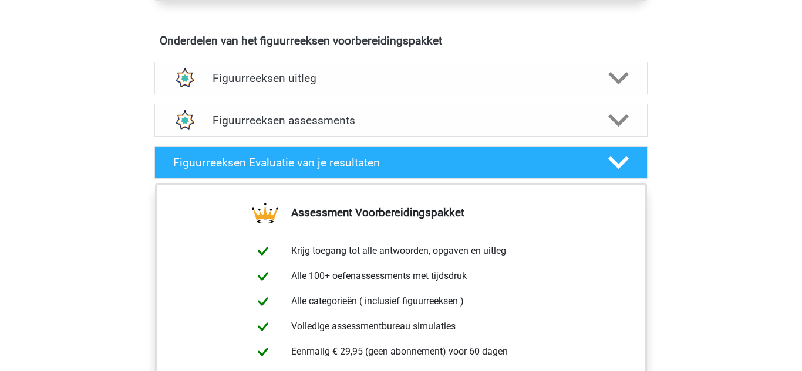
click at [282, 125] on h4 "Figuurreeksen assessments" at bounding box center [400, 120] width 377 height 13
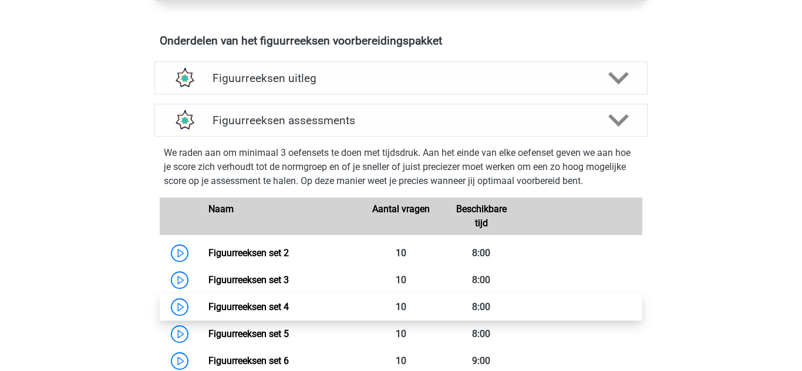
click at [256, 306] on link "Figuurreeksen set 4" at bounding box center [248, 307] width 80 height 11
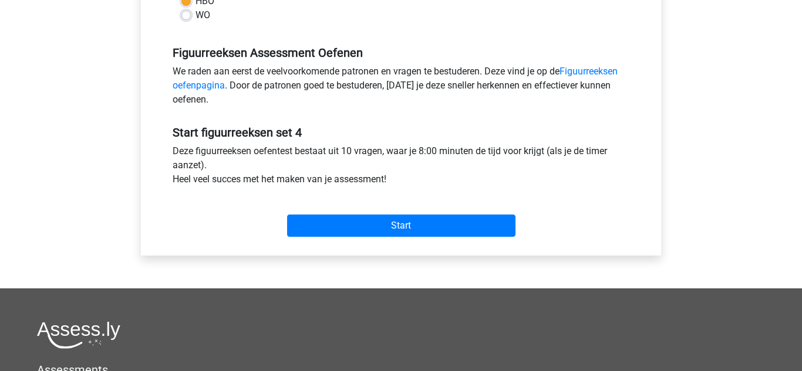
scroll to position [334, 0]
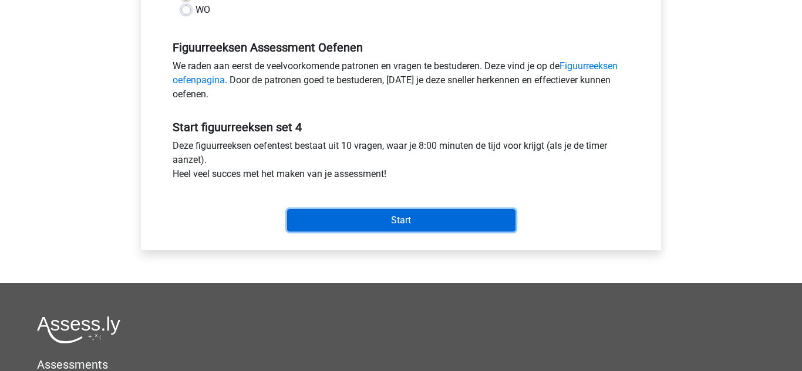
click at [367, 220] on input "Start" at bounding box center [401, 220] width 228 height 22
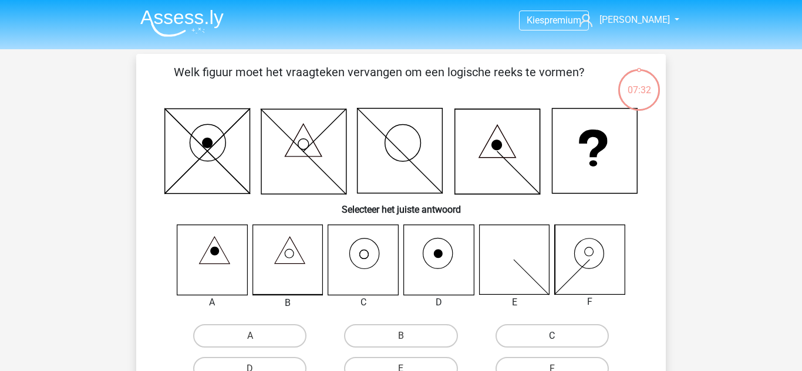
click at [511, 333] on label "C" at bounding box center [551, 336] width 113 height 23
click at [552, 336] on input "C" at bounding box center [556, 340] width 8 height 8
radio input "true"
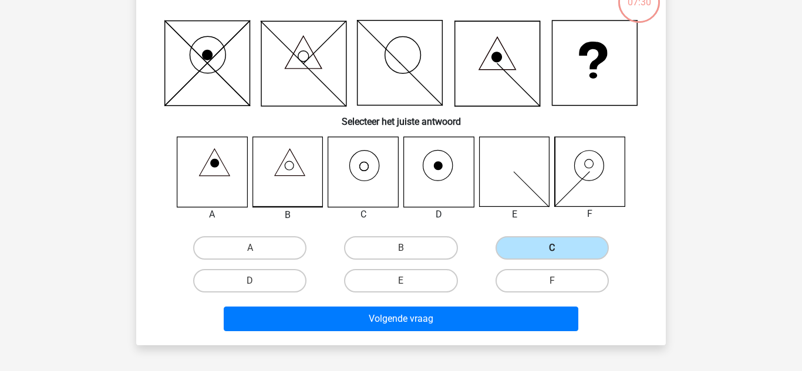
scroll to position [89, 0]
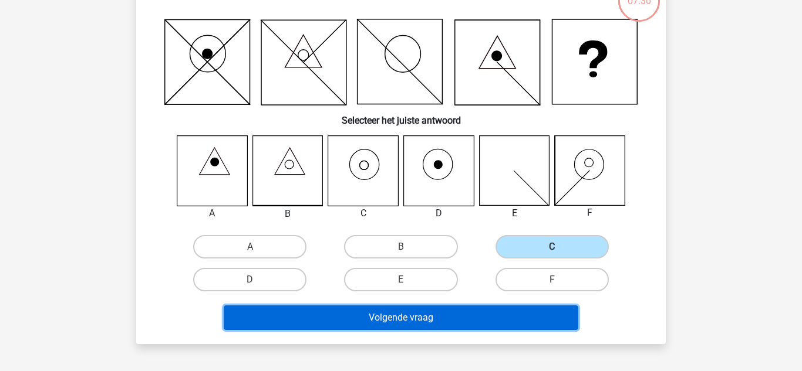
click at [454, 319] on button "Volgende vraag" at bounding box center [401, 318] width 355 height 25
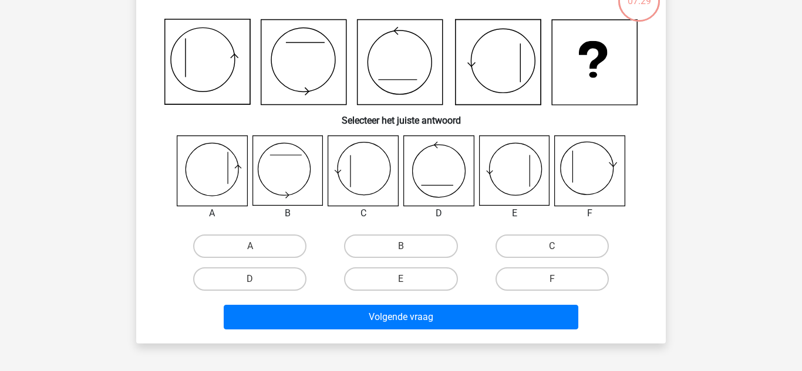
scroll to position [54, 0]
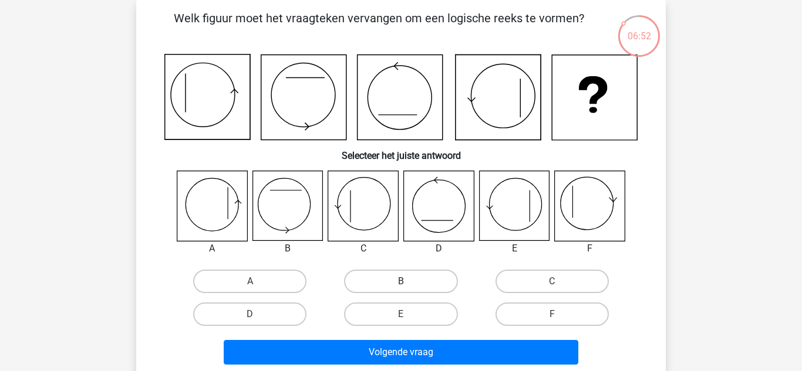
click at [431, 281] on label "B" at bounding box center [400, 281] width 113 height 23
click at [408, 282] on input "B" at bounding box center [405, 286] width 8 height 8
radio input "true"
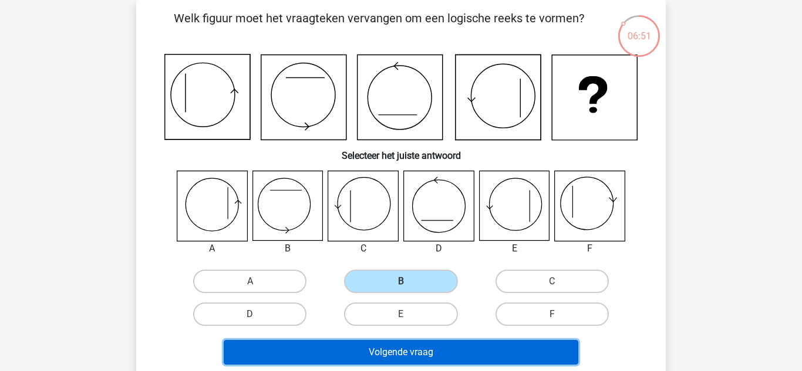
click at [411, 353] on button "Volgende vraag" at bounding box center [401, 352] width 355 height 25
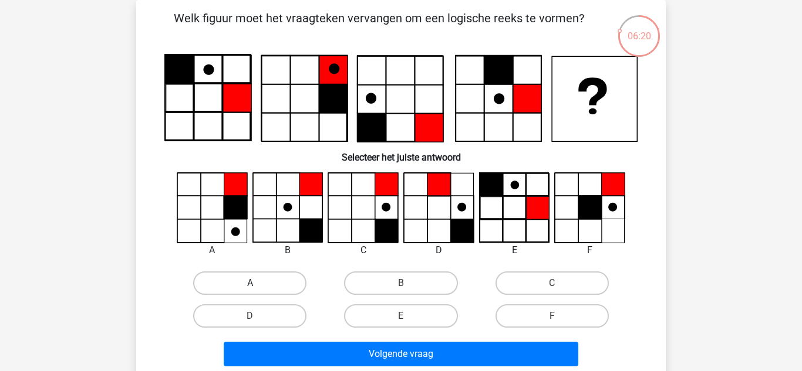
click at [279, 275] on label "A" at bounding box center [249, 283] width 113 height 23
click at [258, 283] on input "A" at bounding box center [254, 287] width 8 height 8
radio input "true"
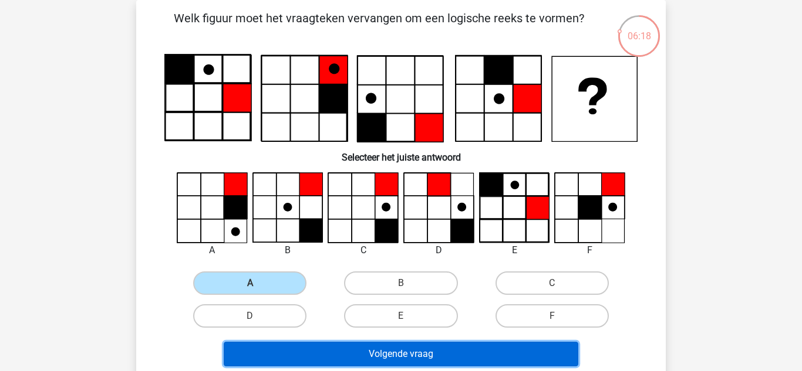
click at [345, 353] on button "Volgende vraag" at bounding box center [401, 354] width 355 height 25
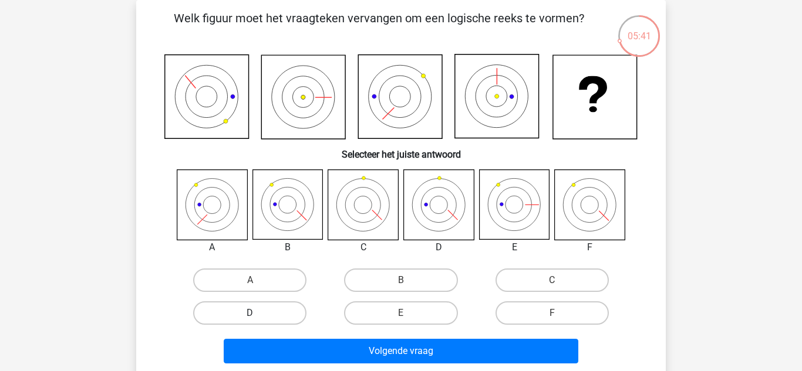
click at [279, 314] on label "D" at bounding box center [249, 313] width 113 height 23
click at [258, 314] on input "D" at bounding box center [254, 317] width 8 height 8
radio input "true"
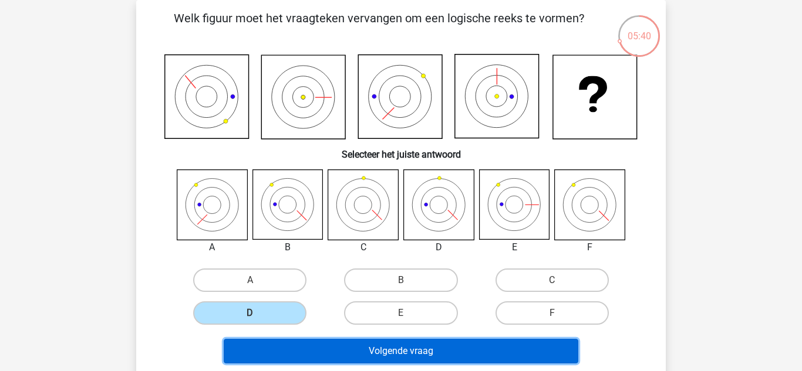
click at [349, 353] on button "Volgende vraag" at bounding box center [401, 351] width 355 height 25
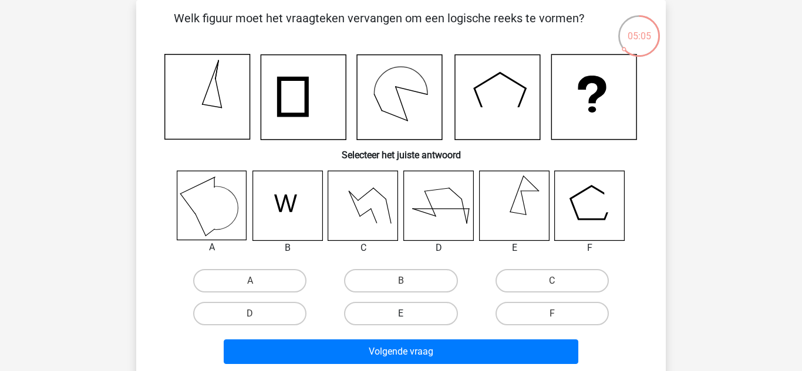
click at [378, 320] on label "E" at bounding box center [400, 313] width 113 height 23
click at [401, 320] on input "E" at bounding box center [405, 318] width 8 height 8
radio input "true"
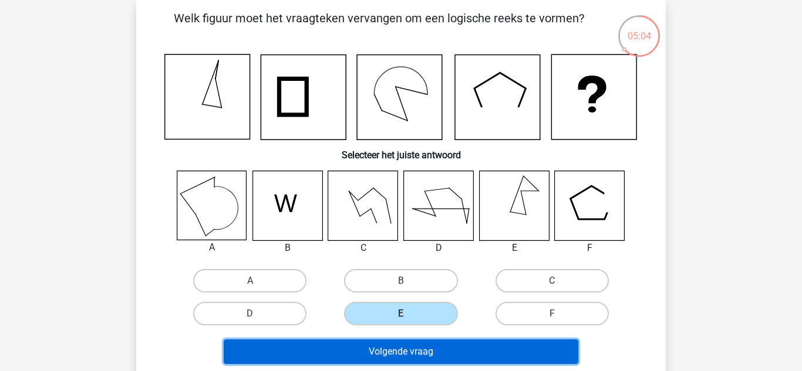
click at [386, 348] on button "Volgende vraag" at bounding box center [401, 352] width 355 height 25
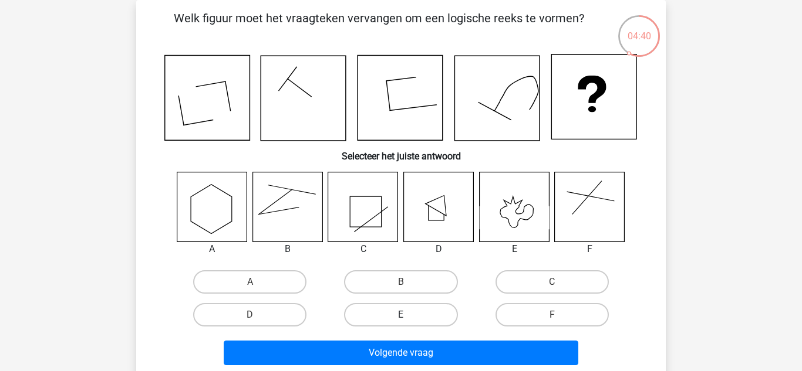
click at [414, 313] on label "E" at bounding box center [400, 314] width 113 height 23
click at [408, 315] on input "E" at bounding box center [405, 319] width 8 height 8
radio input "true"
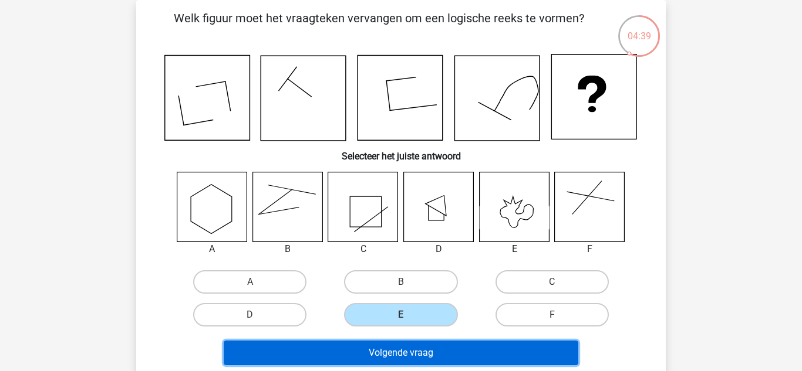
click at [416, 356] on button "Volgende vraag" at bounding box center [401, 353] width 355 height 25
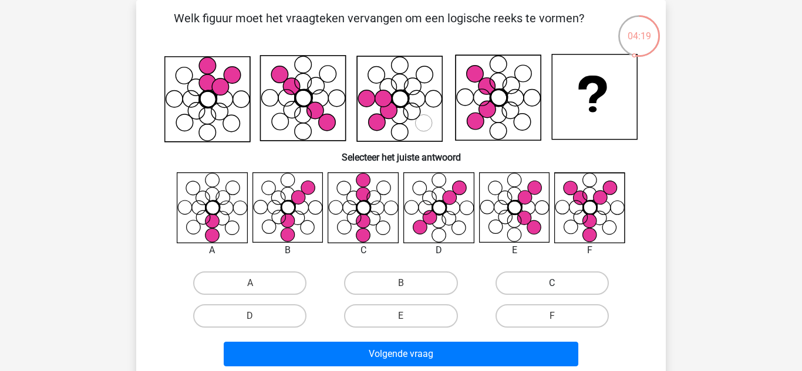
click at [563, 287] on label "C" at bounding box center [551, 283] width 113 height 23
click at [559, 287] on input "C" at bounding box center [556, 287] width 8 height 8
radio input "true"
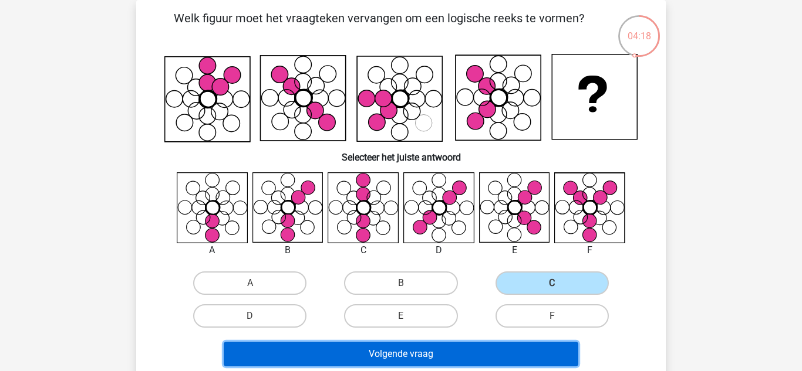
click at [447, 352] on button "Volgende vraag" at bounding box center [401, 354] width 355 height 25
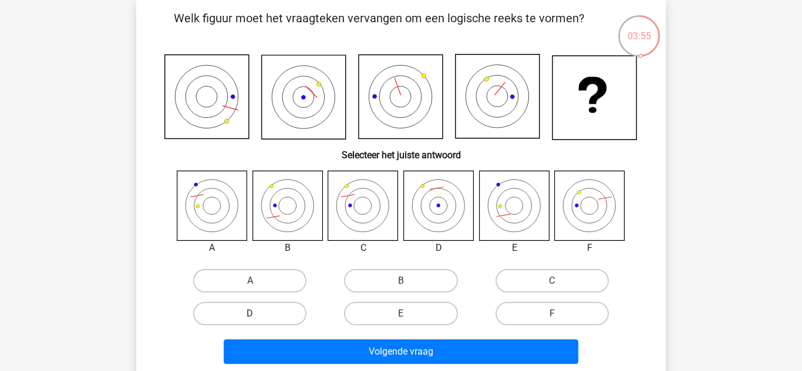
click at [254, 307] on label "D" at bounding box center [249, 313] width 113 height 23
click at [254, 314] on input "D" at bounding box center [254, 318] width 8 height 8
radio input "true"
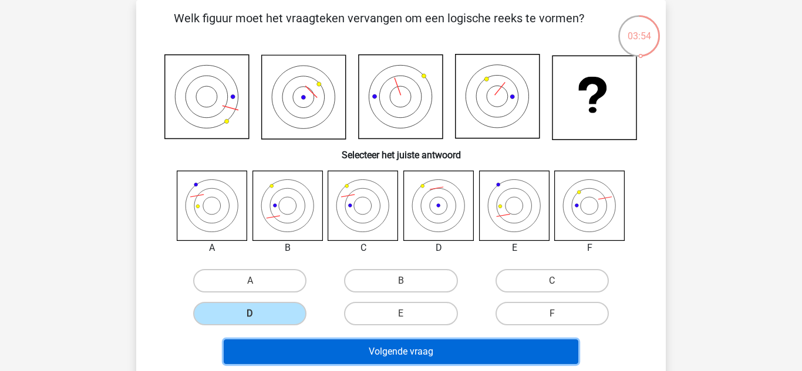
click at [346, 352] on button "Volgende vraag" at bounding box center [401, 352] width 355 height 25
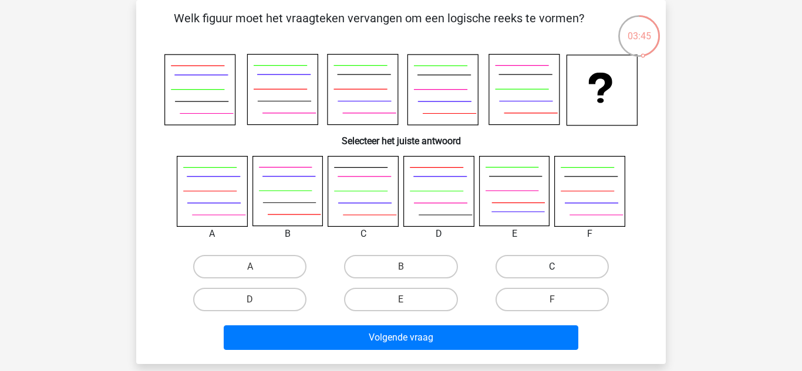
click at [510, 269] on label "C" at bounding box center [551, 266] width 113 height 23
click at [552, 269] on input "C" at bounding box center [556, 271] width 8 height 8
radio input "true"
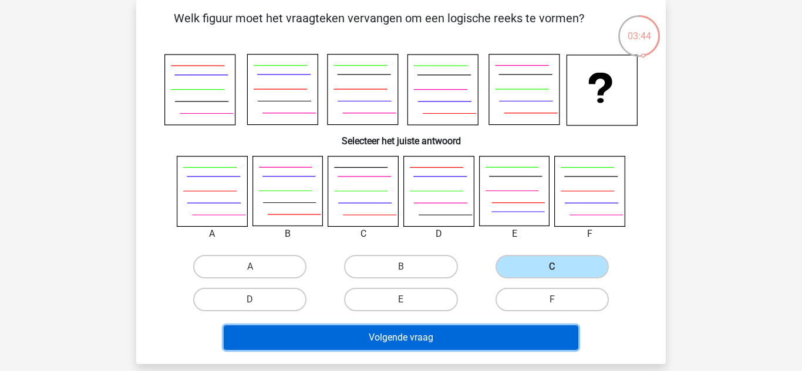
click at [427, 338] on button "Volgende vraag" at bounding box center [401, 338] width 355 height 25
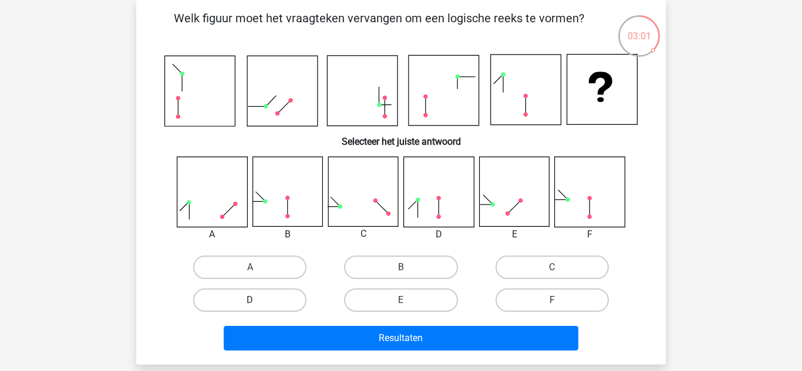
click at [266, 302] on label "D" at bounding box center [249, 300] width 113 height 23
click at [258, 302] on input "D" at bounding box center [254, 304] width 8 height 8
radio input "true"
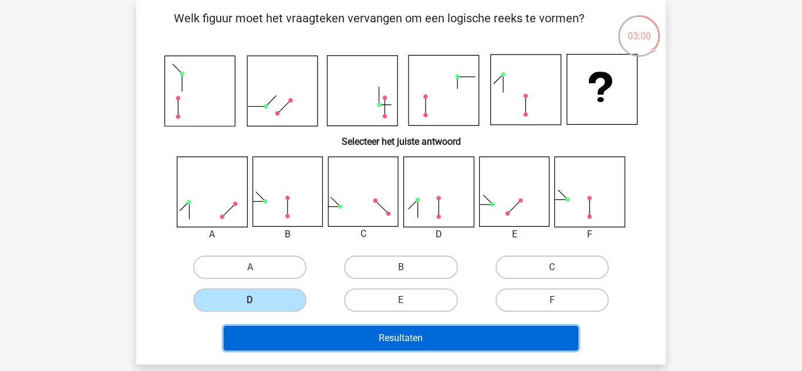
click at [344, 340] on button "Resultaten" at bounding box center [401, 338] width 355 height 25
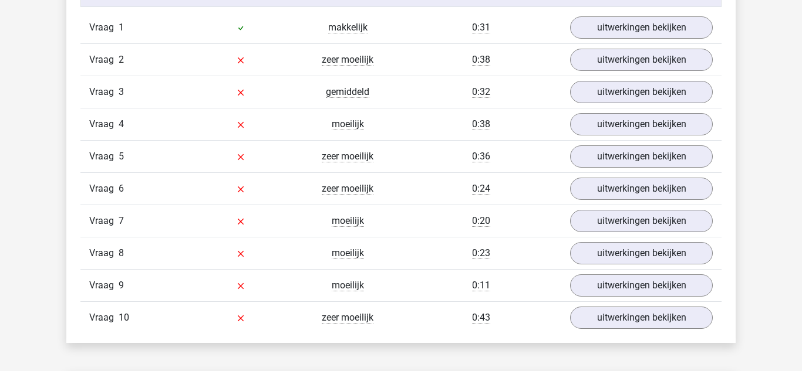
scroll to position [1001, 0]
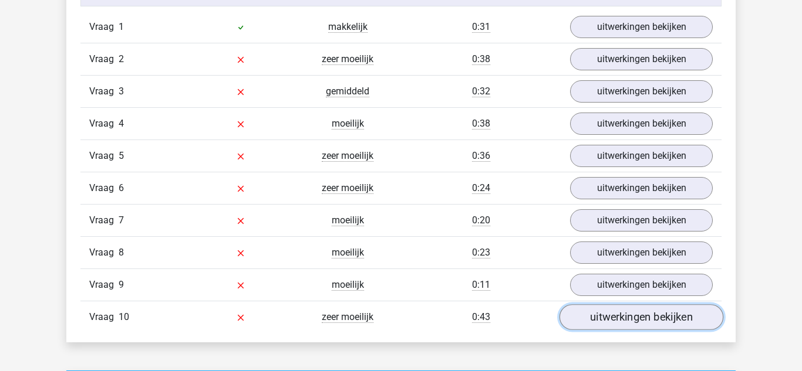
click at [611, 319] on link "uitwerkingen bekijken" at bounding box center [641, 318] width 164 height 26
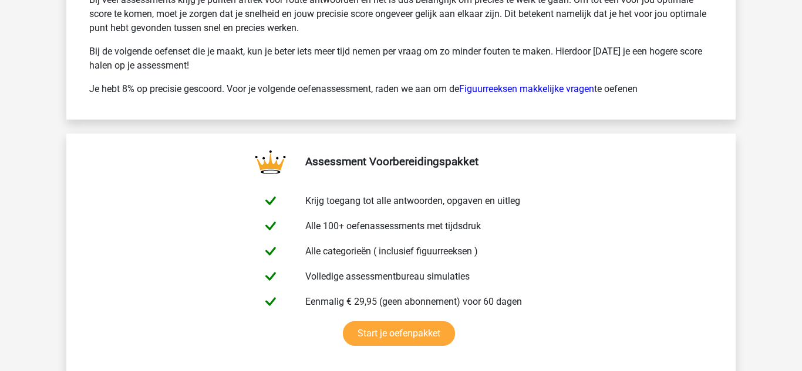
scroll to position [3180, 0]
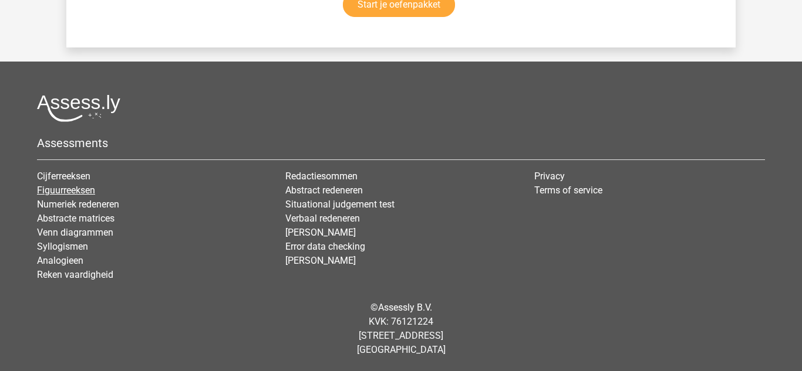
click at [81, 192] on link "Figuurreeksen" at bounding box center [66, 190] width 58 height 11
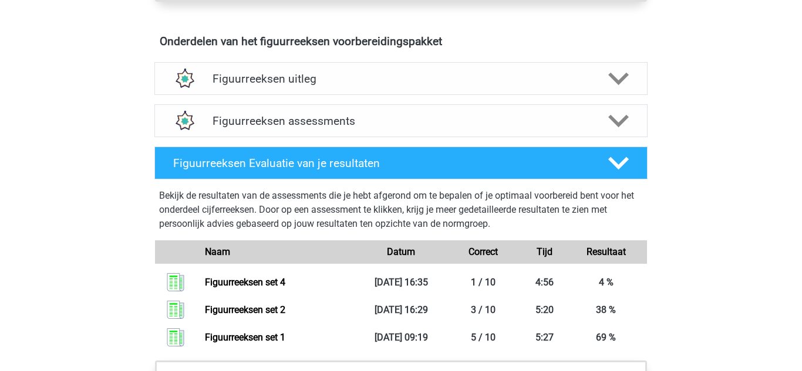
scroll to position [682, 0]
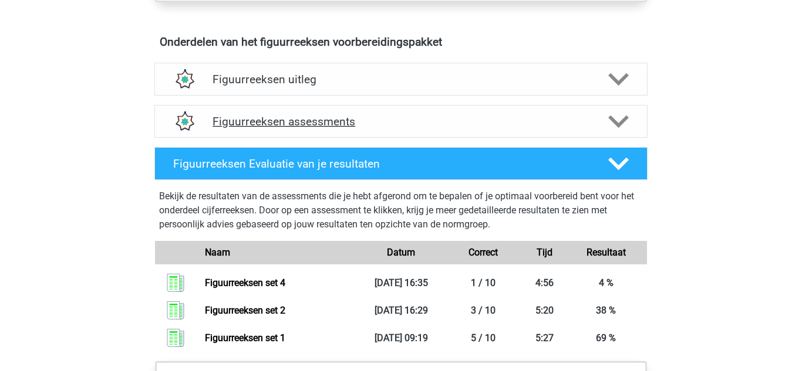
click at [290, 121] on h4 "Figuurreeksen assessments" at bounding box center [400, 121] width 377 height 13
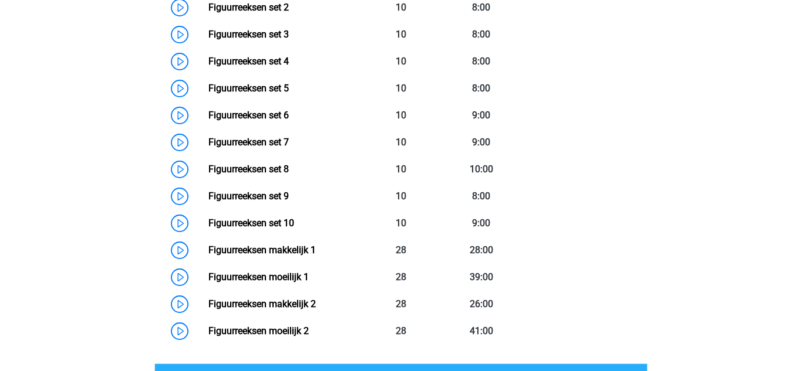
scroll to position [931, 0]
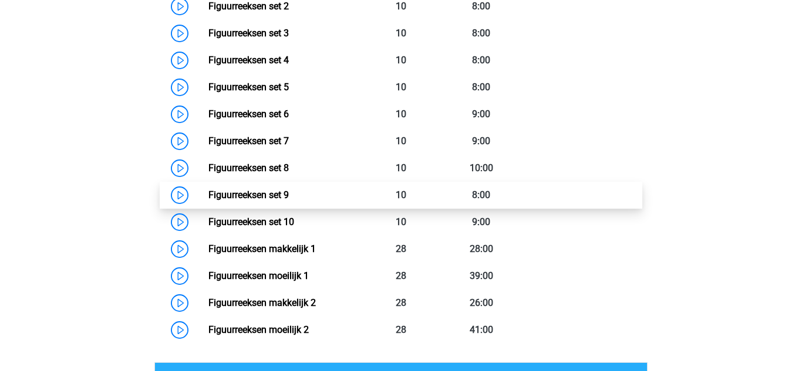
click at [277, 195] on link "Figuurreeksen set 9" at bounding box center [248, 195] width 80 height 11
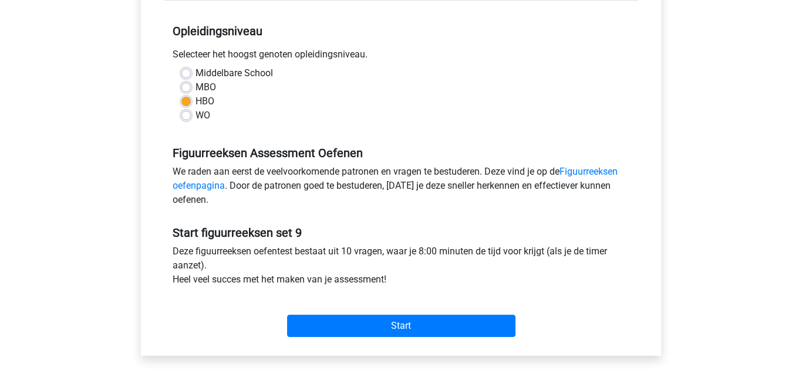
scroll to position [229, 0]
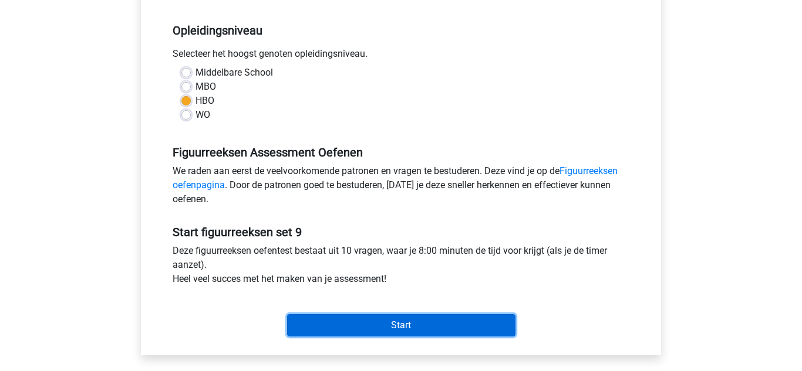
click at [342, 325] on input "Start" at bounding box center [401, 326] width 228 height 22
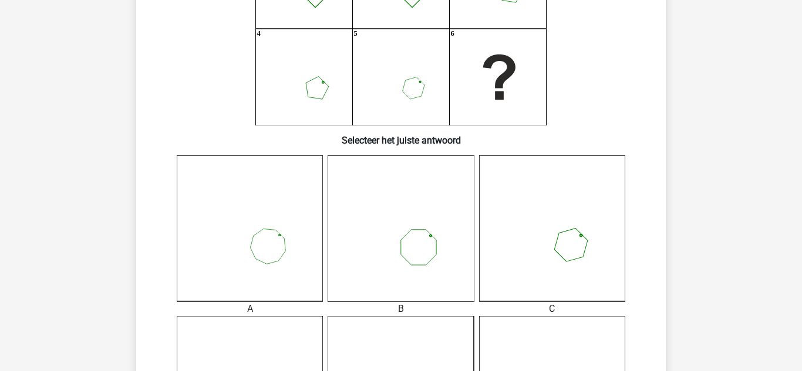
scroll to position [177, 0]
click at [584, 242] on icon at bounding box center [552, 228] width 146 height 146
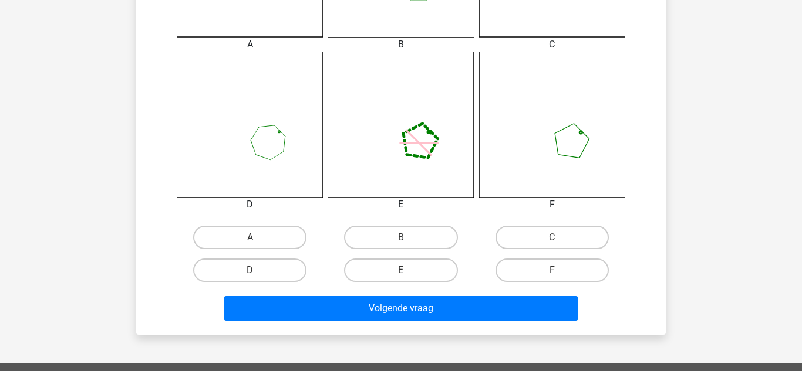
scroll to position [441, 0]
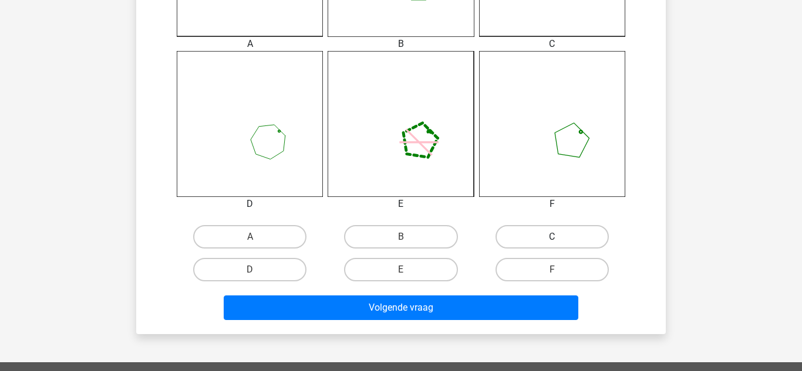
click at [574, 243] on label "C" at bounding box center [551, 236] width 113 height 23
click at [559, 243] on input "C" at bounding box center [556, 241] width 8 height 8
radio input "true"
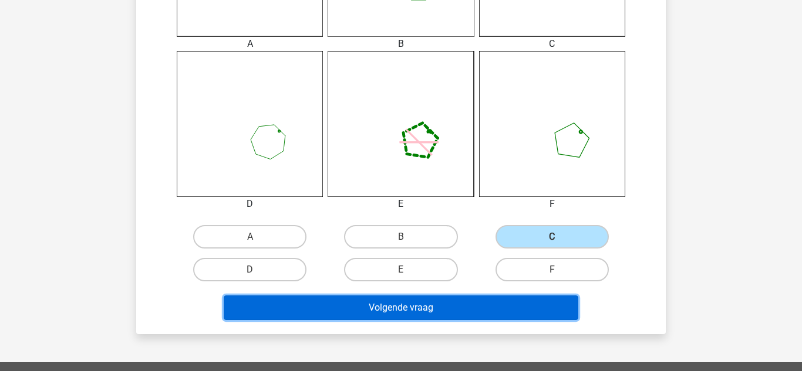
click at [465, 307] on button "Volgende vraag" at bounding box center [401, 308] width 355 height 25
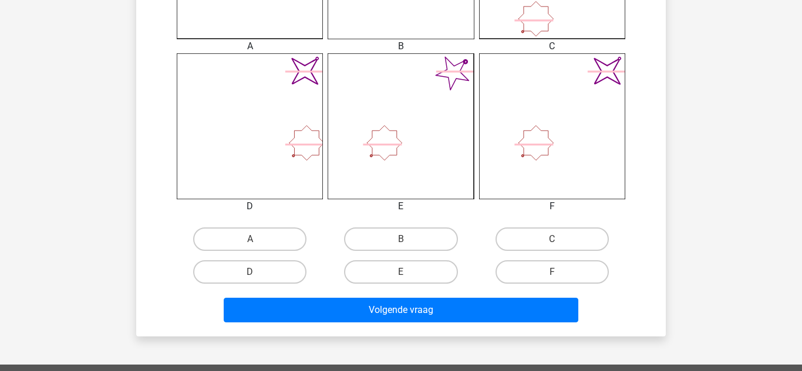
scroll to position [440, 0]
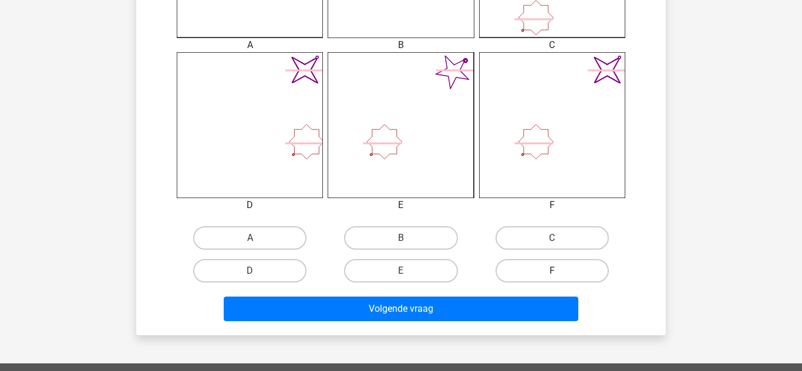
click at [532, 269] on label "F" at bounding box center [551, 270] width 113 height 23
click at [552, 271] on input "F" at bounding box center [556, 275] width 8 height 8
radio input "true"
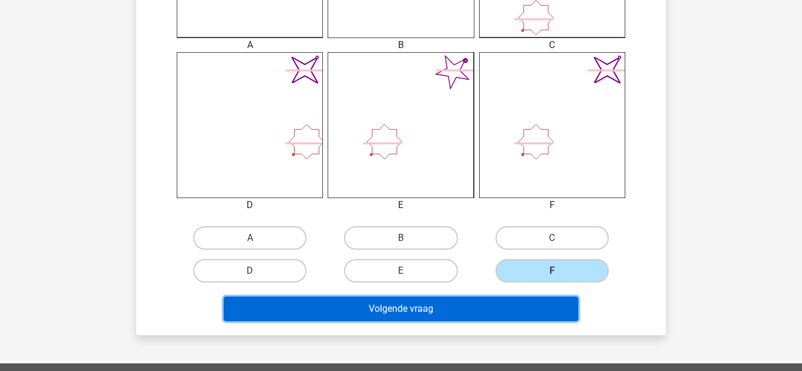
click at [426, 305] on button "Volgende vraag" at bounding box center [401, 309] width 355 height 25
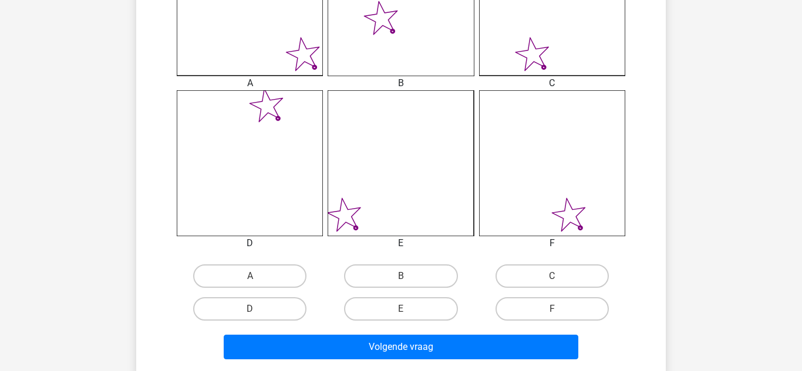
scroll to position [410, 0]
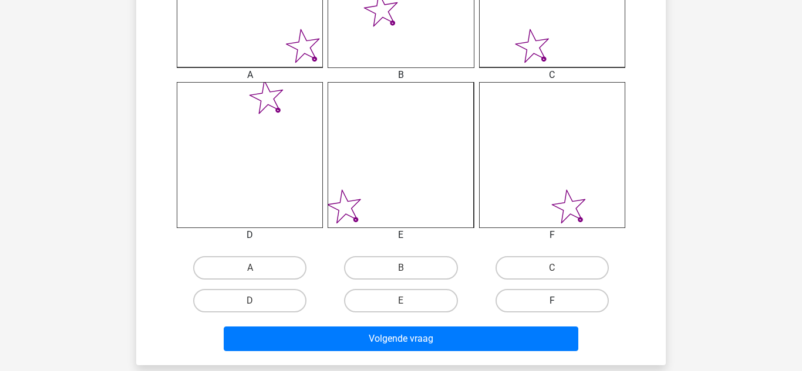
click at [538, 292] on label "F" at bounding box center [551, 300] width 113 height 23
click at [552, 301] on input "F" at bounding box center [556, 305] width 8 height 8
radio input "true"
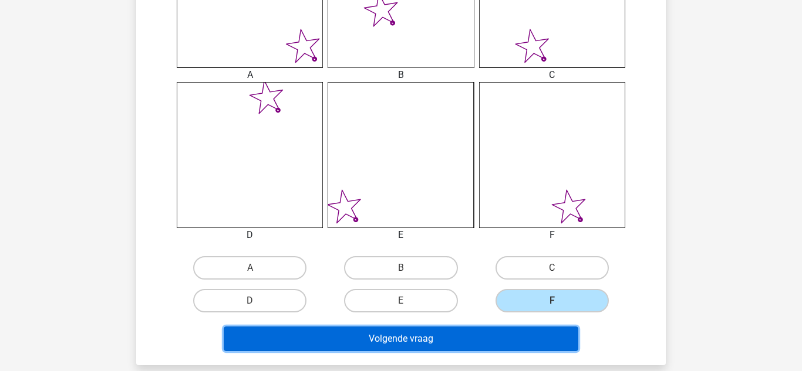
click at [440, 341] on button "Volgende vraag" at bounding box center [401, 339] width 355 height 25
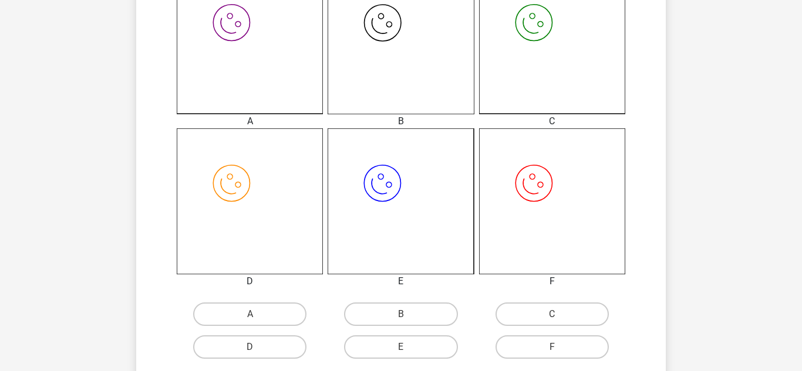
scroll to position [363, 0]
click at [556, 309] on label "C" at bounding box center [551, 315] width 113 height 23
click at [556, 316] on input "C" at bounding box center [556, 320] width 8 height 8
radio input "true"
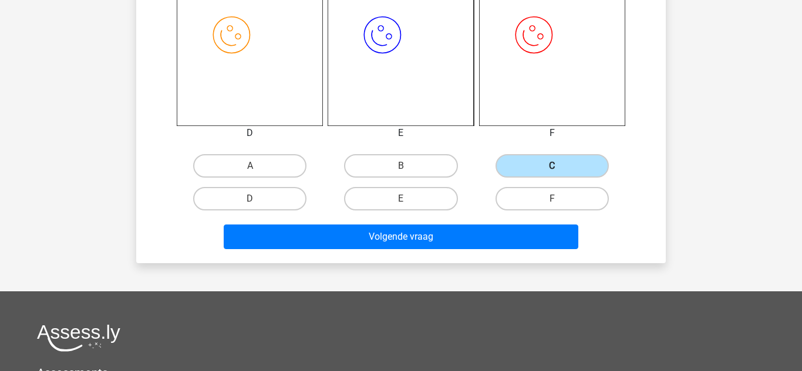
scroll to position [527, 0]
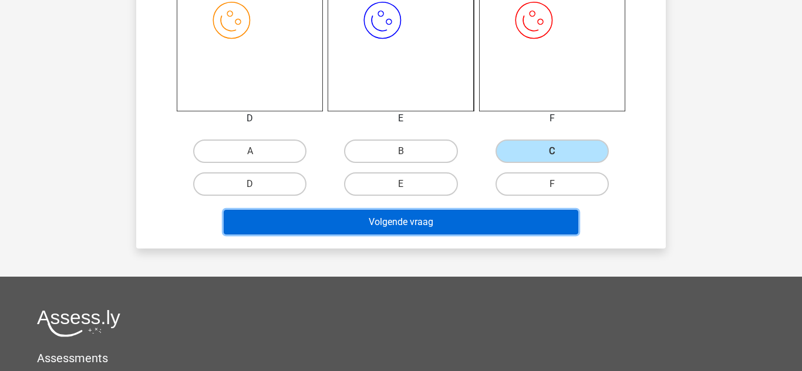
click at [409, 217] on button "Volgende vraag" at bounding box center [401, 222] width 355 height 25
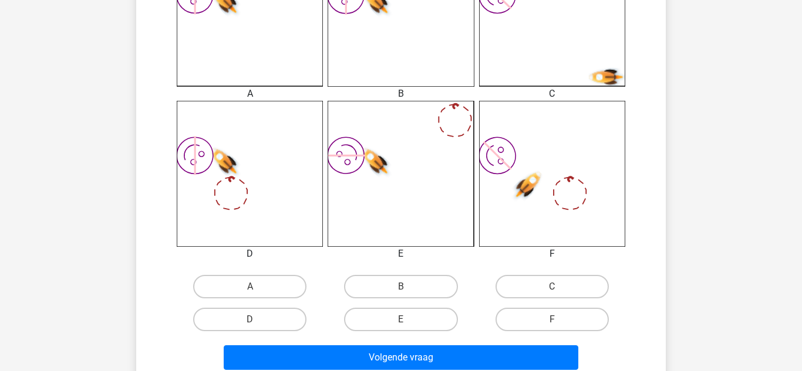
scroll to position [415, 0]
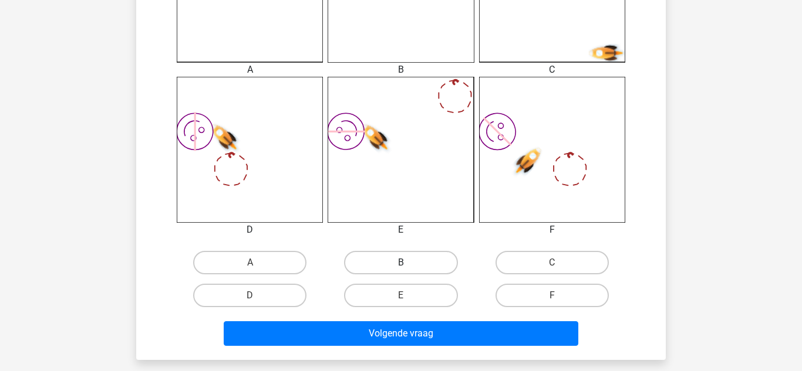
click at [389, 270] on label "B" at bounding box center [400, 262] width 113 height 23
click at [401, 270] on input "B" at bounding box center [405, 267] width 8 height 8
radio input "true"
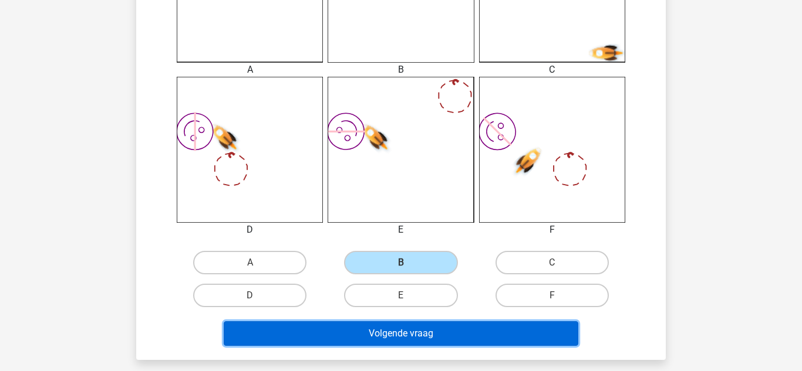
click at [381, 332] on button "Volgende vraag" at bounding box center [401, 334] width 355 height 25
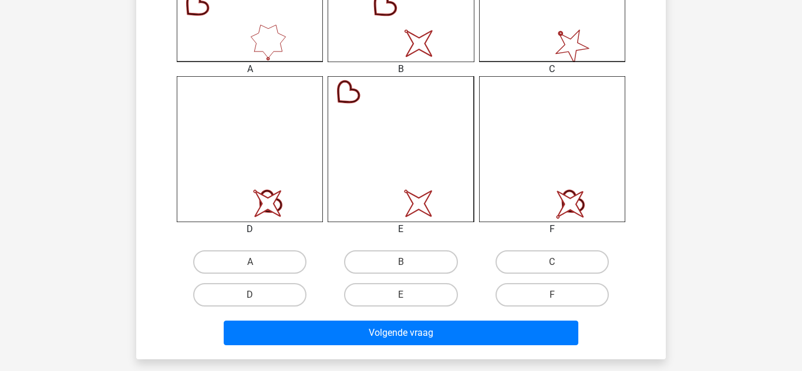
scroll to position [417, 0]
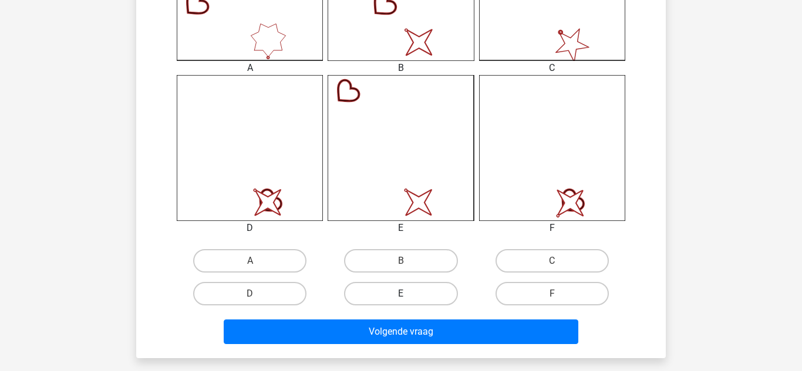
click at [396, 282] on label "E" at bounding box center [400, 293] width 113 height 23
click at [401, 294] on input "E" at bounding box center [405, 298] width 8 height 8
radio input "true"
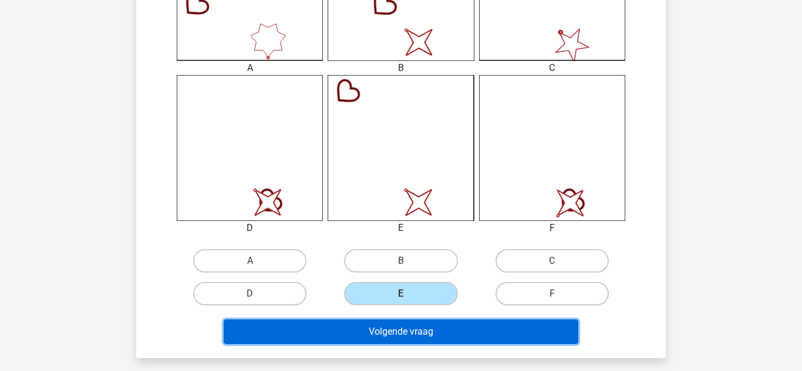
click at [381, 329] on button "Volgende vraag" at bounding box center [401, 332] width 355 height 25
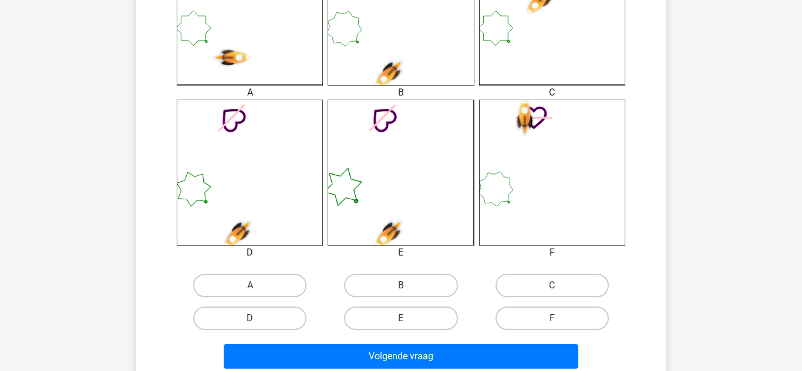
scroll to position [393, 0]
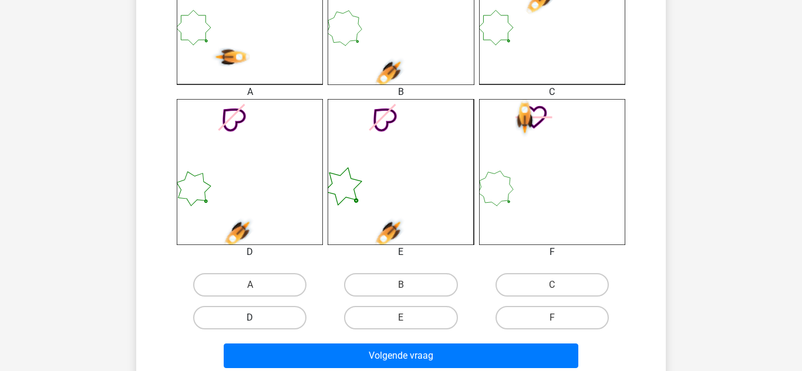
click at [256, 309] on label "D" at bounding box center [249, 317] width 113 height 23
click at [256, 318] on input "D" at bounding box center [254, 322] width 8 height 8
radio input "true"
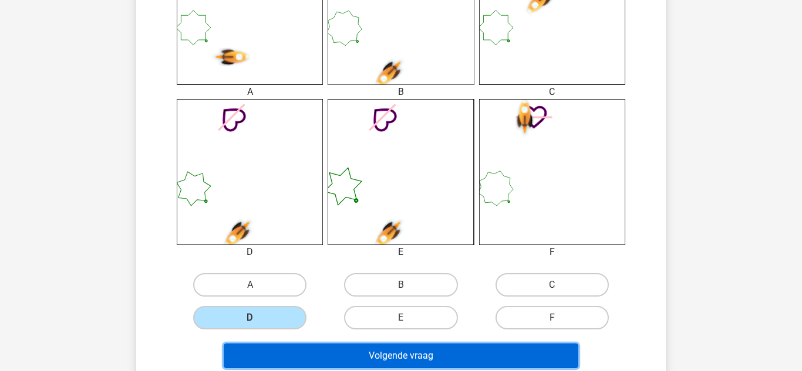
click at [310, 353] on button "Volgende vraag" at bounding box center [401, 356] width 355 height 25
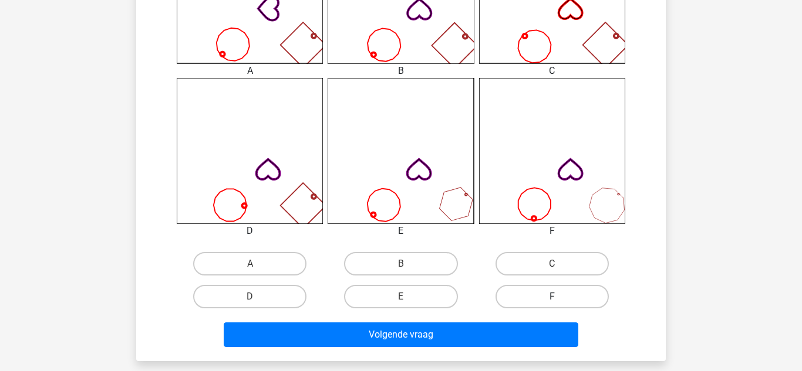
scroll to position [415, 0]
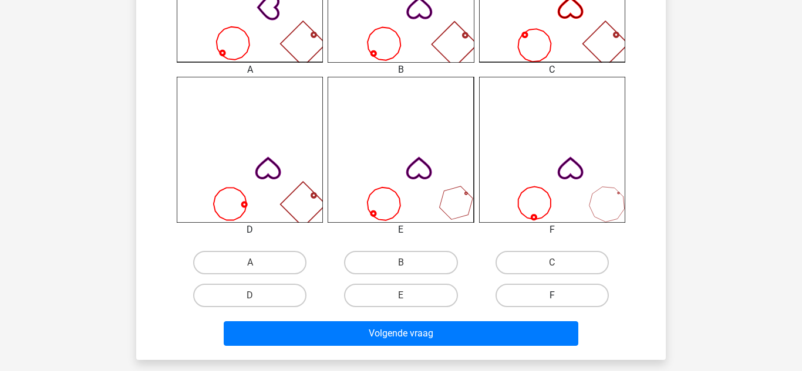
click at [542, 293] on label "F" at bounding box center [551, 295] width 113 height 23
click at [552, 296] on input "F" at bounding box center [556, 300] width 8 height 8
radio input "true"
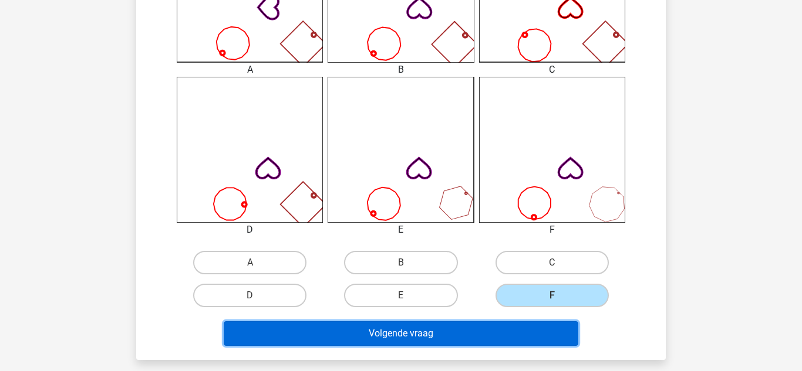
click at [443, 332] on button "Volgende vraag" at bounding box center [401, 334] width 355 height 25
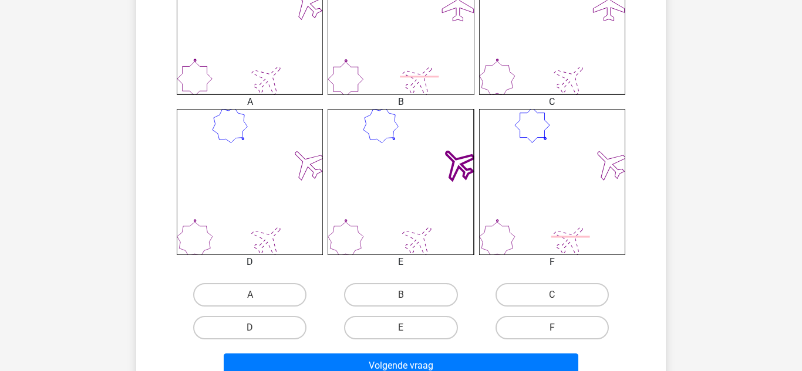
scroll to position [388, 0]
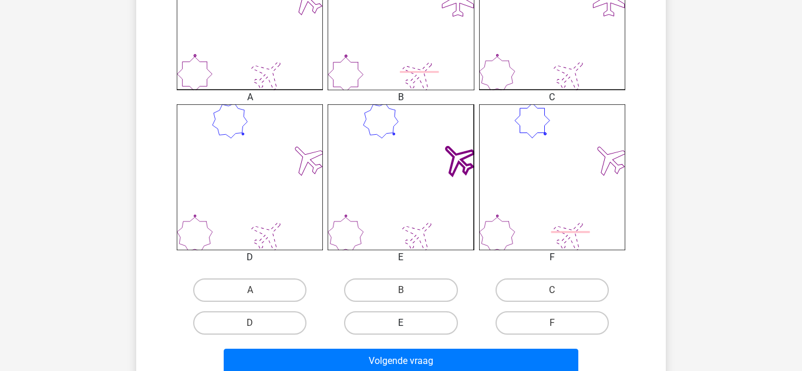
click at [421, 324] on label "E" at bounding box center [400, 323] width 113 height 23
click at [408, 324] on input "E" at bounding box center [405, 327] width 8 height 8
radio input "true"
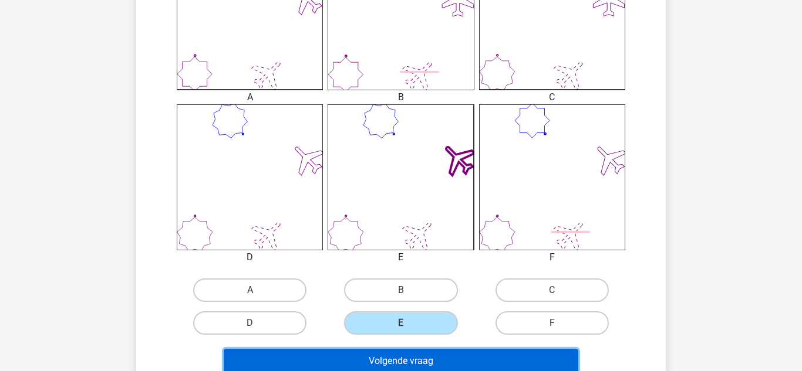
click at [414, 359] on button "Volgende vraag" at bounding box center [401, 361] width 355 height 25
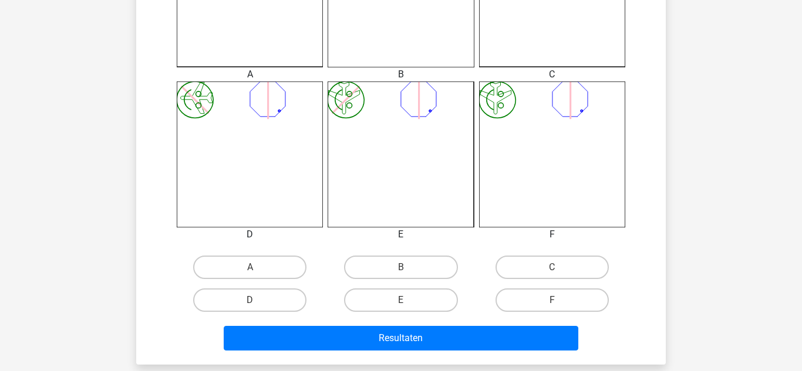
scroll to position [412, 0]
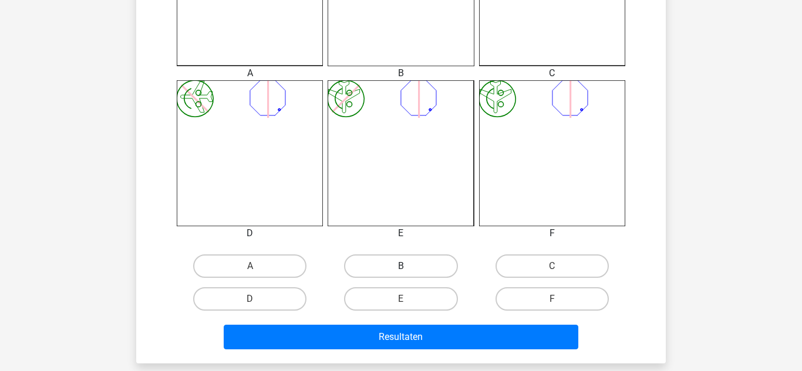
click at [390, 271] on label "B" at bounding box center [400, 266] width 113 height 23
click at [401, 271] on input "B" at bounding box center [405, 270] width 8 height 8
radio input "true"
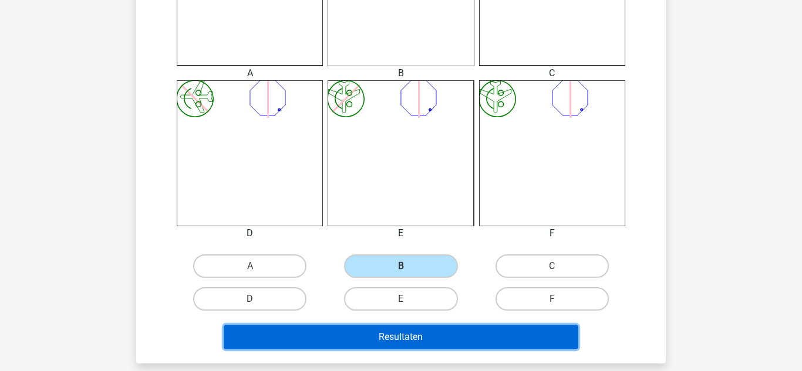
click at [380, 339] on button "Resultaten" at bounding box center [401, 337] width 355 height 25
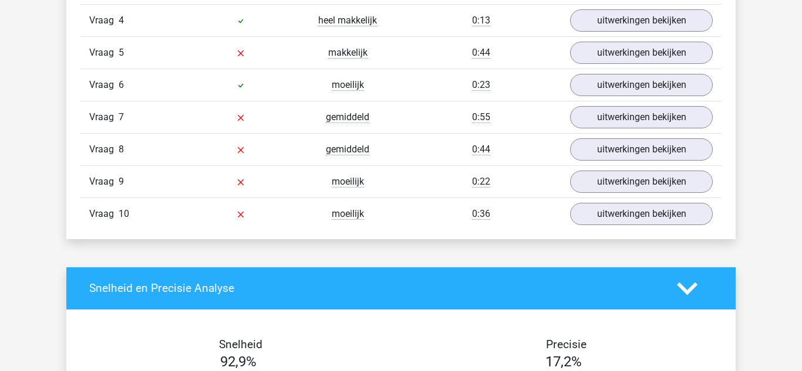
scroll to position [1107, 0]
